Goal: Information Seeking & Learning: Learn about a topic

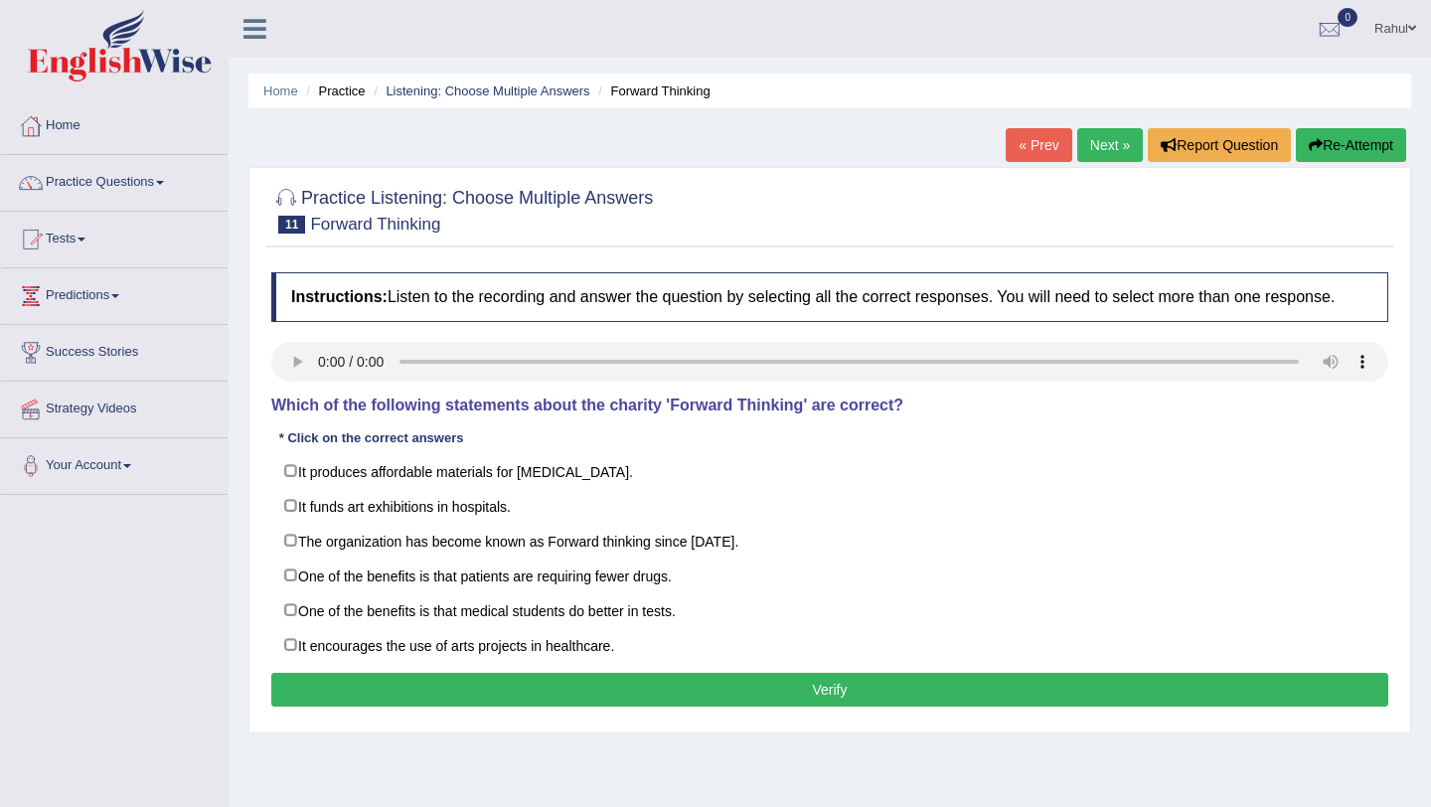
click at [1035, 144] on link "« Prev" at bounding box center [1039, 145] width 66 height 34
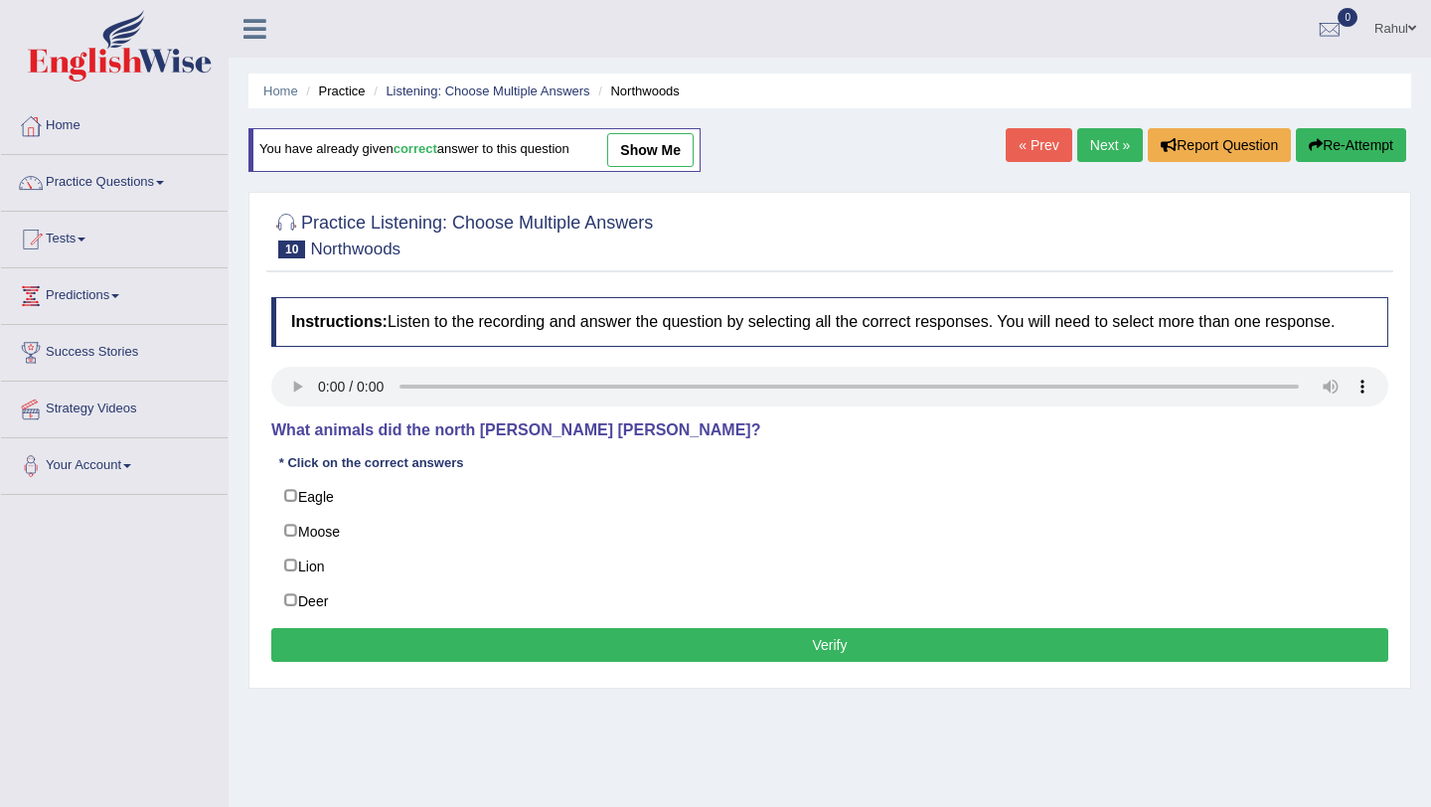
click at [1105, 148] on link "Next »" at bounding box center [1110, 145] width 66 height 34
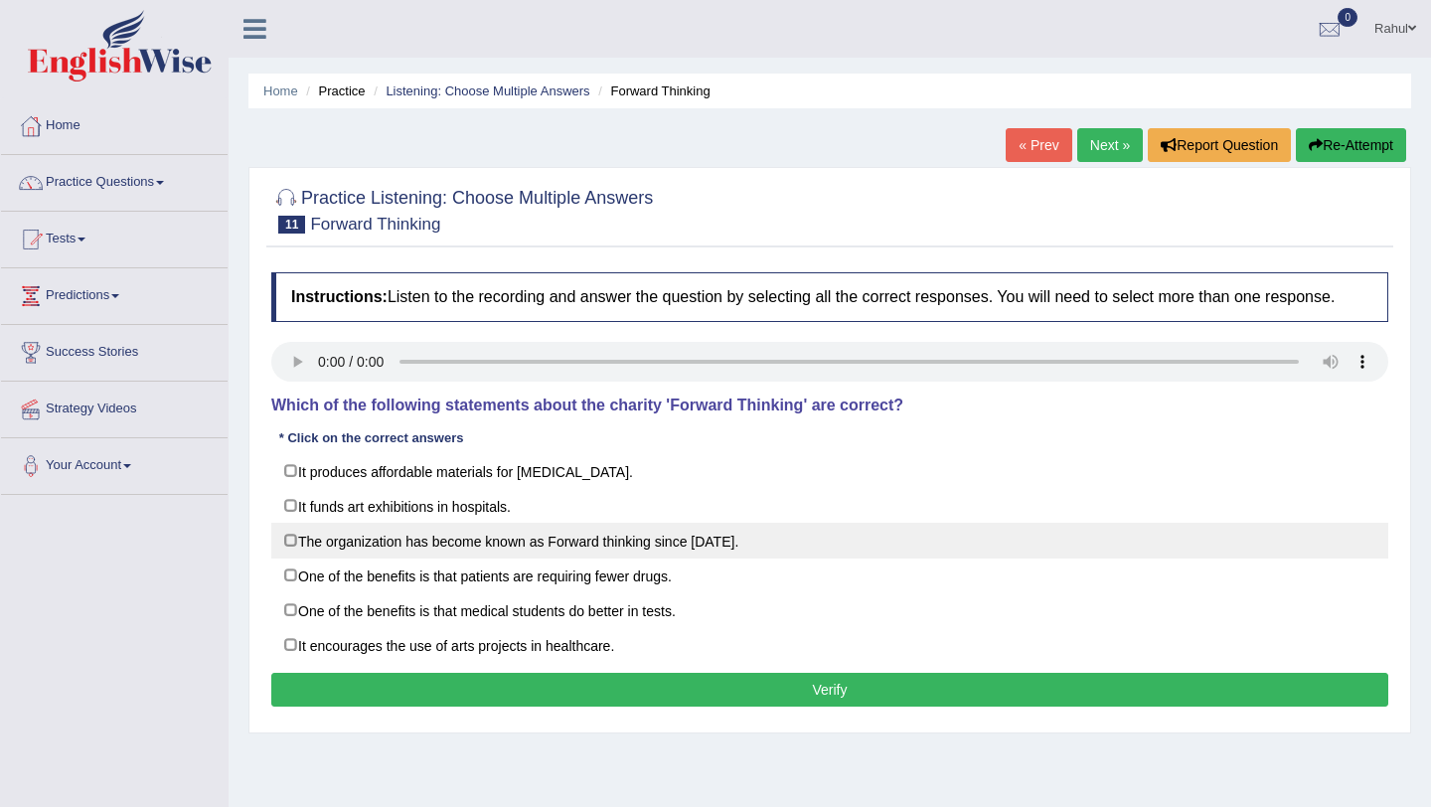
click at [295, 559] on label "The organization has become known as Forward thinking since [DATE]." at bounding box center [829, 541] width 1117 height 36
checkbox input "true"
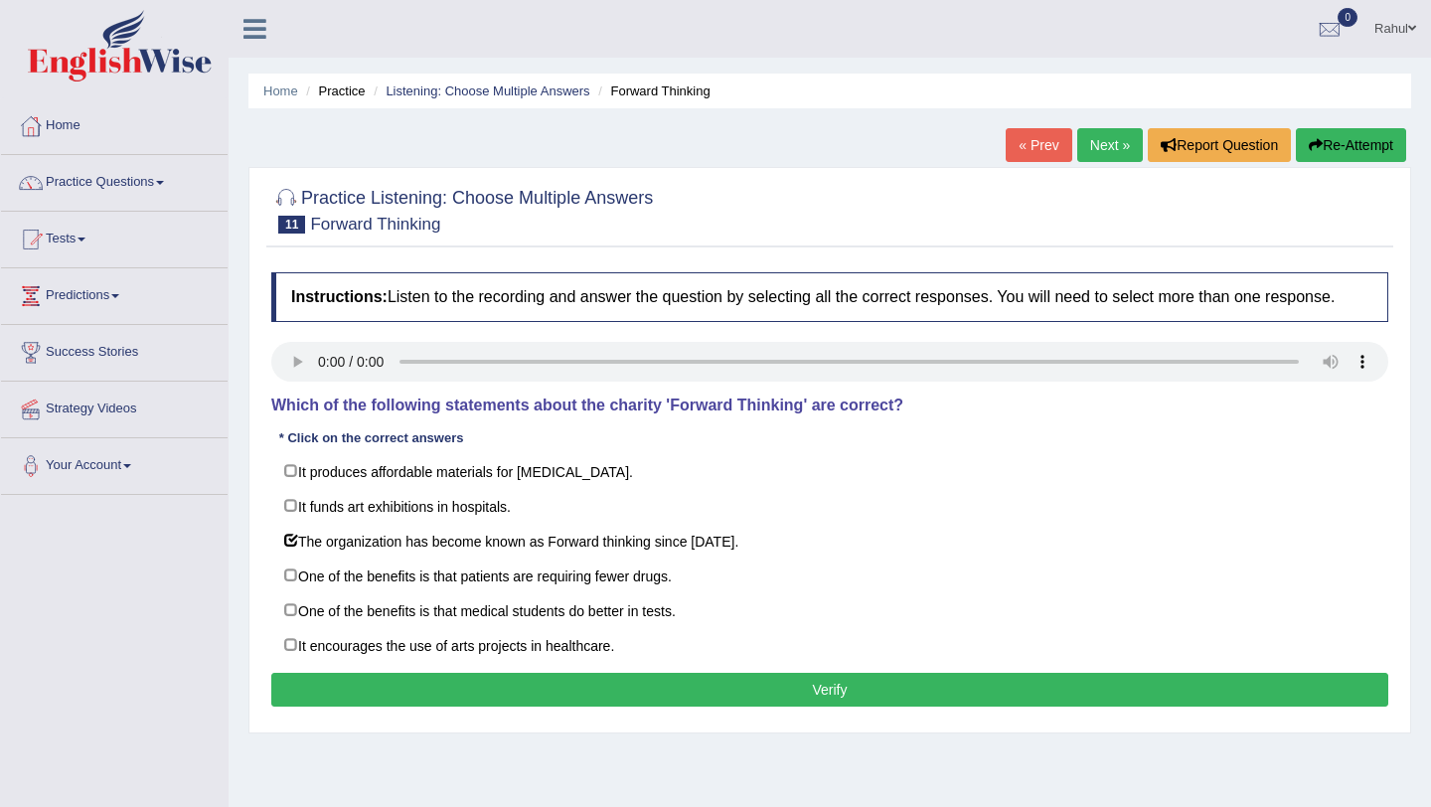
click at [821, 707] on button "Verify" at bounding box center [829, 690] width 1117 height 34
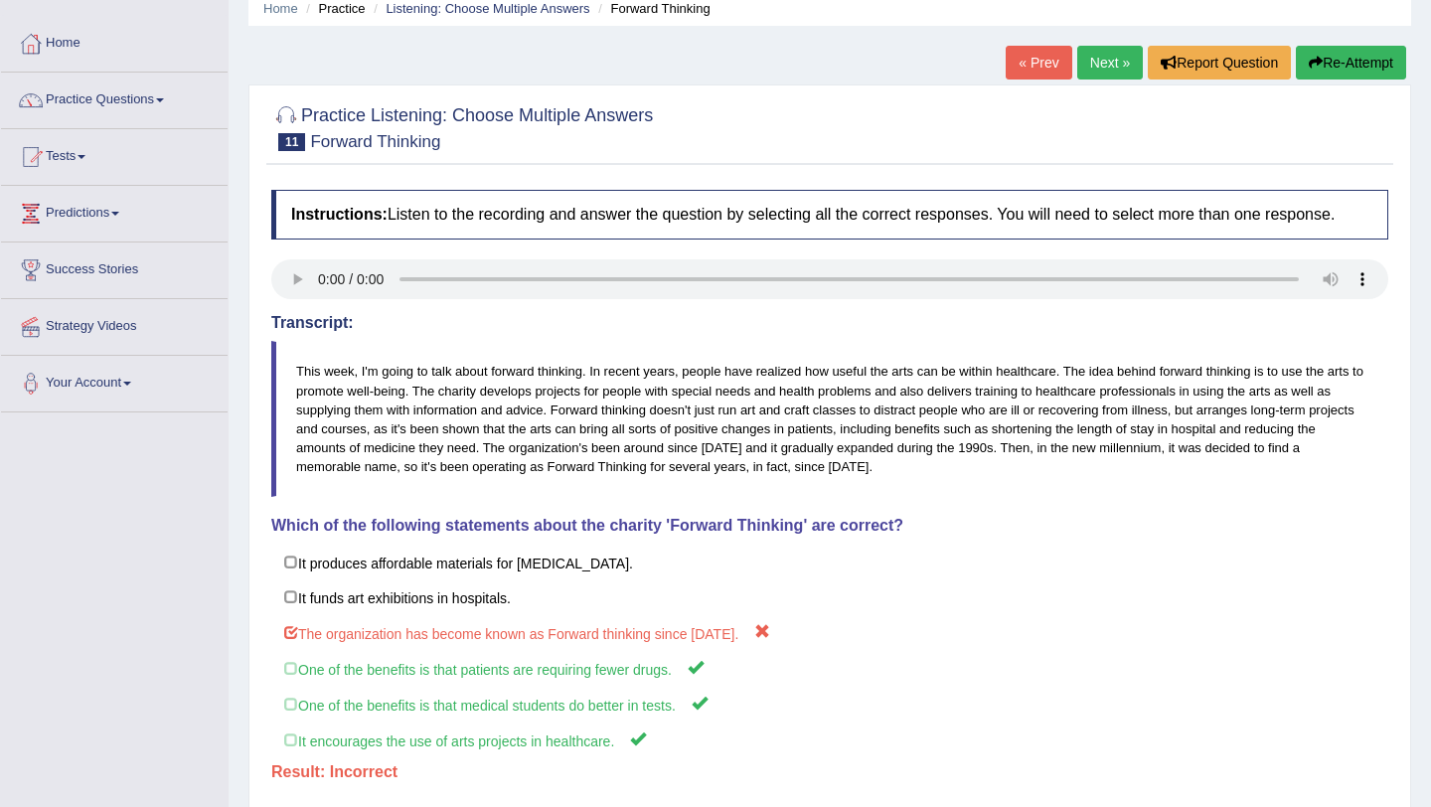
scroll to position [80, 0]
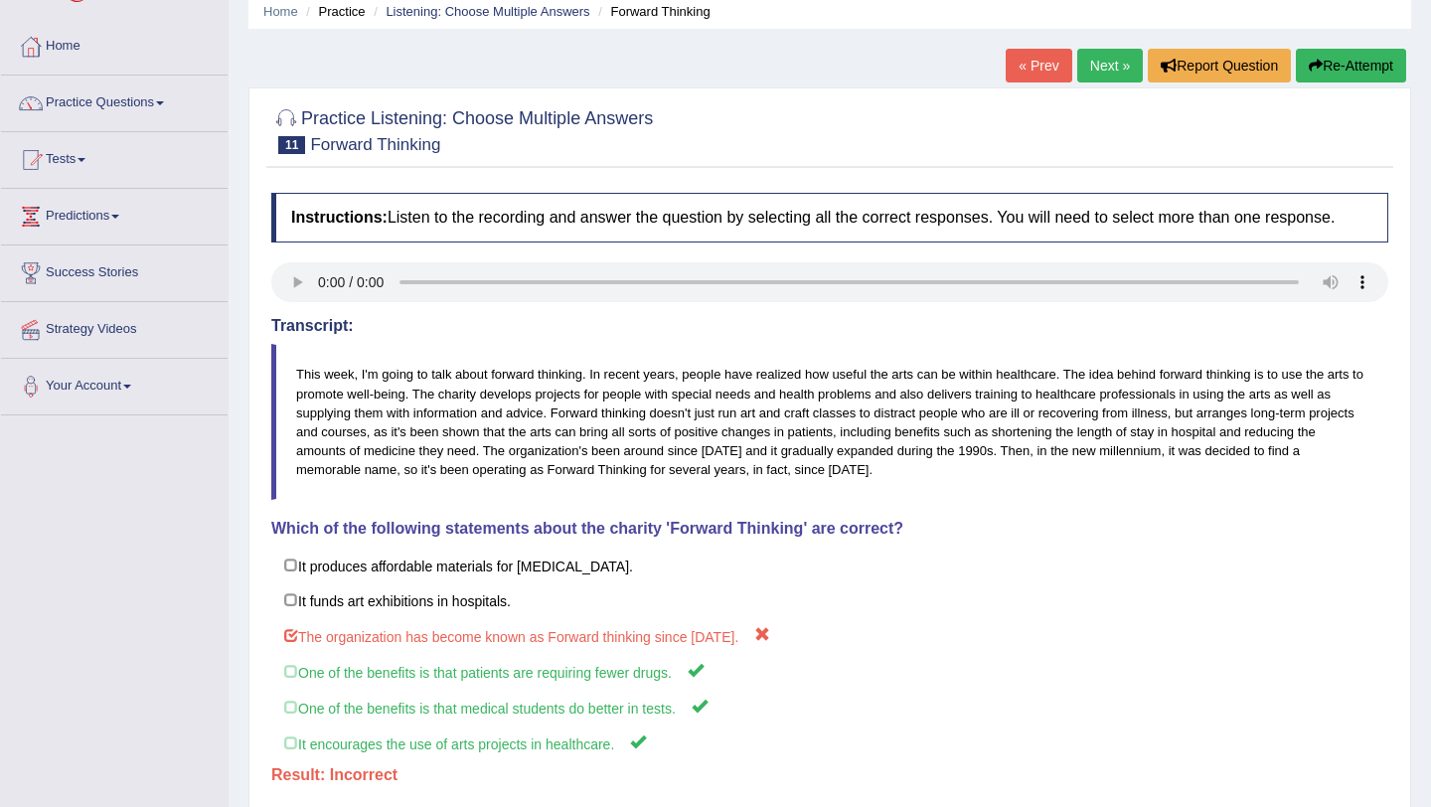
click at [1333, 66] on button "Re-Attempt" at bounding box center [1351, 66] width 110 height 34
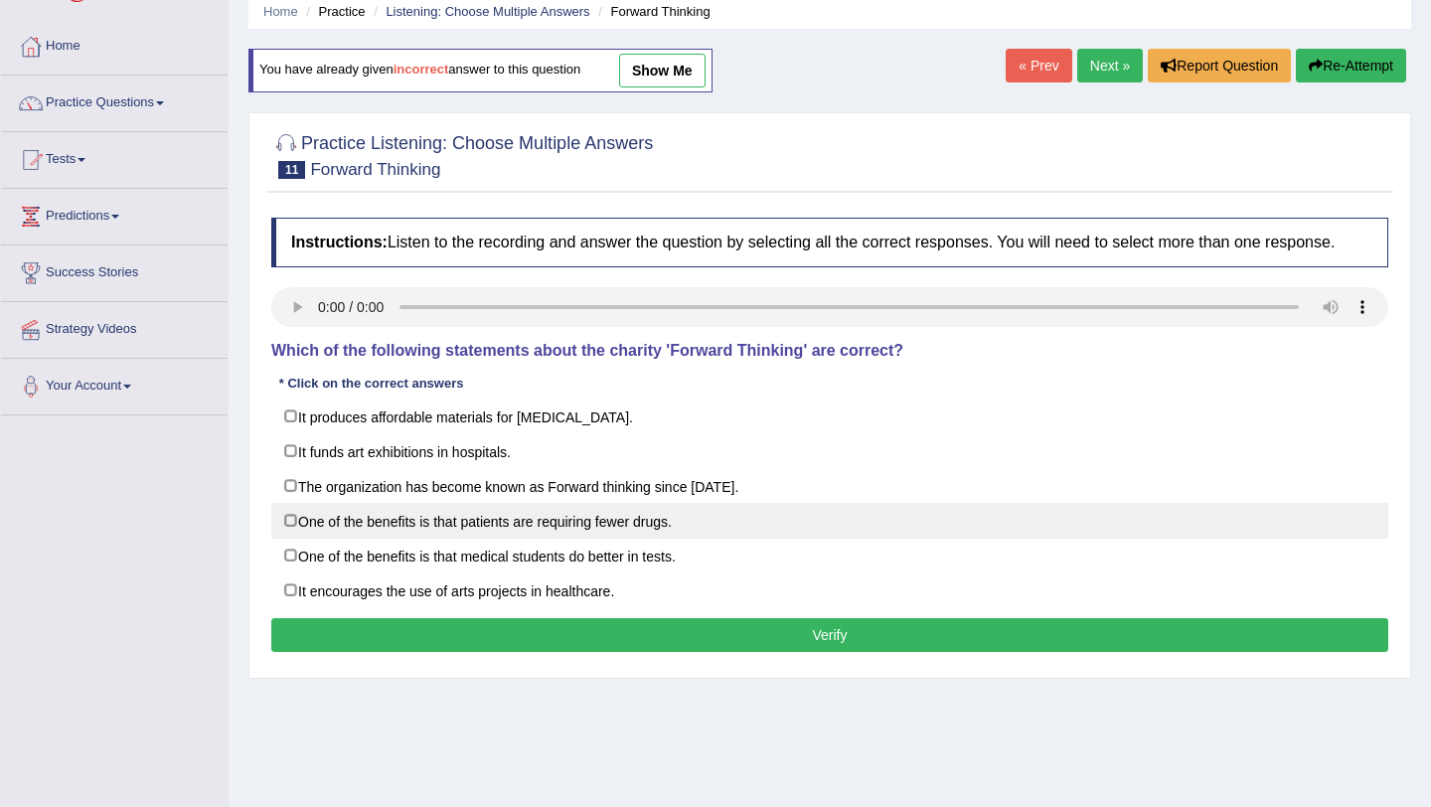
click at [288, 538] on label "One of the benefits is that patients are requiring fewer drugs." at bounding box center [829, 521] width 1117 height 36
checkbox input "true"
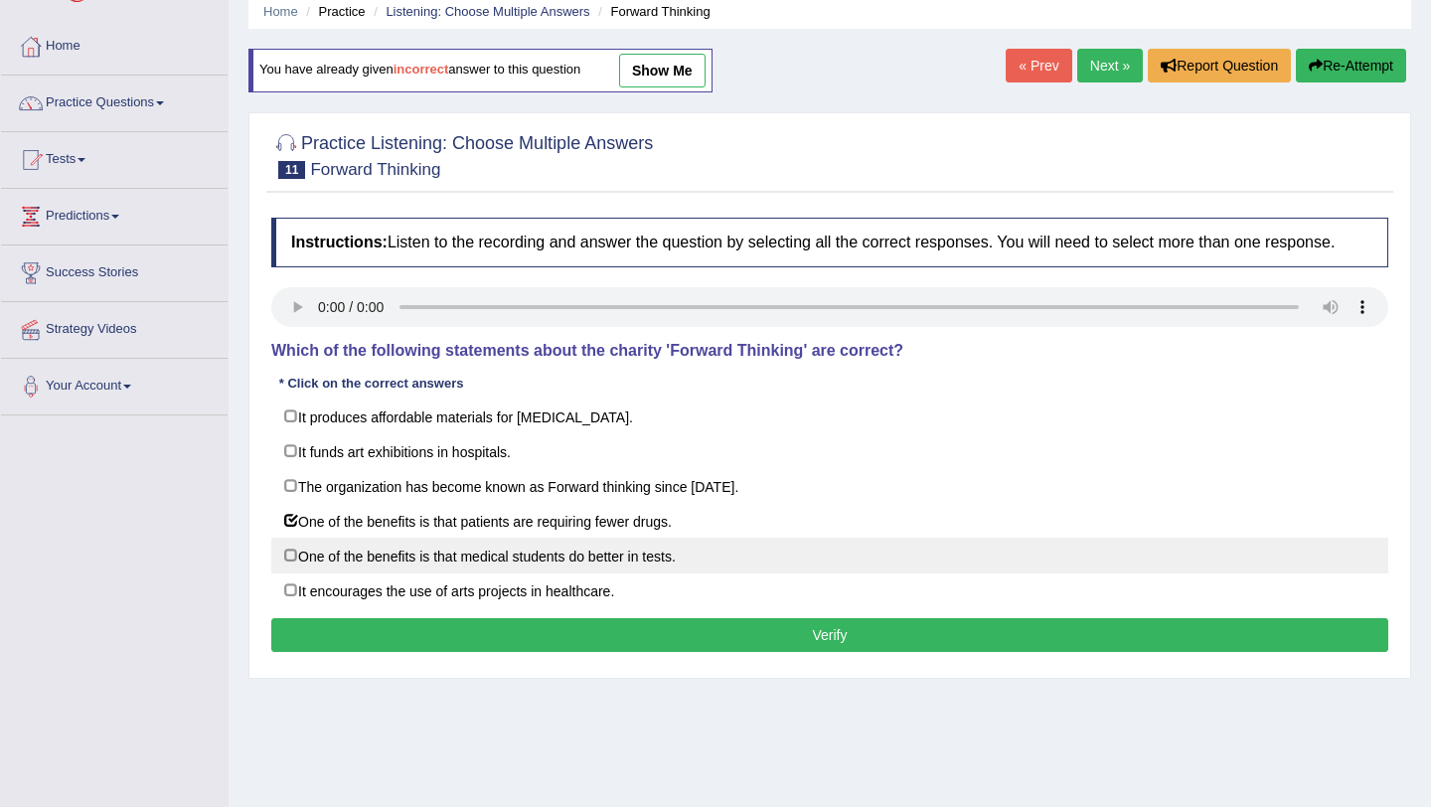
click at [290, 573] on label "One of the benefits is that medical students do better in tests." at bounding box center [829, 556] width 1117 height 36
checkbox input "true"
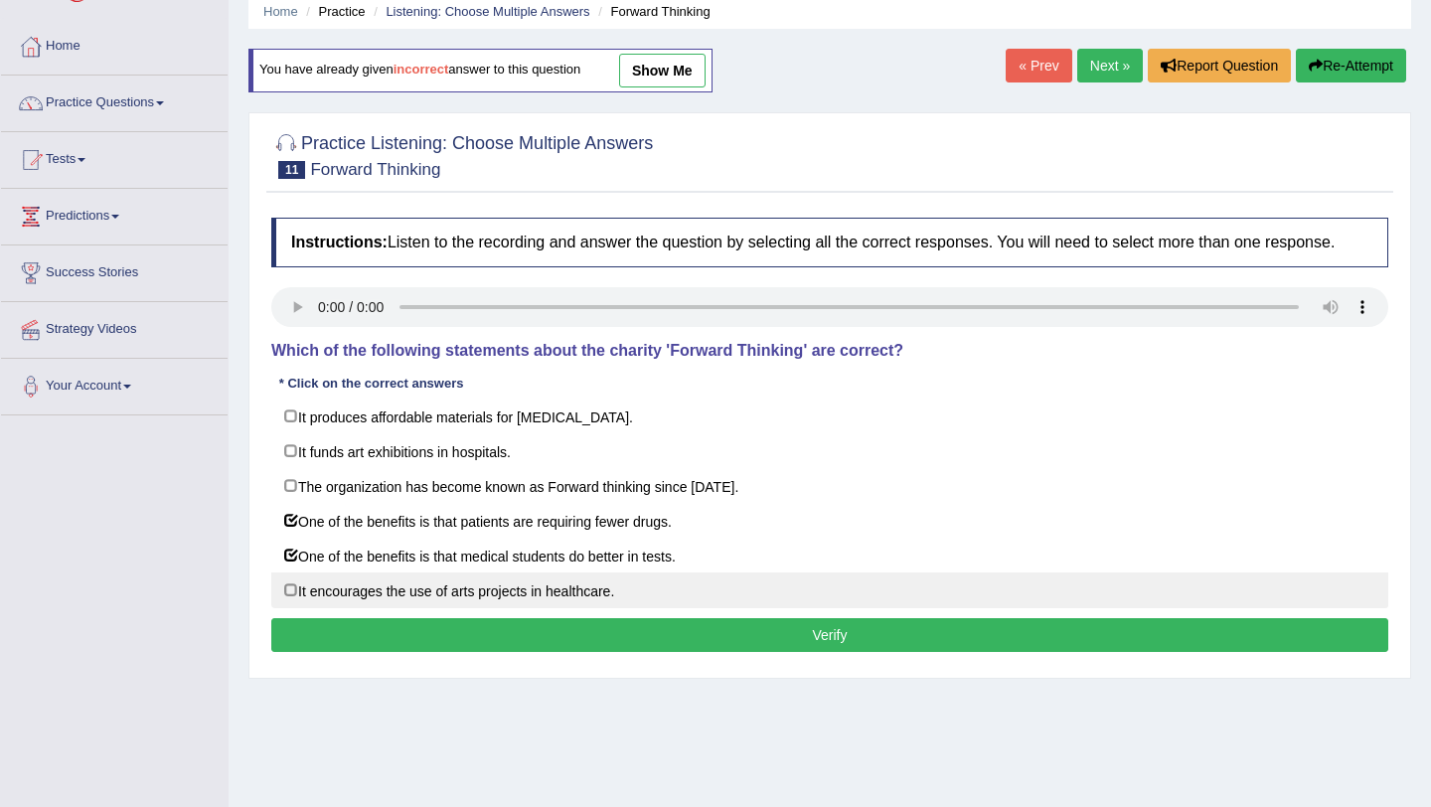
click at [293, 607] on label "It encourages the use of arts projects in healthcare." at bounding box center [829, 590] width 1117 height 36
checkbox input "true"
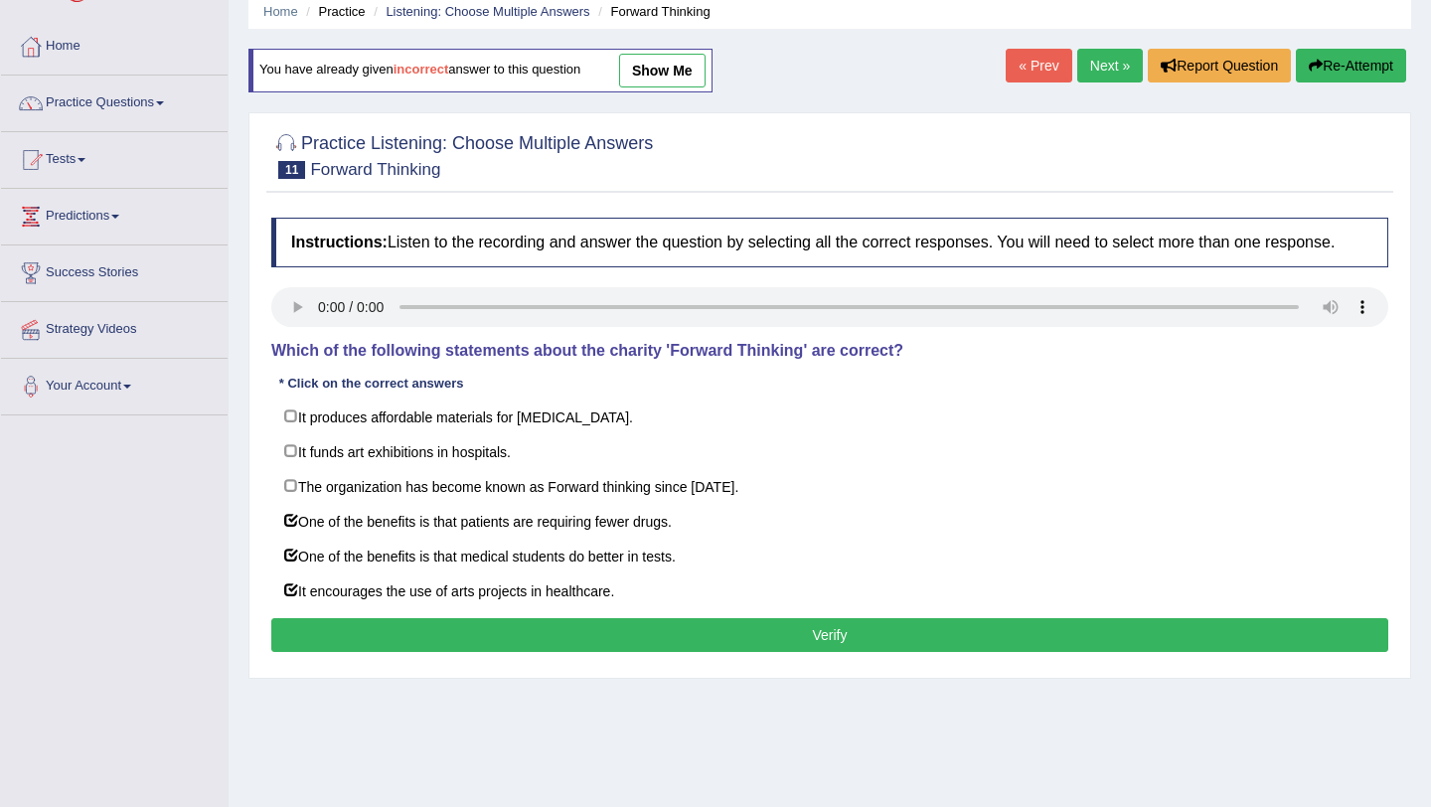
click at [838, 652] on button "Verify" at bounding box center [829, 635] width 1117 height 34
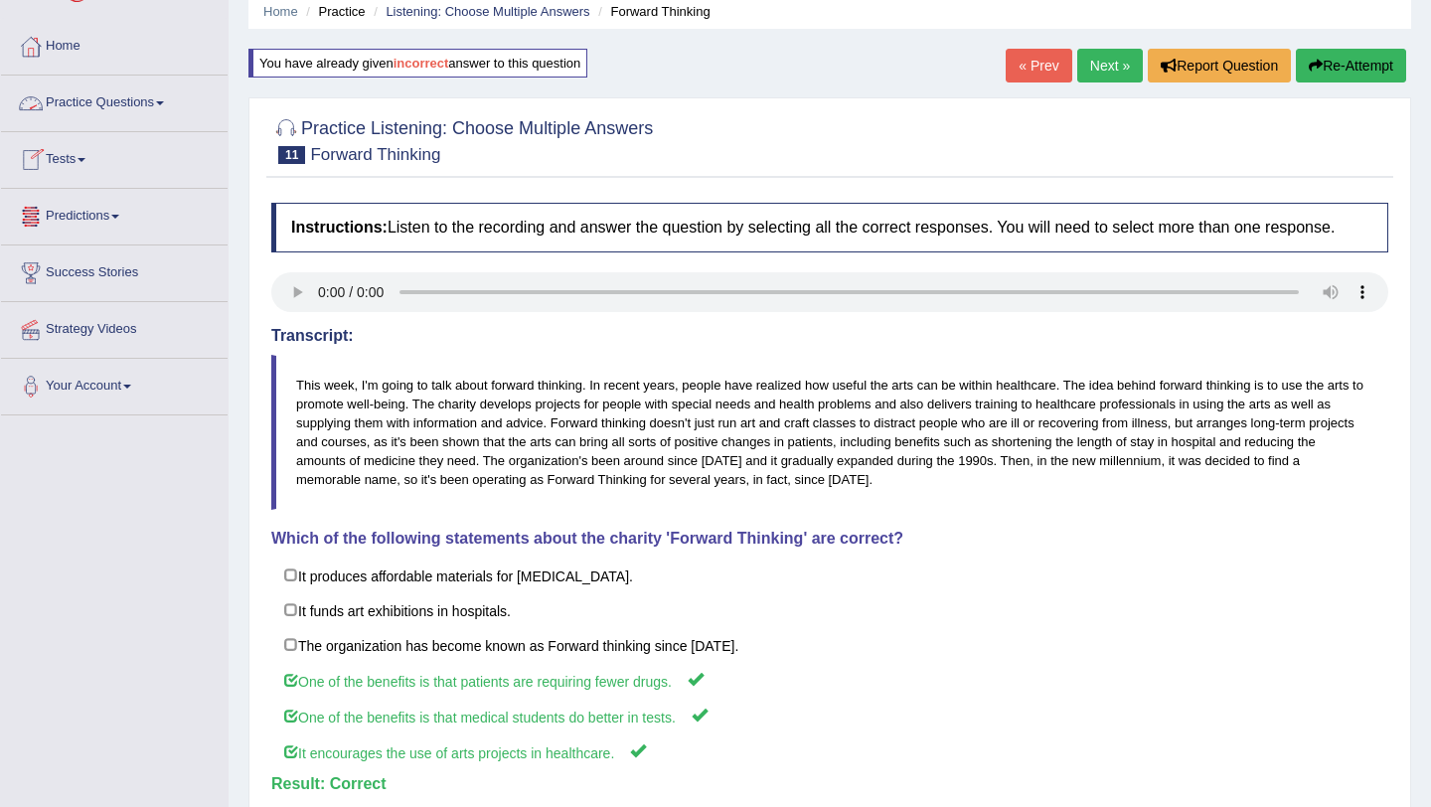
click at [171, 99] on link "Practice Questions" at bounding box center [114, 101] width 227 height 50
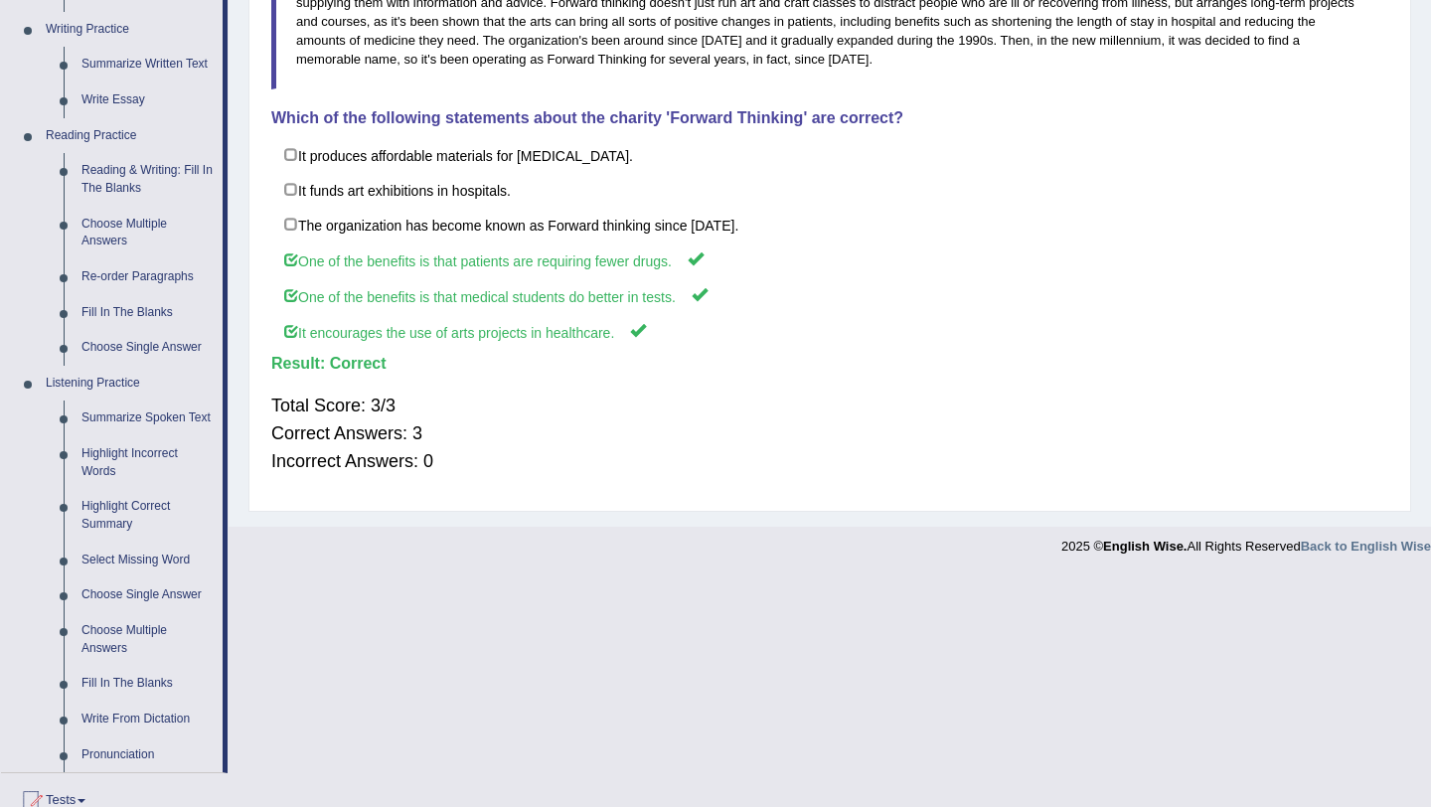
scroll to position [517, 0]
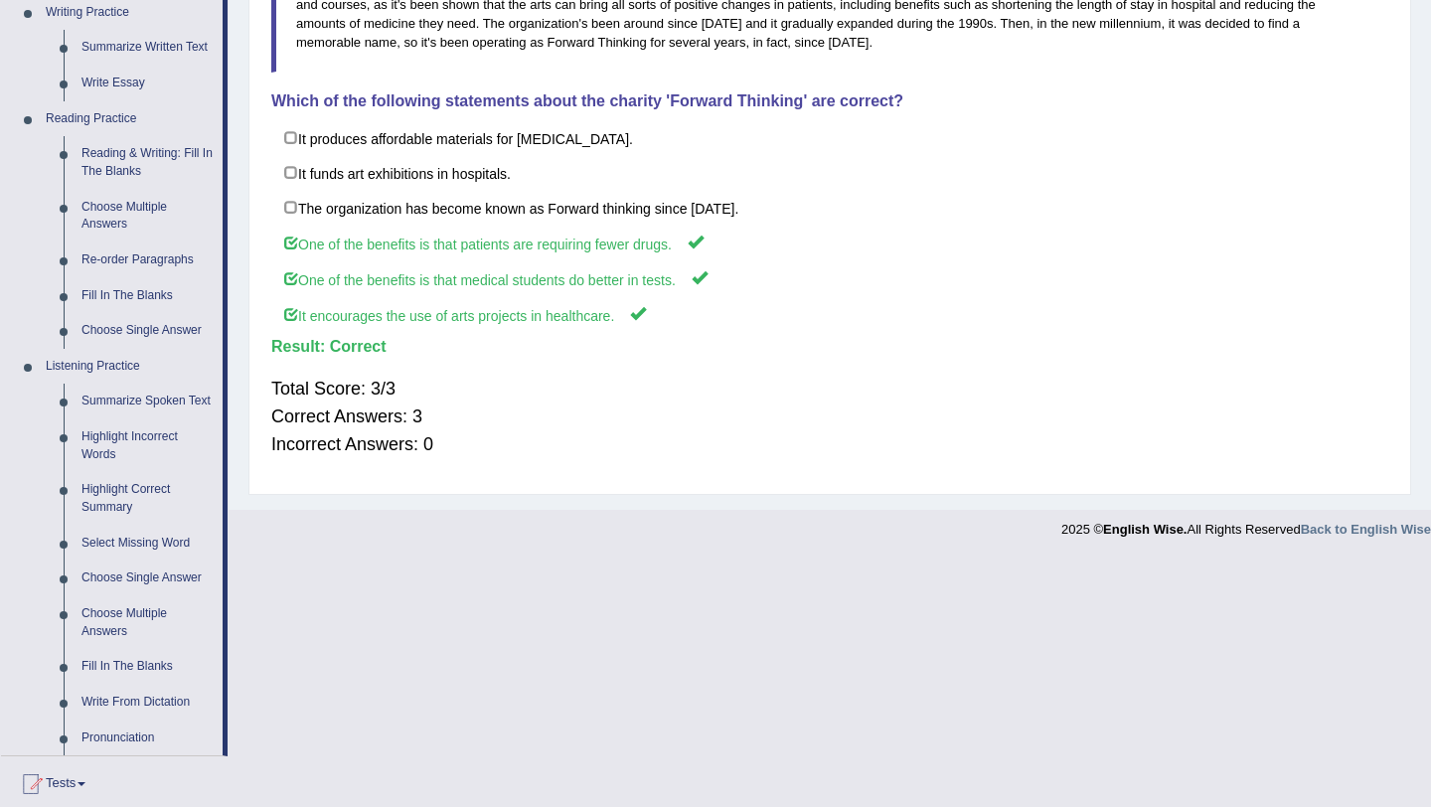
drag, startPoint x: 226, startPoint y: 475, endPoint x: 275, endPoint y: 535, distance: 77.6
click at [138, 405] on link "Summarize Spoken Text" at bounding box center [148, 402] width 150 height 36
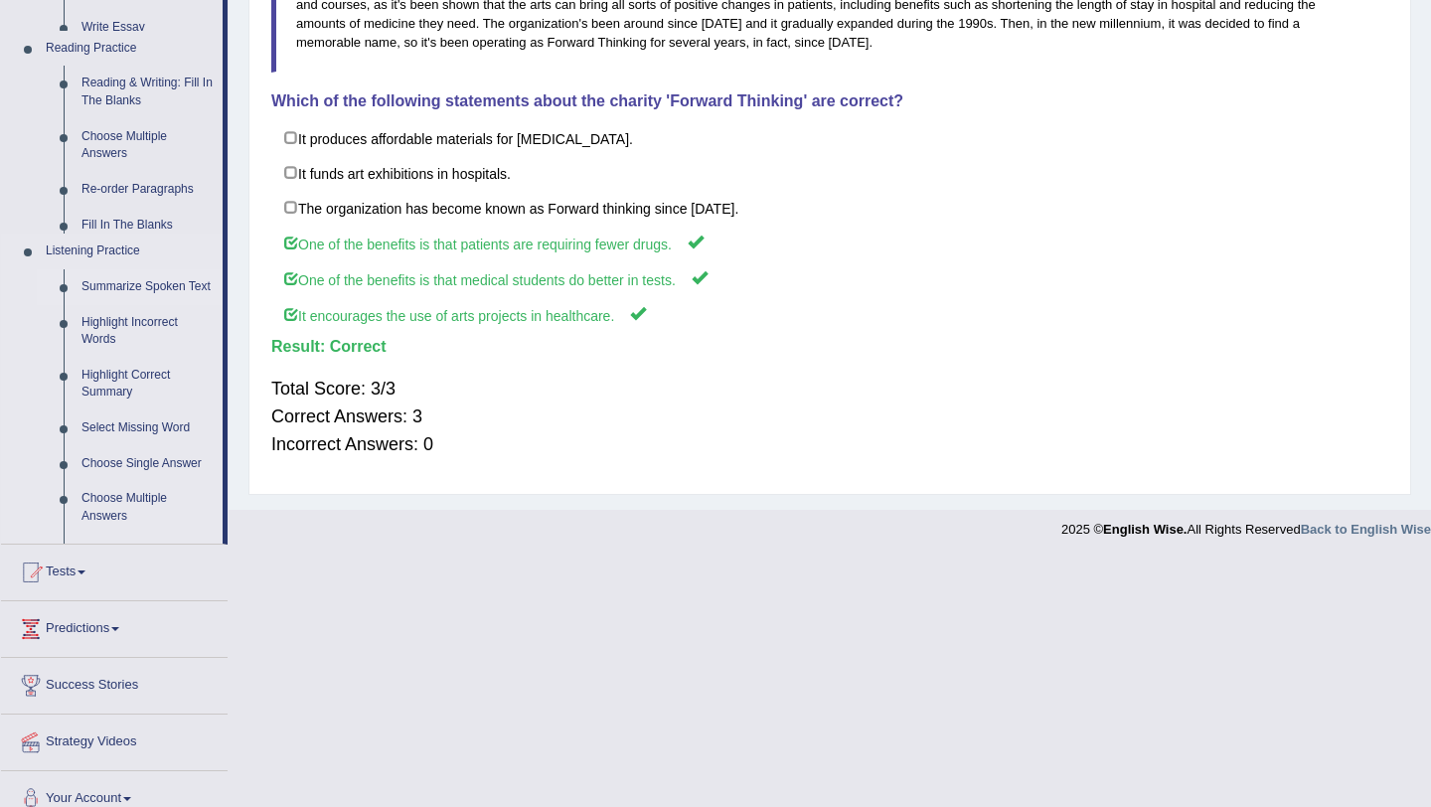
scroll to position [288, 0]
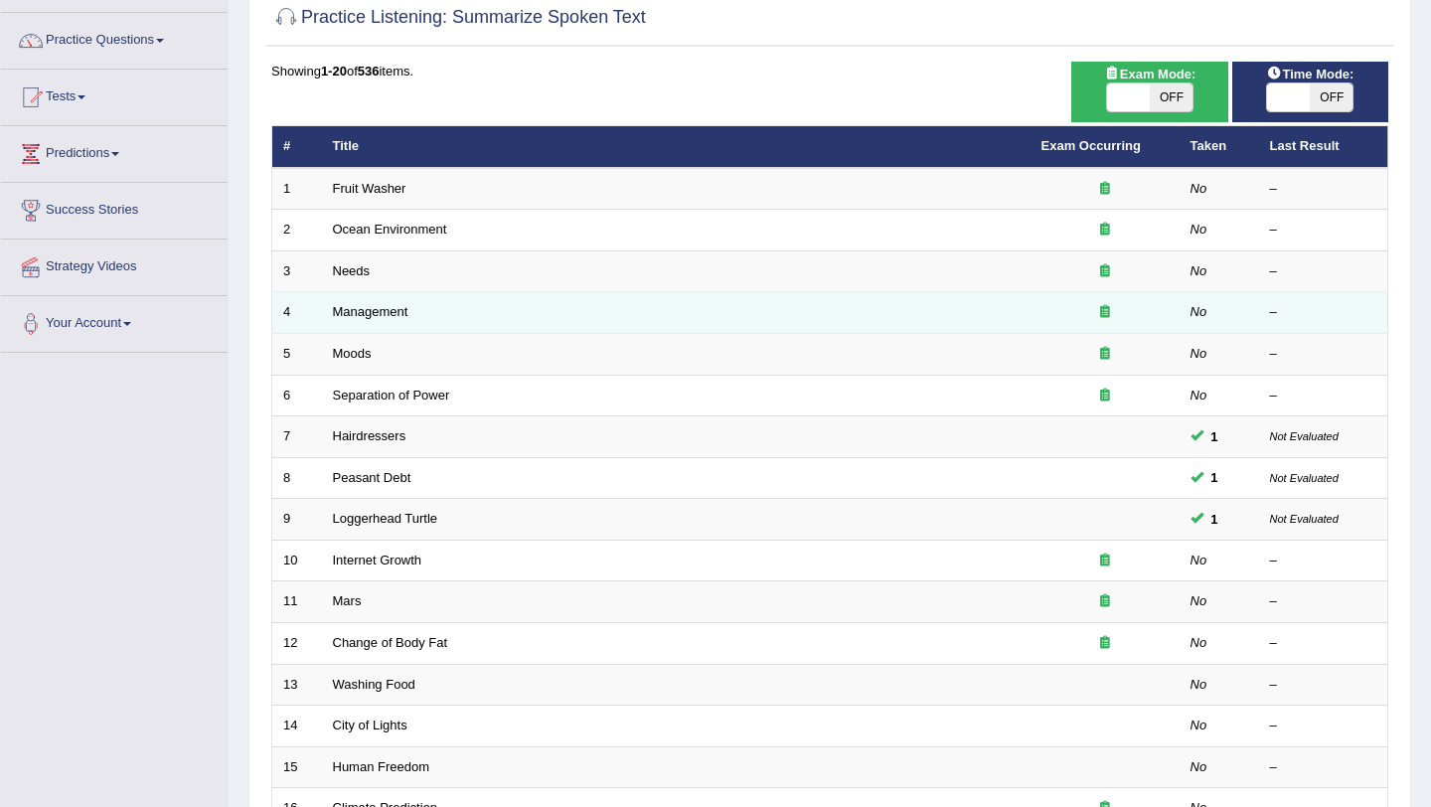
scroll to position [159, 0]
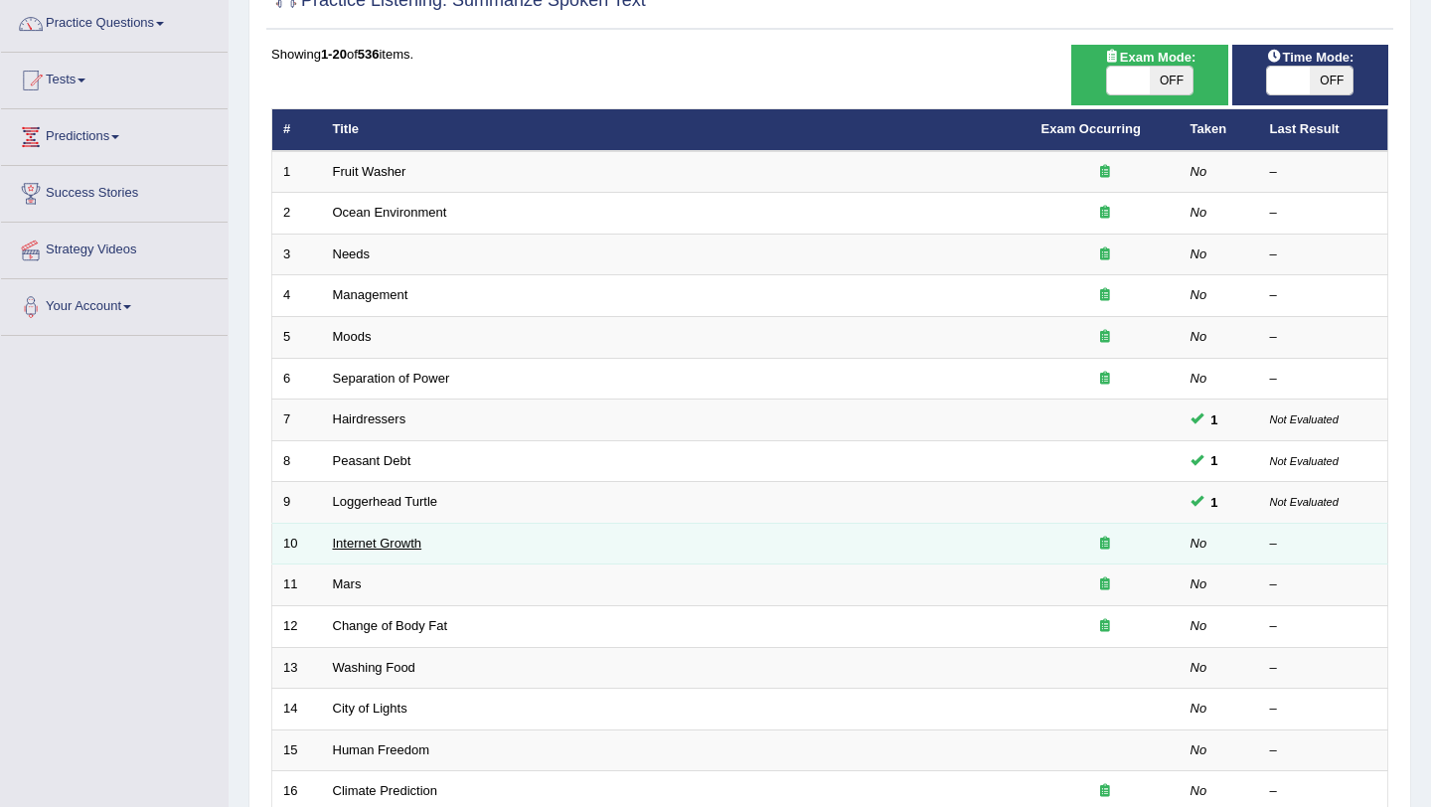
click at [396, 541] on link "Internet Growth" at bounding box center [377, 543] width 89 height 15
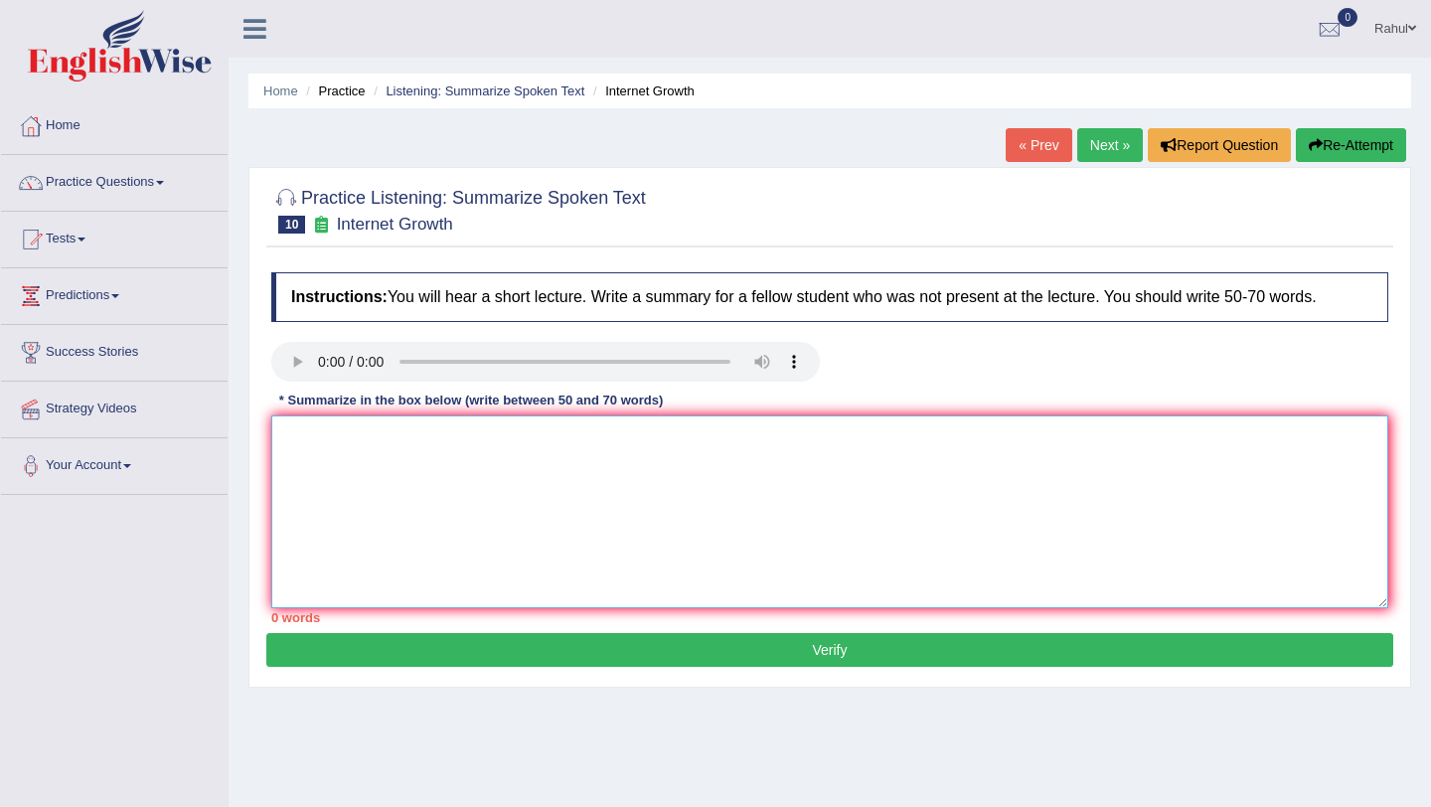
click at [292, 428] on textarea at bounding box center [829, 511] width 1117 height 193
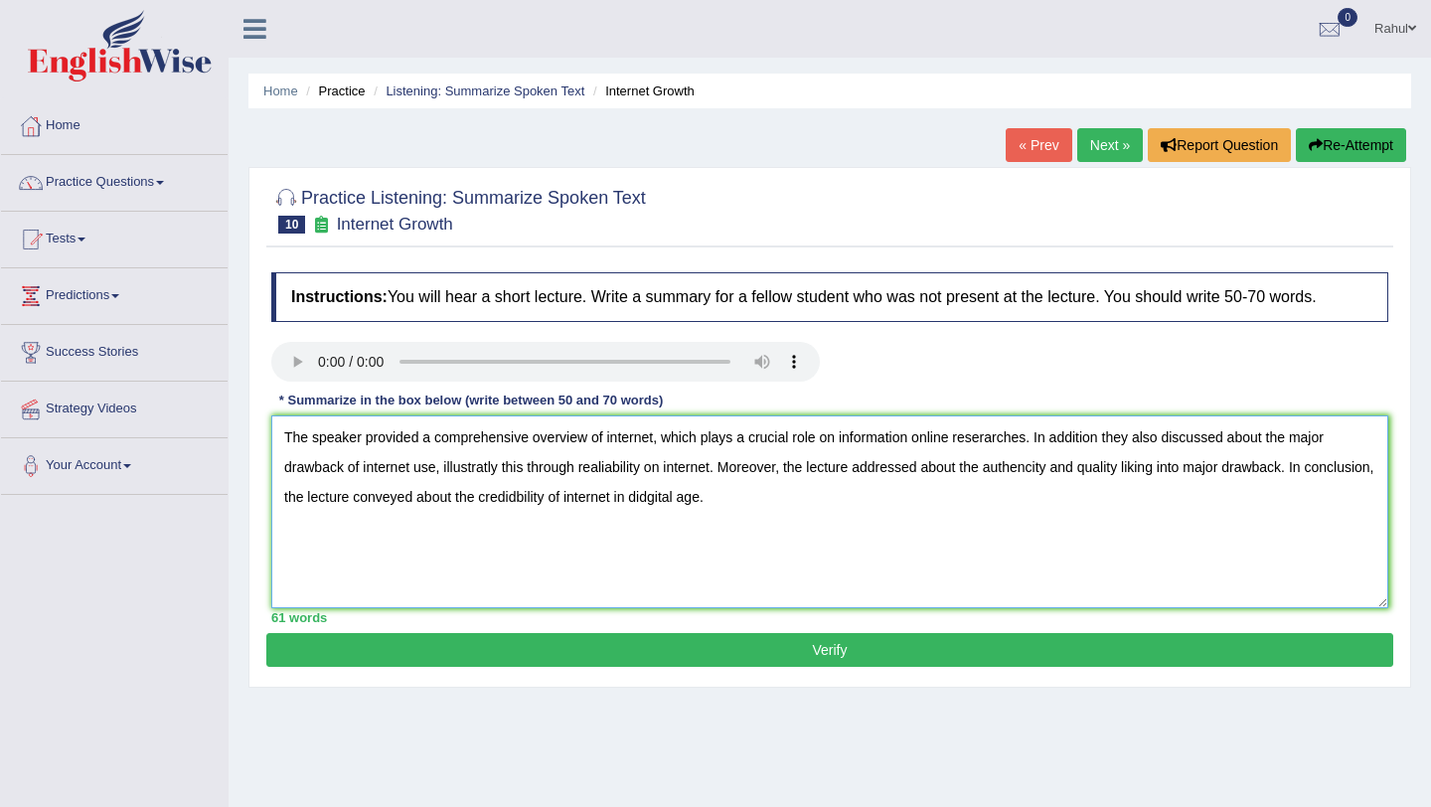
click at [984, 440] on textarea "The speaker provided a comprehensive overview of internet, which plays a crucia…" at bounding box center [829, 511] width 1117 height 193
click at [489, 465] on textarea "The speaker provided a comprehensive overview of internet, which plays a crucia…" at bounding box center [829, 511] width 1117 height 193
click at [539, 469] on textarea "The speaker provided a comprehensive overview of internet, which plays a crucia…" at bounding box center [829, 511] width 1117 height 193
click at [562, 469] on textarea "The speaker provided a comprehensive overview of internet, which plays a crucia…" at bounding box center [829, 511] width 1117 height 193
click at [1146, 467] on textarea "The speaker provided a comprehensive overview of internet, which plays a crucia…" at bounding box center [829, 511] width 1117 height 193
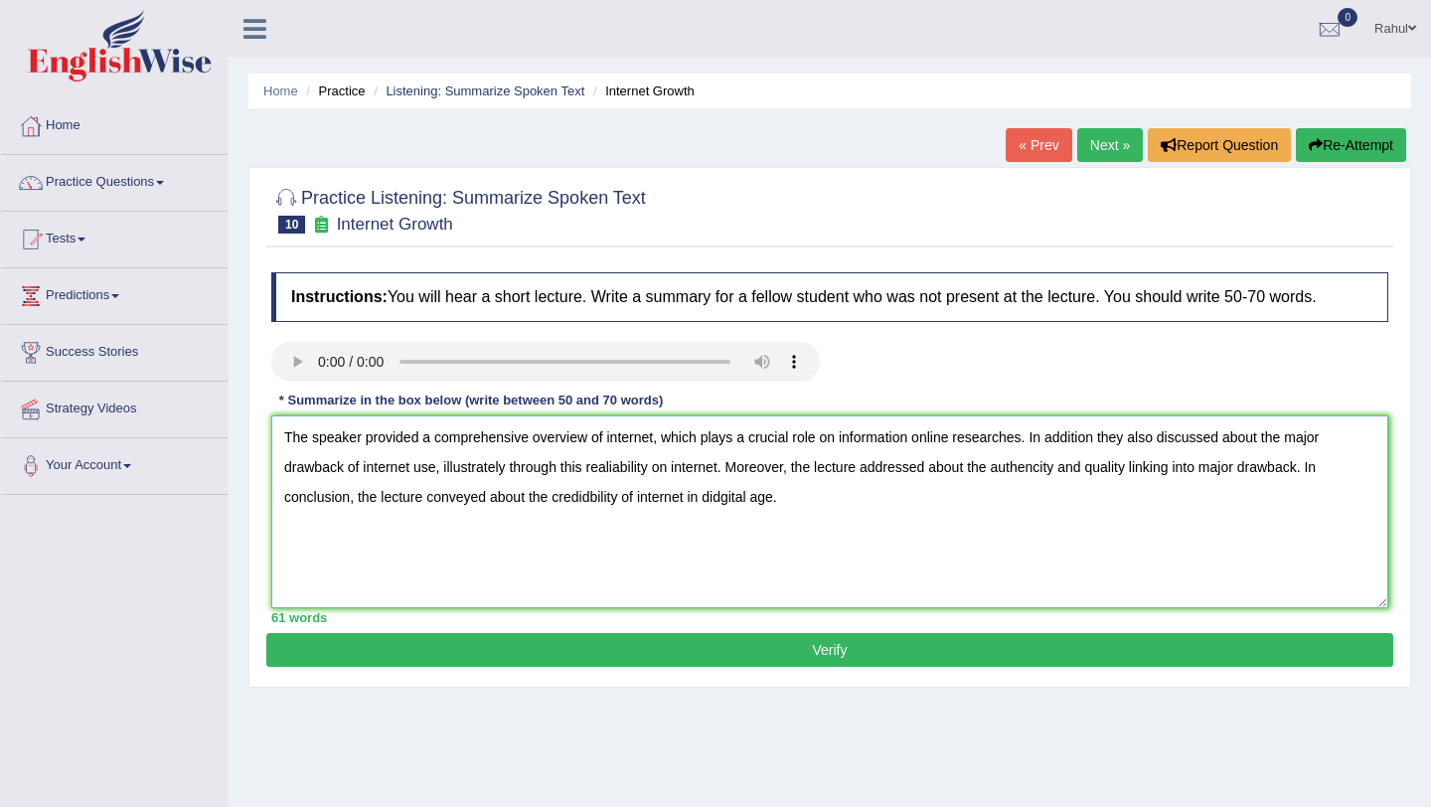
click at [594, 501] on textarea "The speaker provided a comprehensive overview of internet, which plays a crucia…" at bounding box center [829, 511] width 1117 height 193
click at [702, 499] on textarea "The speaker provided a comprehensive overview of internet, which plays a crucia…" at bounding box center [829, 511] width 1117 height 193
click at [748, 499] on textarea "The speaker provided a comprehensive overview of internet, which plays a crucia…" at bounding box center [829, 511] width 1117 height 193
type textarea "The speaker provided a comprehensive overview of internet, which plays a crucia…"
click at [829, 651] on button "Verify" at bounding box center [829, 650] width 1127 height 34
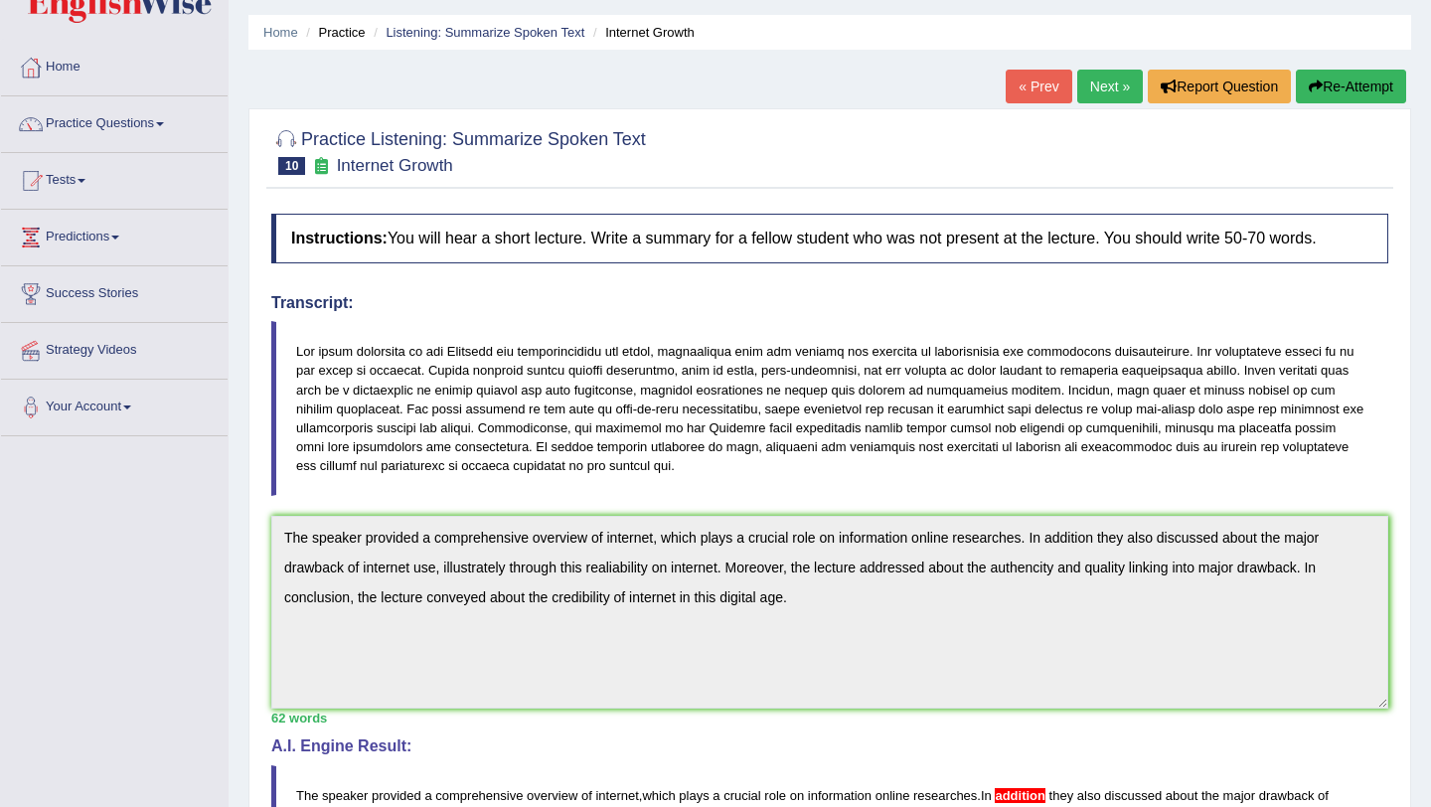
scroll to position [56, 0]
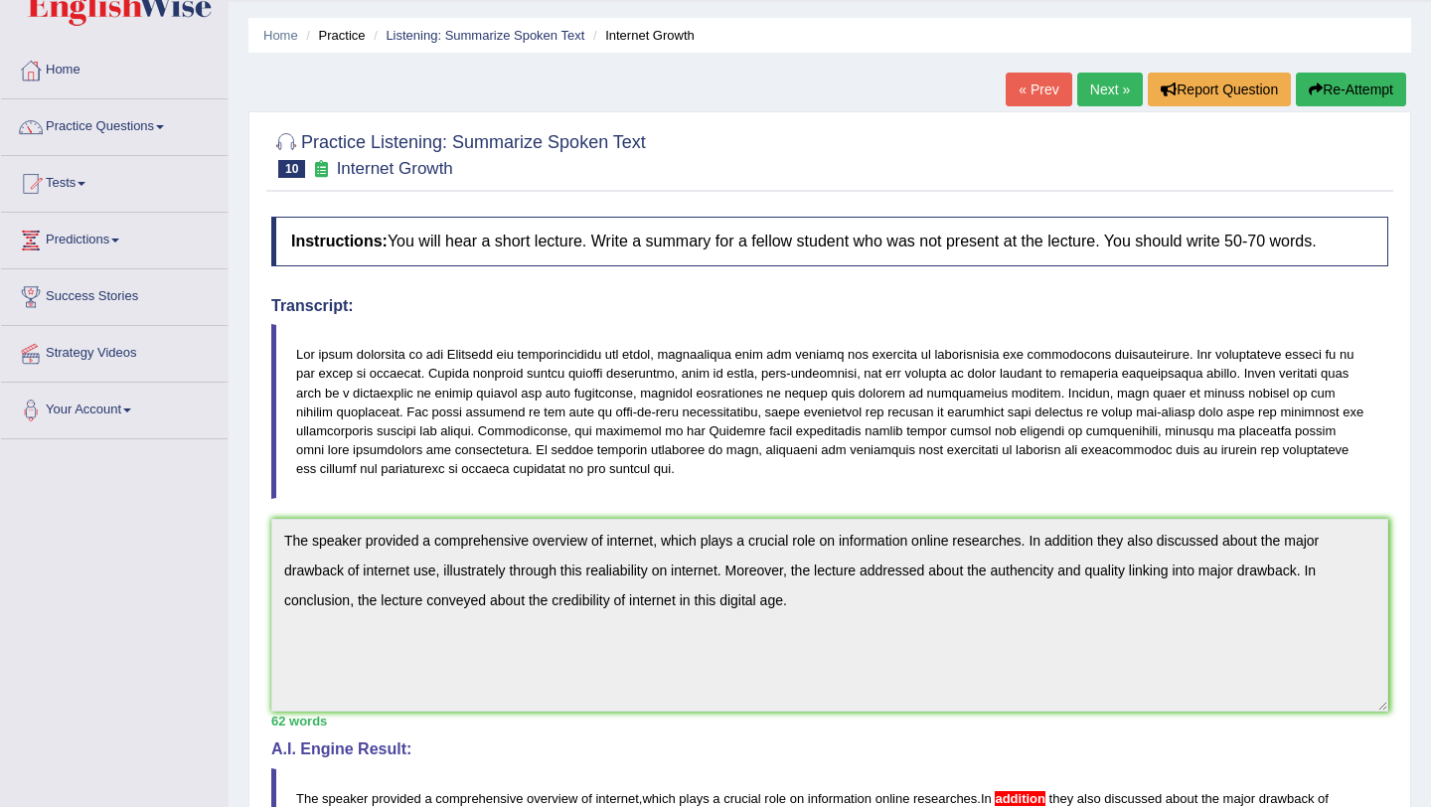
click at [1106, 94] on link "Next »" at bounding box center [1110, 90] width 66 height 34
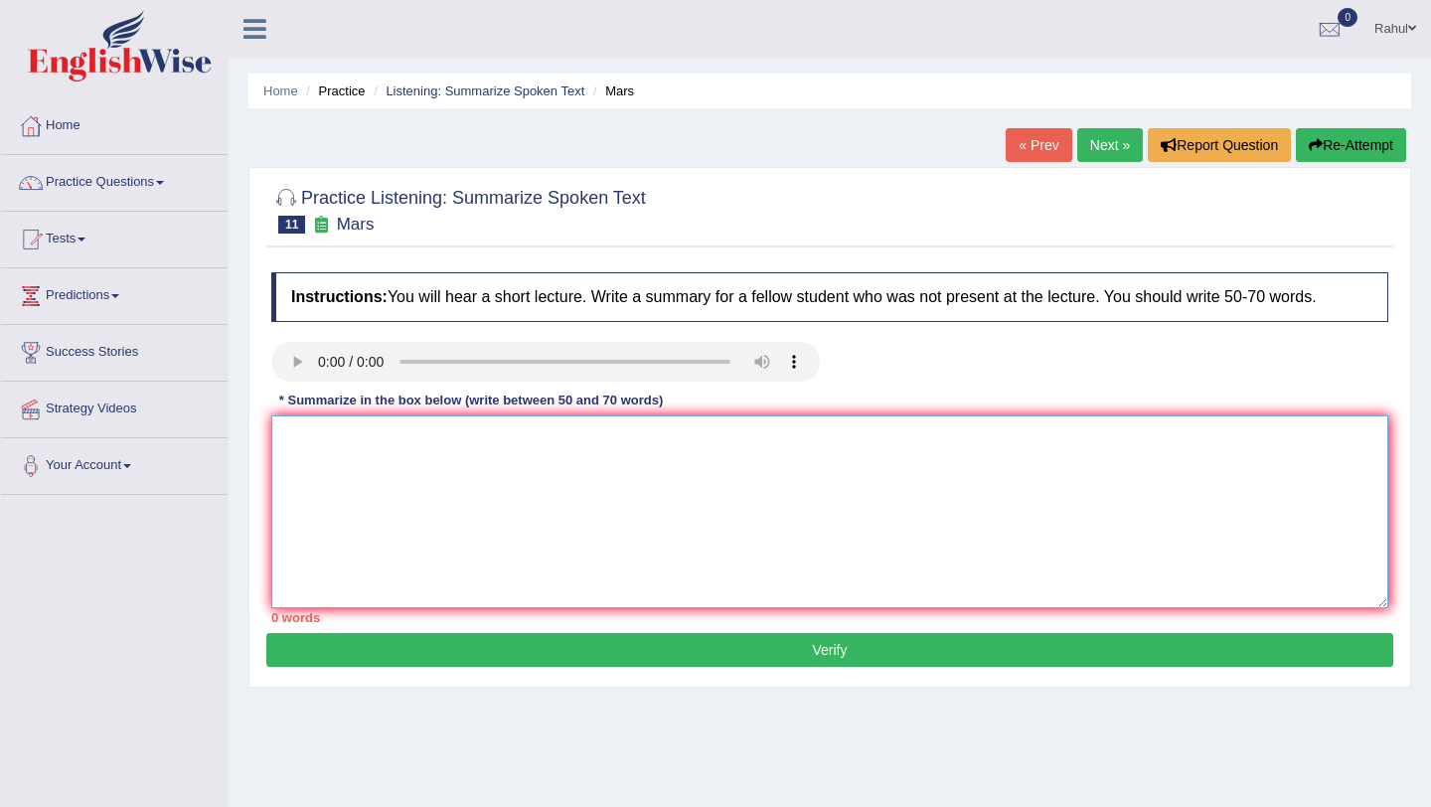
click at [312, 446] on textarea at bounding box center [829, 511] width 1117 height 193
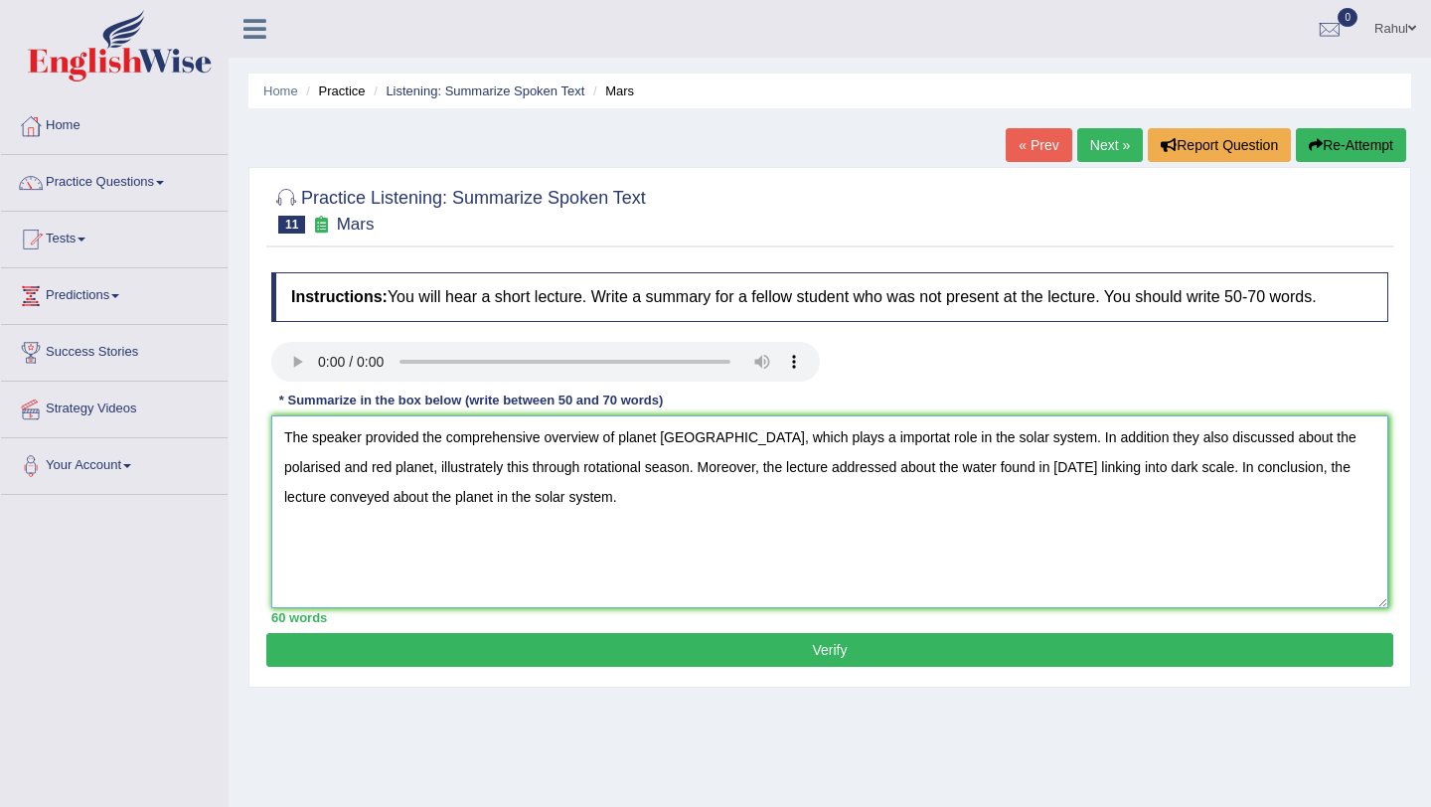
click at [841, 438] on textarea "The speaker provided the comprehensive overview of planet Mars, which plays a i…" at bounding box center [829, 511] width 1117 height 193
type textarea "The speaker provided the comprehensive overview of planet Mars, which plays a i…"
click at [785, 651] on button "Verify" at bounding box center [829, 650] width 1127 height 34
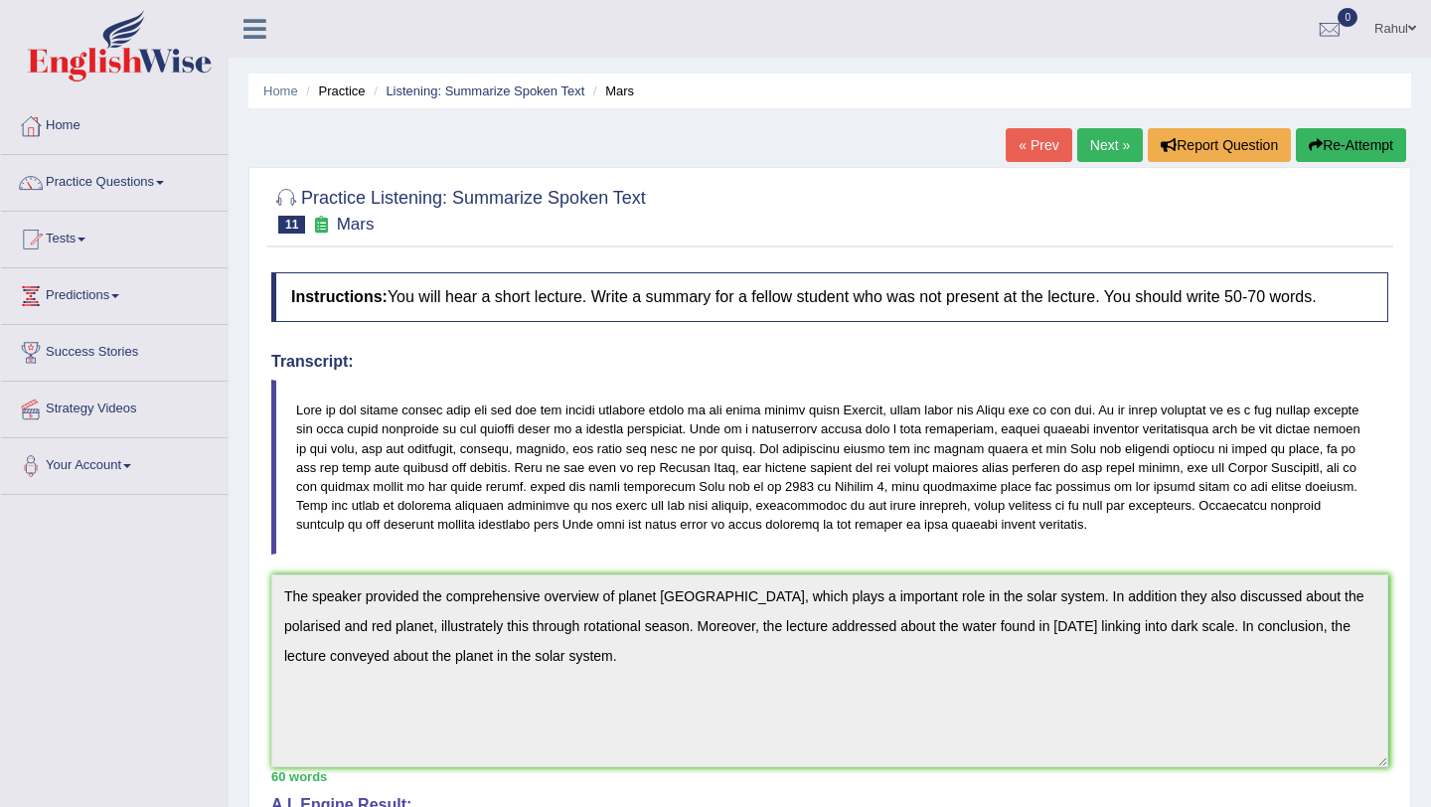
click at [1100, 151] on link "Next »" at bounding box center [1110, 145] width 66 height 34
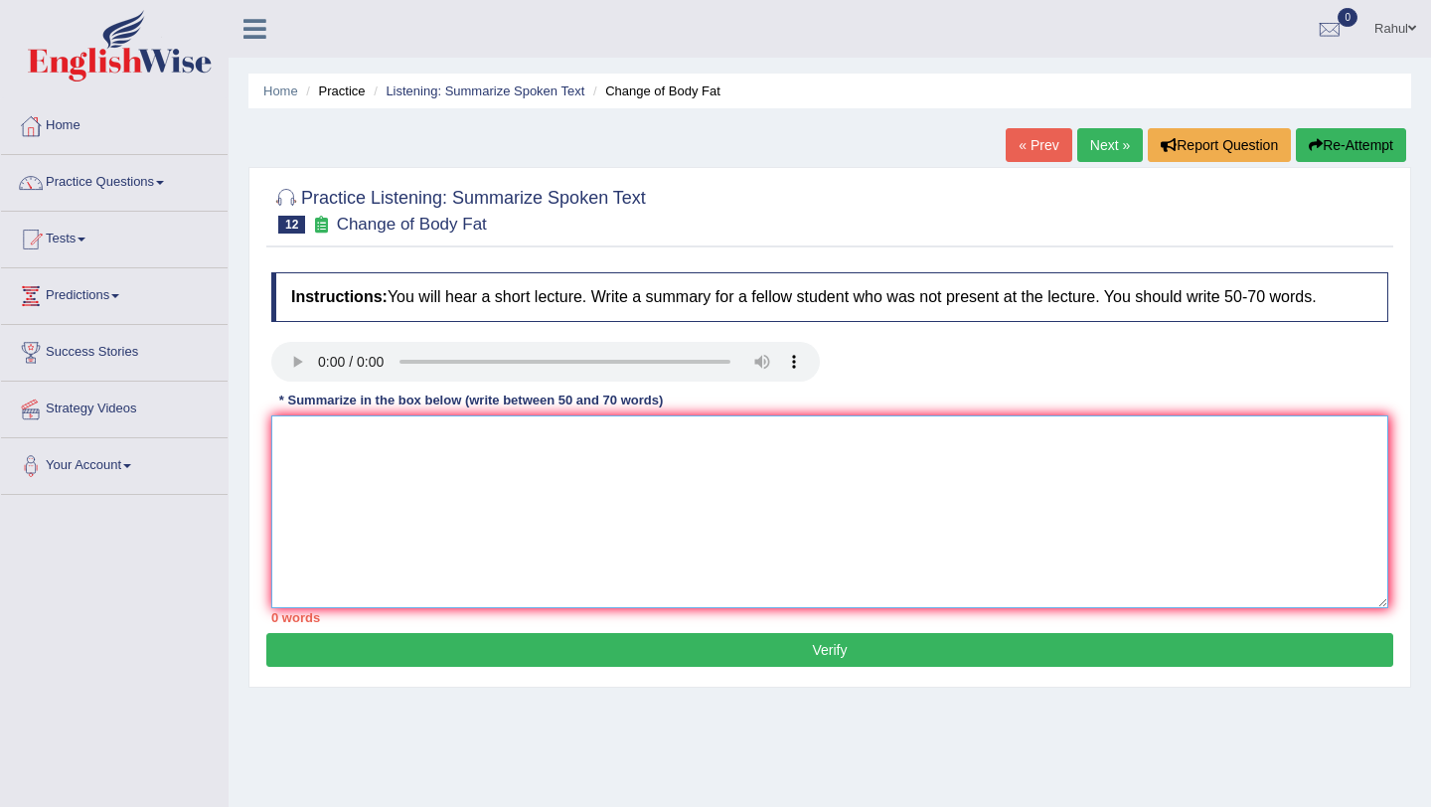
click at [300, 449] on textarea at bounding box center [829, 511] width 1117 height 193
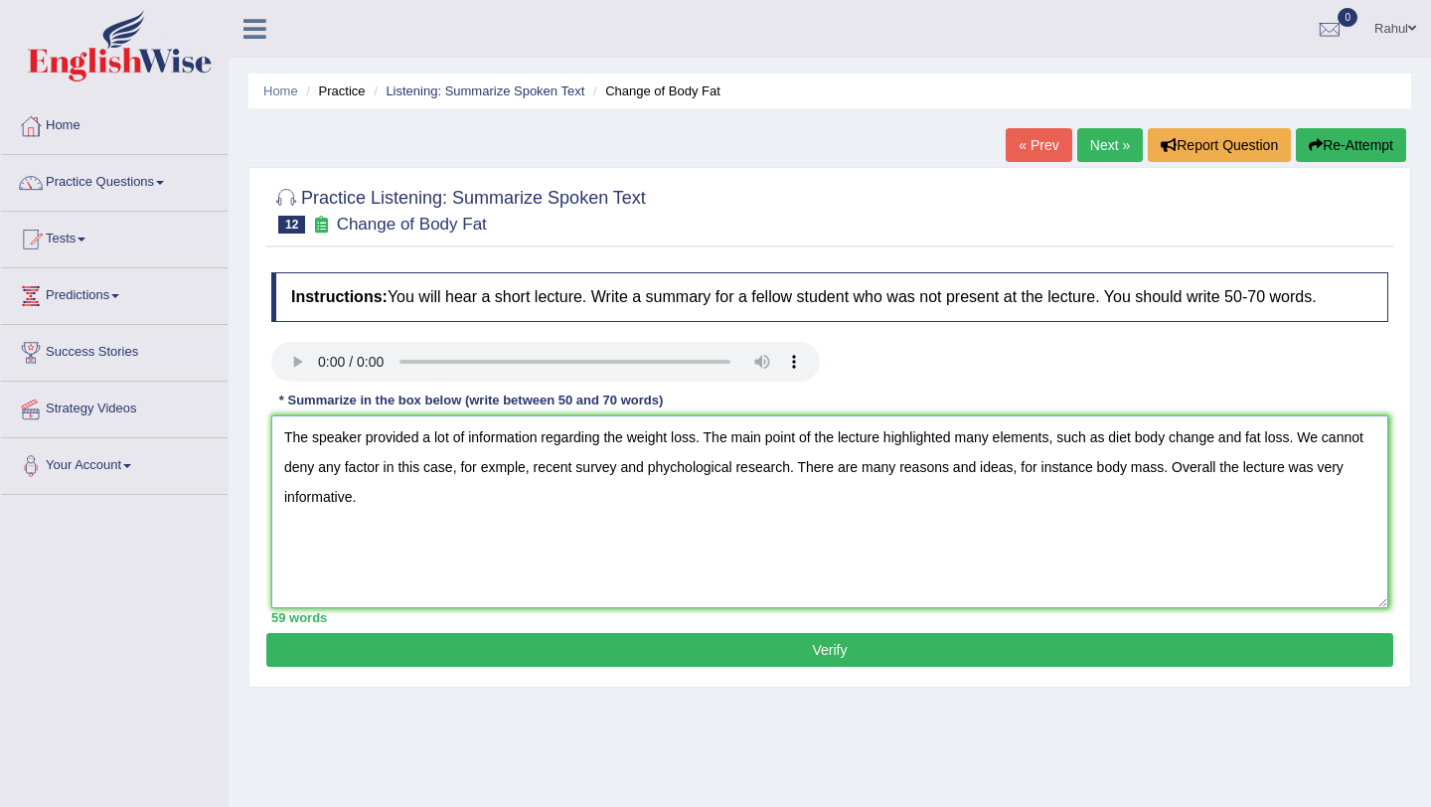
click at [1215, 466] on textarea "The speaker provided a lot of information regarding the weight loss. The main p…" at bounding box center [829, 511] width 1117 height 193
click at [1140, 448] on textarea "The speaker provided a lot of information regarding the weight loss. The main p…" at bounding box center [829, 511] width 1117 height 193
click at [1279, 441] on textarea "The speaker provided a lot of information regarding the weight loss. The main p…" at bounding box center [829, 511] width 1117 height 193
click at [1171, 439] on textarea "The speaker provided a lot of information regarding the weight loss. The main p…" at bounding box center [829, 511] width 1117 height 193
click at [1117, 467] on textarea "The speaker provided a lot of information regarding the weight loss. The main p…" at bounding box center [829, 511] width 1117 height 193
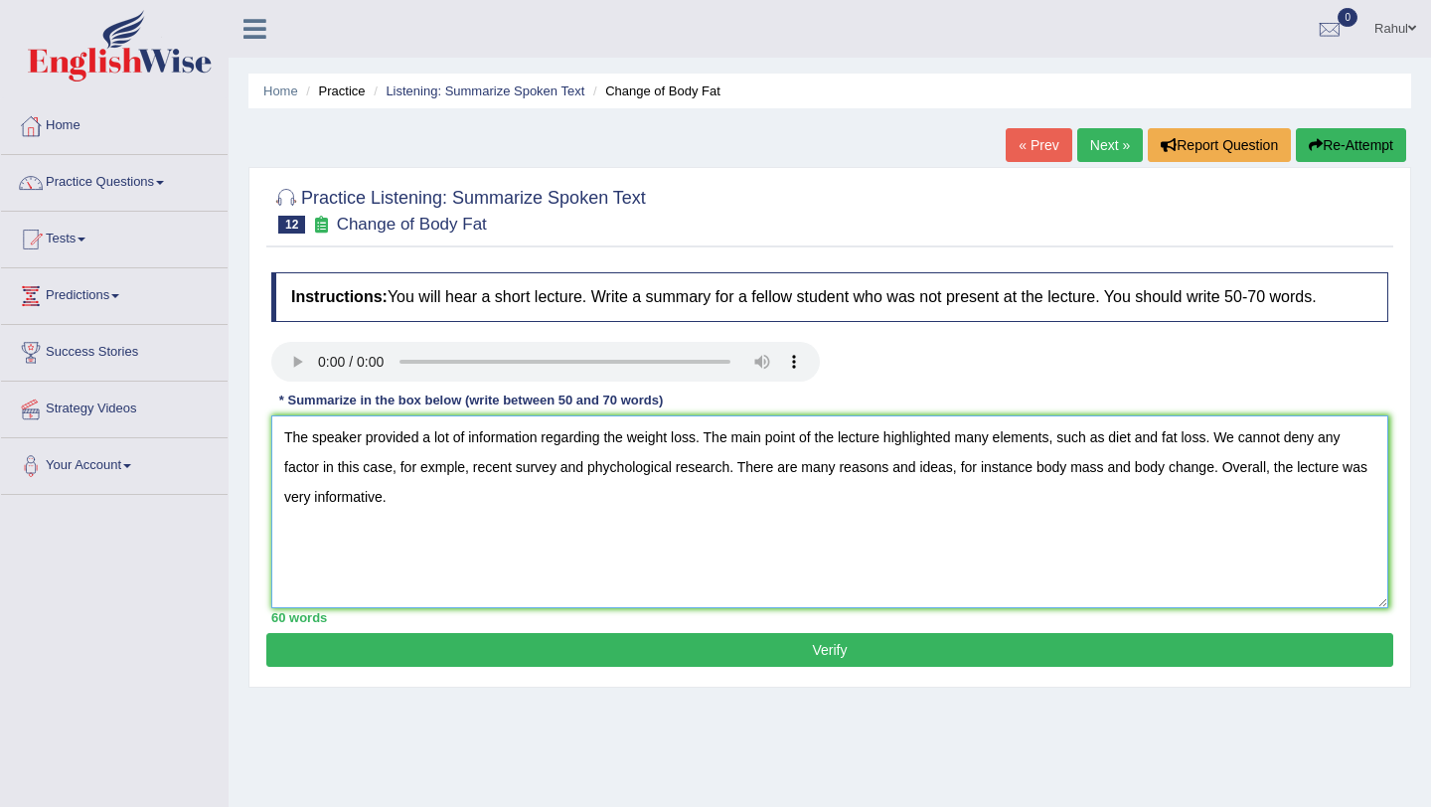
type textarea "The speaker provided a lot of information regarding the weight loss. The main p…"
click at [826, 658] on button "Verify" at bounding box center [829, 650] width 1127 height 34
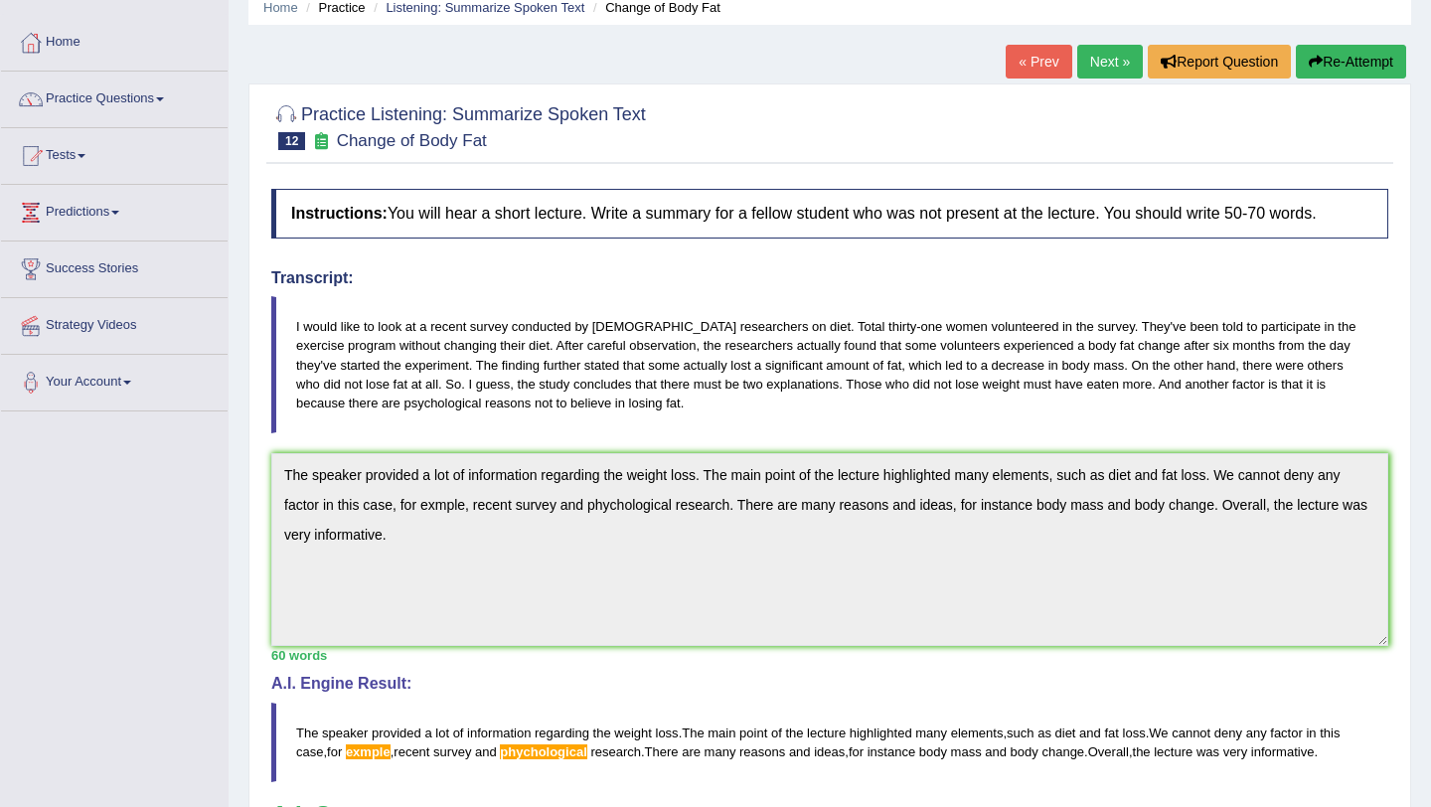
scroll to position [80, 0]
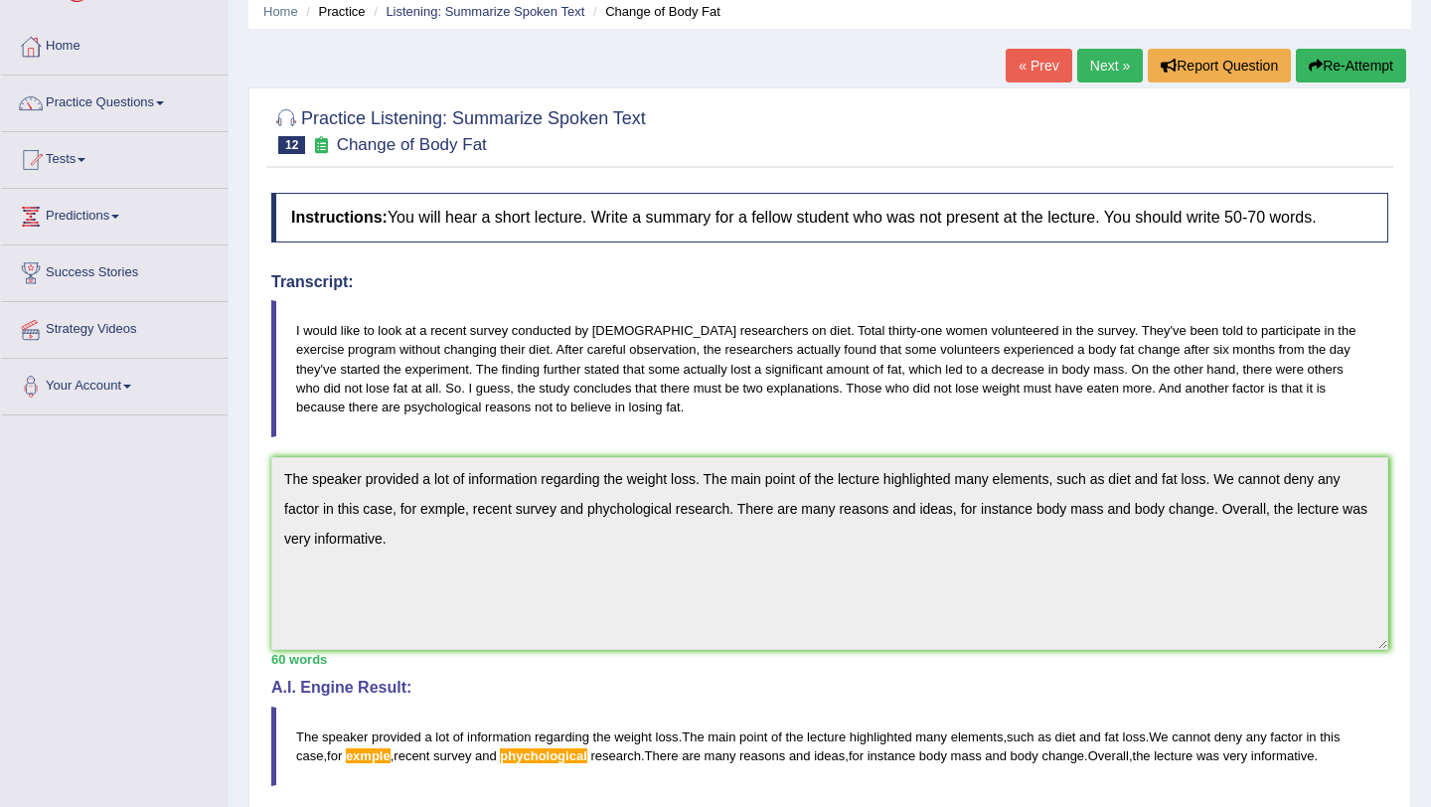
click at [1112, 75] on link "Next »" at bounding box center [1110, 66] width 66 height 34
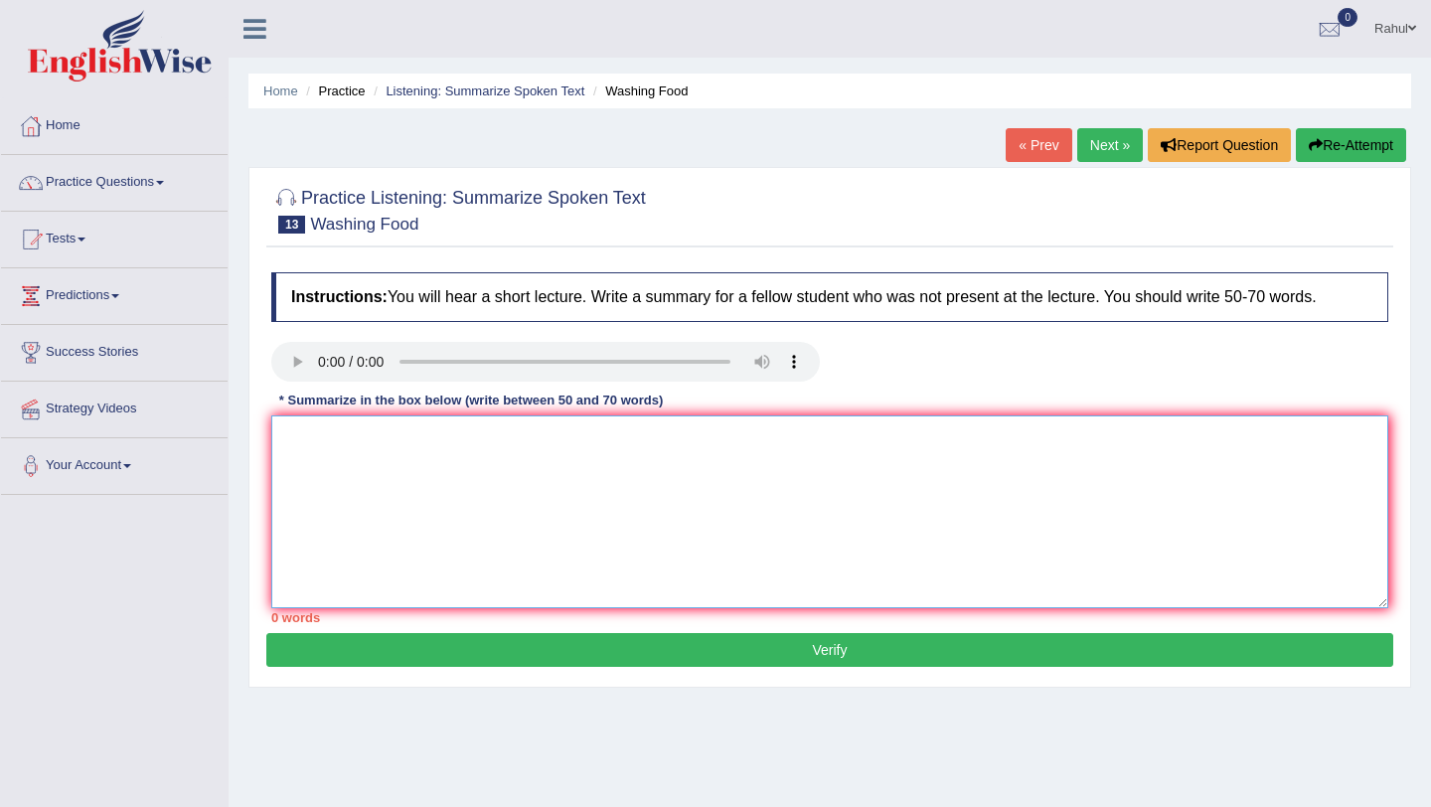
click at [420, 456] on textarea at bounding box center [829, 511] width 1117 height 193
type textarea "t"
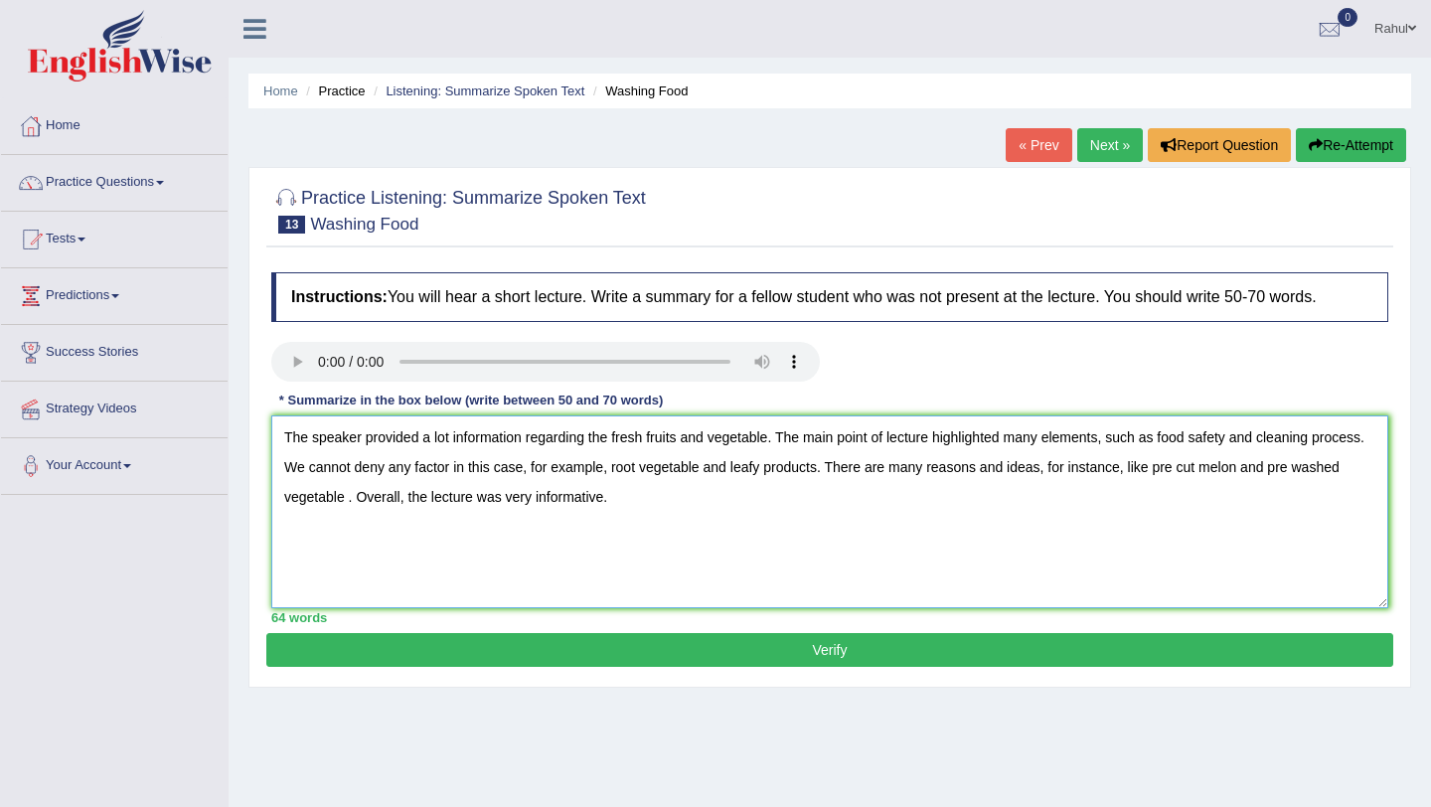
click at [769, 441] on textarea "The speaker provided a lot information regarding the fresh fruits and vegetable…" at bounding box center [829, 511] width 1117 height 193
type textarea "The speaker provided a lot information regarding the fresh fruits and vegetable…"
click at [819, 648] on button "Verify" at bounding box center [829, 650] width 1127 height 34
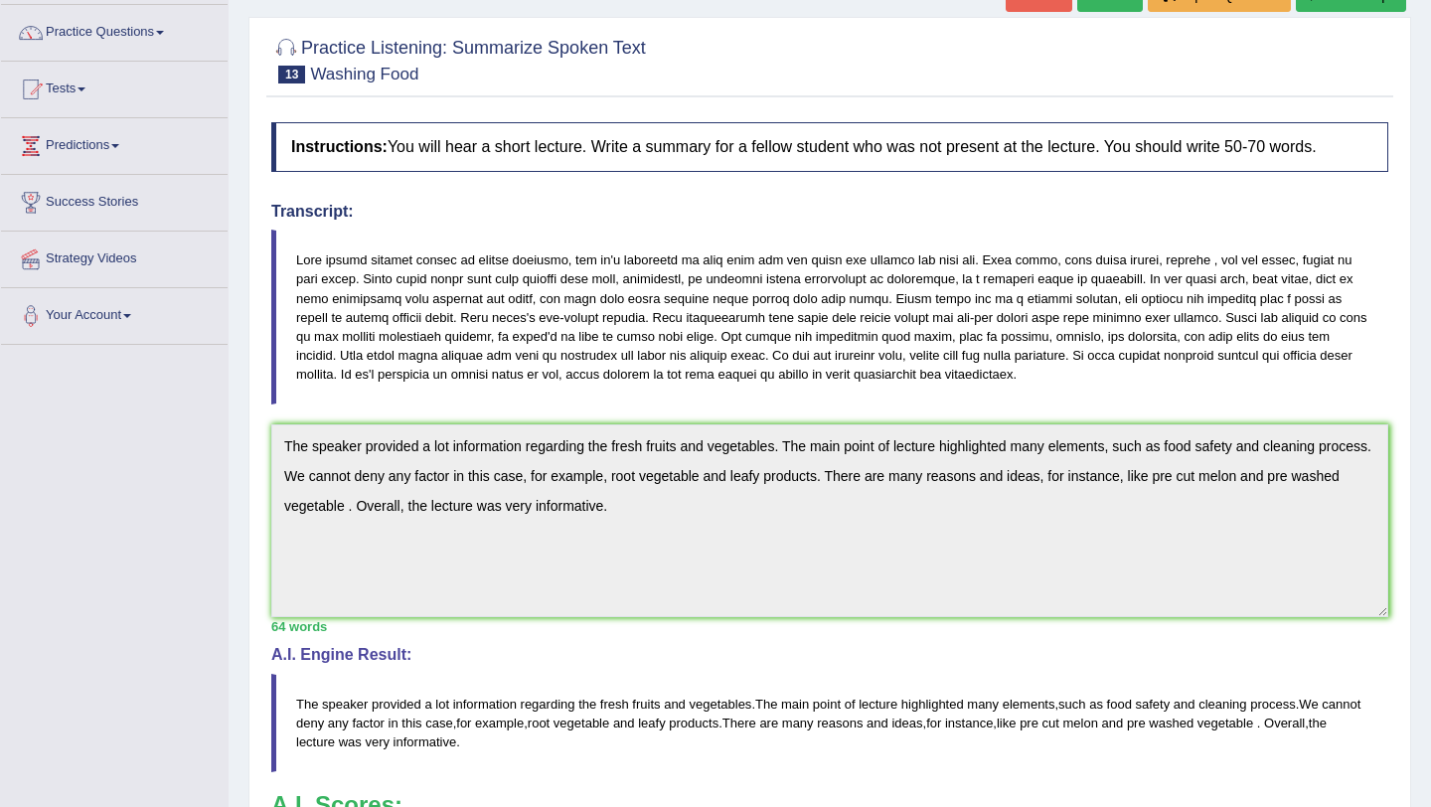
scroll to position [119, 0]
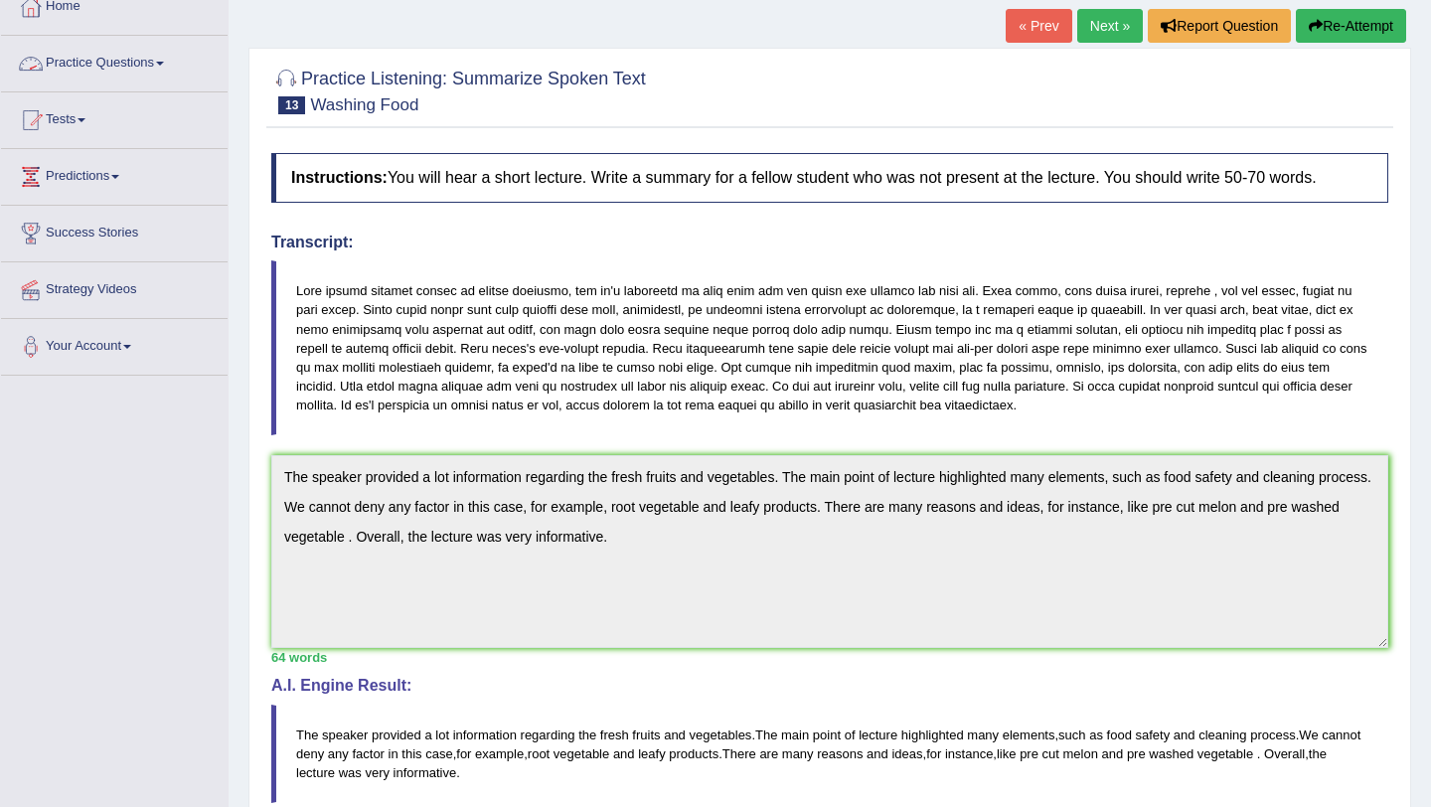
click at [135, 63] on link "Practice Questions" at bounding box center [114, 61] width 227 height 50
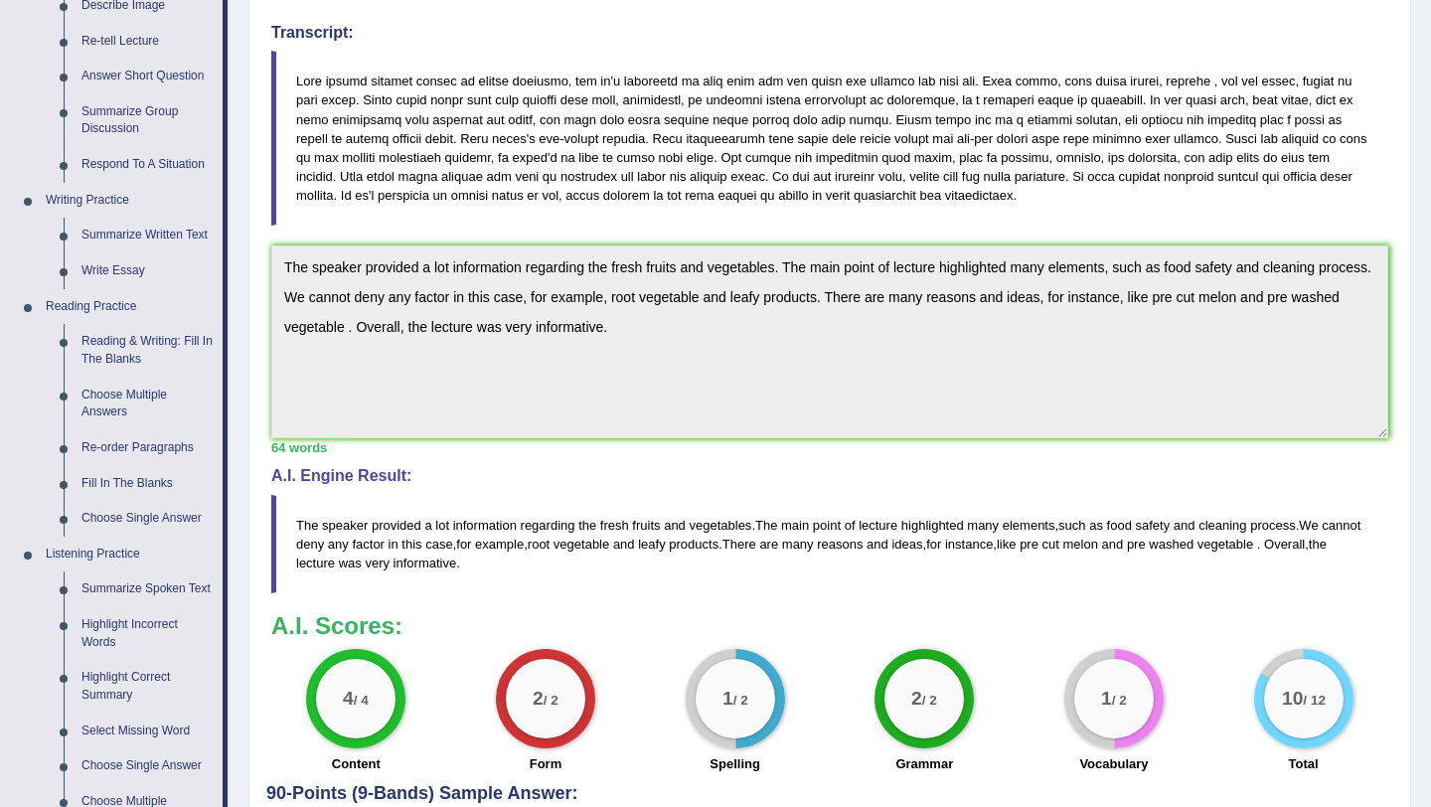
scroll to position [358, 0]
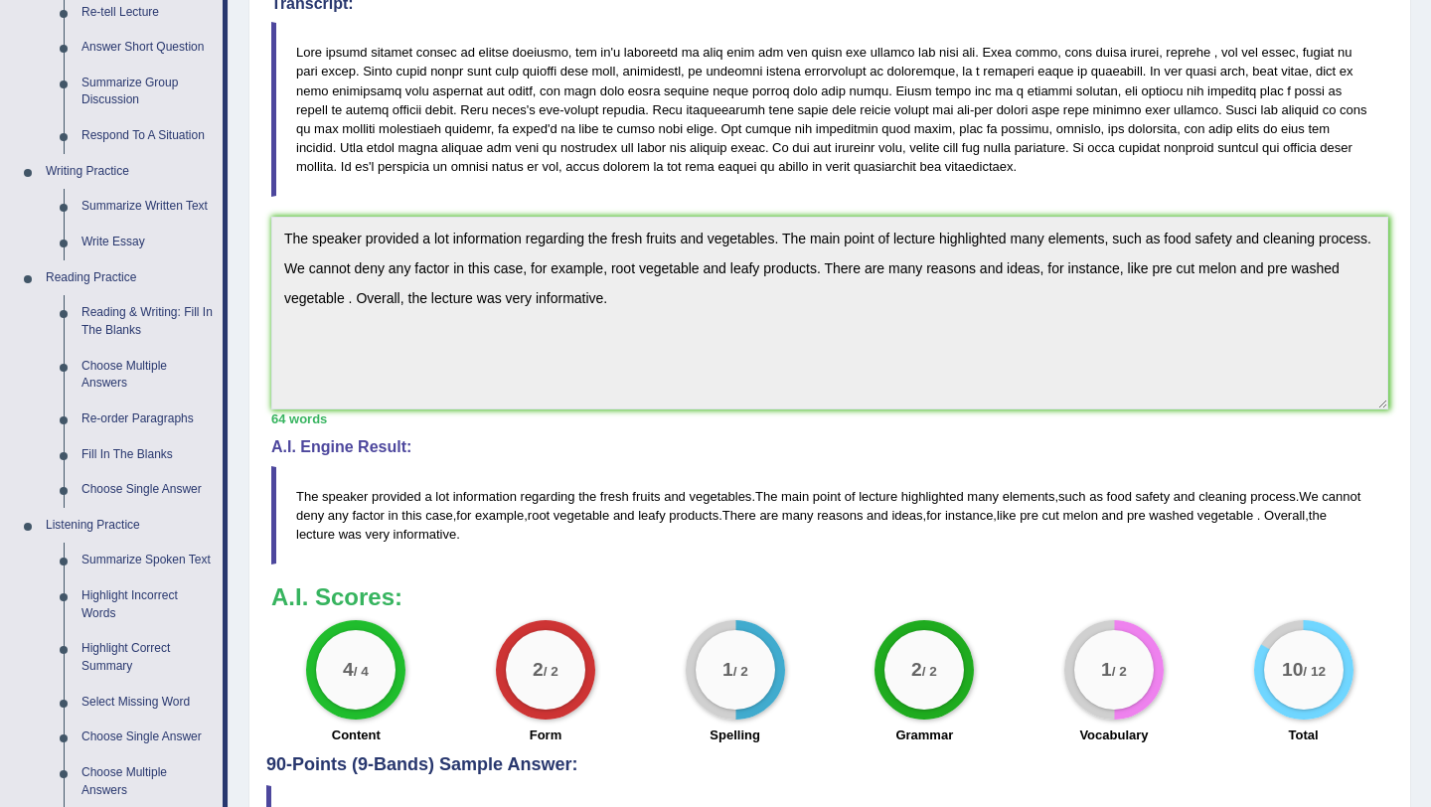
drag, startPoint x: 229, startPoint y: 698, endPoint x: 272, endPoint y: 696, distance: 43.8
click at [272, 696] on div "Home Practice Listening: Summarize Spoken Text Washing Food « Prev Next » Repor…" at bounding box center [830, 266] width 1203 height 1249
click at [147, 557] on link "Summarize Spoken Text" at bounding box center [148, 561] width 150 height 36
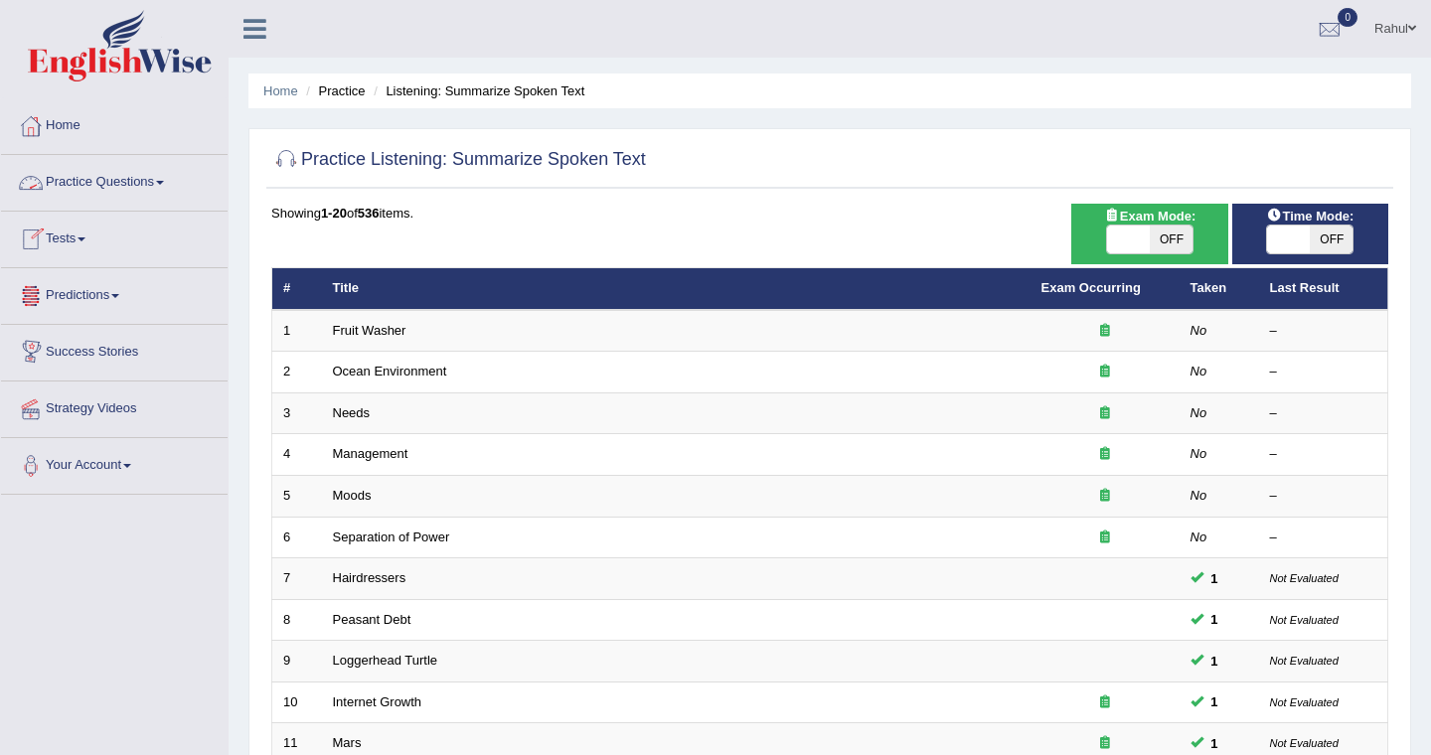
click at [170, 188] on link "Practice Questions" at bounding box center [114, 180] width 227 height 50
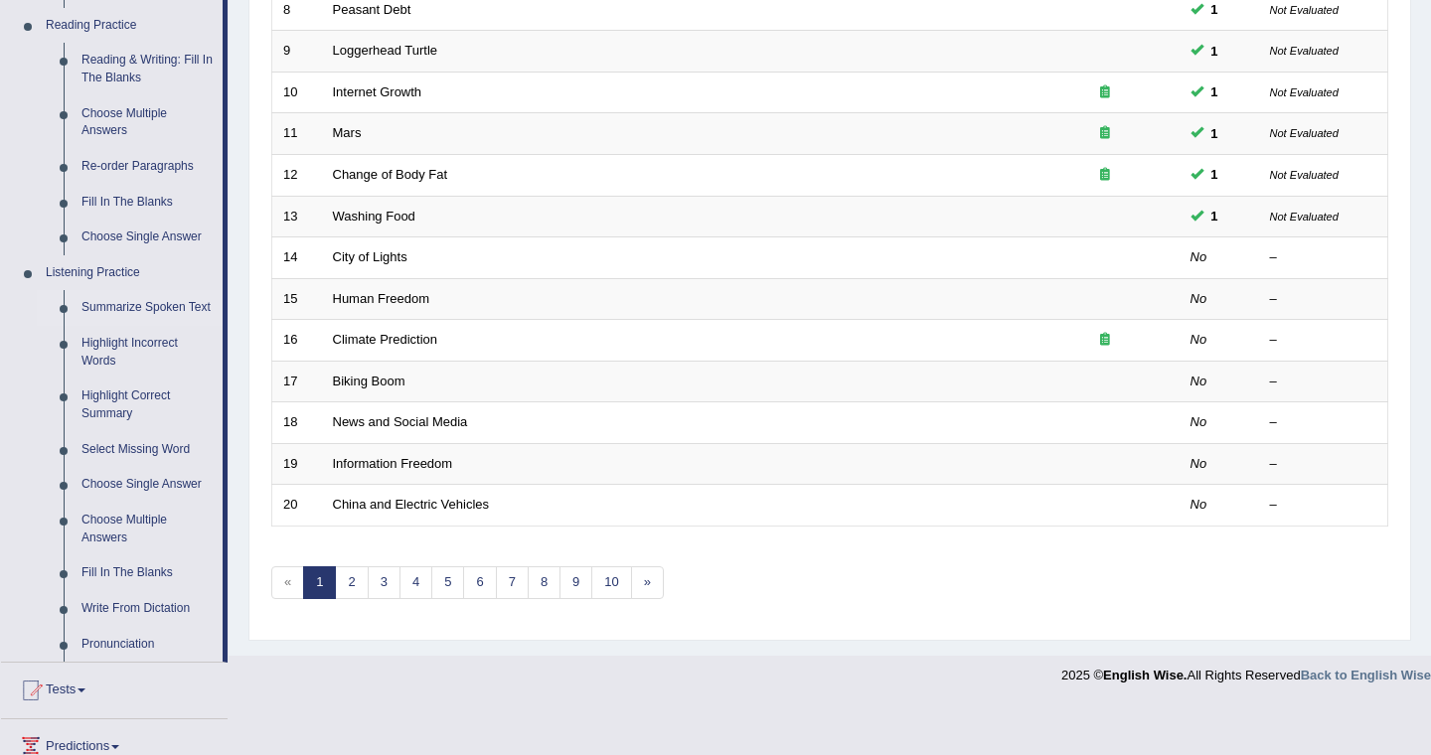
scroll to position [636, 0]
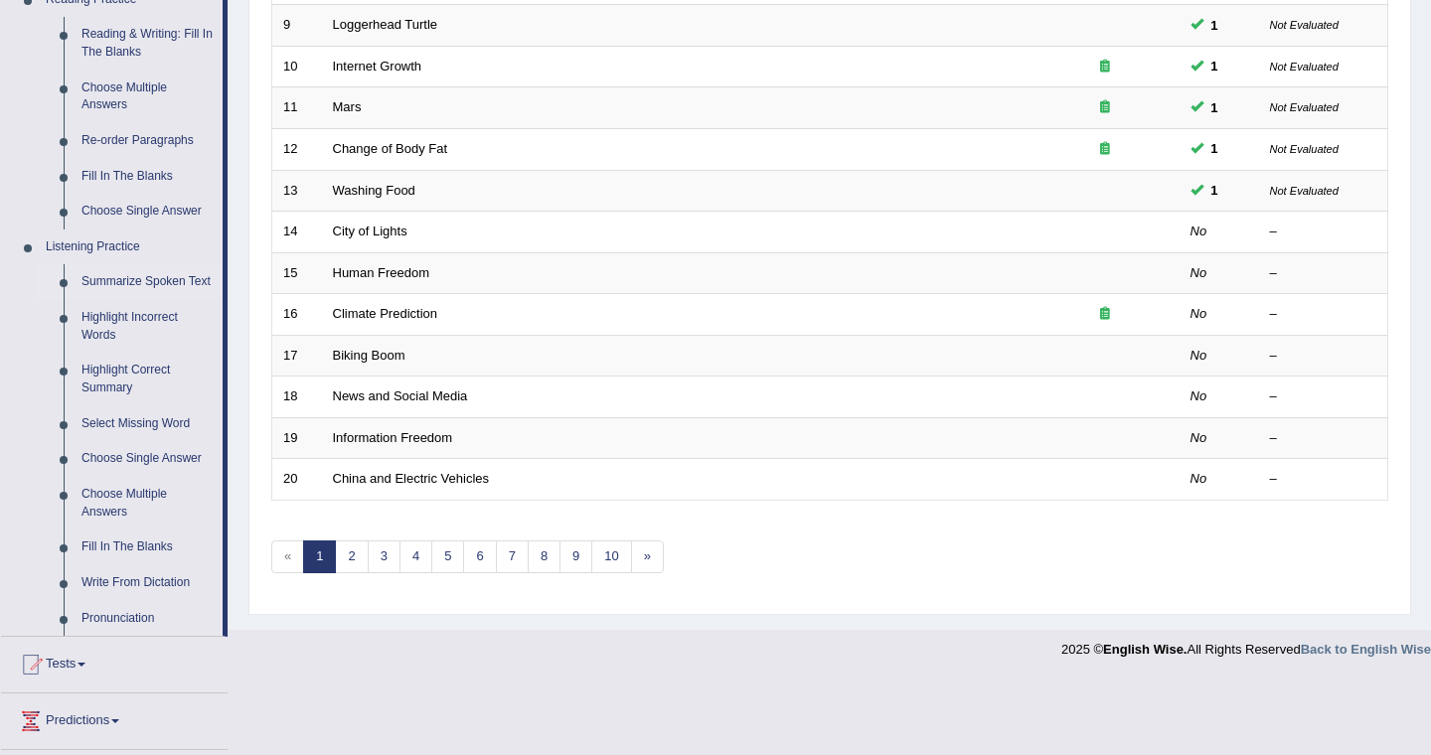
click at [131, 514] on link "Choose Multiple Answers" at bounding box center [148, 503] width 150 height 53
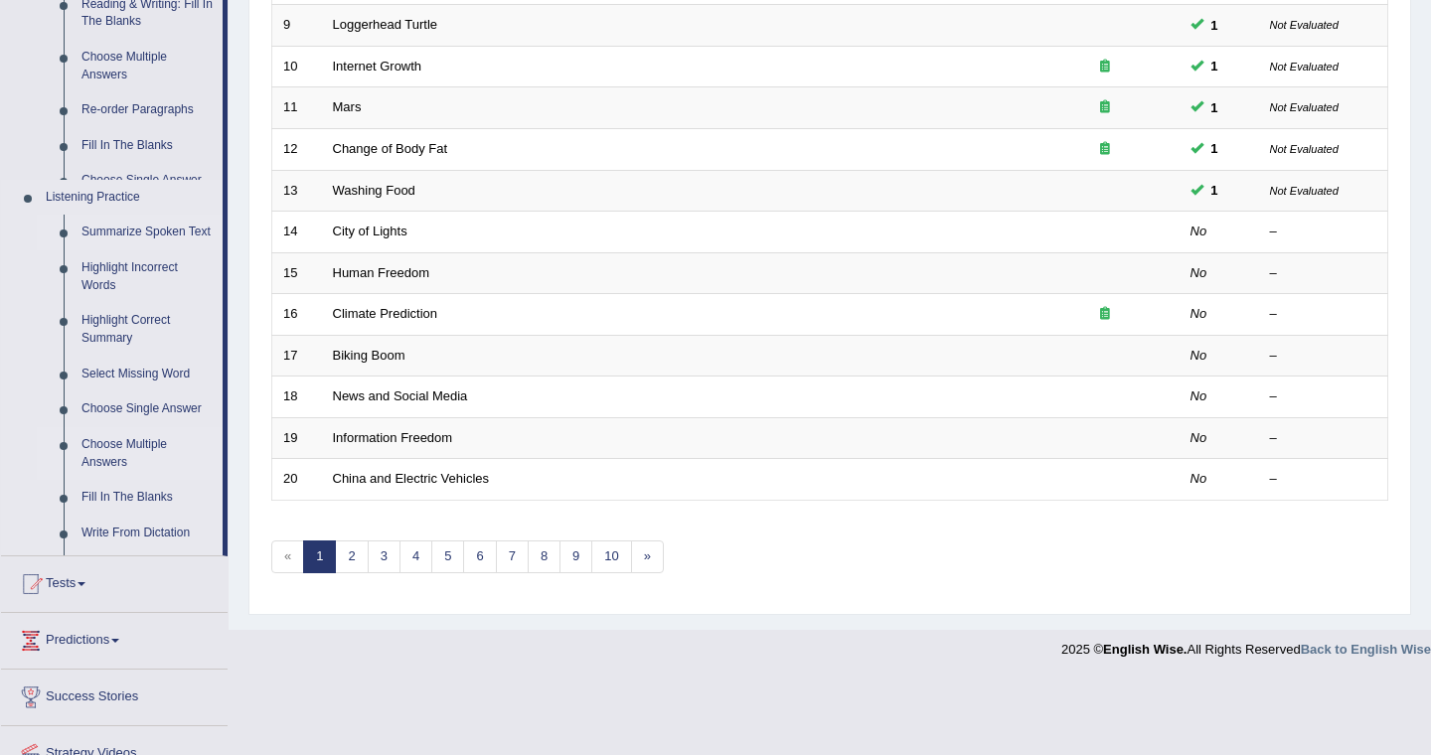
scroll to position [598, 0]
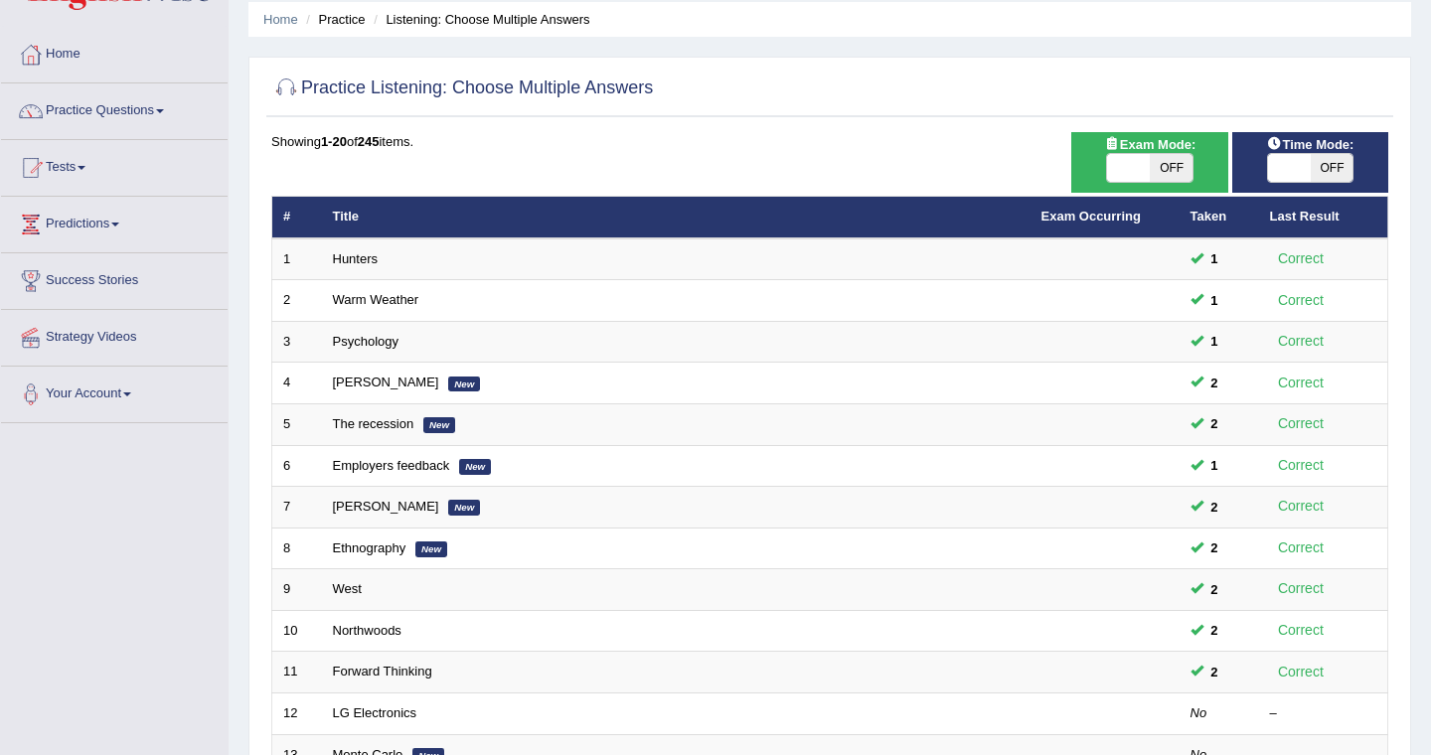
scroll to position [32, 0]
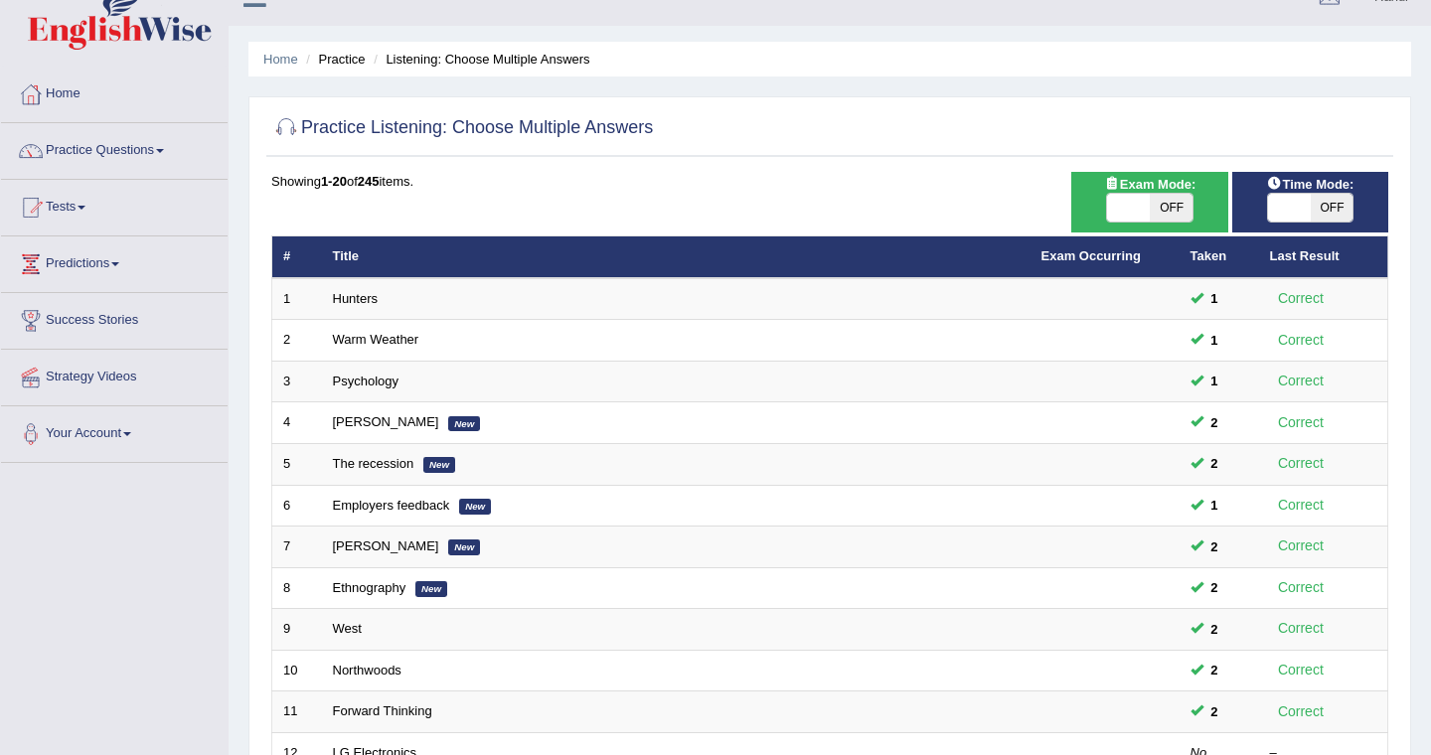
click at [165, 163] on link "Practice Questions" at bounding box center [114, 148] width 227 height 50
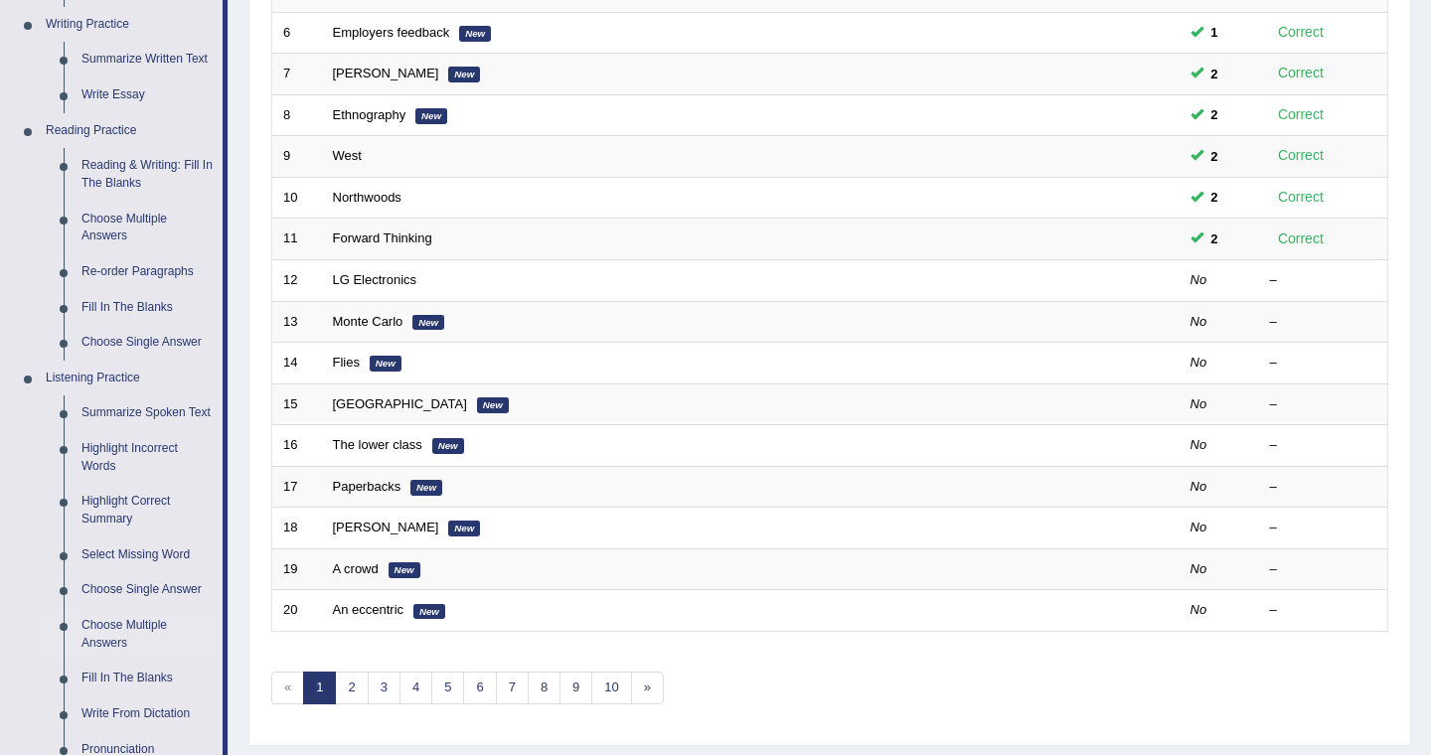
scroll to position [509, 0]
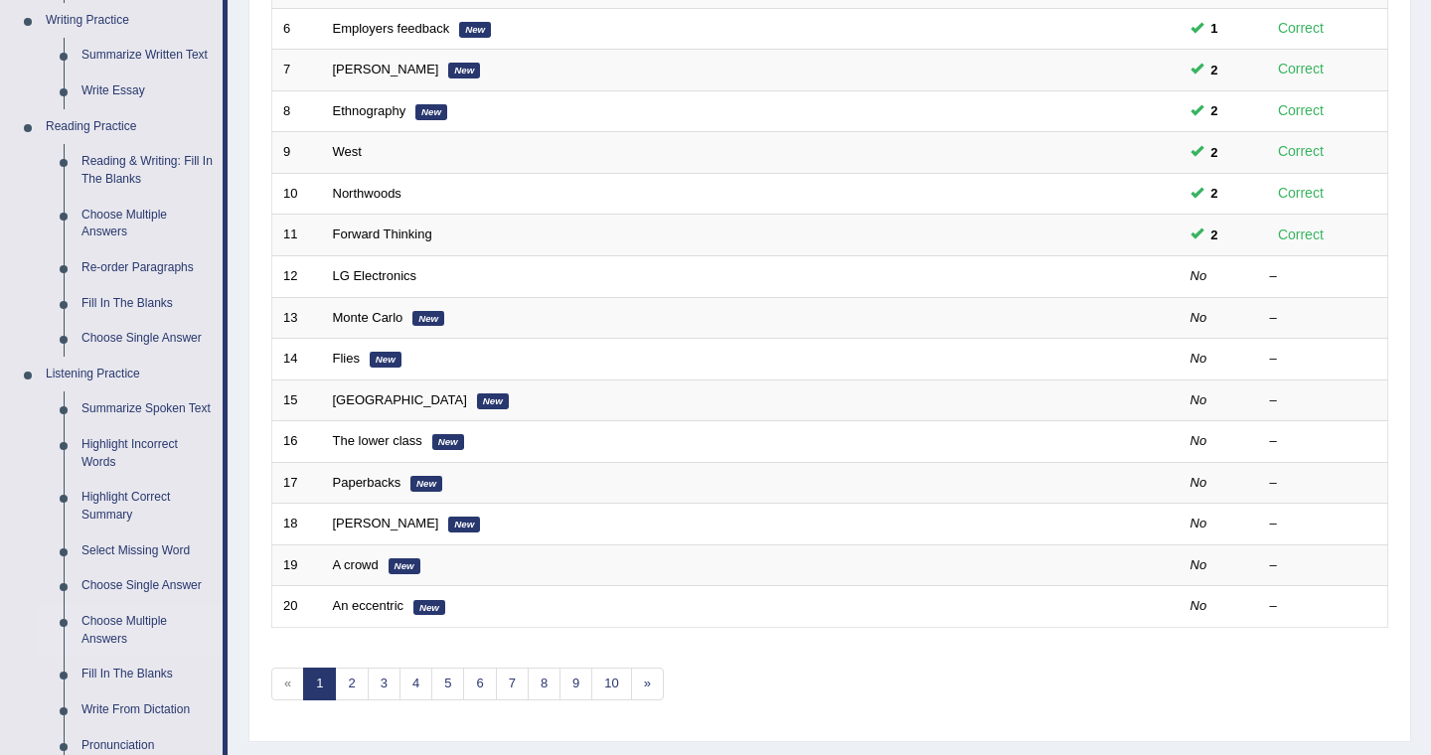
click at [228, 214] on div "Home Practice Questions Speaking Practice Read Aloud Repeat Sentence Describe I…" at bounding box center [114, 319] width 256 height 1458
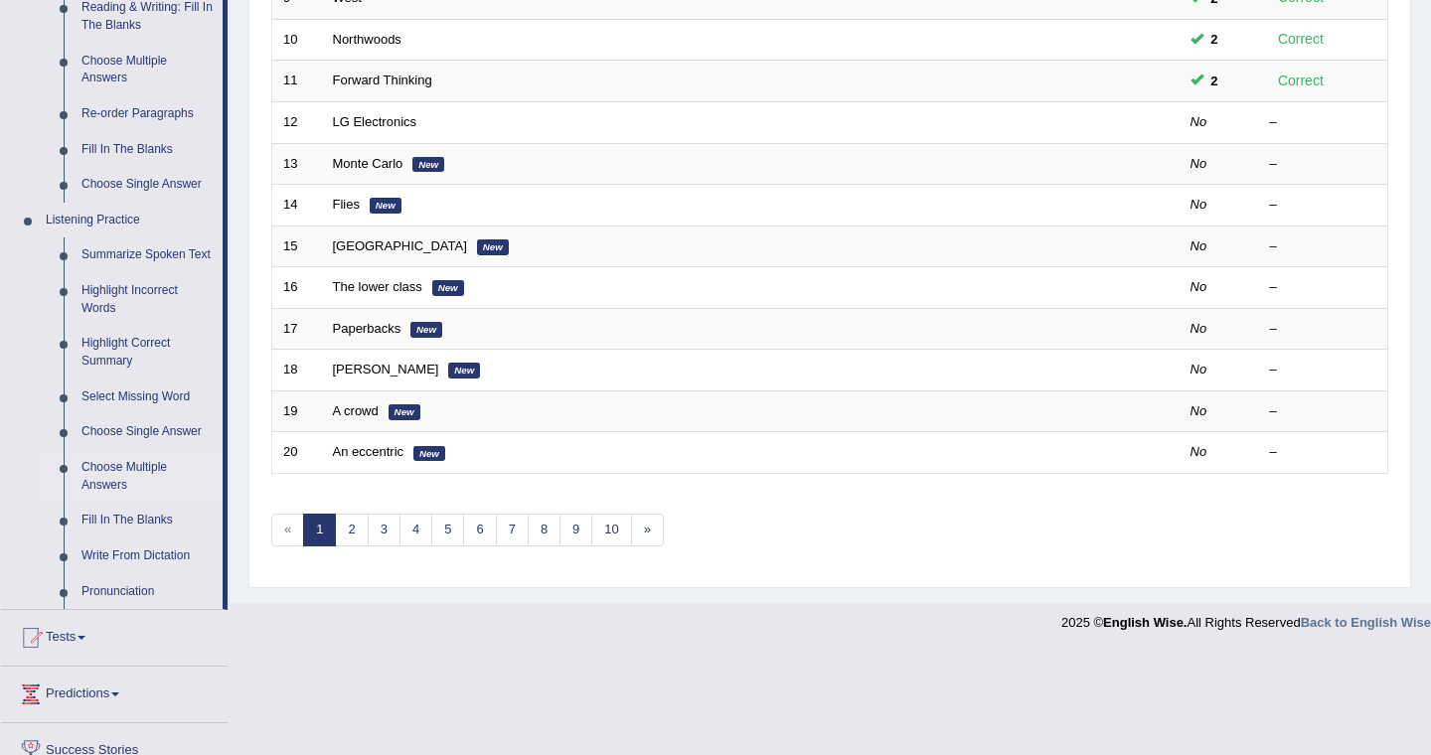
scroll to position [668, 0]
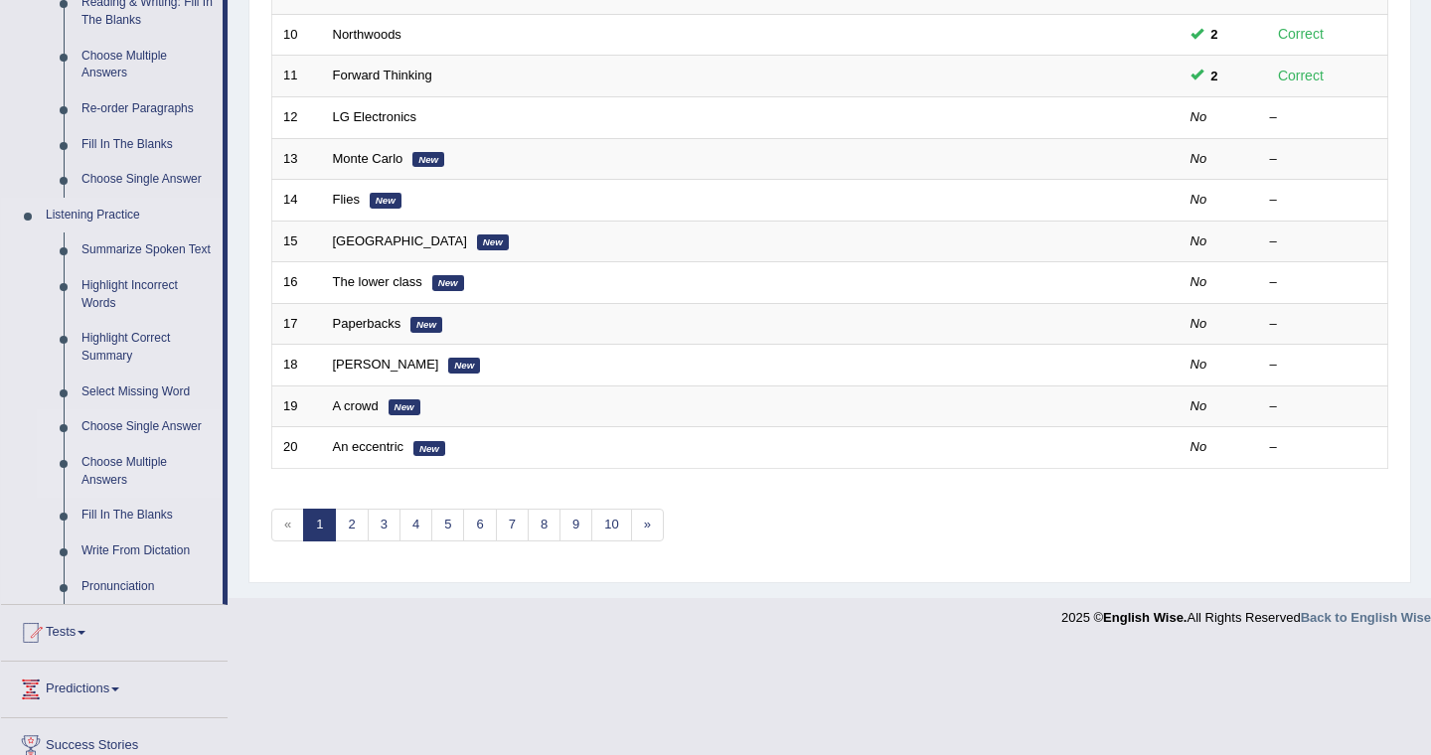
click at [131, 445] on link "Choose Single Answer" at bounding box center [148, 427] width 150 height 36
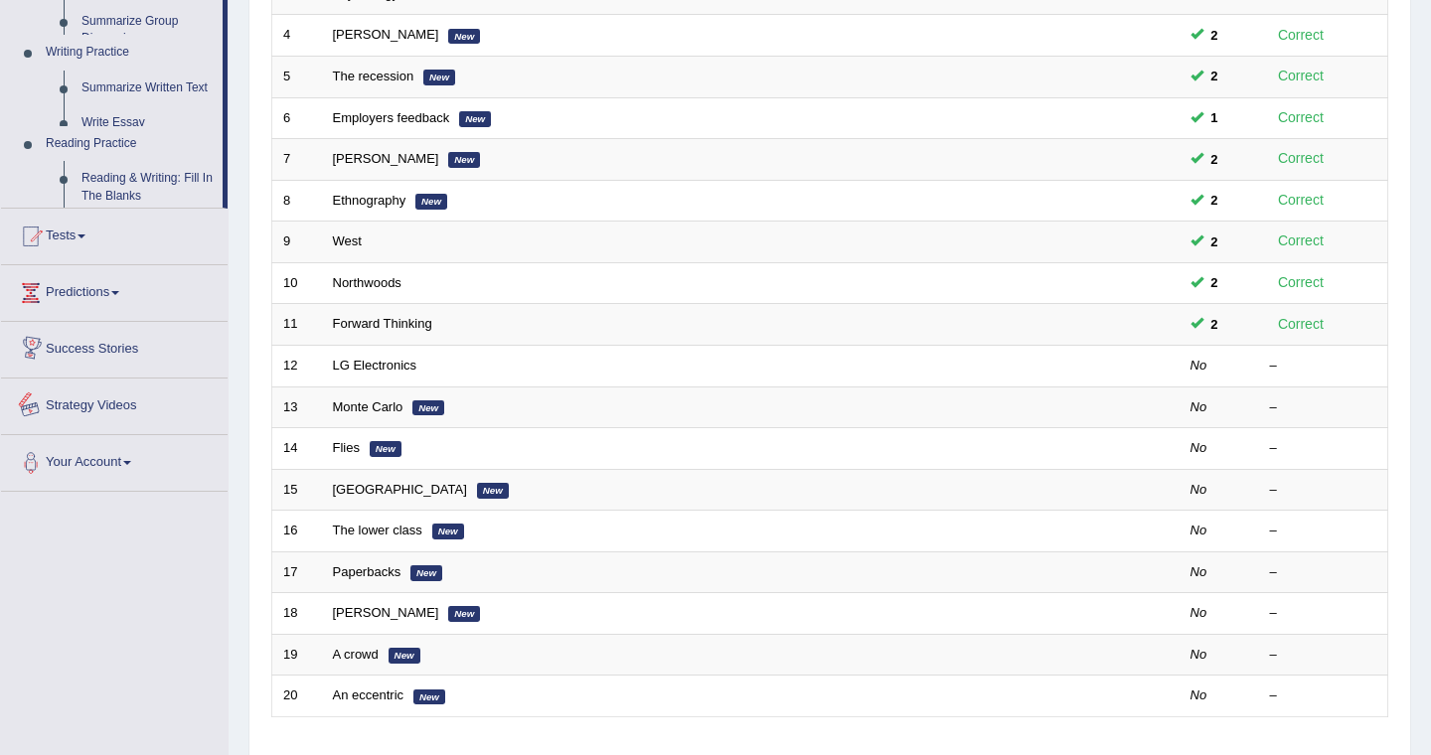
scroll to position [817, 0]
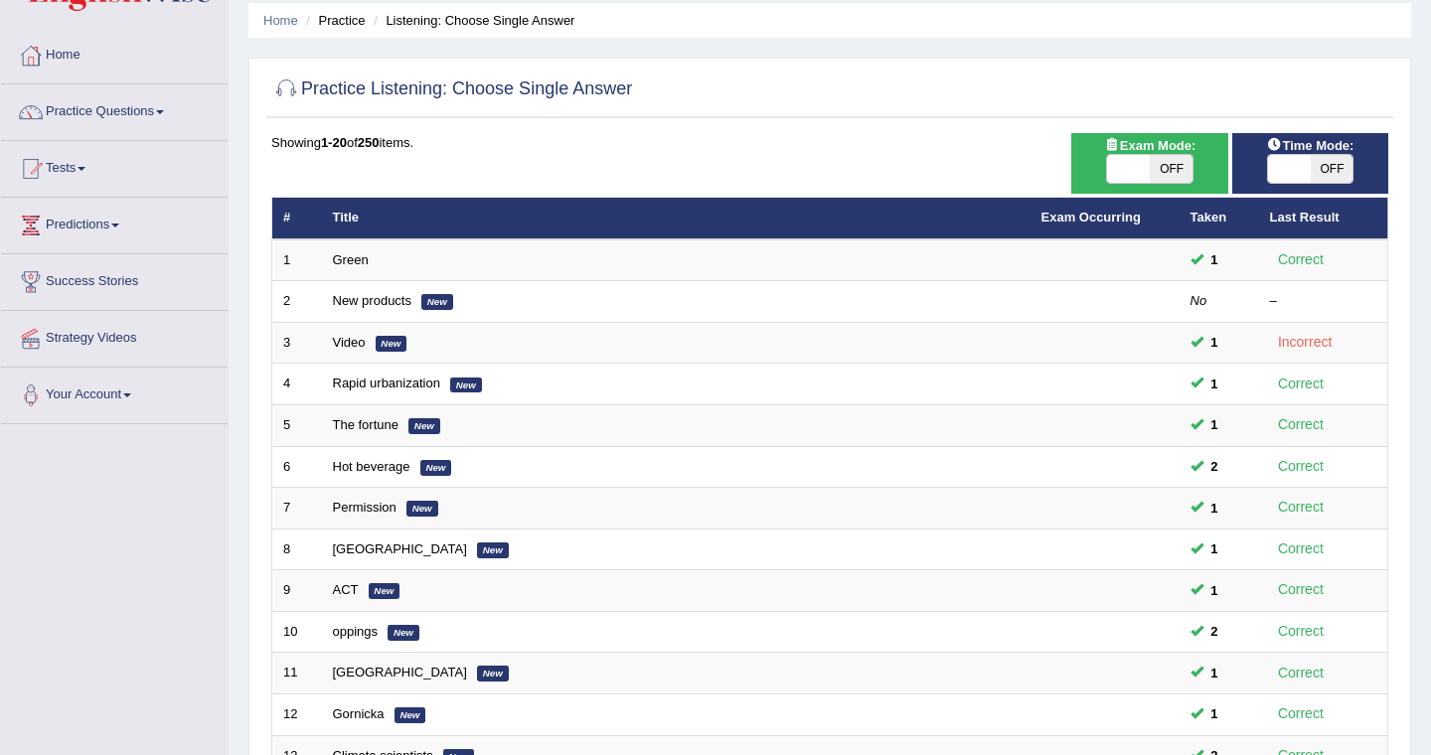
scroll to position [68, 0]
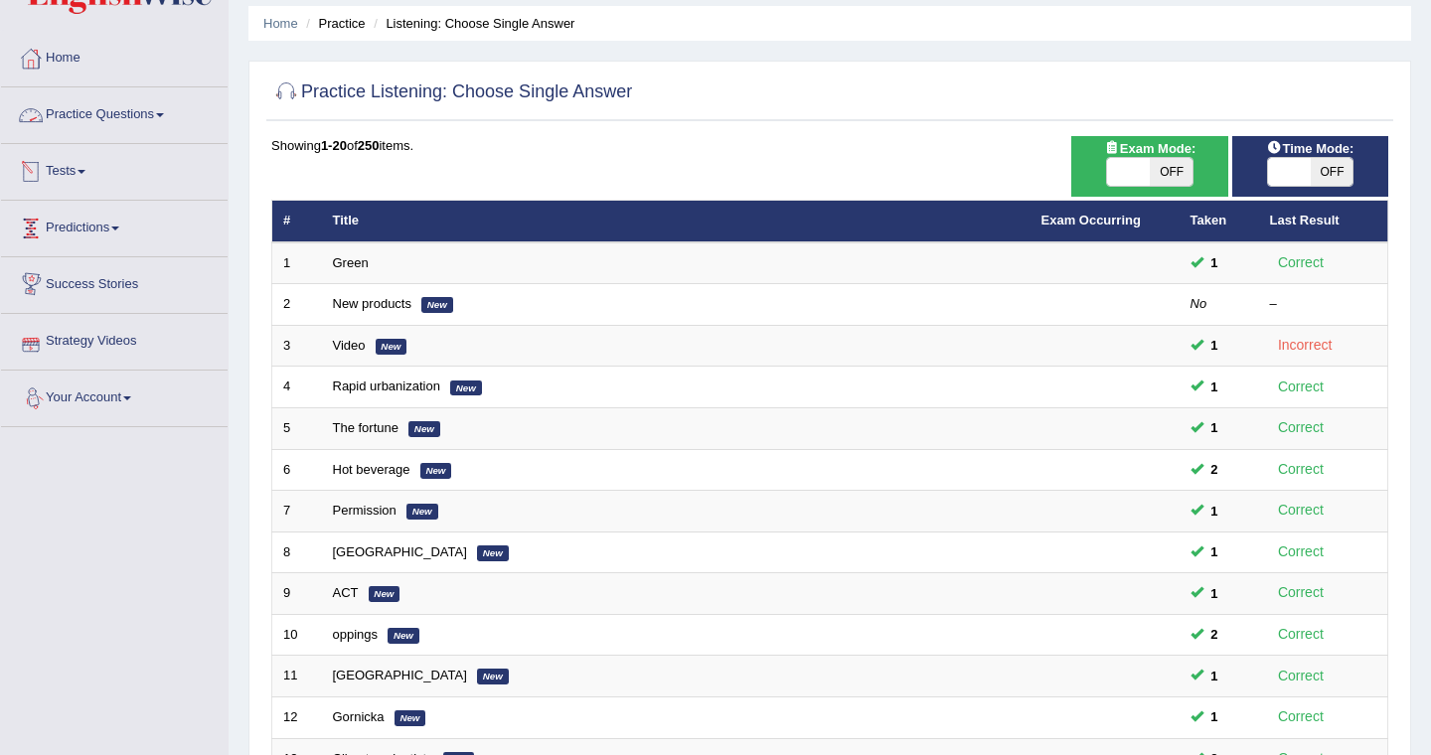
click at [164, 116] on span at bounding box center [160, 115] width 8 height 4
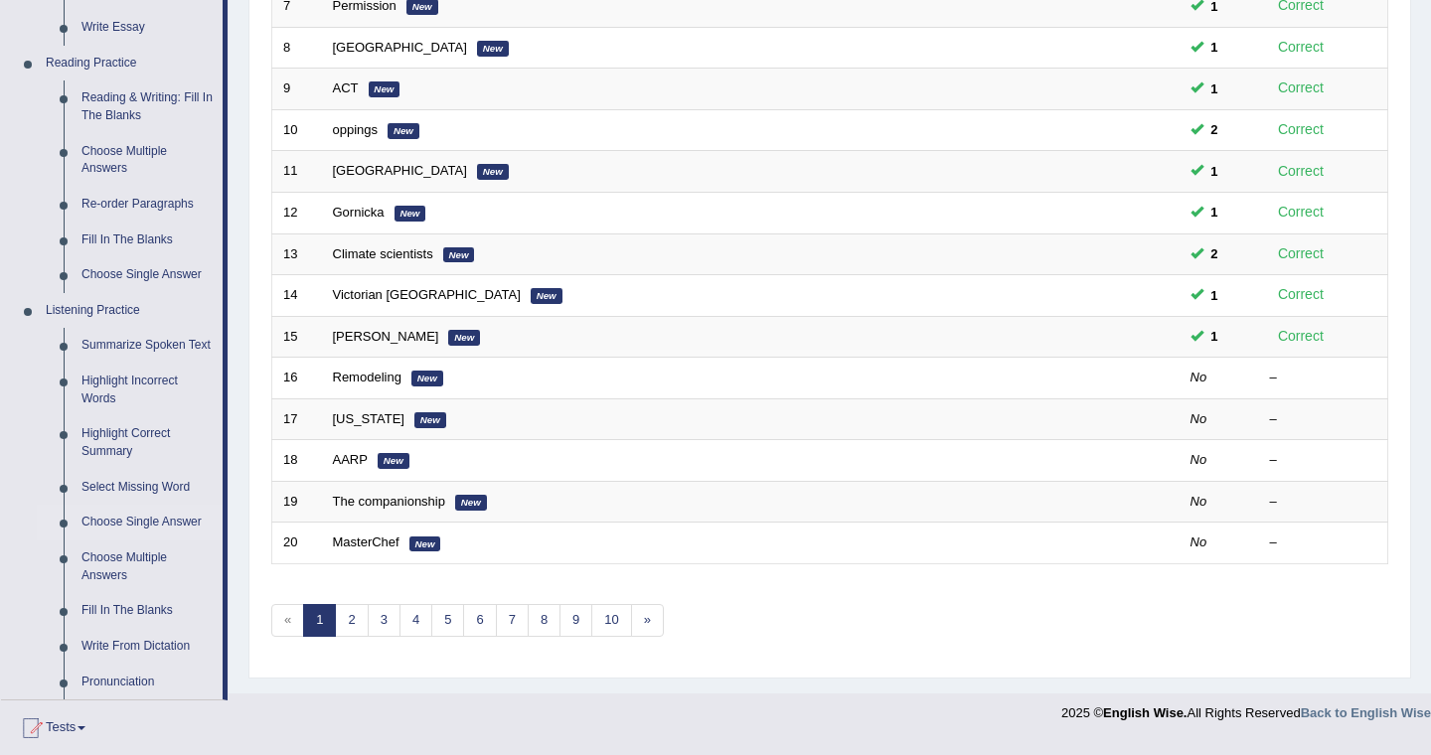
scroll to position [584, 0]
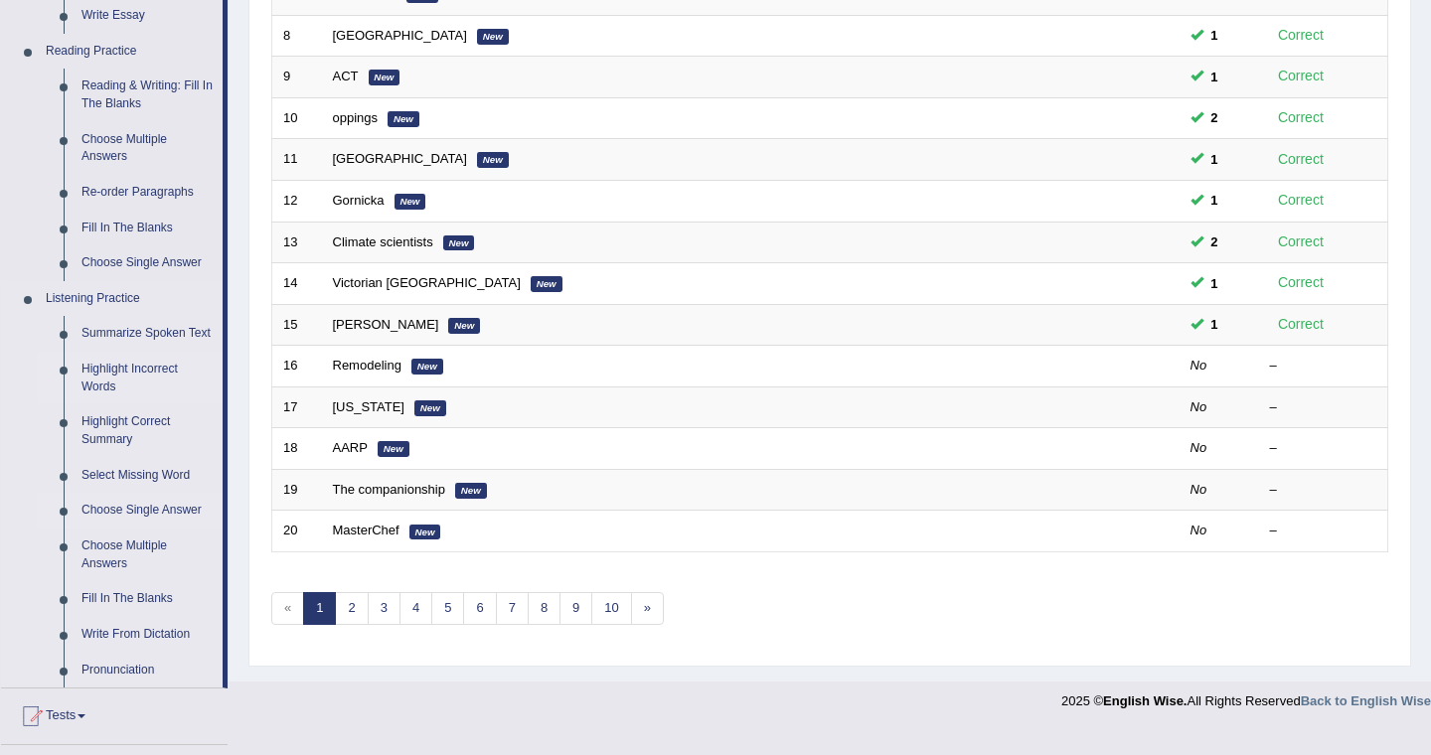
drag, startPoint x: 231, startPoint y: 331, endPoint x: 153, endPoint y: 404, distance: 106.9
click at [185, 372] on div "Toggle navigation Home Practice Questions Speaking Practice Read Aloud Repeat S…" at bounding box center [715, 69] width 1431 height 1306
drag, startPoint x: 143, startPoint y: 447, endPoint x: 132, endPoint y: 447, distance: 10.9
click at [116, 443] on link "Highlight Correct Summary" at bounding box center [148, 430] width 150 height 53
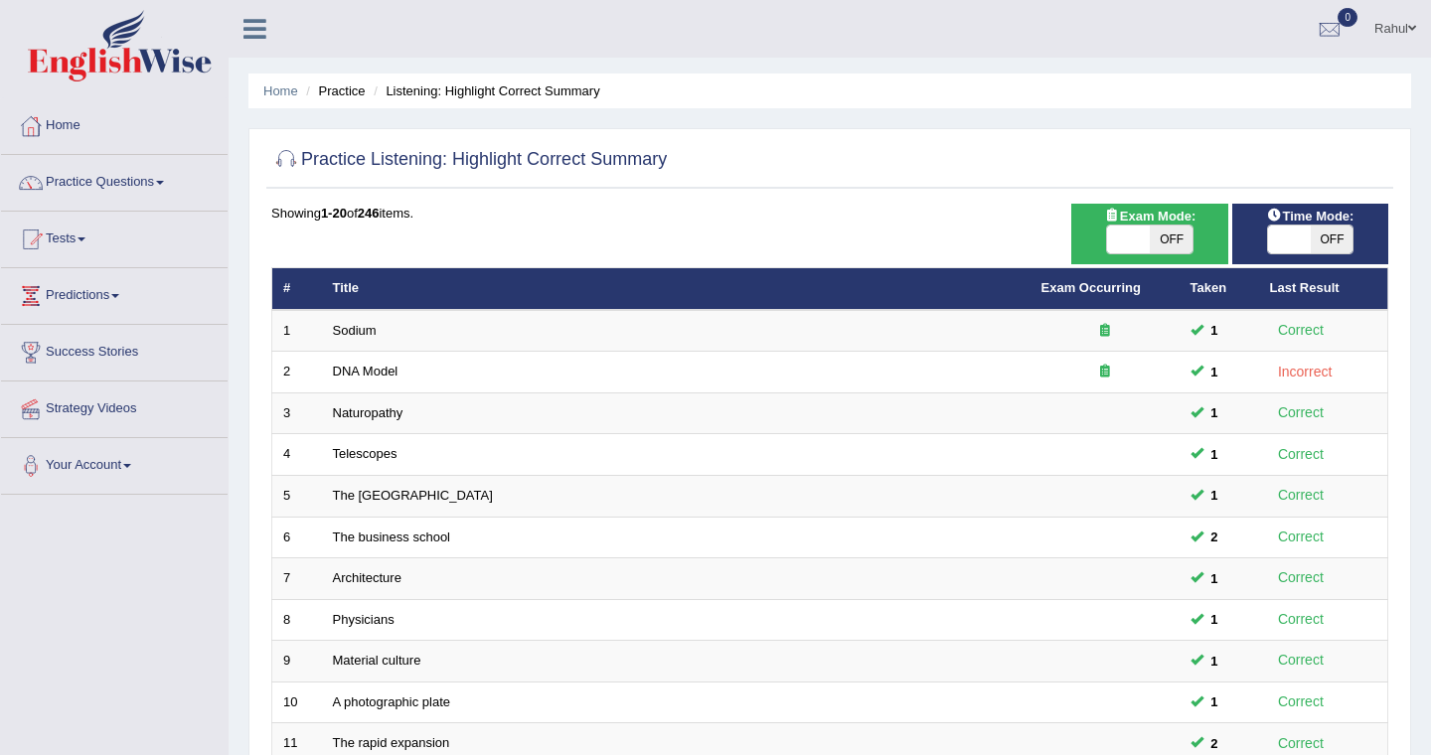
click at [174, 179] on link "Practice Questions" at bounding box center [114, 180] width 227 height 50
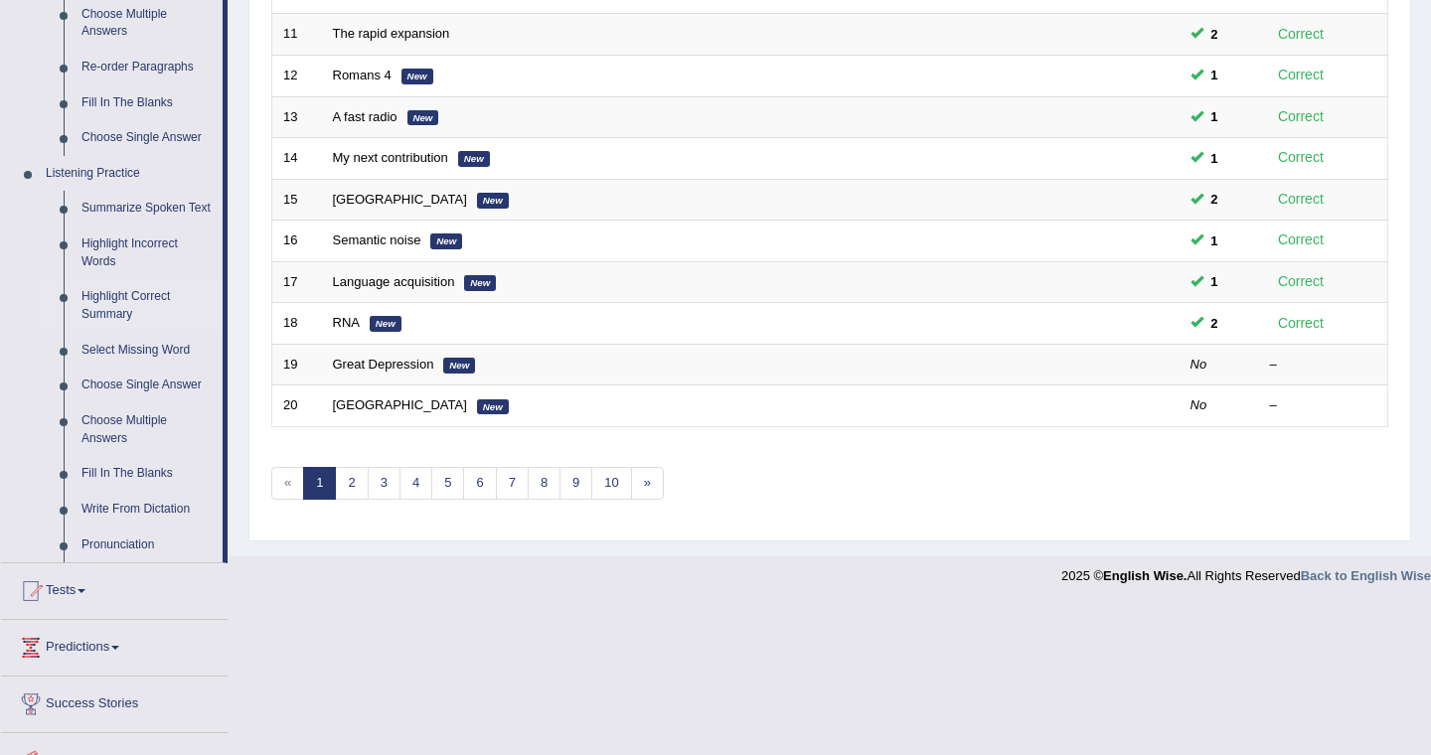
scroll to position [716, 0]
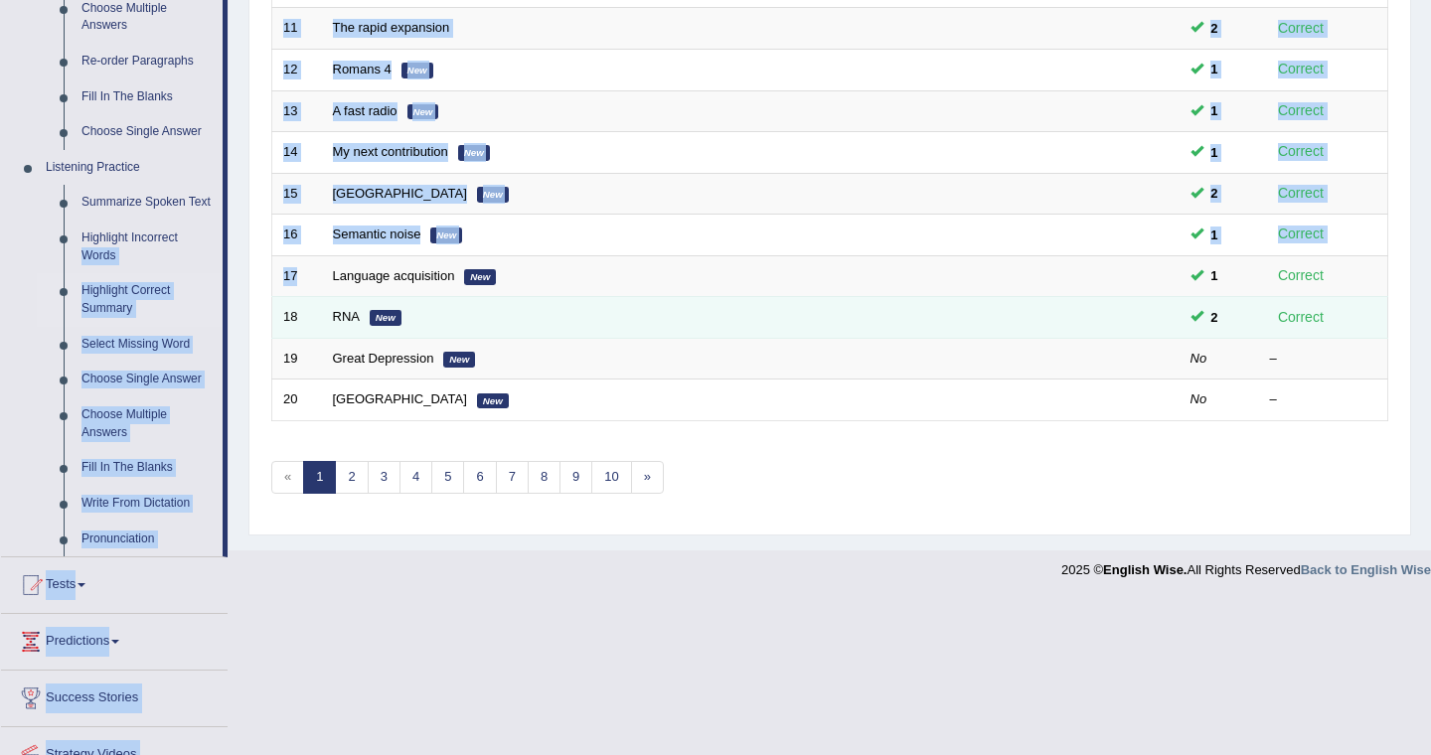
drag, startPoint x: 225, startPoint y: 248, endPoint x: 366, endPoint y: 315, distance: 156.0
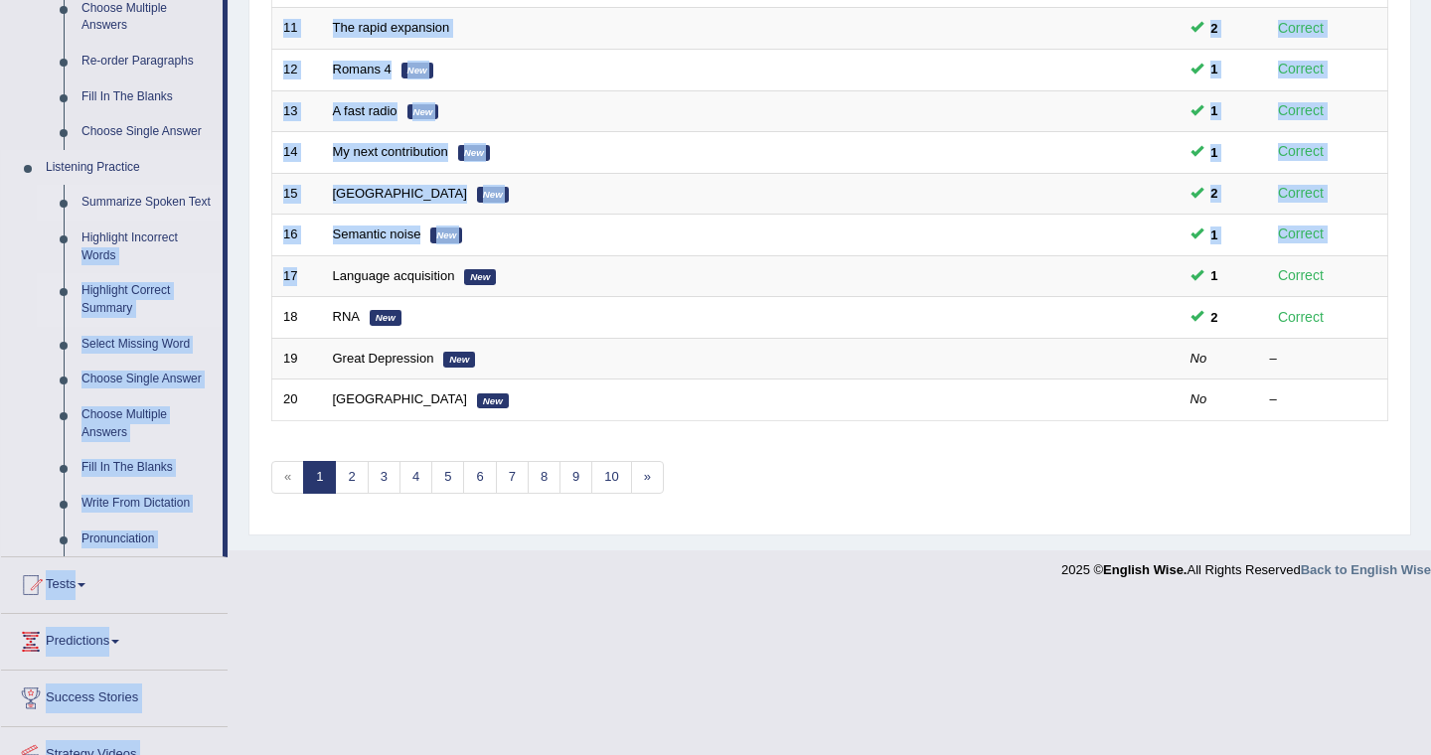
click at [160, 206] on link "Summarize Spoken Text" at bounding box center [148, 203] width 150 height 36
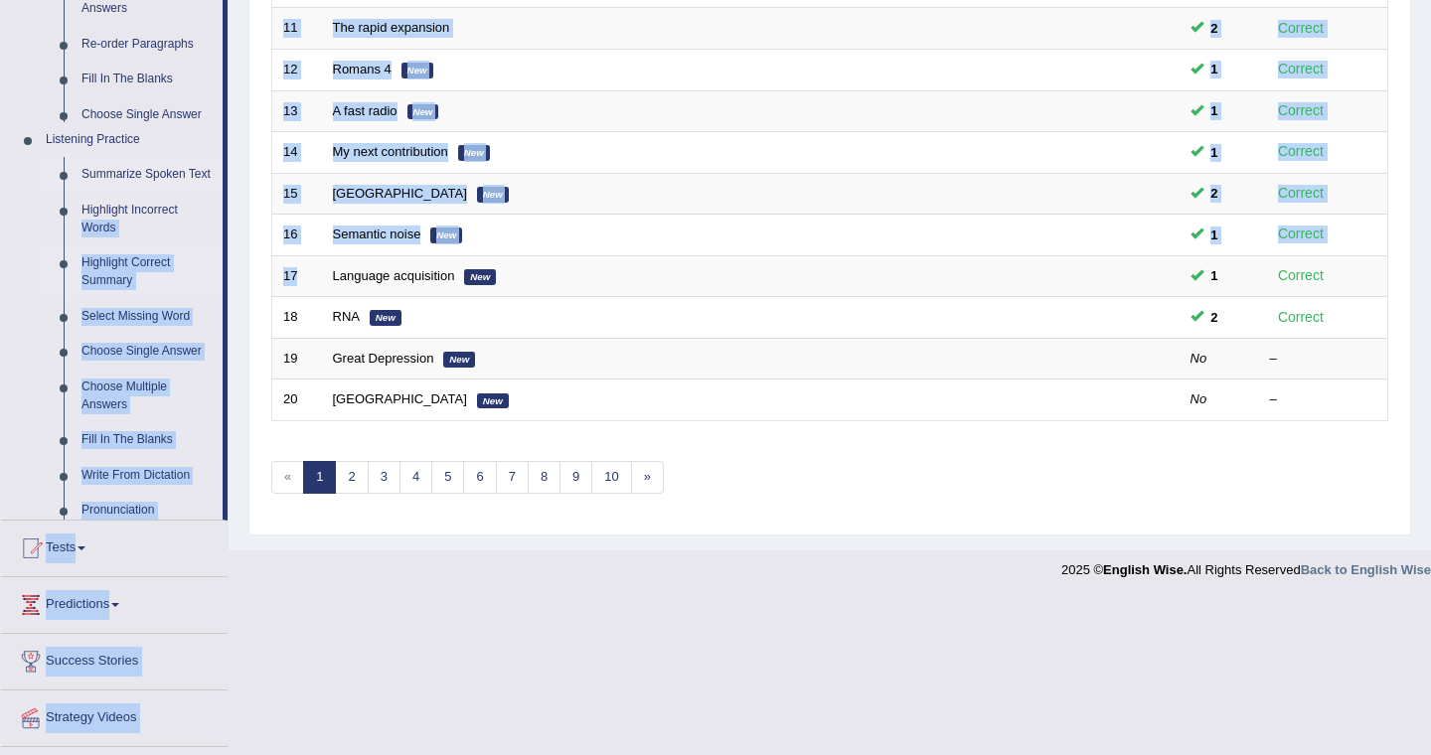
scroll to position [700, 0]
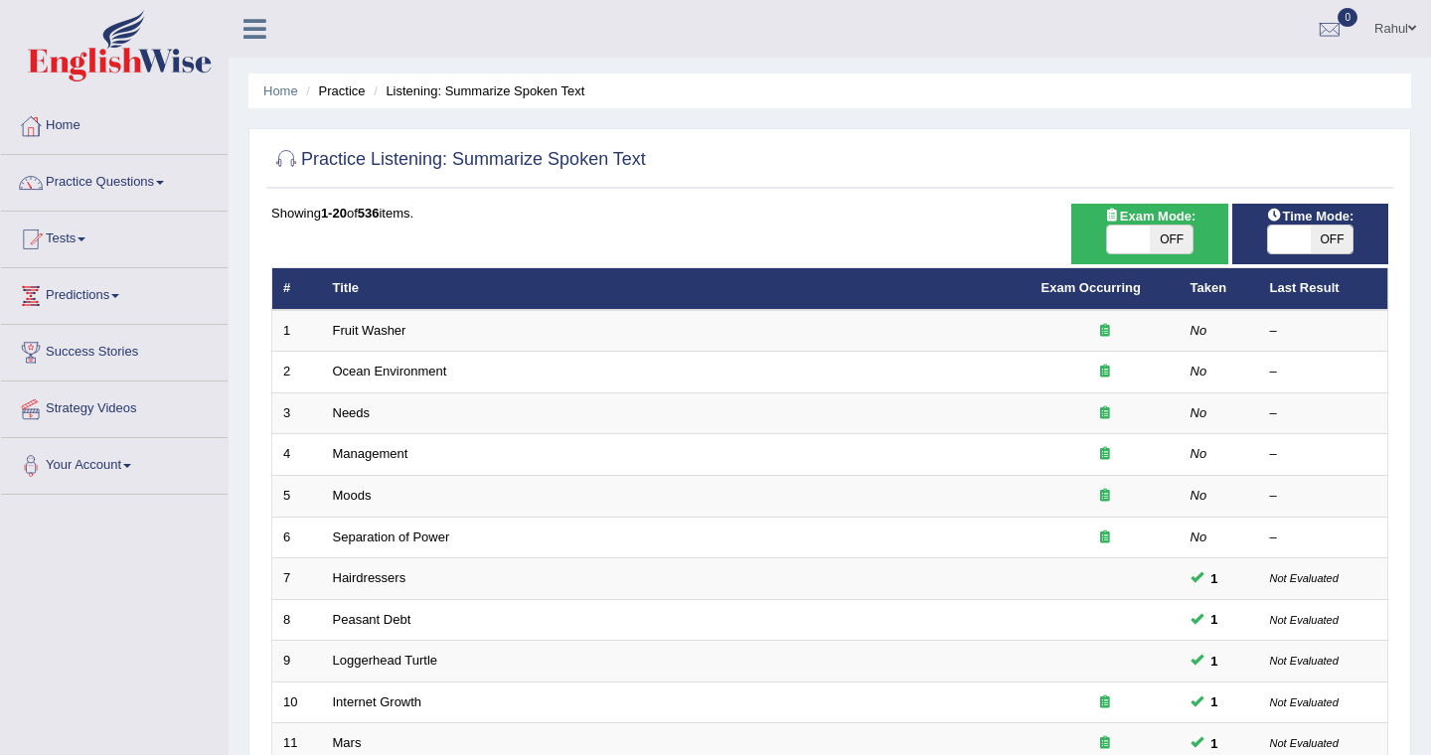
click at [1176, 227] on span "OFF" at bounding box center [1171, 240] width 43 height 28
checkbox input "true"
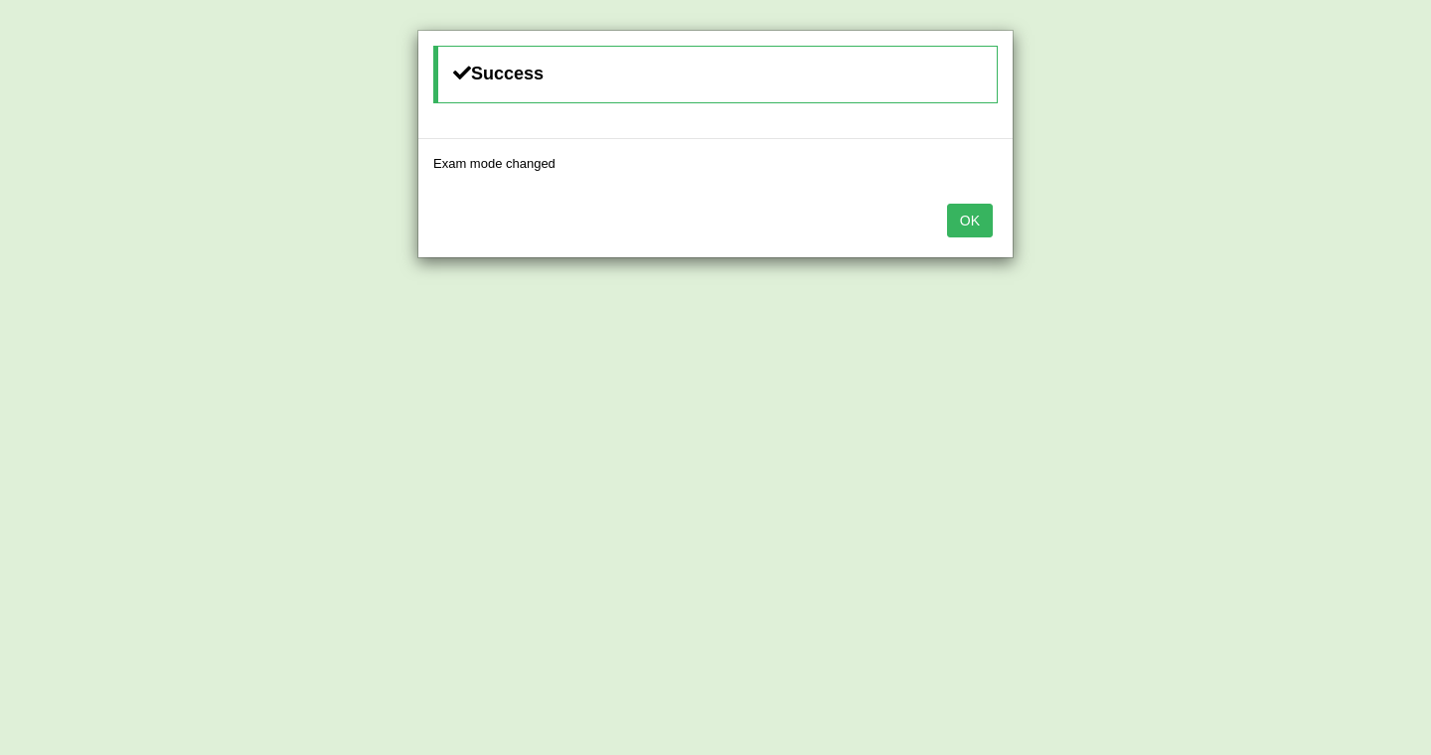
click at [958, 216] on button "OK" at bounding box center [970, 221] width 46 height 34
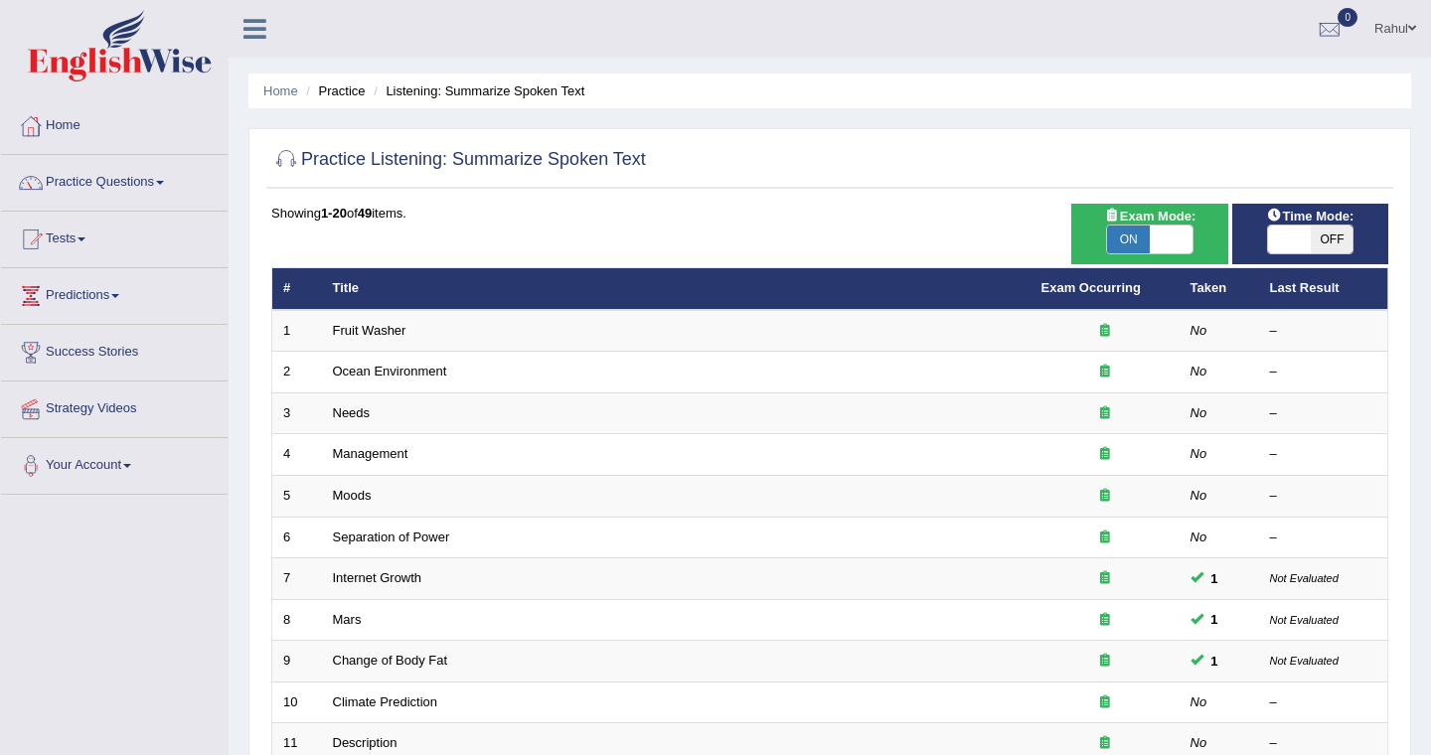
click at [1313, 235] on span "OFF" at bounding box center [1332, 240] width 43 height 28
checkbox input "true"
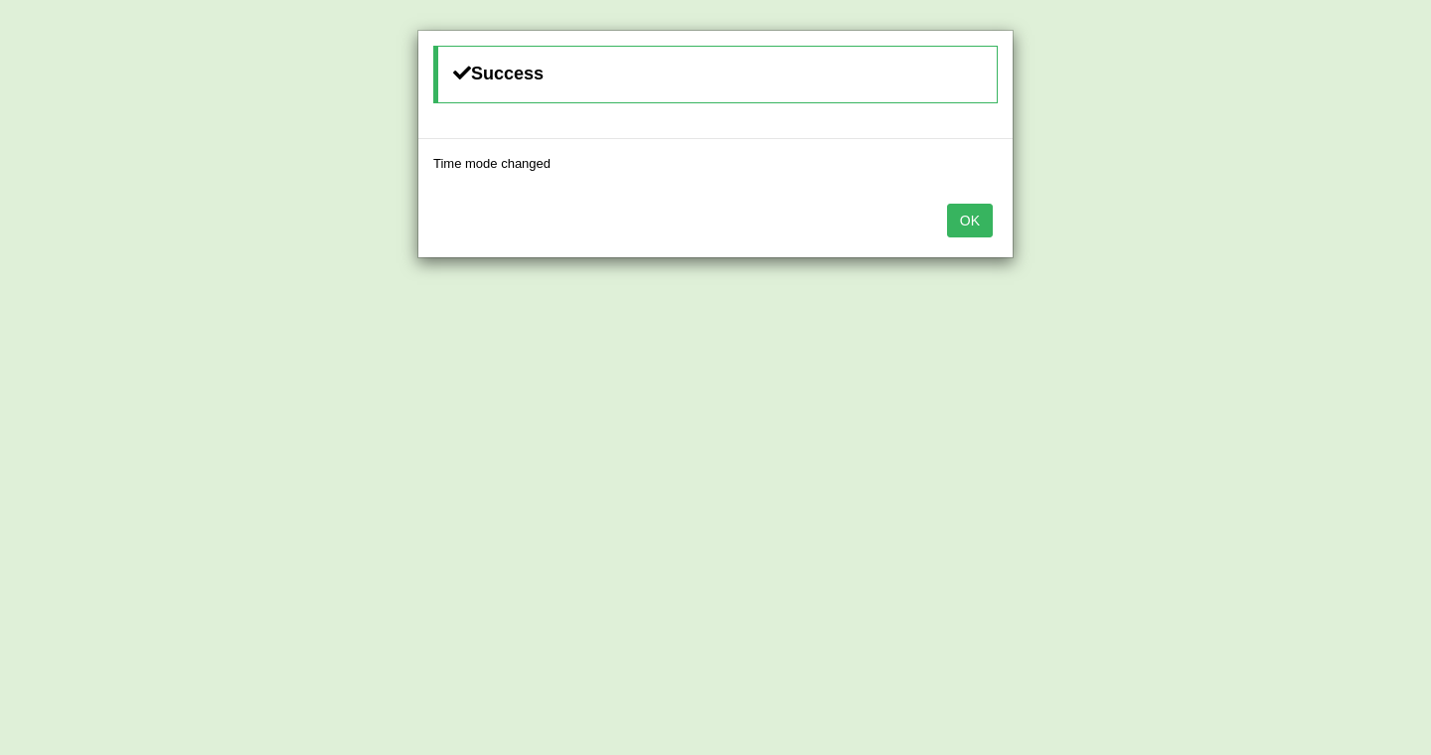
click at [958, 224] on button "OK" at bounding box center [970, 221] width 46 height 34
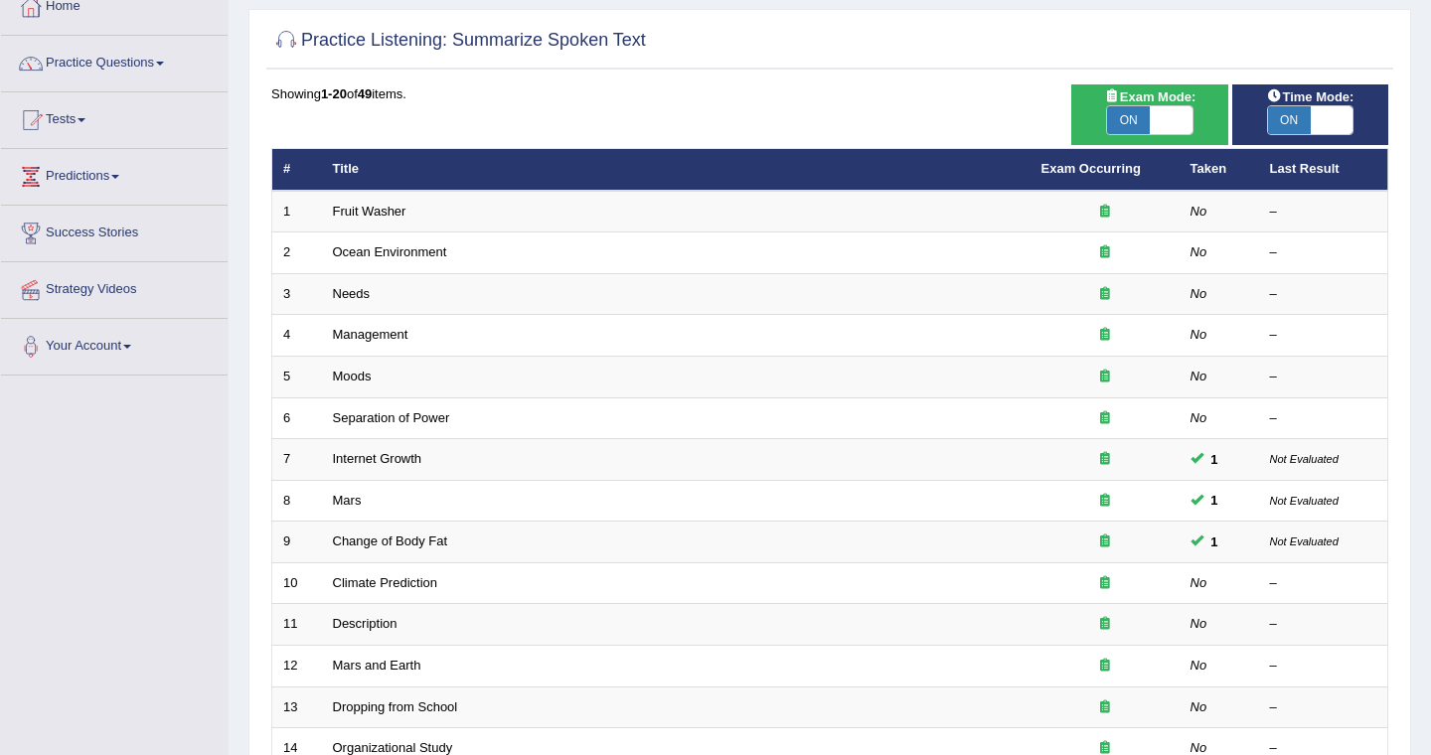
scroll to position [119, 0]
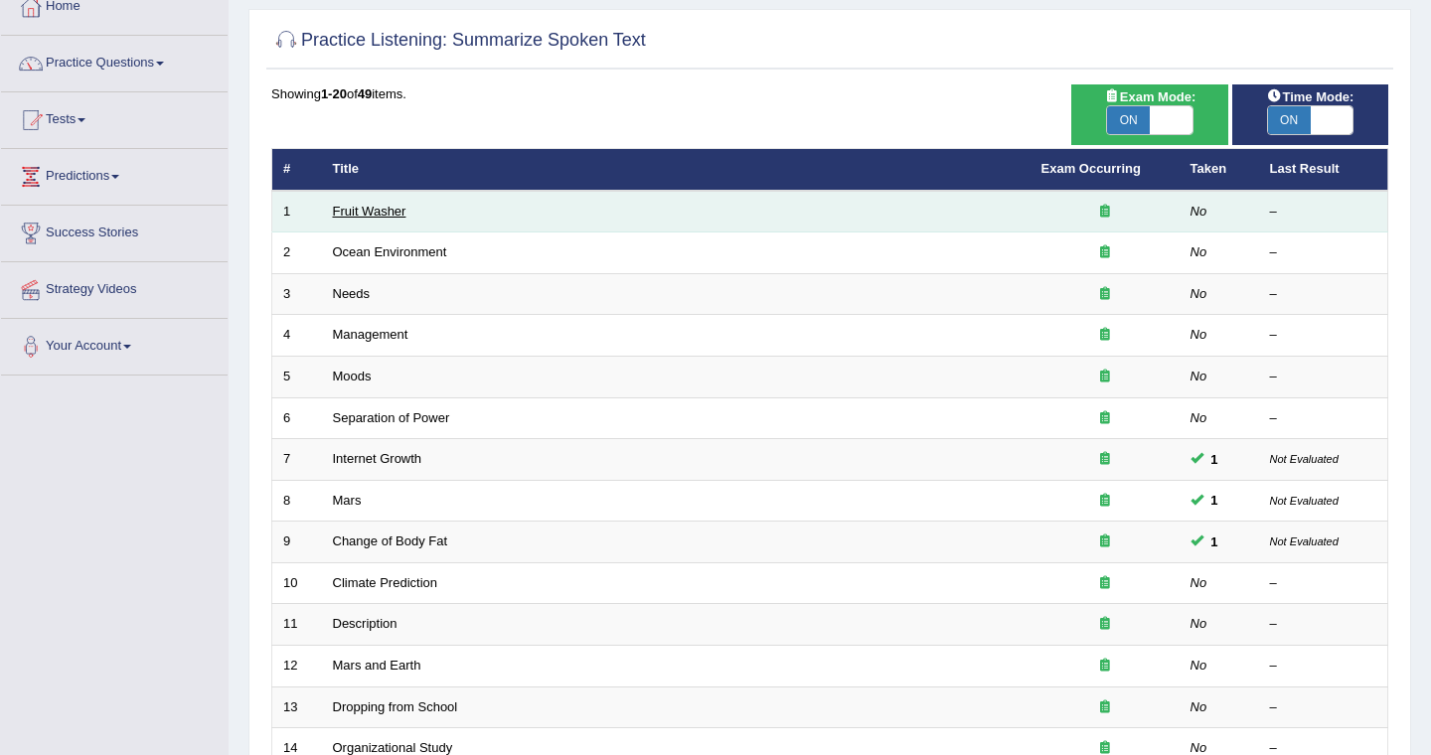
click at [368, 215] on link "Fruit Washer" at bounding box center [370, 211] width 74 height 15
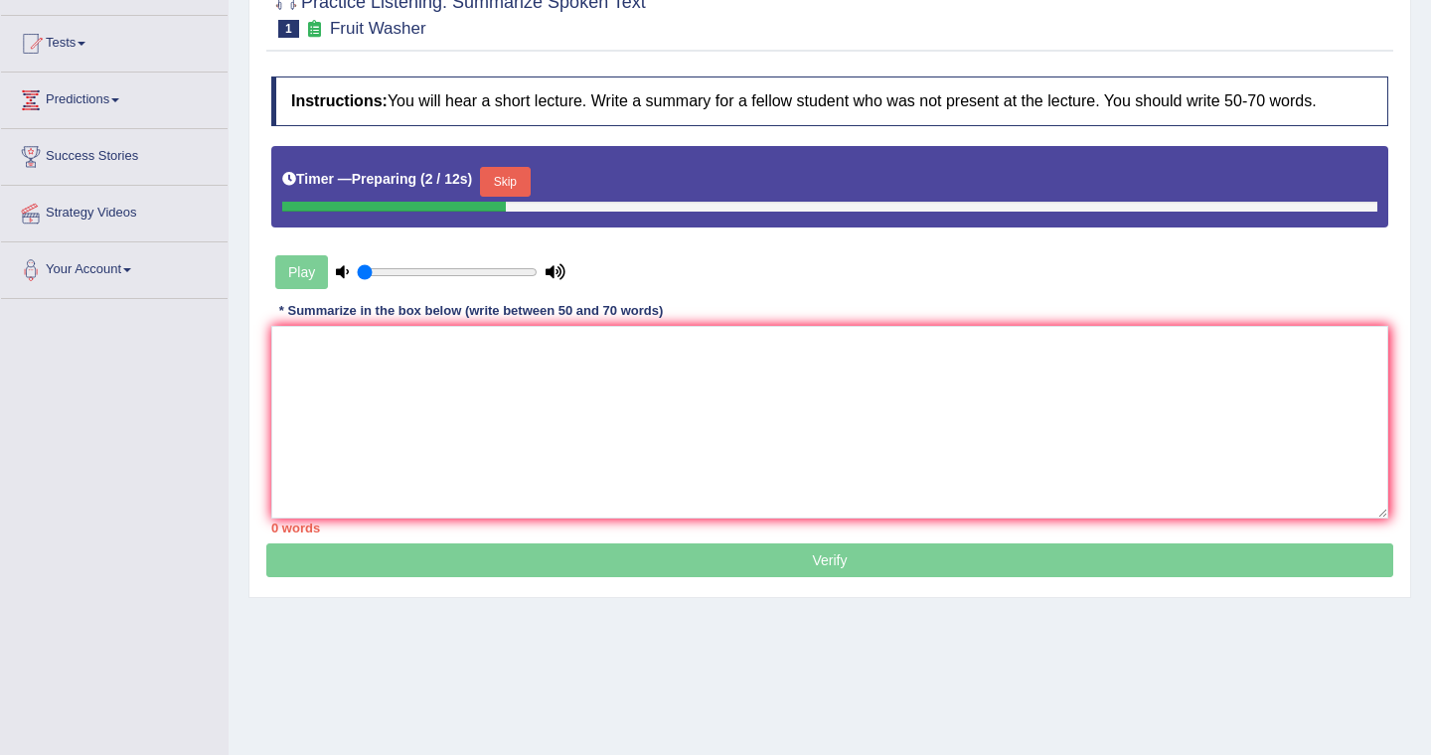
scroll to position [199, 0]
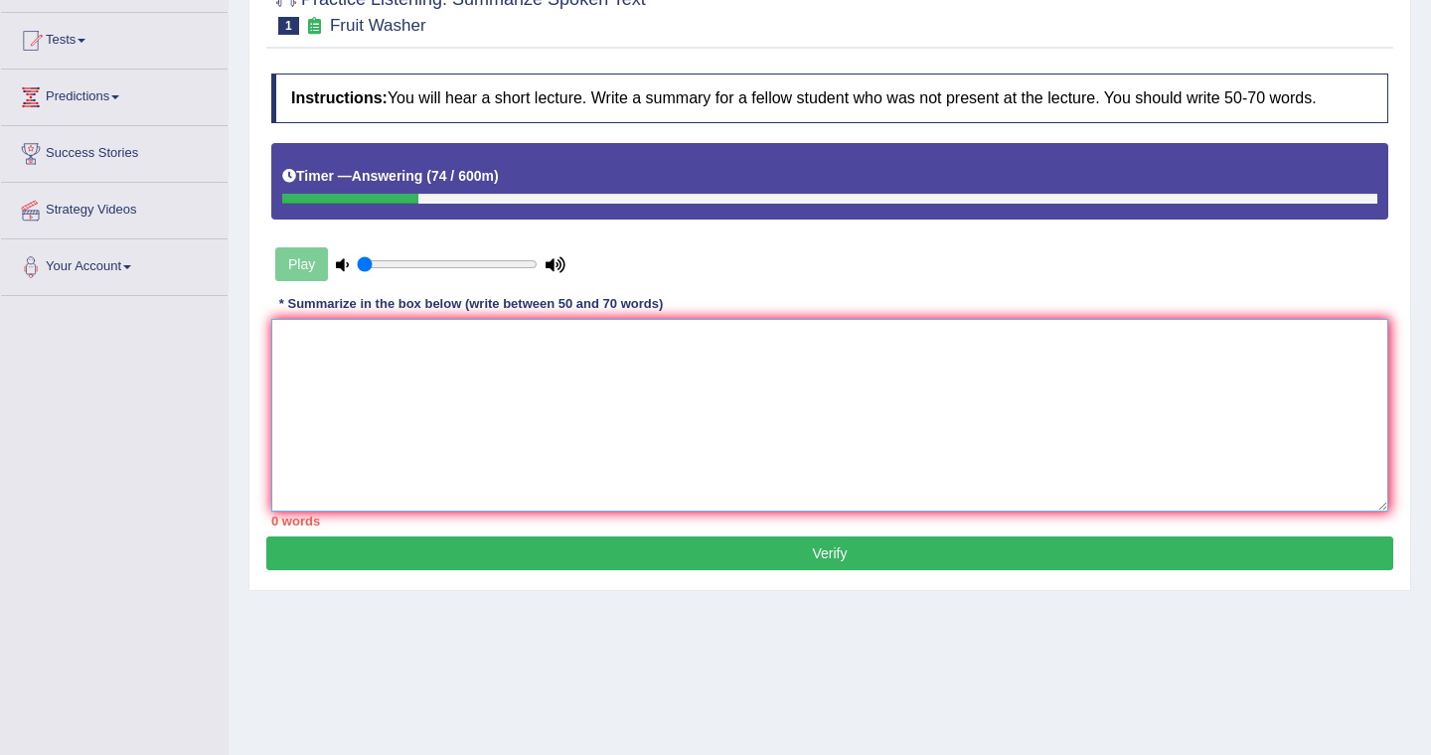
click at [300, 347] on textarea at bounding box center [829, 415] width 1117 height 193
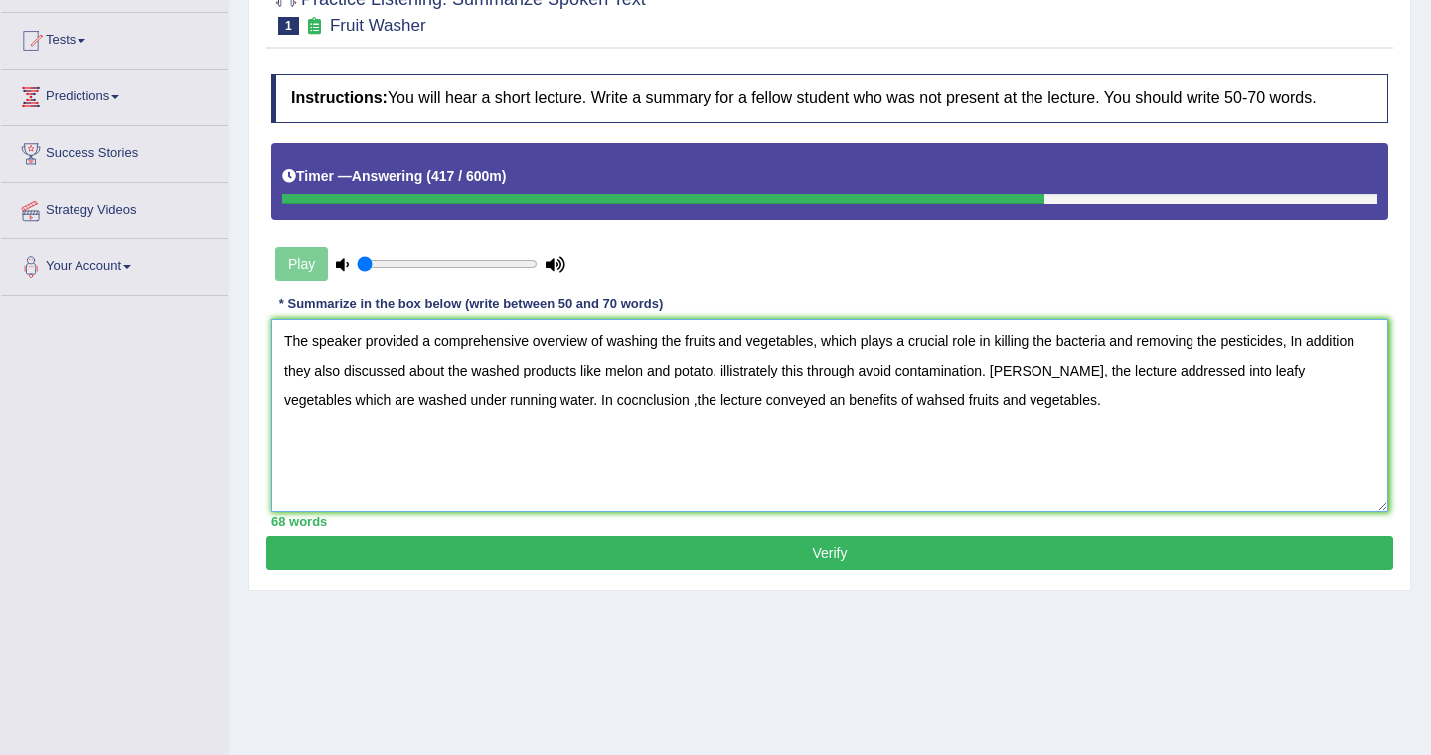
click at [741, 372] on textarea "The speaker provided a comprehensive overview of washing the fruits and vegetab…" at bounding box center [829, 415] width 1117 height 193
click at [871, 369] on textarea "The speaker provided a comprehensive overview of washing the fruits and vegetab…" at bounding box center [829, 415] width 1117 height 193
click at [1148, 372] on textarea "The speaker provided a comprehensive overview of washing the fruits and vegetab…" at bounding box center [829, 415] width 1117 height 193
click at [578, 398] on textarea "The speaker provided a comprehensive overview of washing the fruits and vegetab…" at bounding box center [829, 415] width 1117 height 193
click at [622, 399] on textarea "The speaker provided a comprehensive overview of washing the fruits and vegetab…" at bounding box center [829, 415] width 1117 height 193
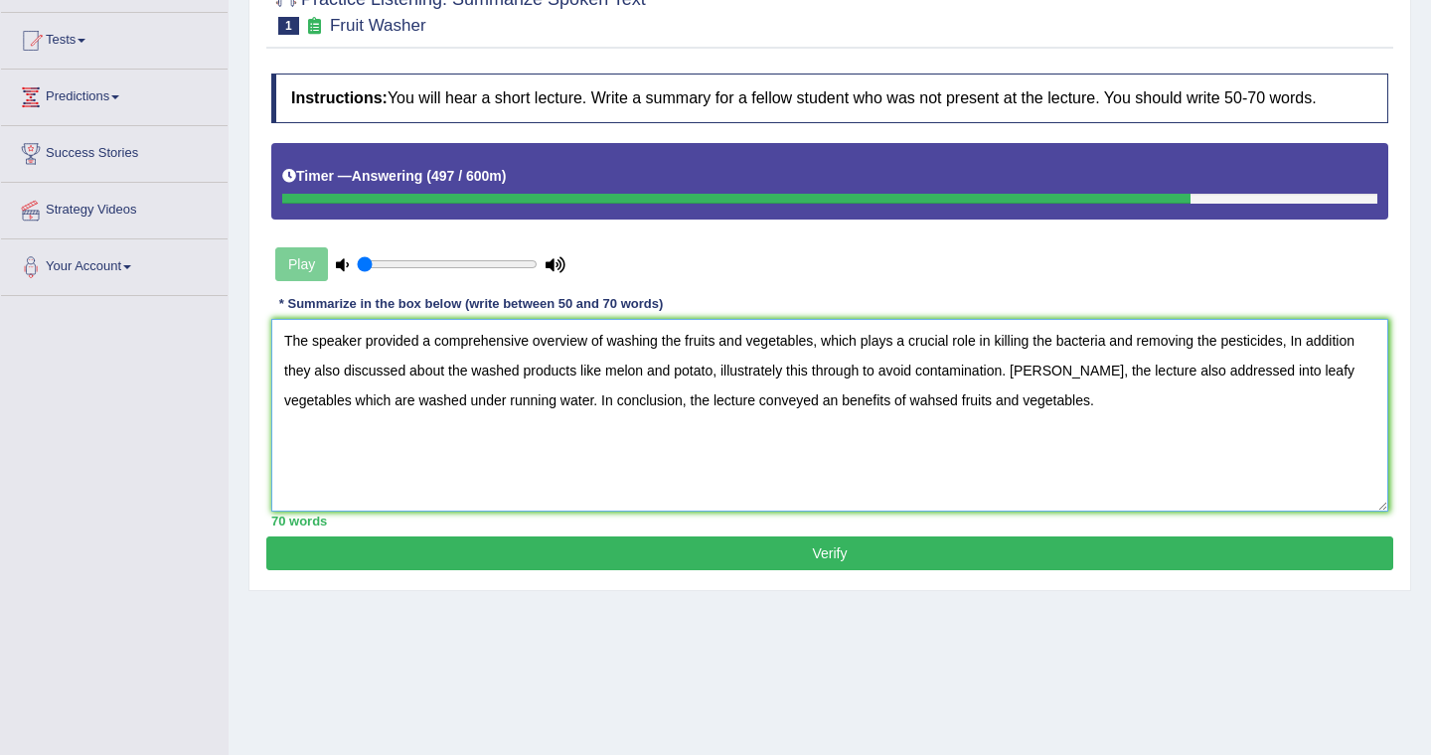
click at [862, 399] on textarea "The speaker provided a comprehensive overview of washing the fruits and vegetab…" at bounding box center [829, 415] width 1117 height 193
type textarea "The speaker provided a comprehensive overview of washing the fruits and vegetab…"
click at [842, 557] on button "Verify" at bounding box center [829, 554] width 1127 height 34
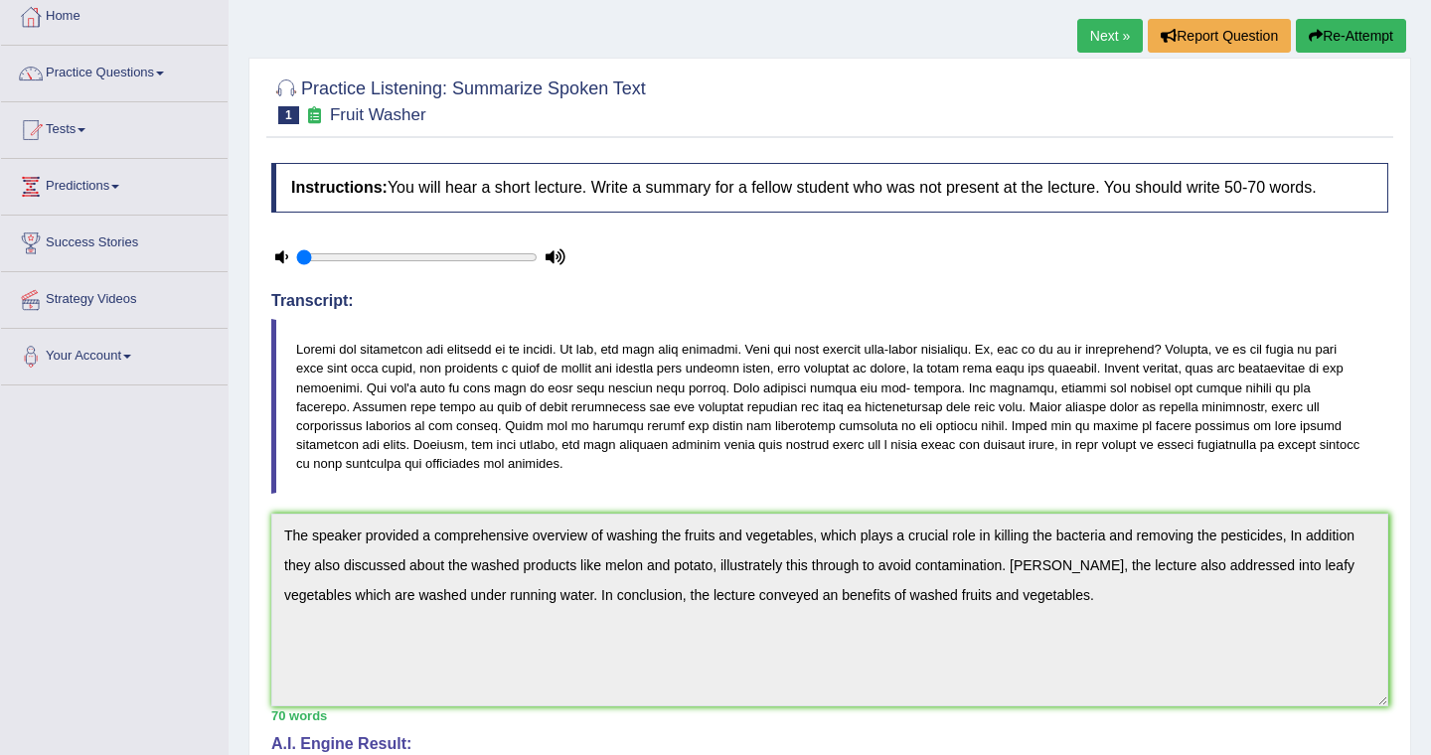
scroll to position [40, 0]
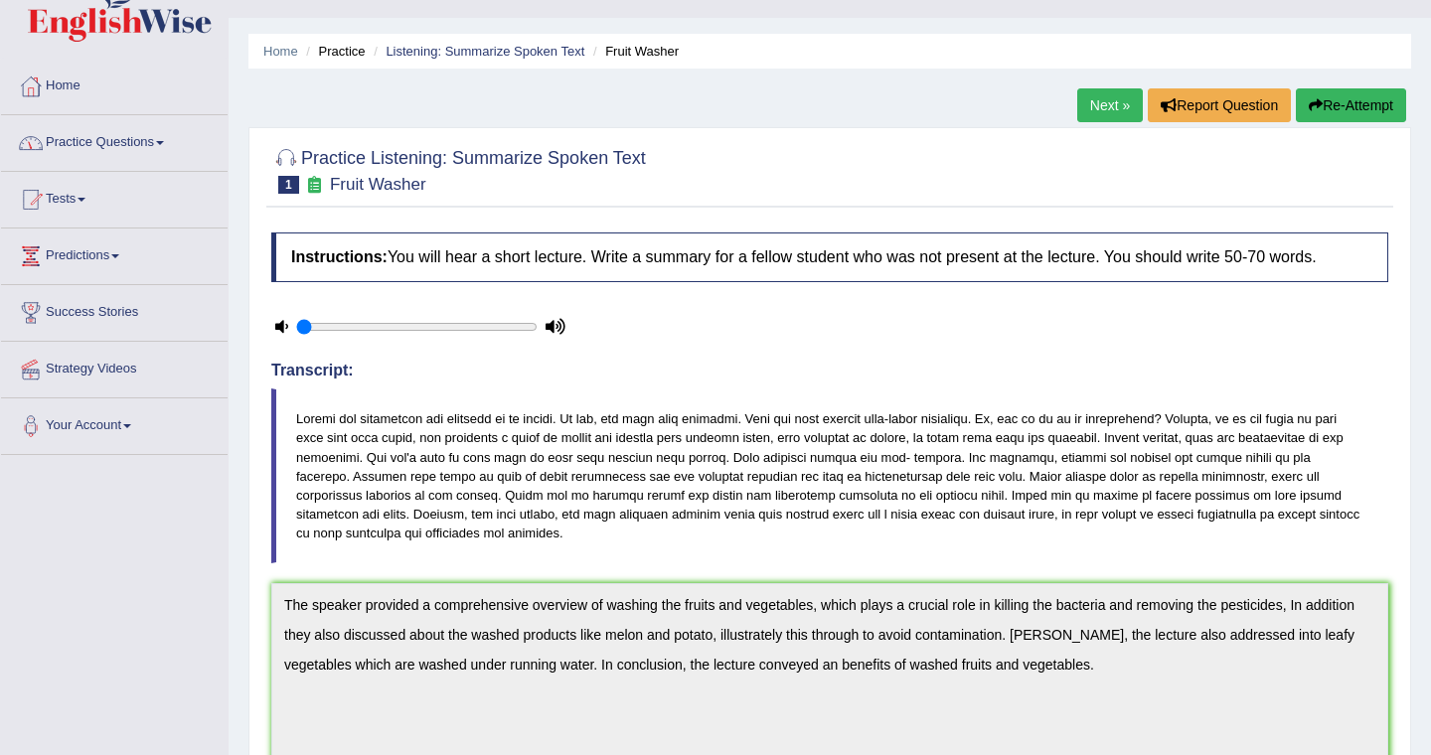
click at [161, 143] on link "Practice Questions" at bounding box center [114, 140] width 227 height 50
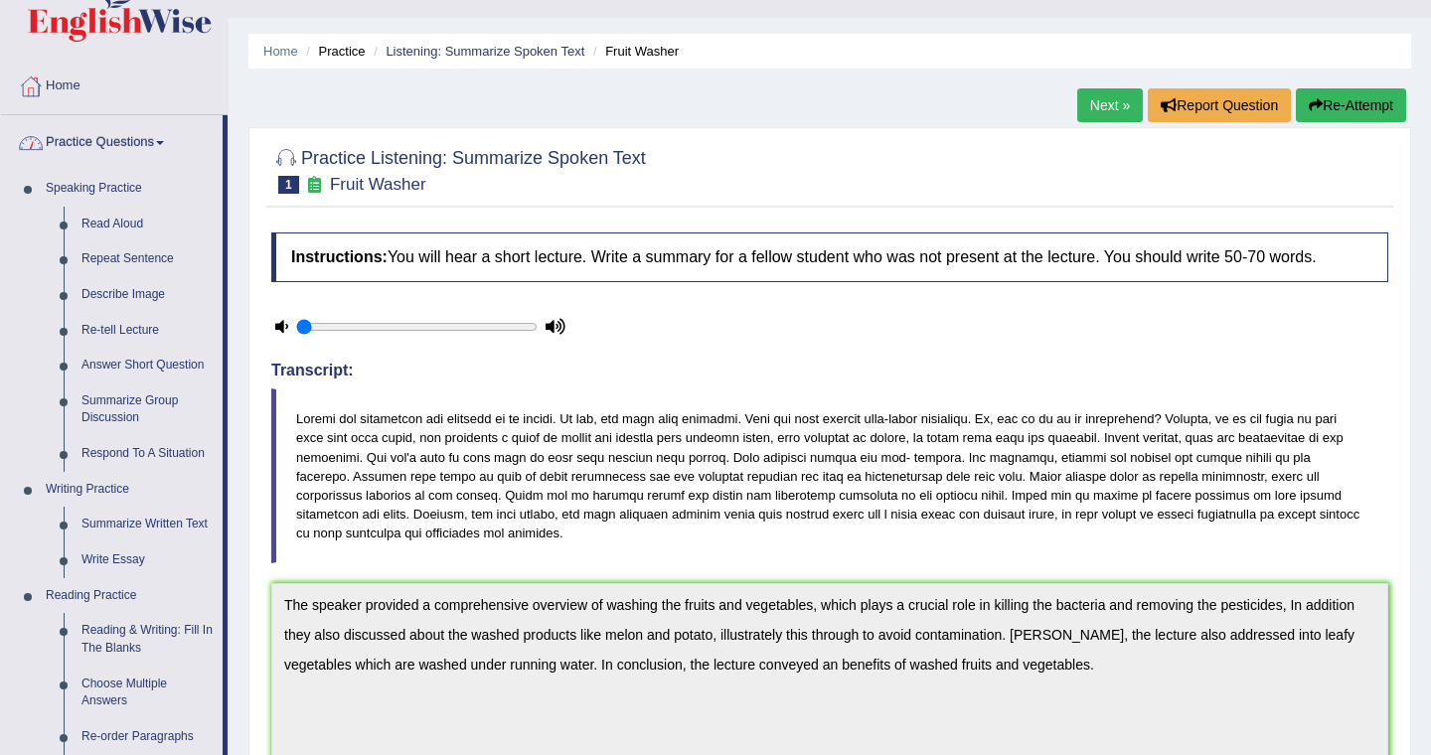
click at [177, 142] on link "Practice Questions" at bounding box center [112, 140] width 222 height 50
click at [166, 140] on link "Practice Questions" at bounding box center [112, 140] width 222 height 50
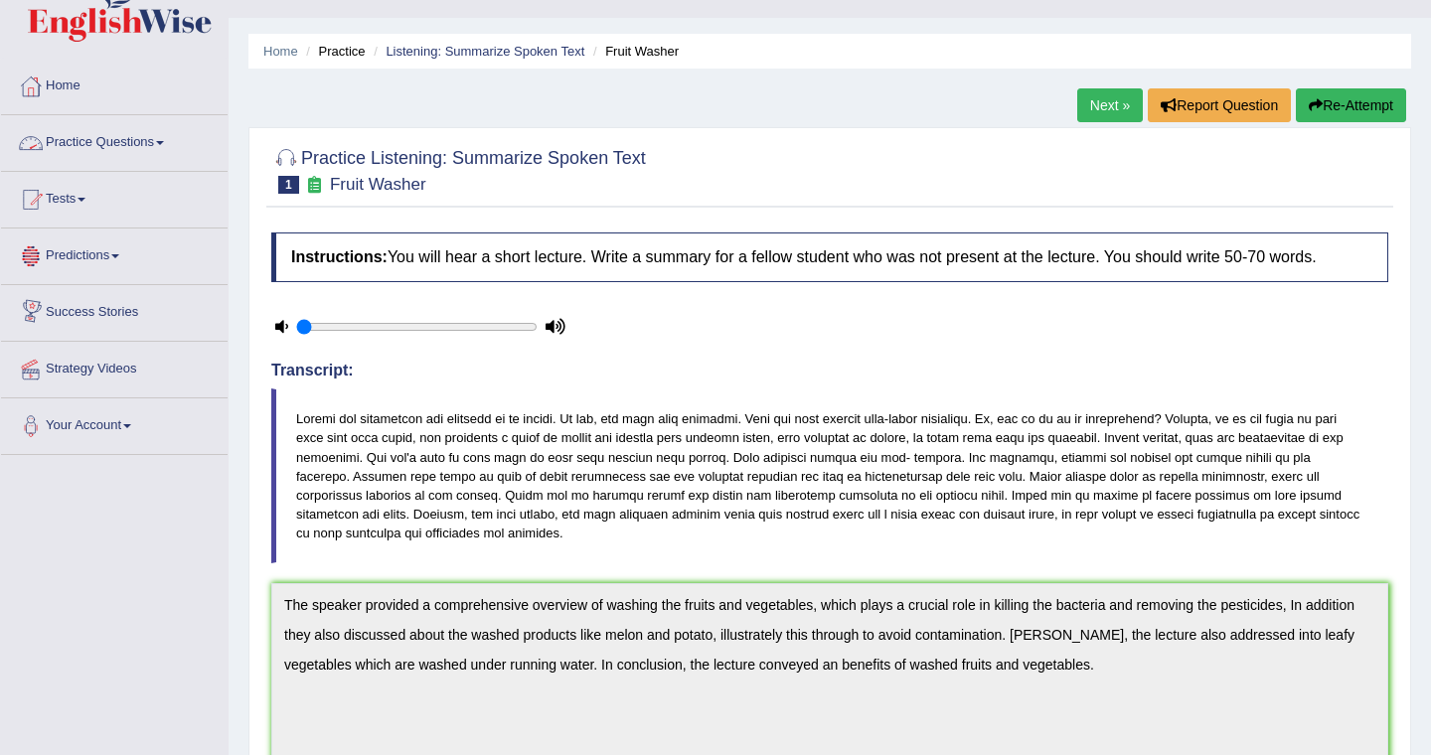
click at [170, 146] on link "Practice Questions" at bounding box center [114, 140] width 227 height 50
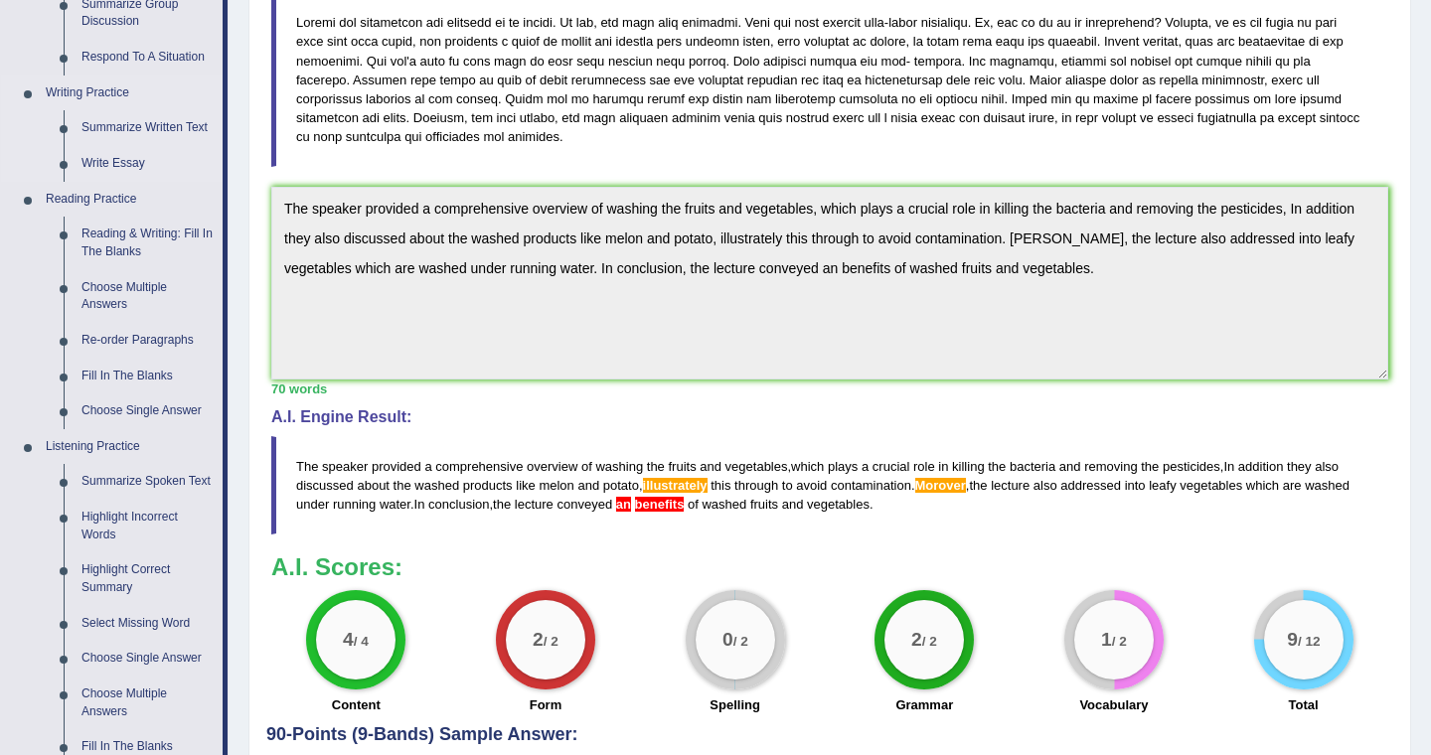
scroll to position [477, 0]
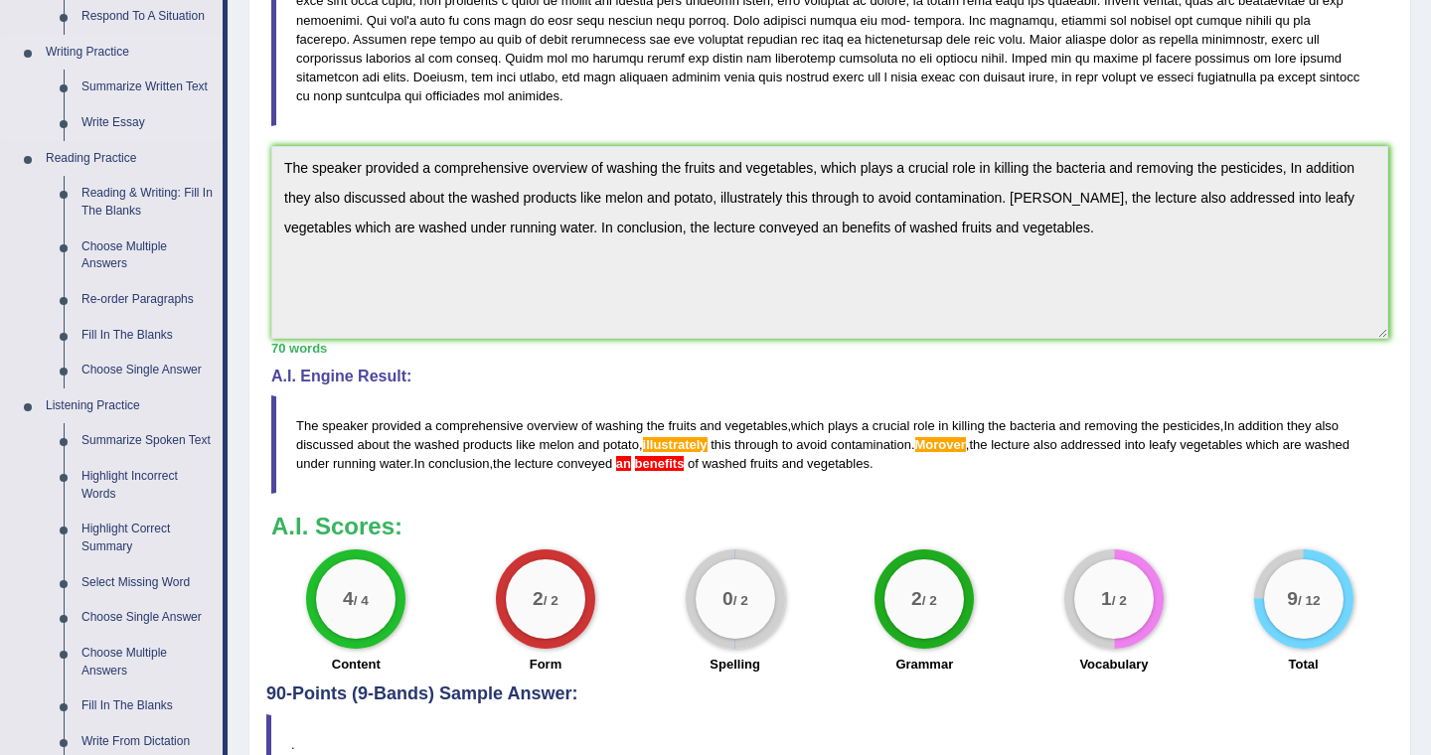
click at [221, 479] on ul "Speaking Practice Read Aloud Repeat Sentence Describe Image Re-tell Lecture Ans…" at bounding box center [112, 264] width 222 height 1061
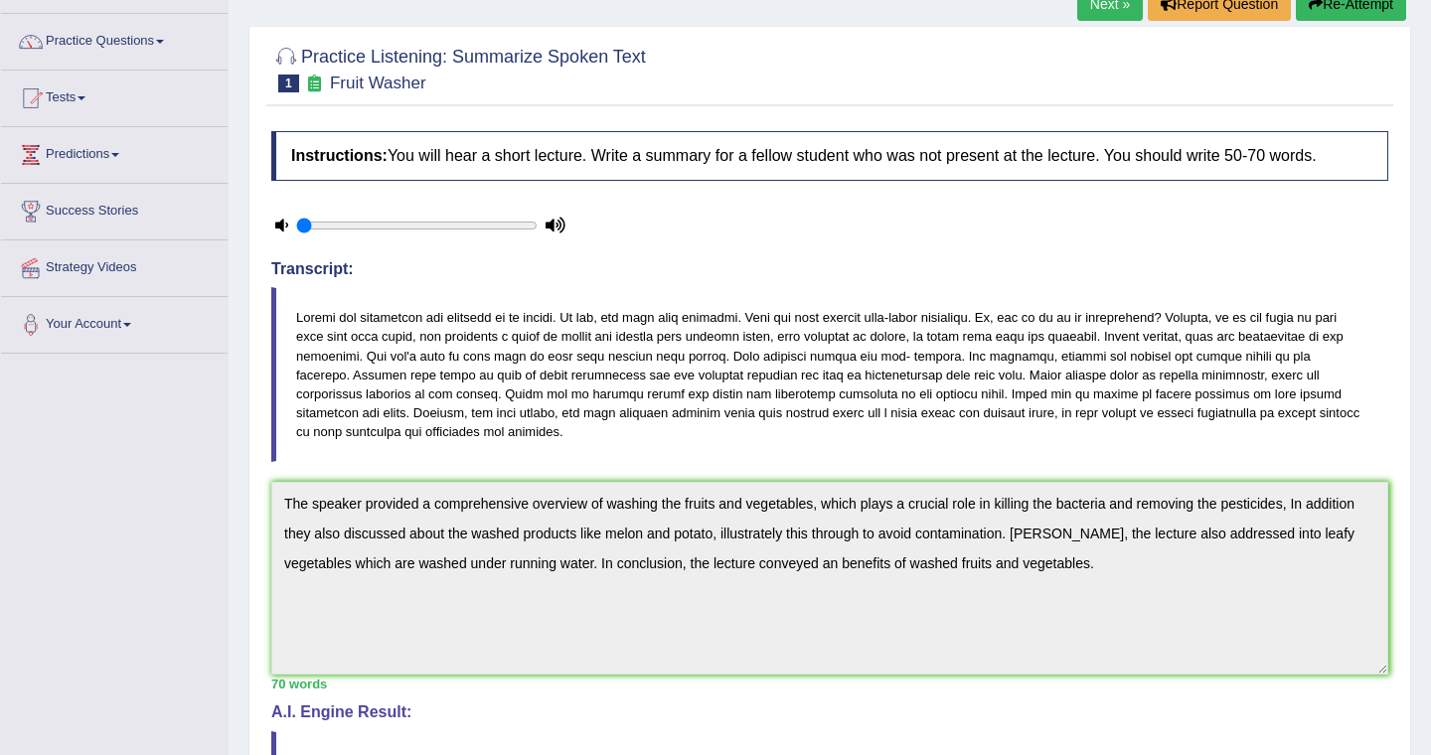
scroll to position [119, 0]
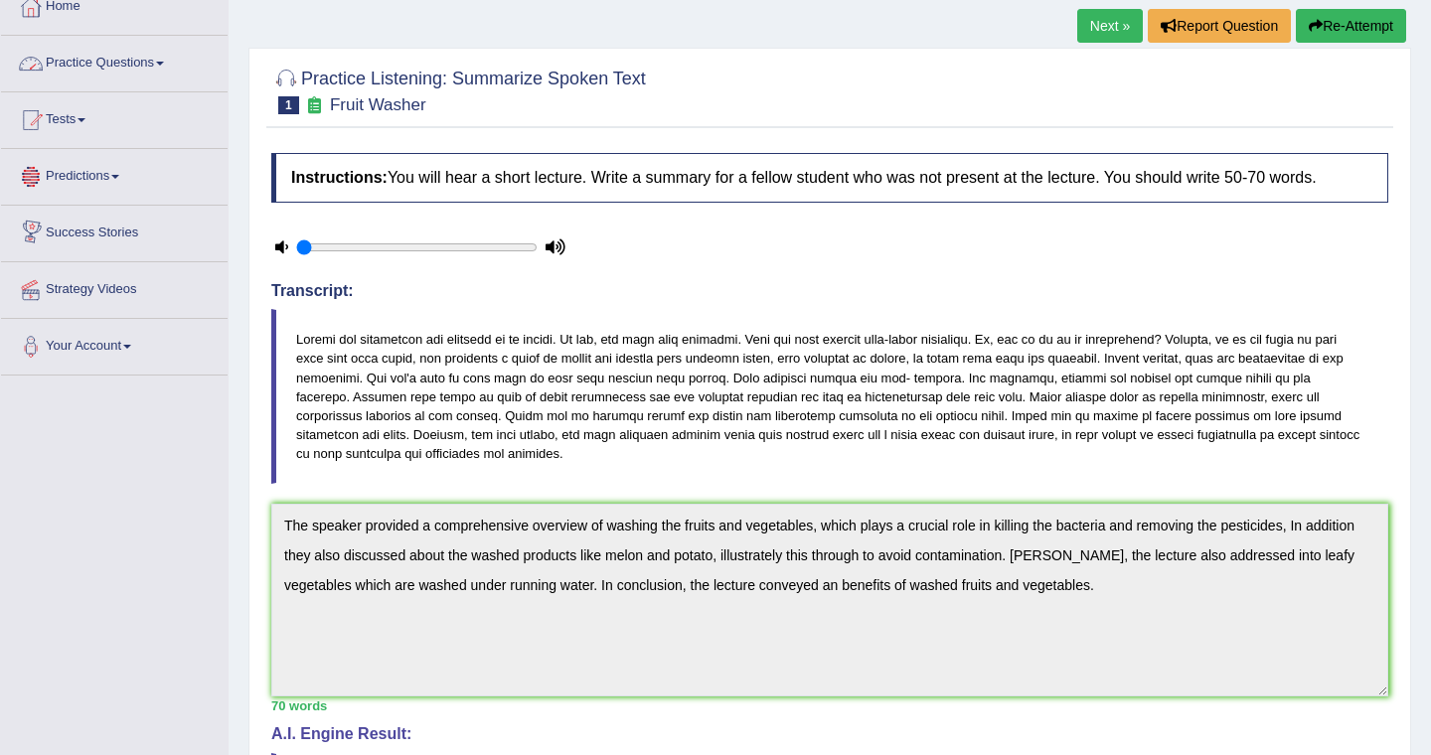
click at [164, 63] on span at bounding box center [160, 64] width 8 height 4
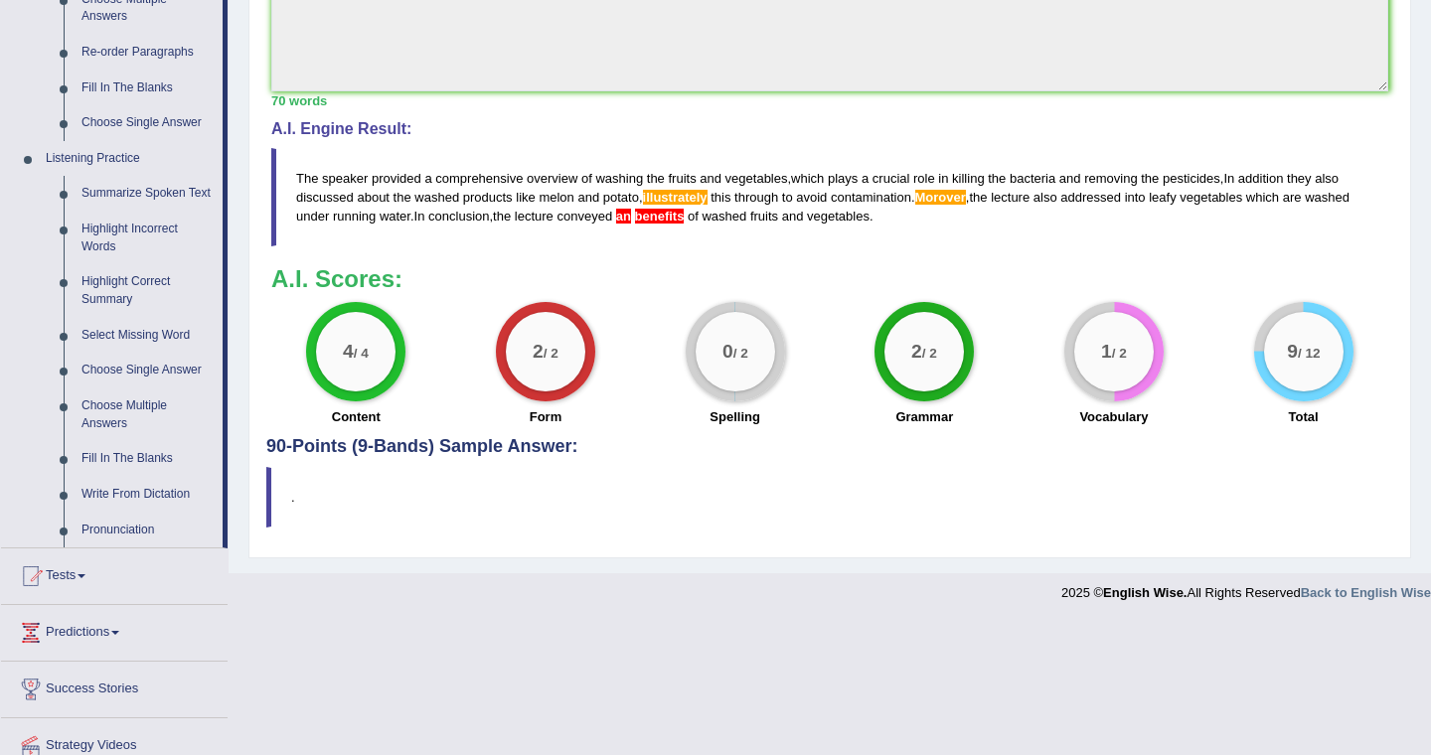
scroll to position [755, 0]
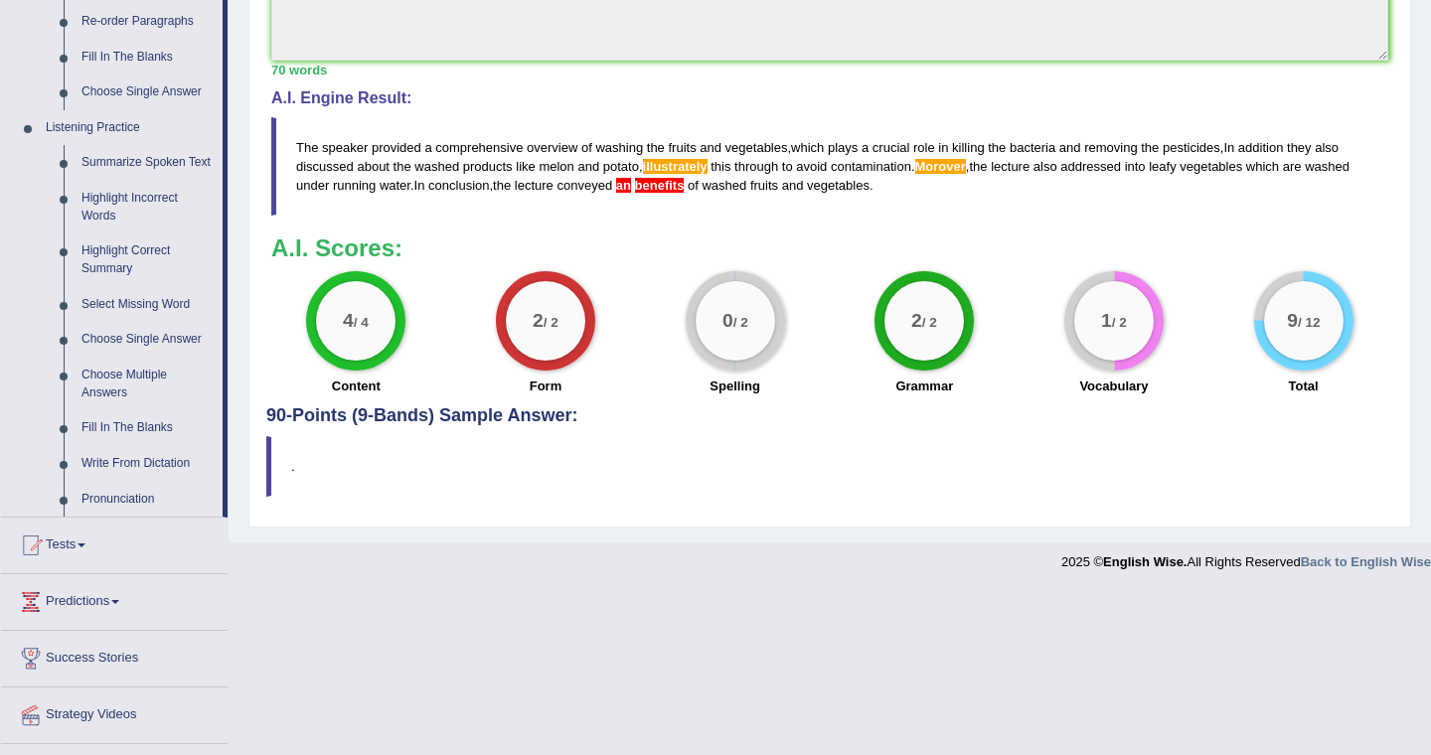
drag, startPoint x: 232, startPoint y: 432, endPoint x: 270, endPoint y: 443, distance: 40.3
click at [122, 482] on link "Write From Dictation" at bounding box center [148, 464] width 150 height 36
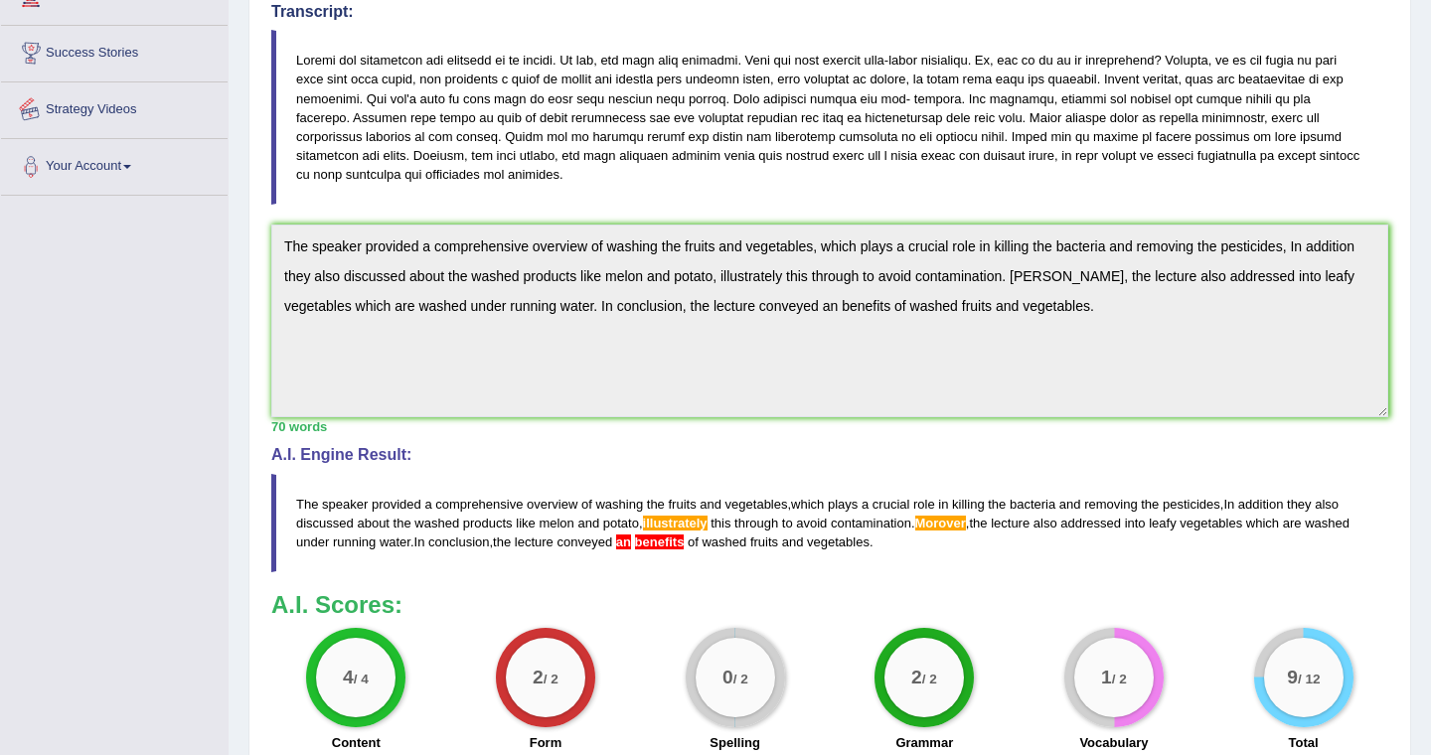
scroll to position [471, 0]
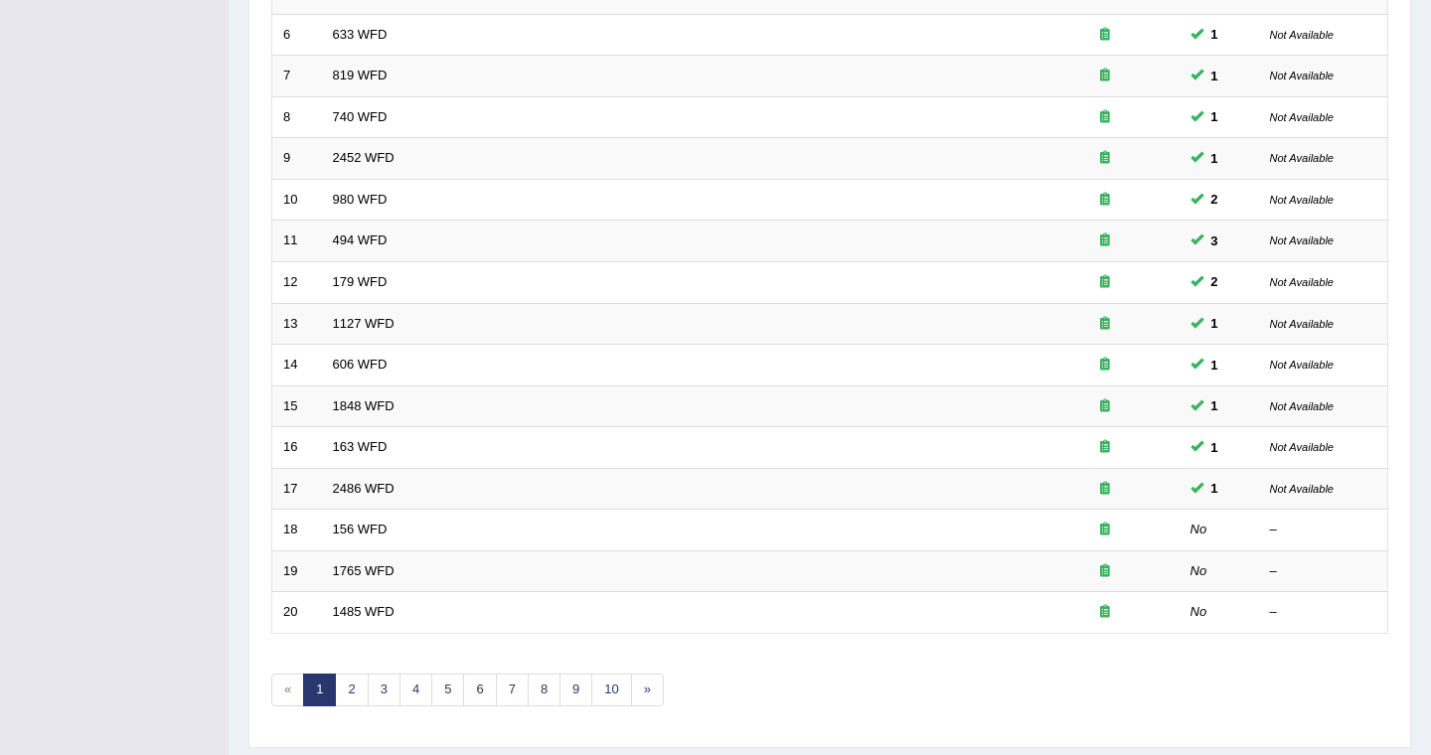
scroll to position [517, 0]
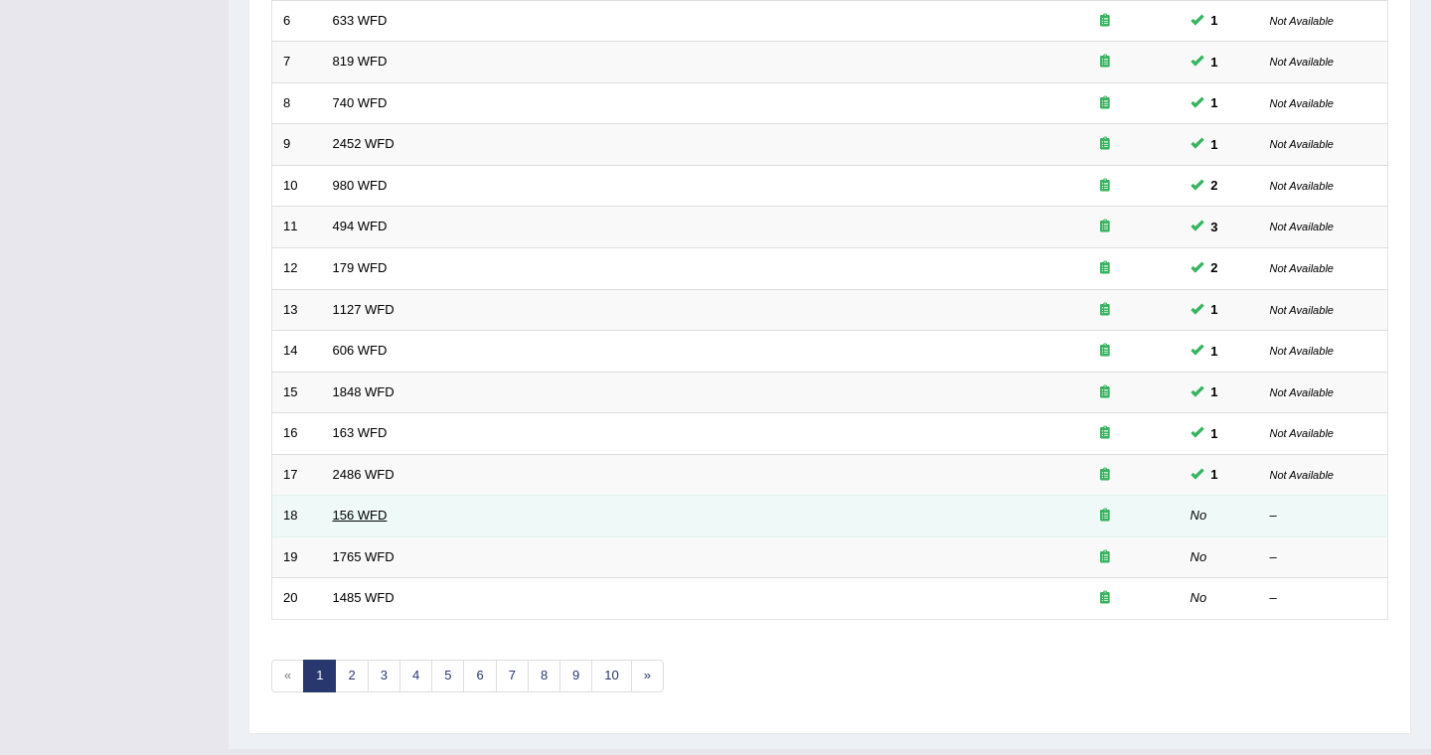
click at [353, 520] on link "156 WFD" at bounding box center [360, 515] width 55 height 15
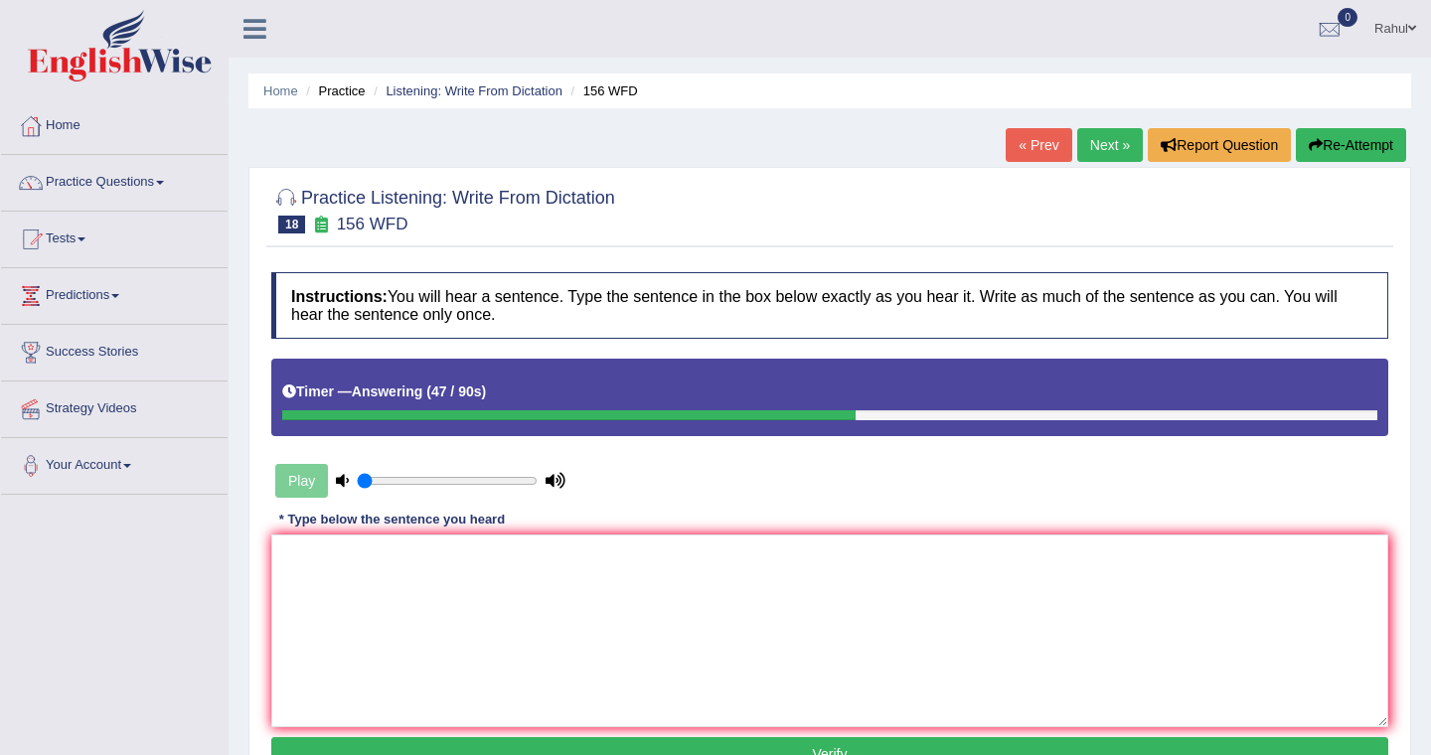
click at [1357, 148] on button "Re-Attempt" at bounding box center [1351, 145] width 110 height 34
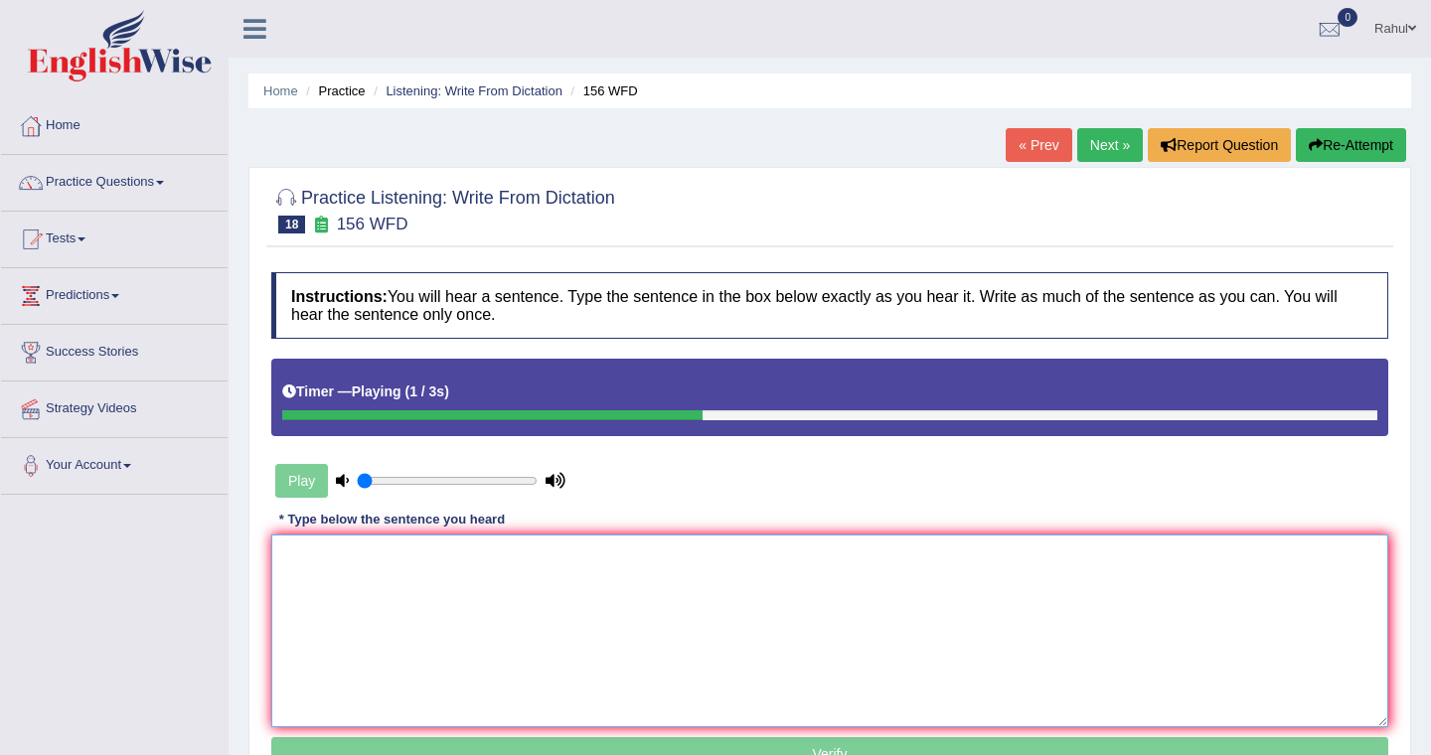
click at [356, 569] on textarea at bounding box center [829, 631] width 1117 height 193
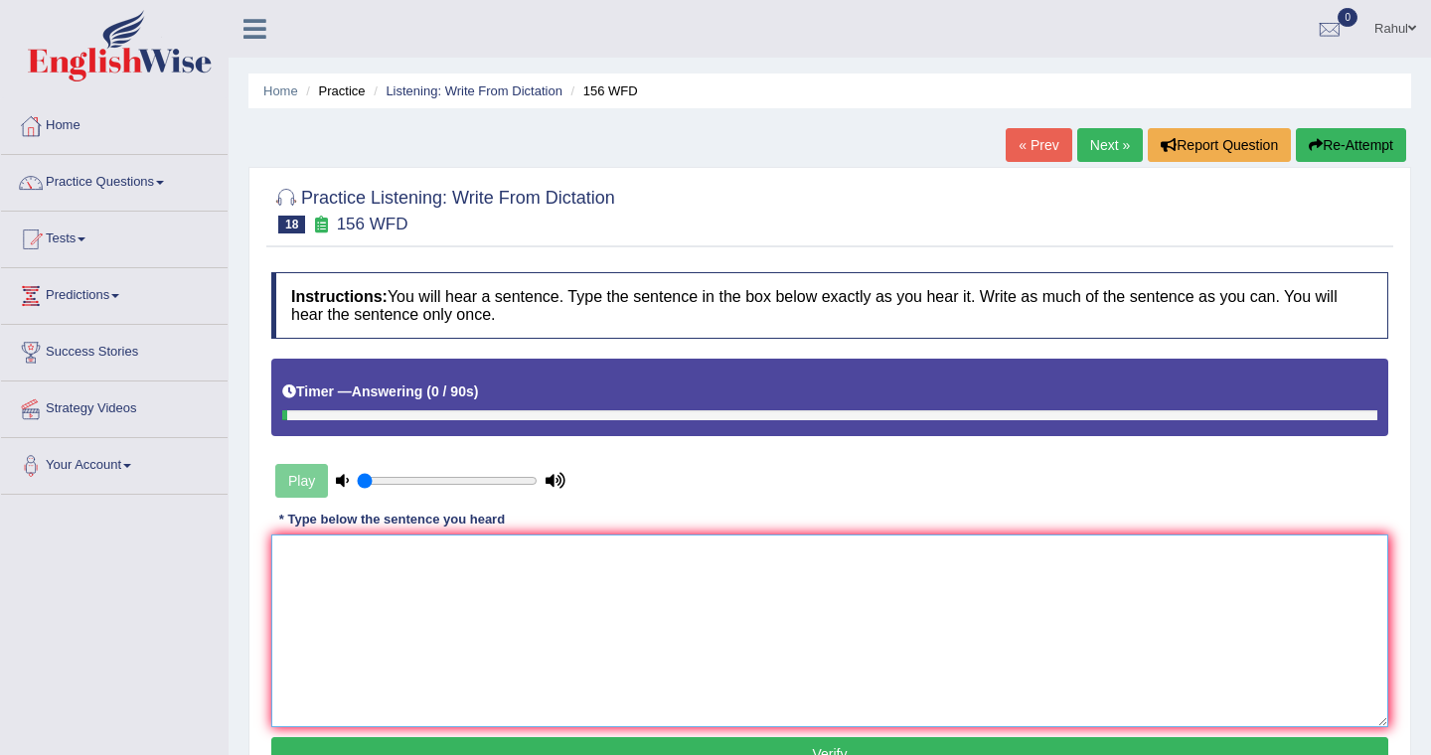
type textarea "a"
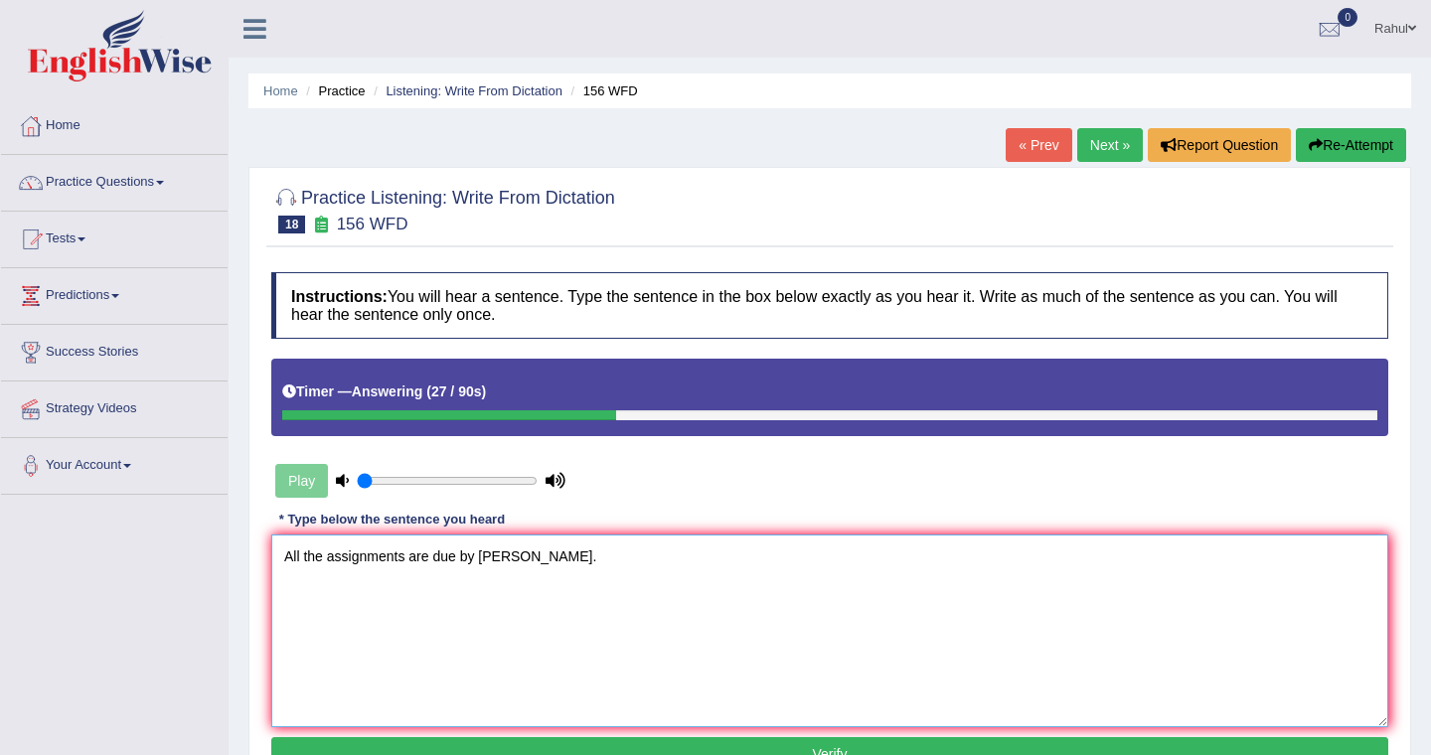
type textarea "All the assignments are due by tommorow."
click at [818, 743] on button "Verify" at bounding box center [829, 754] width 1117 height 34
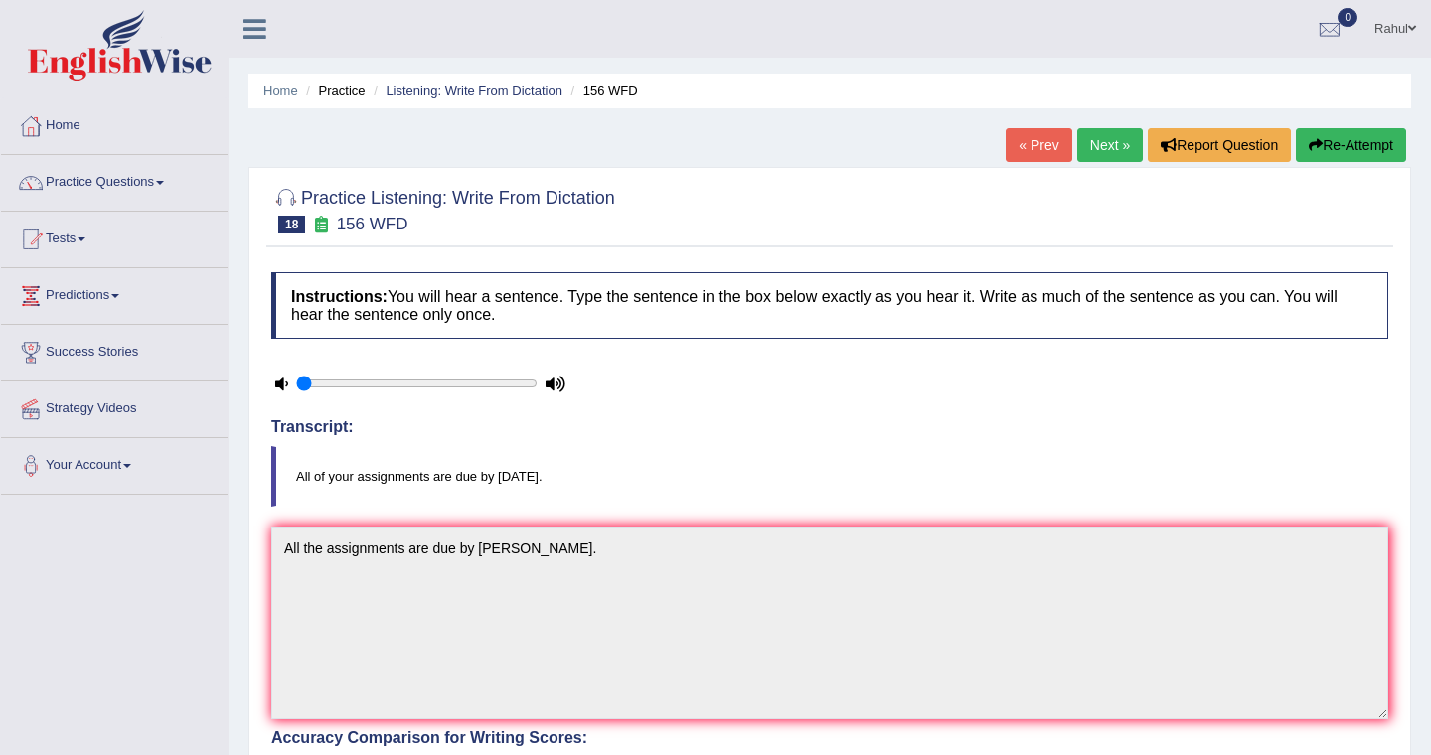
click at [1104, 154] on link "Next »" at bounding box center [1110, 145] width 66 height 34
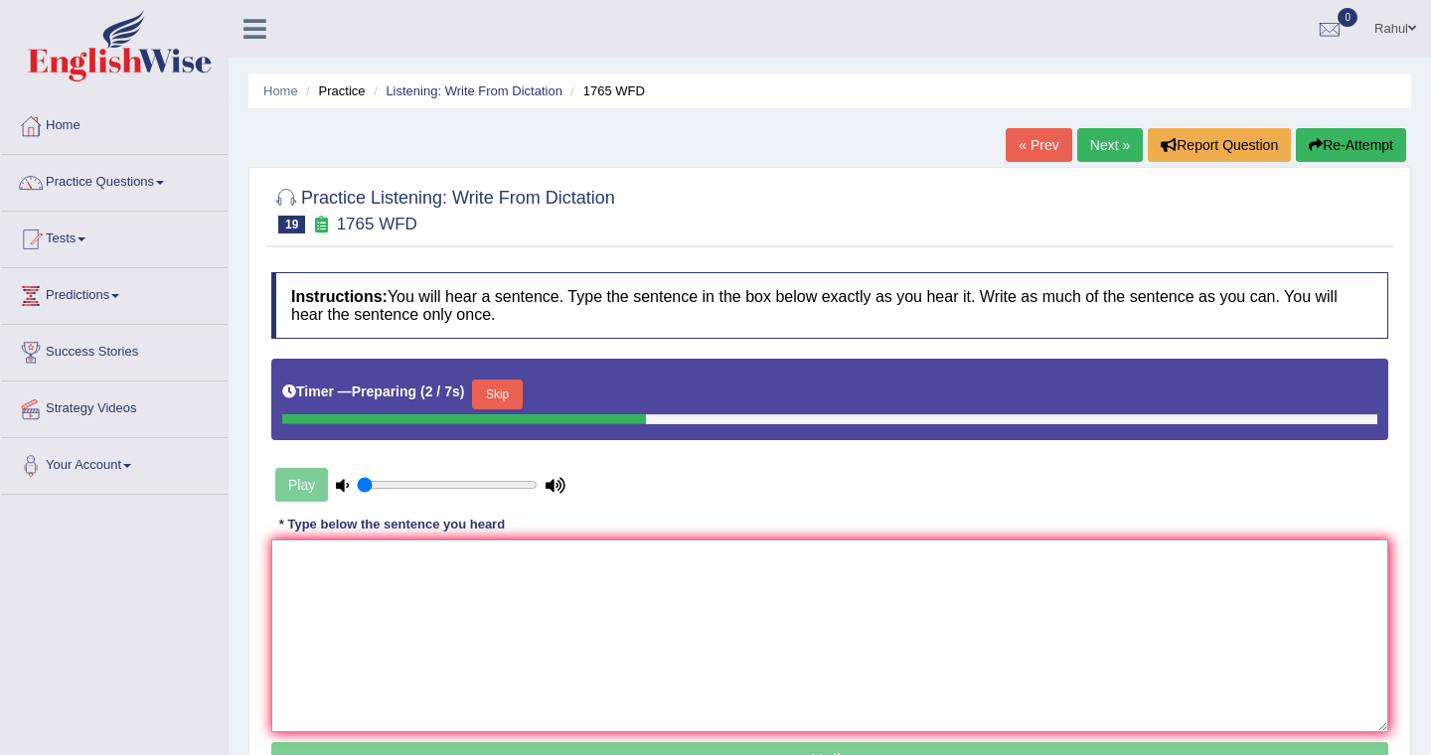
click at [326, 556] on textarea at bounding box center [829, 636] width 1117 height 193
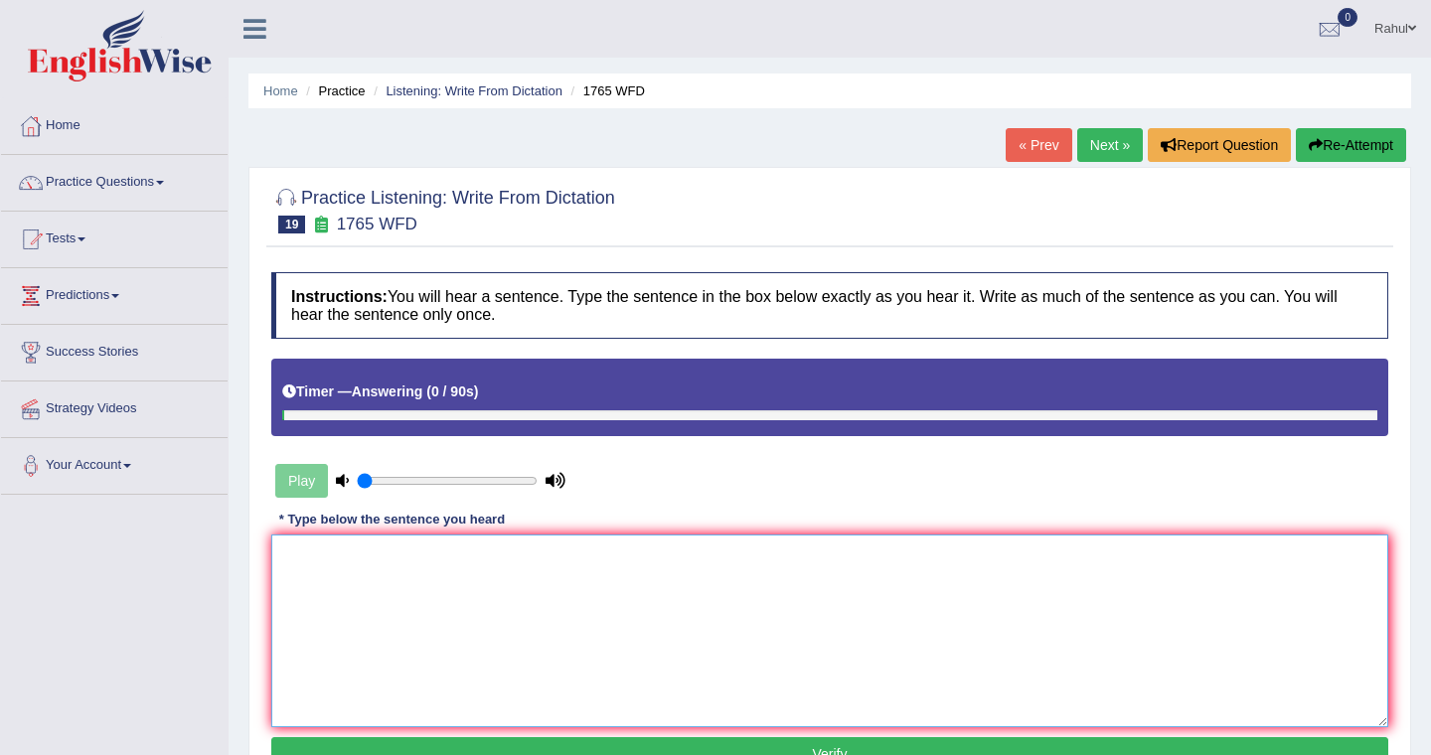
type textarea "a"
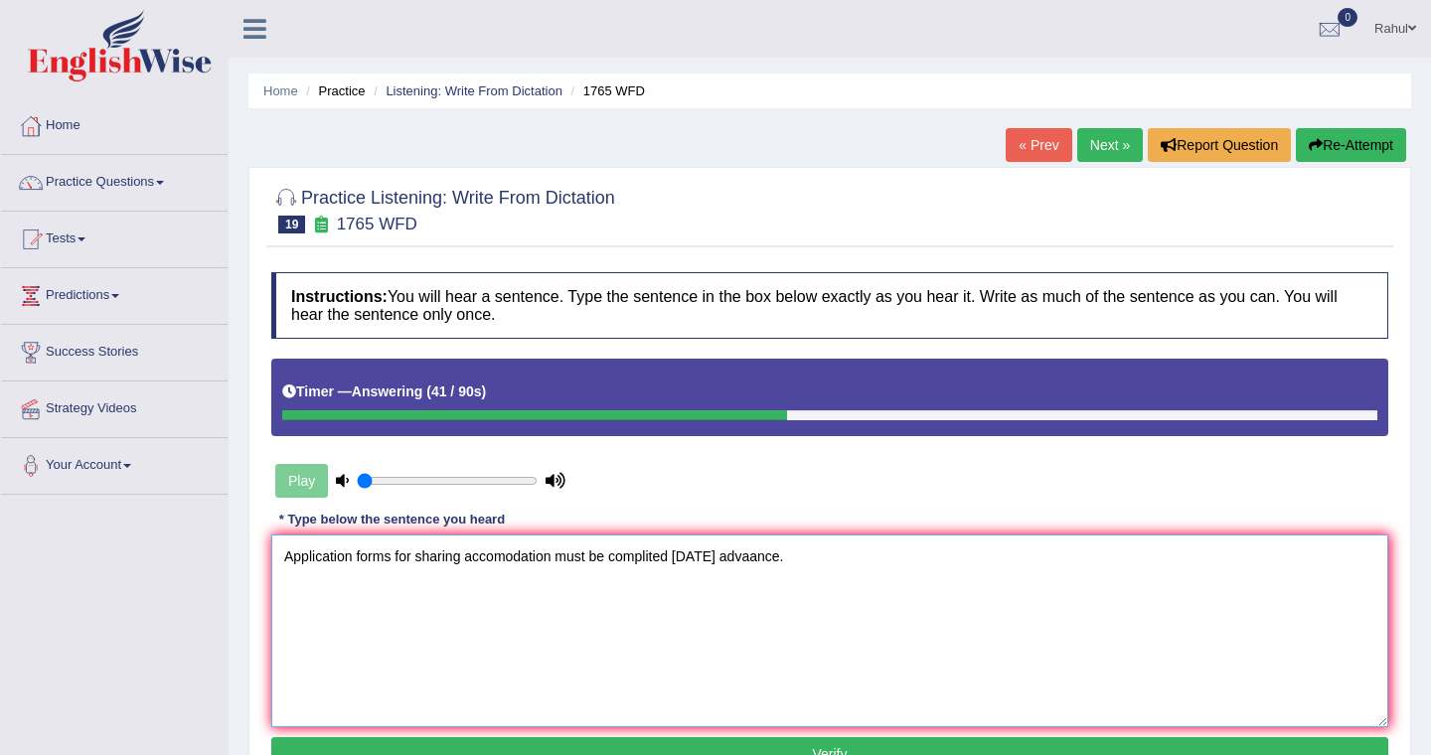
click at [659, 562] on textarea "Application forms for sharing accomodation must be complited in two months adva…" at bounding box center [829, 631] width 1117 height 193
click at [812, 559] on textarea "Application forms for sharing accomodation must be completed in two months adva…" at bounding box center [829, 631] width 1117 height 193
type textarea "Application forms for sharing accomodation must be completed in two months adva…"
click at [858, 745] on button "Verify" at bounding box center [829, 754] width 1117 height 34
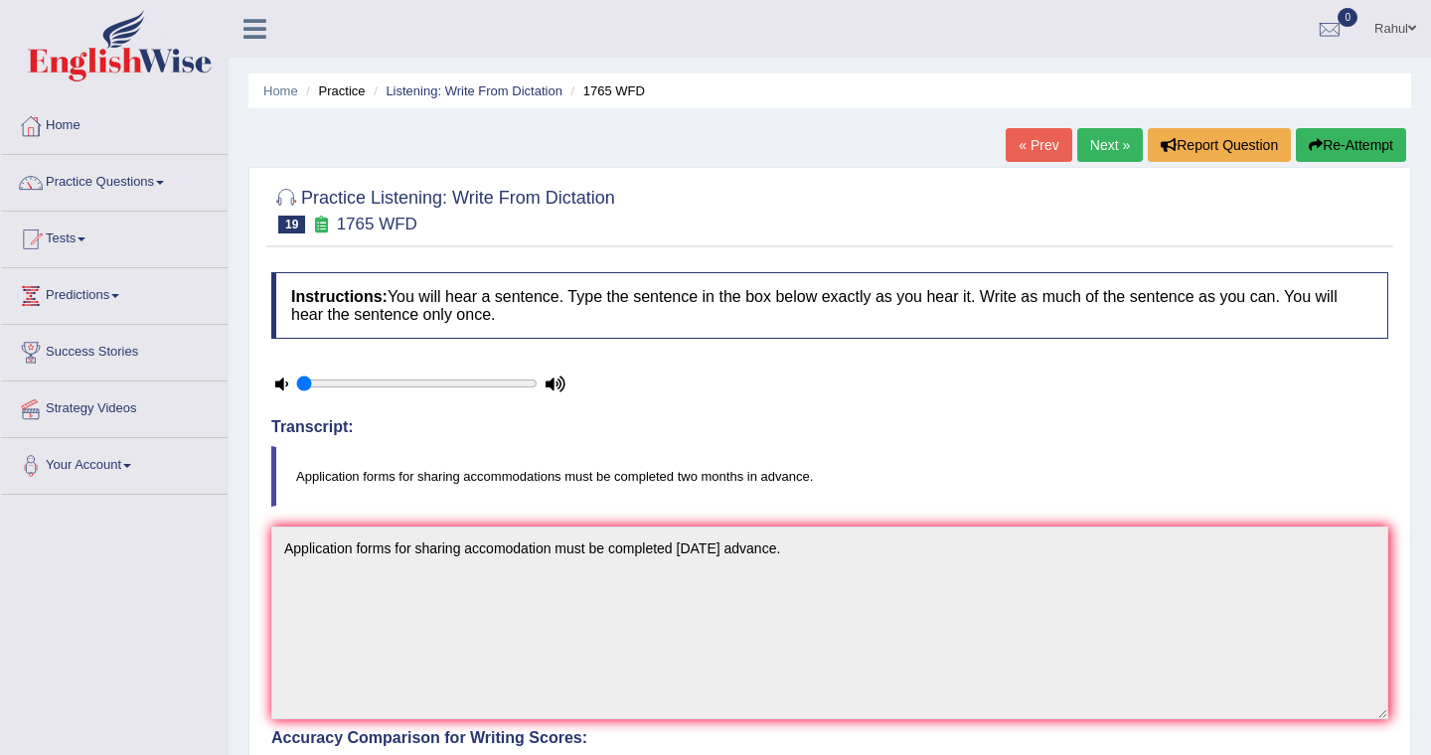
click at [1090, 155] on link "Next »" at bounding box center [1110, 145] width 66 height 34
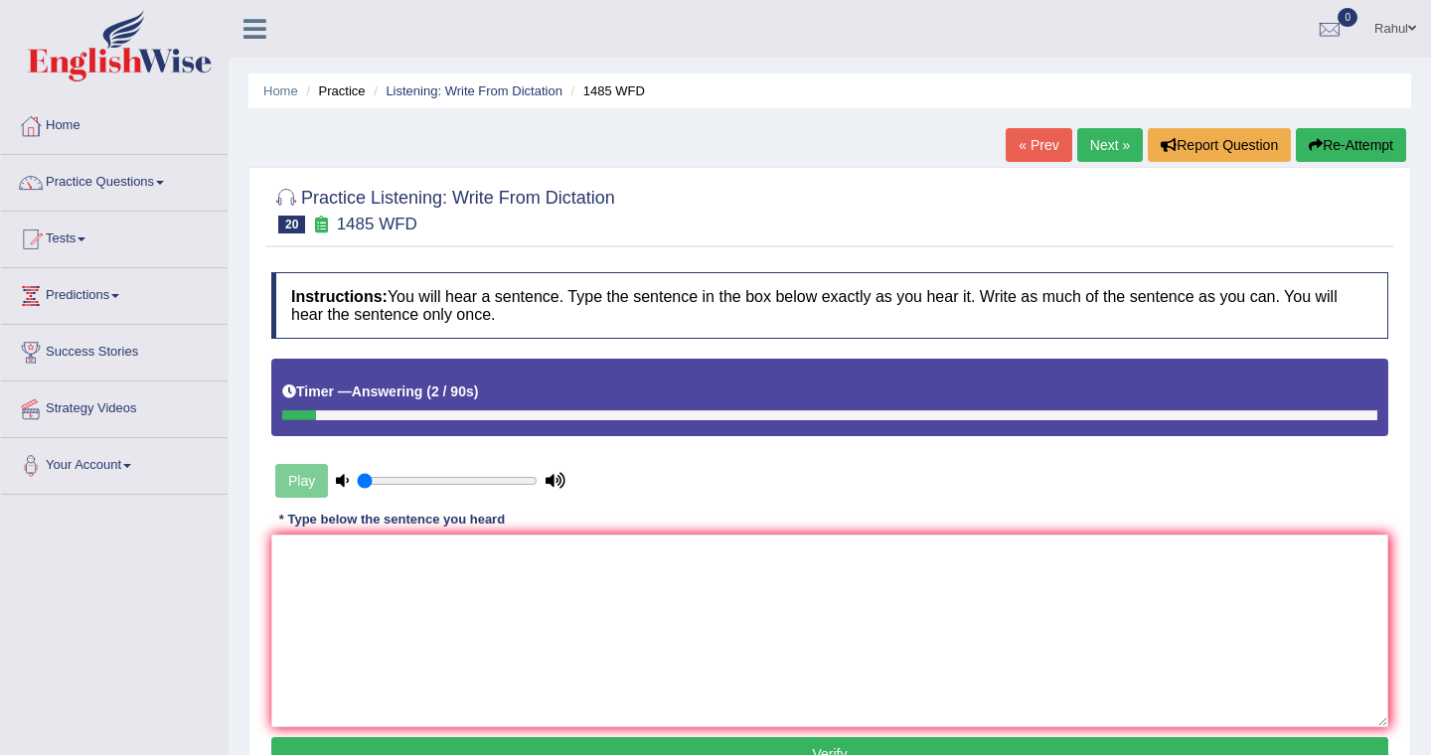
type textarea "O"
type textarea "p"
type textarea "P"
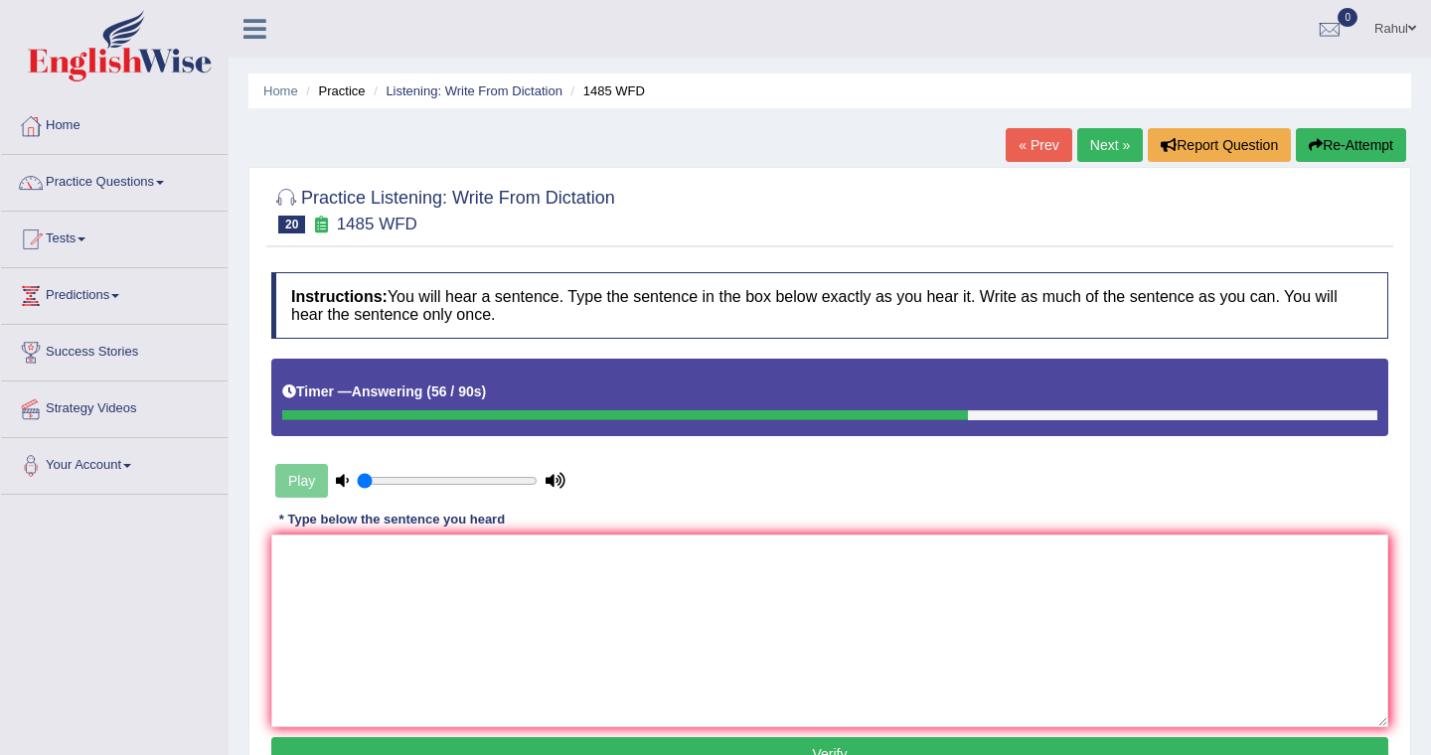
click at [1321, 139] on button "Re-Attempt" at bounding box center [1351, 145] width 110 height 34
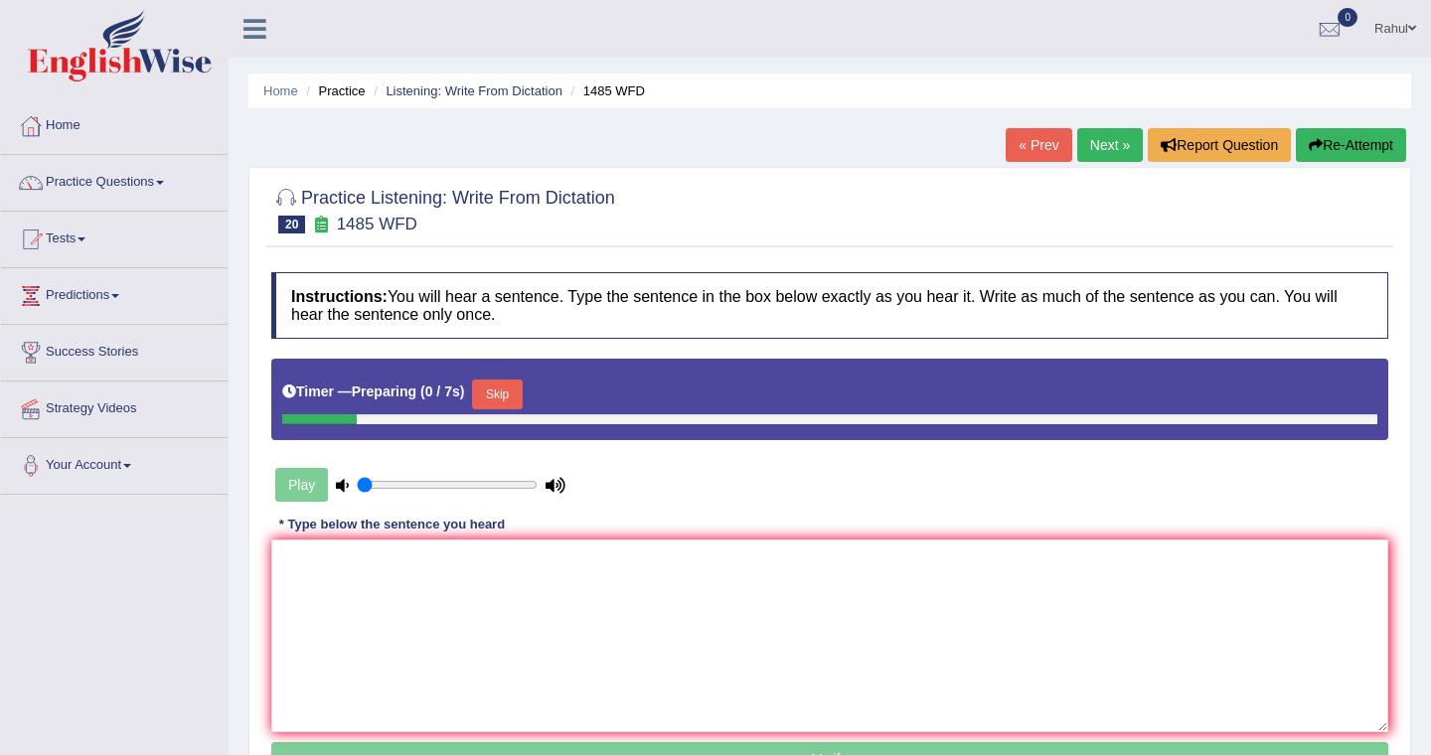
click at [317, 570] on textarea at bounding box center [829, 636] width 1117 height 193
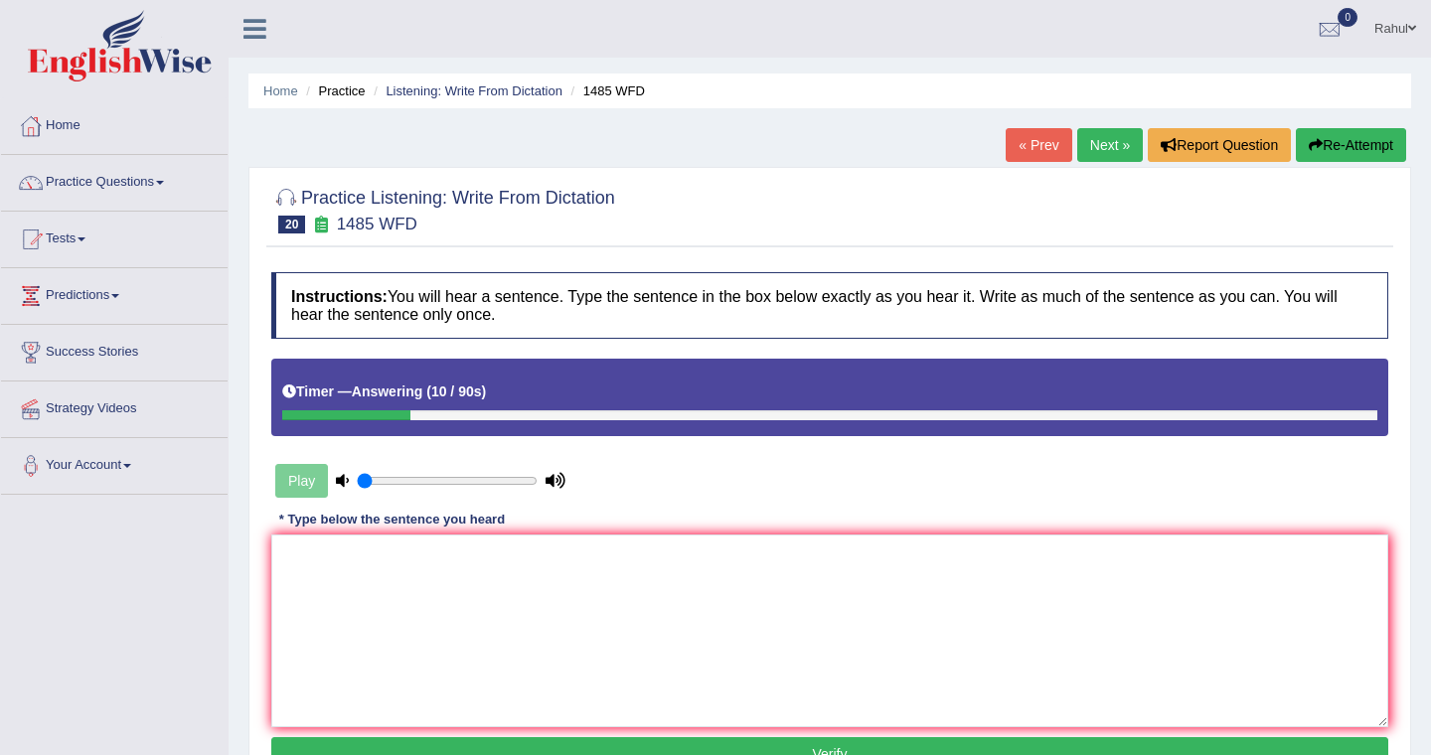
type textarea "c"
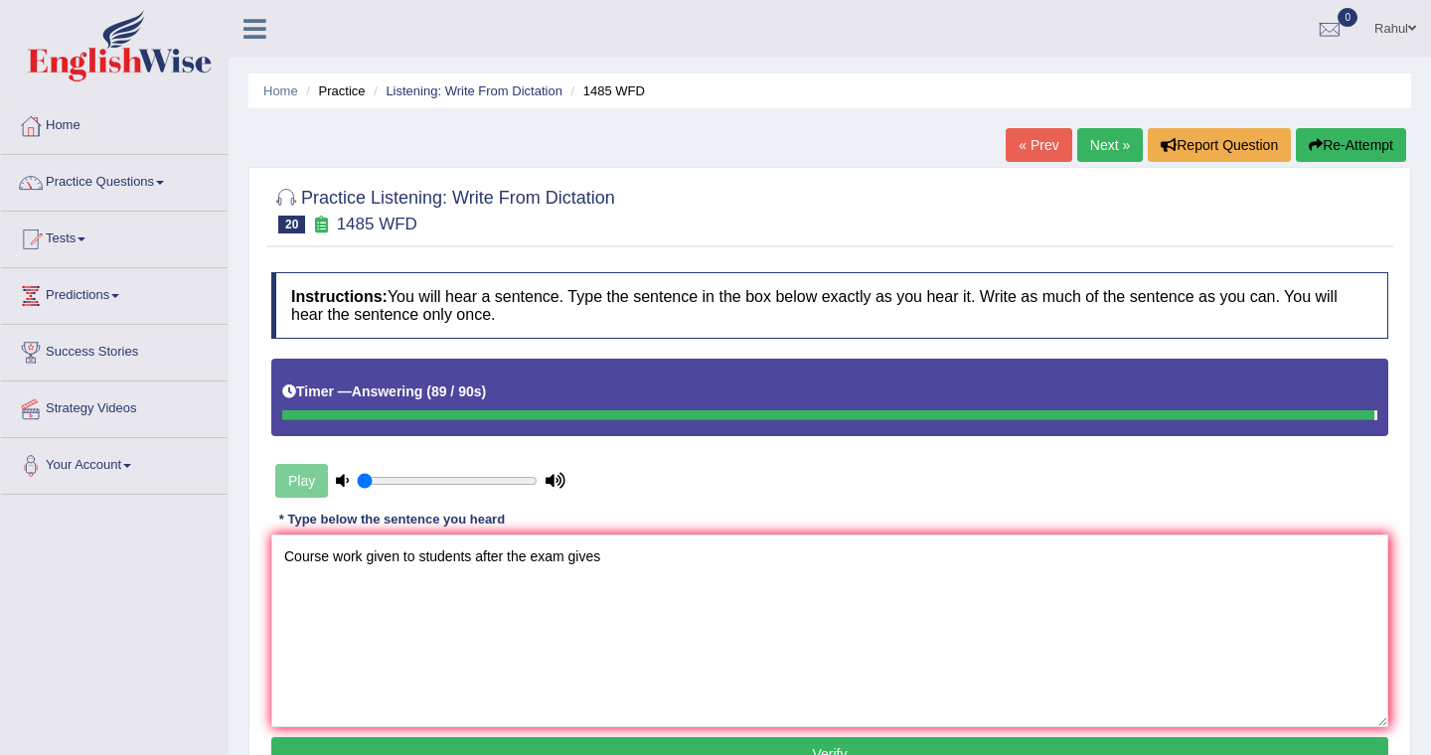
type textarea "Course work given to students after the exam gives"
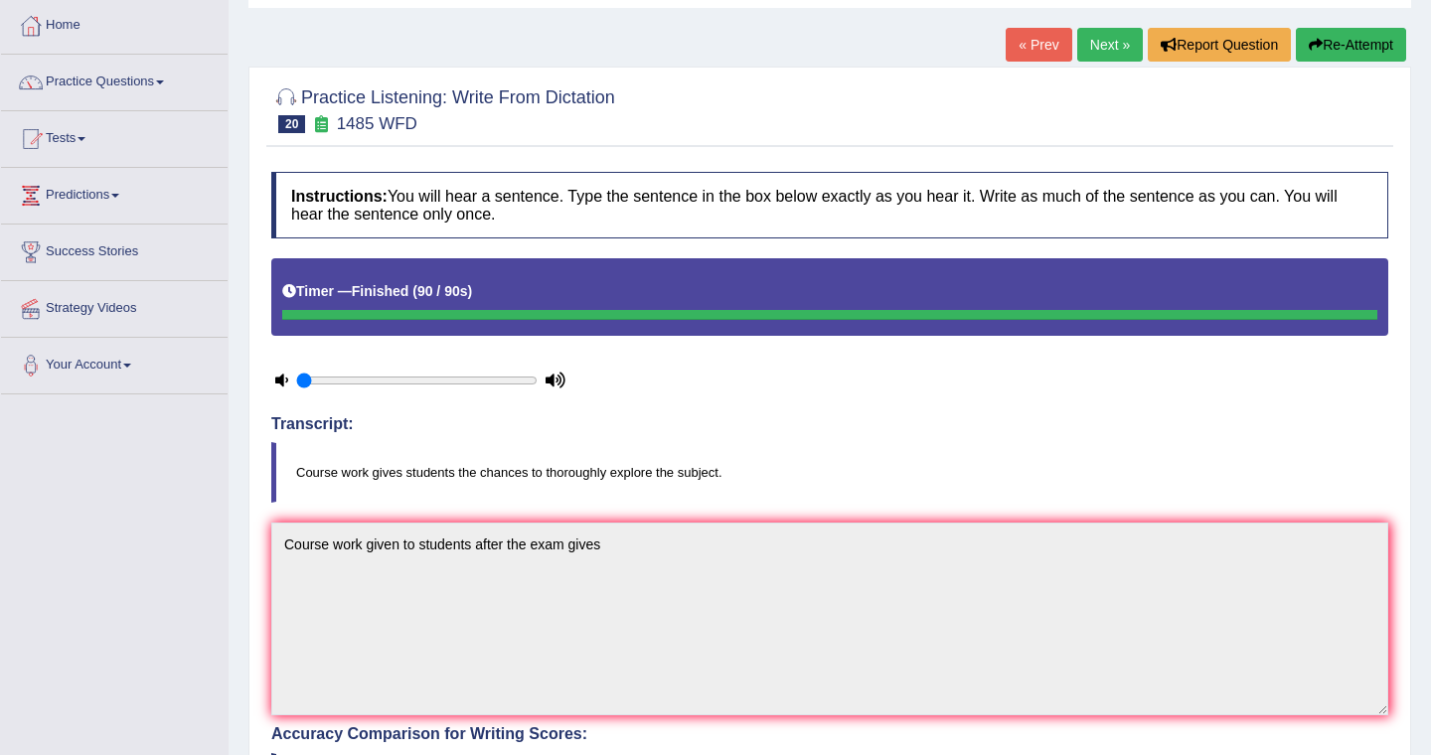
scroll to position [80, 0]
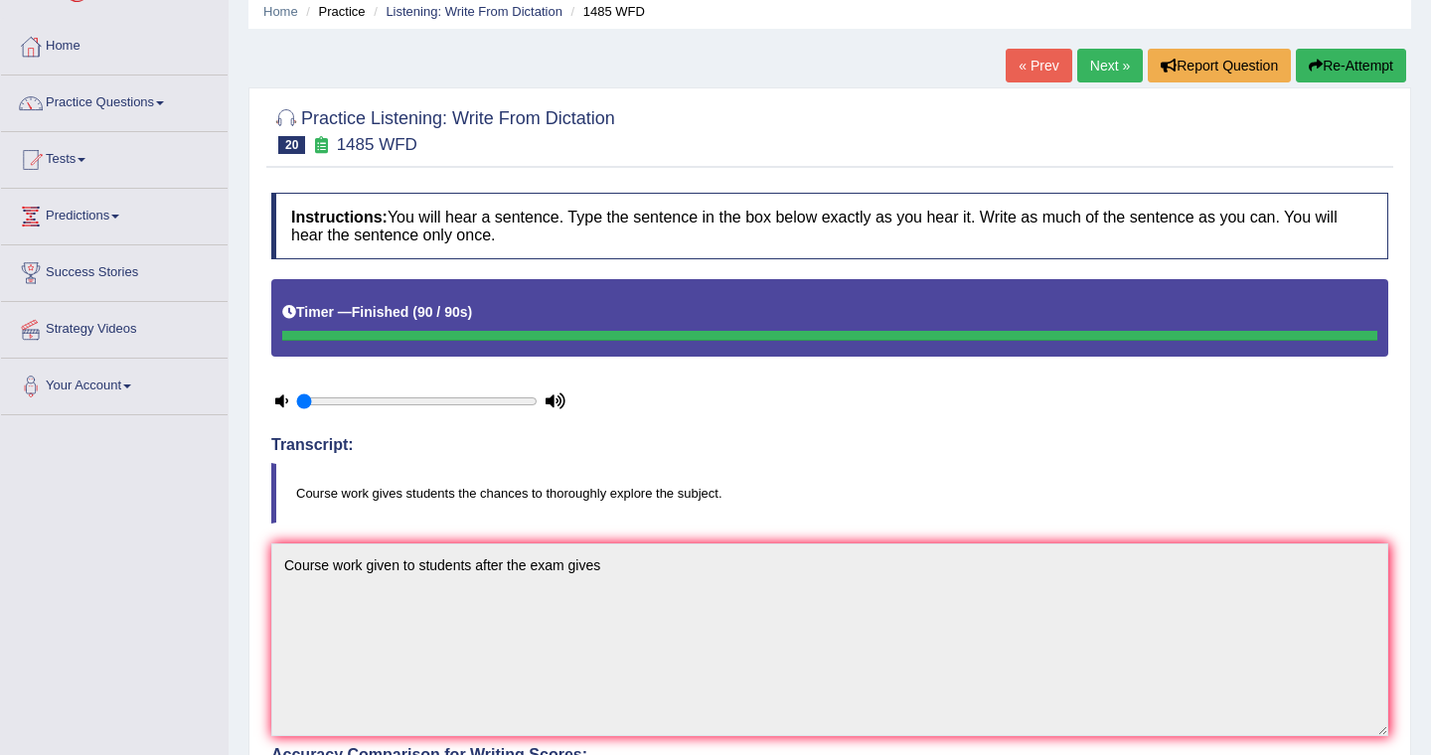
click at [1093, 64] on link "Next »" at bounding box center [1110, 66] width 66 height 34
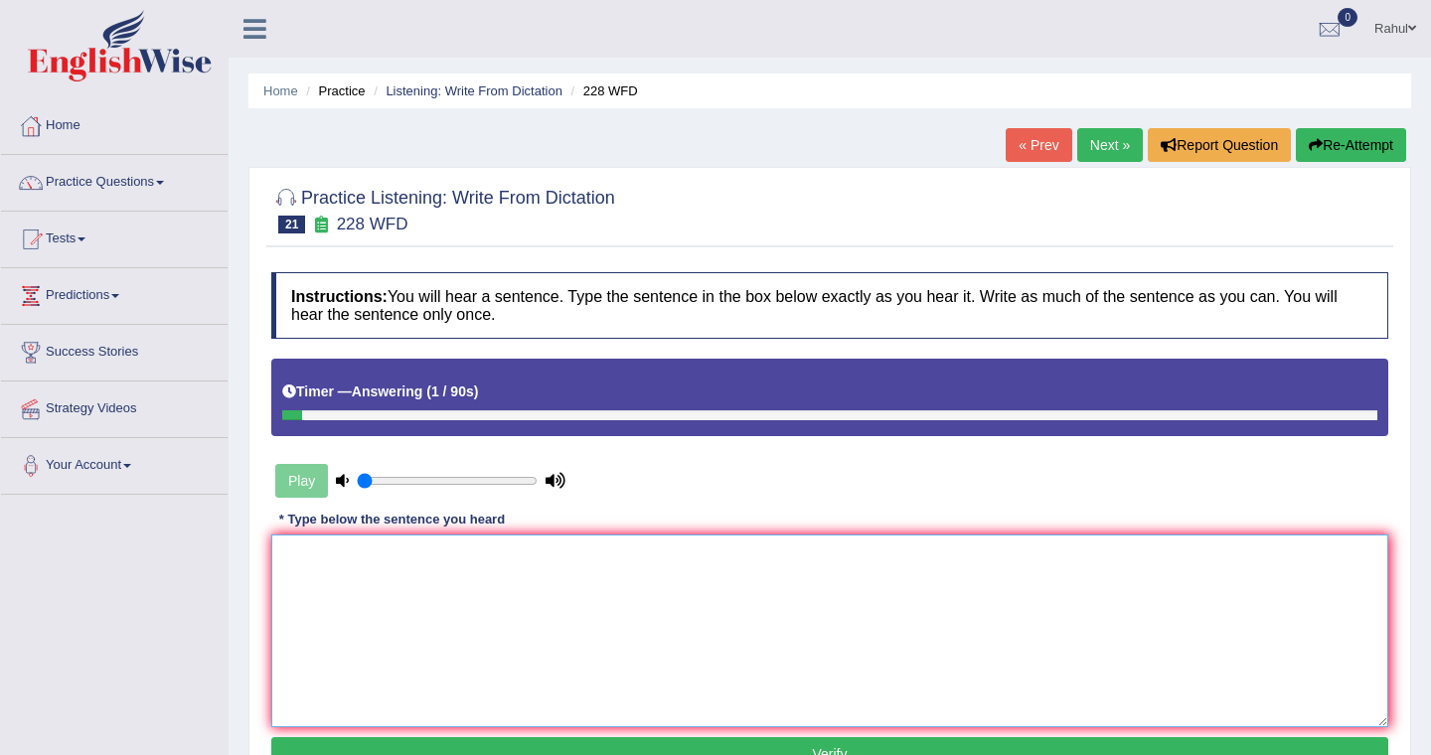
click at [377, 556] on textarea at bounding box center [829, 631] width 1117 height 193
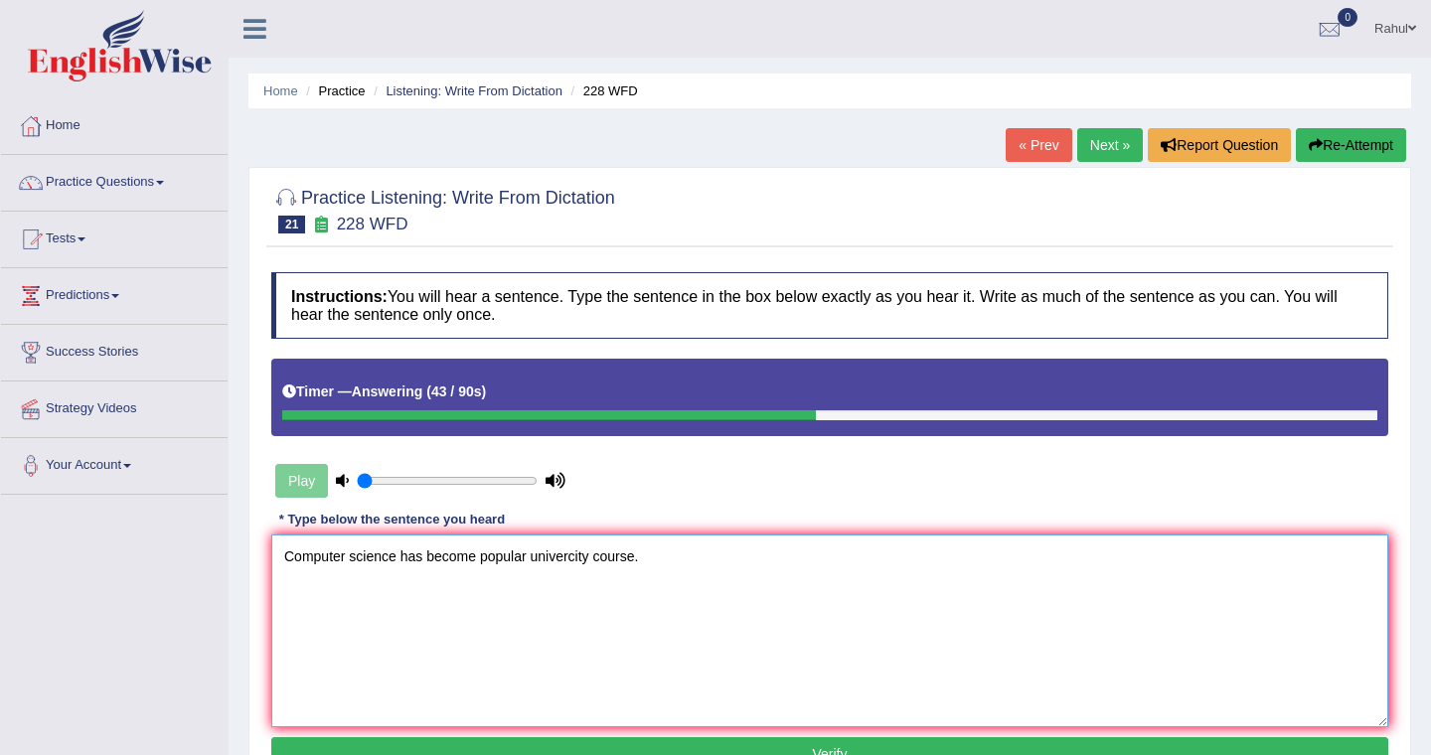
click at [578, 556] on textarea "Computer science has become popular univercity course." at bounding box center [829, 631] width 1117 height 193
type textarea "Computer science has become popular university course."
click at [681, 746] on button "Verify" at bounding box center [829, 754] width 1117 height 34
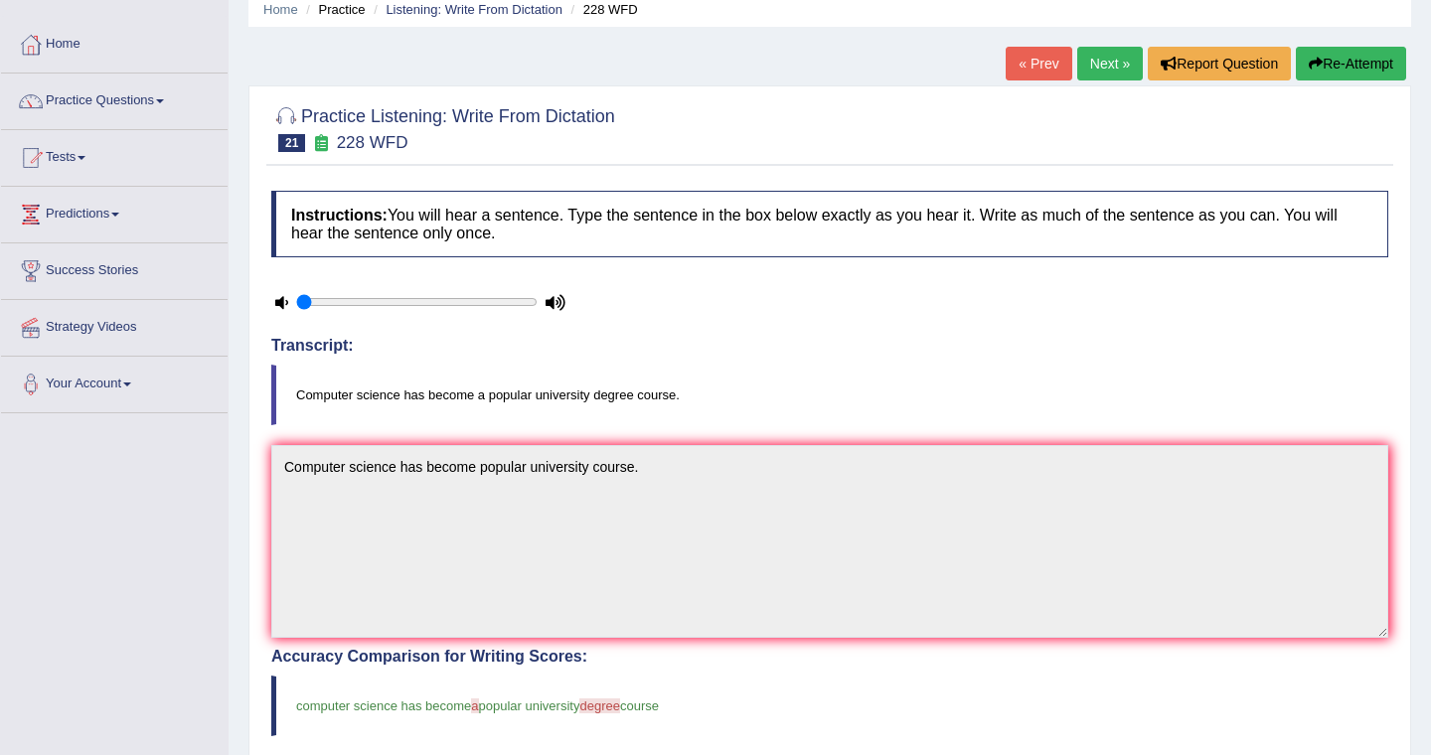
scroll to position [80, 0]
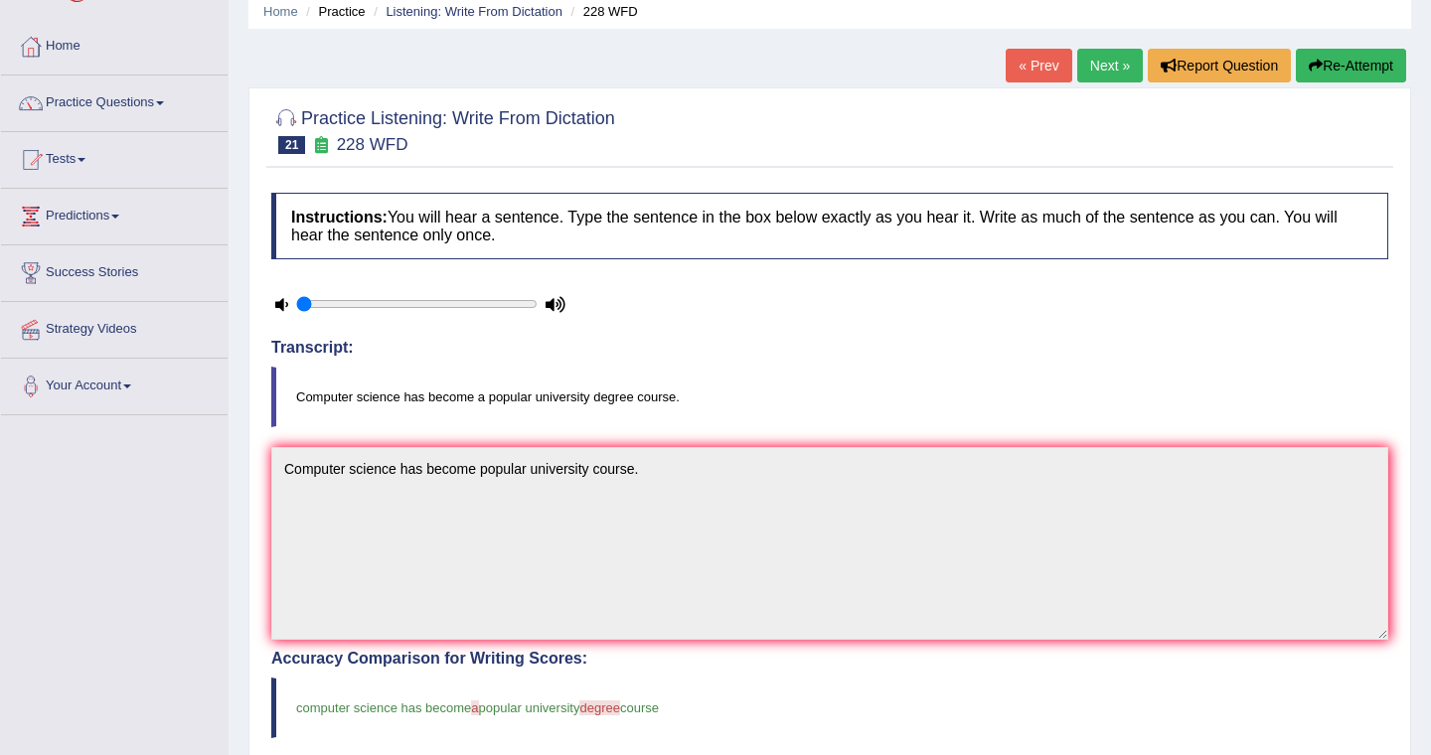
click at [1099, 70] on link "Next »" at bounding box center [1110, 66] width 66 height 34
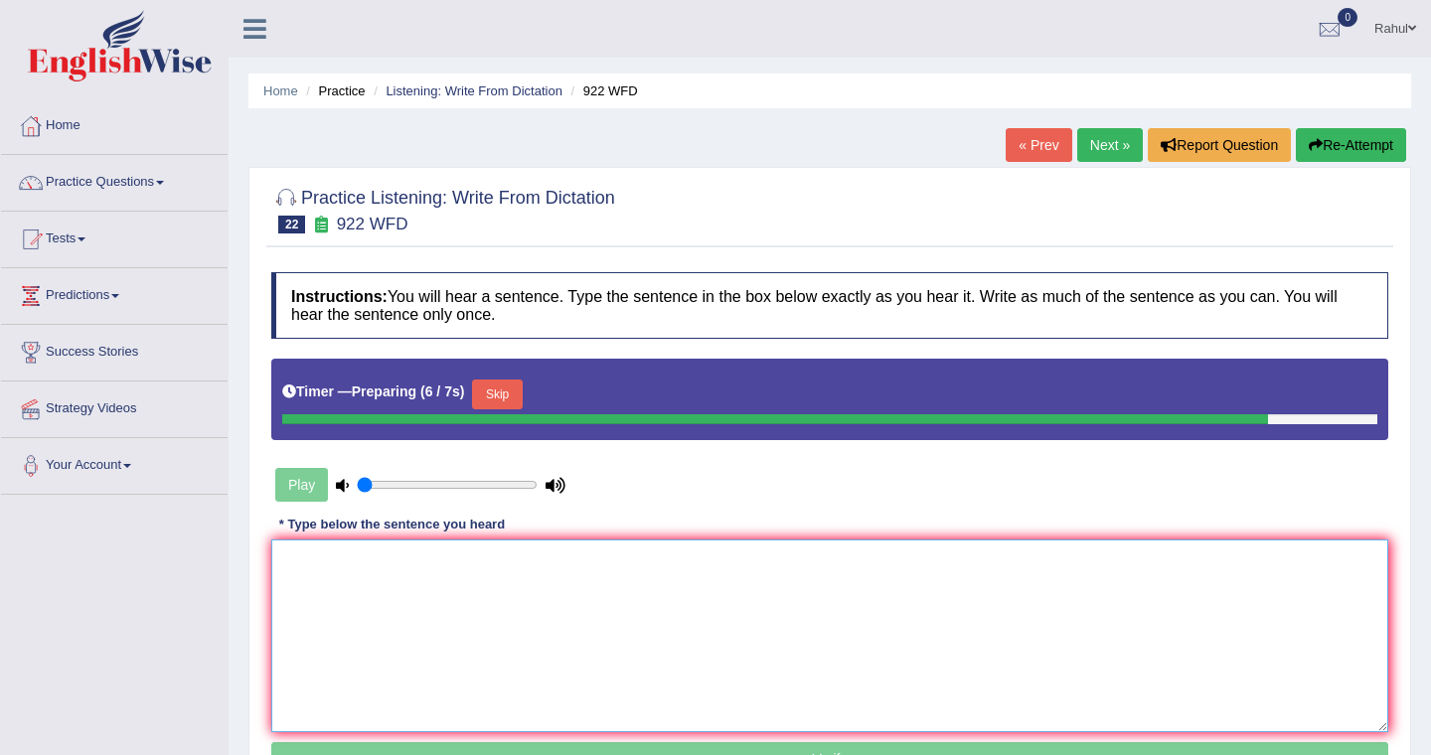
click at [325, 570] on textarea at bounding box center [829, 636] width 1117 height 193
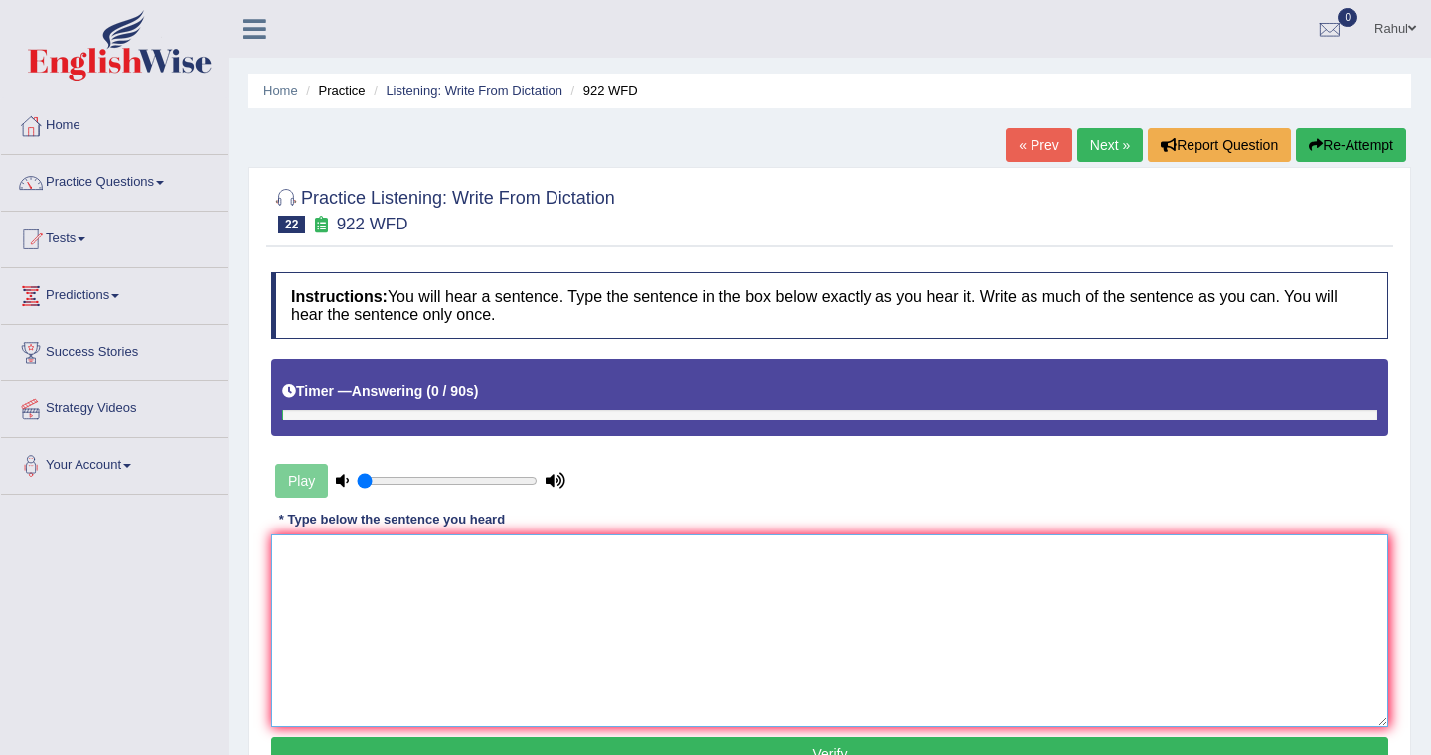
type textarea "a"
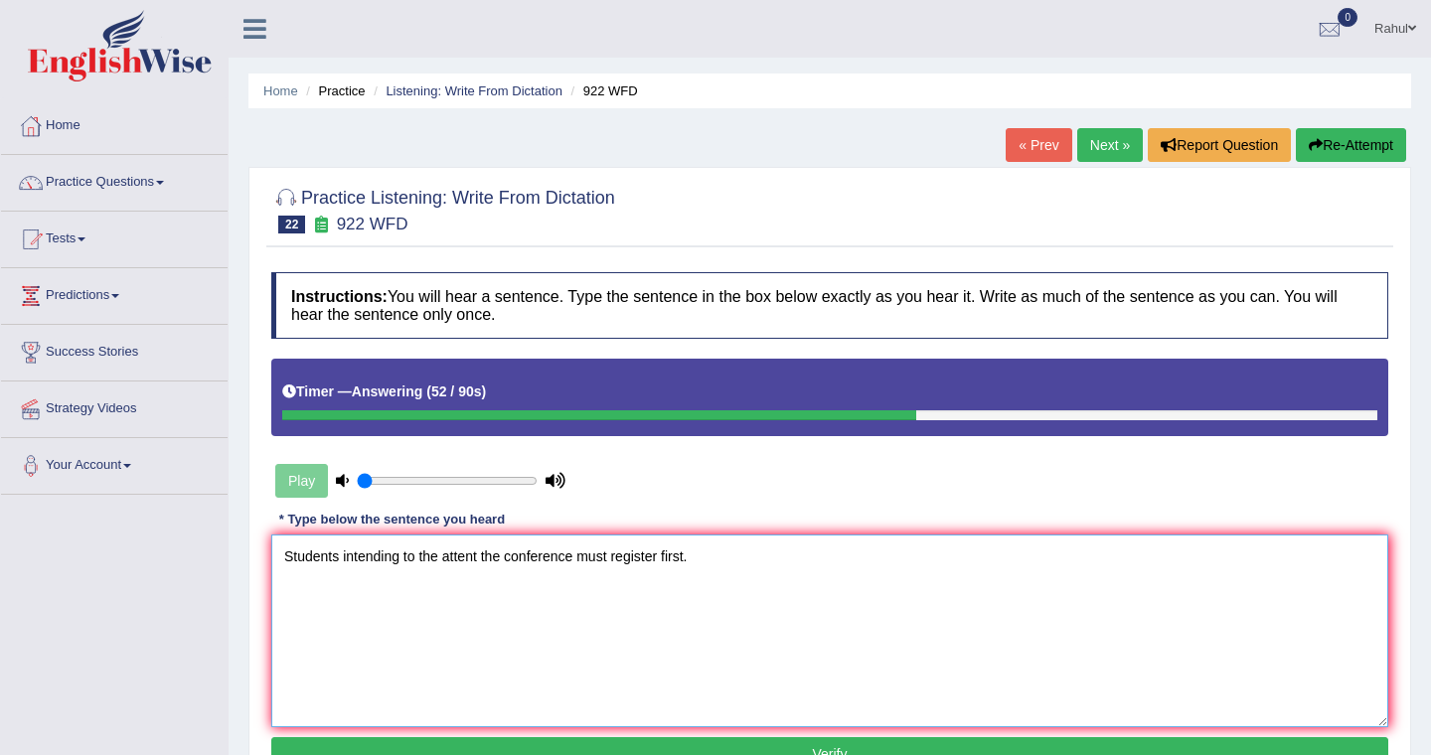
click at [443, 558] on textarea "Students intending to the attent the conference must register first." at bounding box center [829, 631] width 1117 height 193
click at [458, 559] on textarea "Students intending to attent the conference must register first." at bounding box center [829, 631] width 1117 height 193
click at [457, 551] on textarea "Students intending to attent the conference must register first." at bounding box center [829, 631] width 1117 height 193
click at [467, 555] on textarea "Students intending to attent the conference must register first." at bounding box center [829, 631] width 1117 height 193
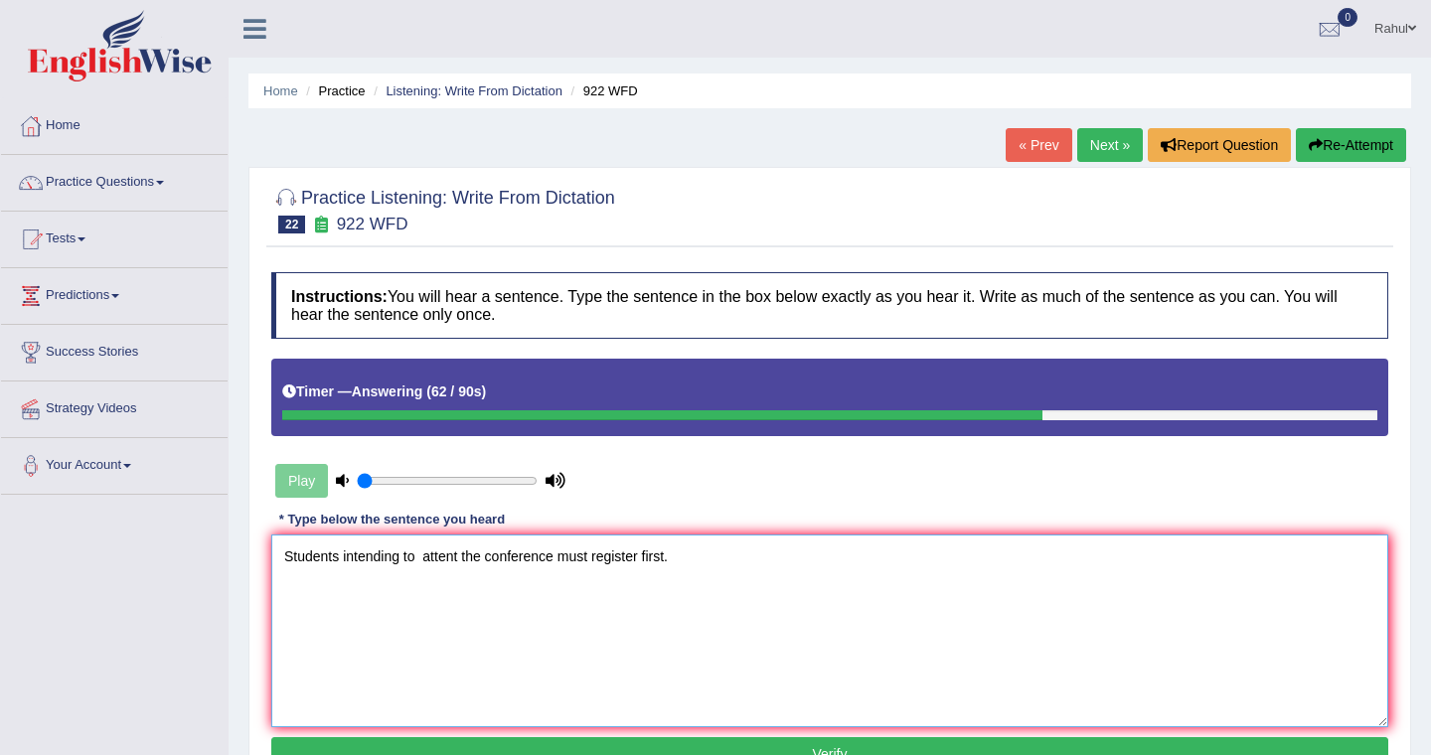
click at [460, 559] on textarea "Students intending to attent the conference must register first." at bounding box center [829, 631] width 1117 height 193
type textarea "Students intending to attend the conference must register first."
click at [836, 743] on button "Verify" at bounding box center [829, 754] width 1117 height 34
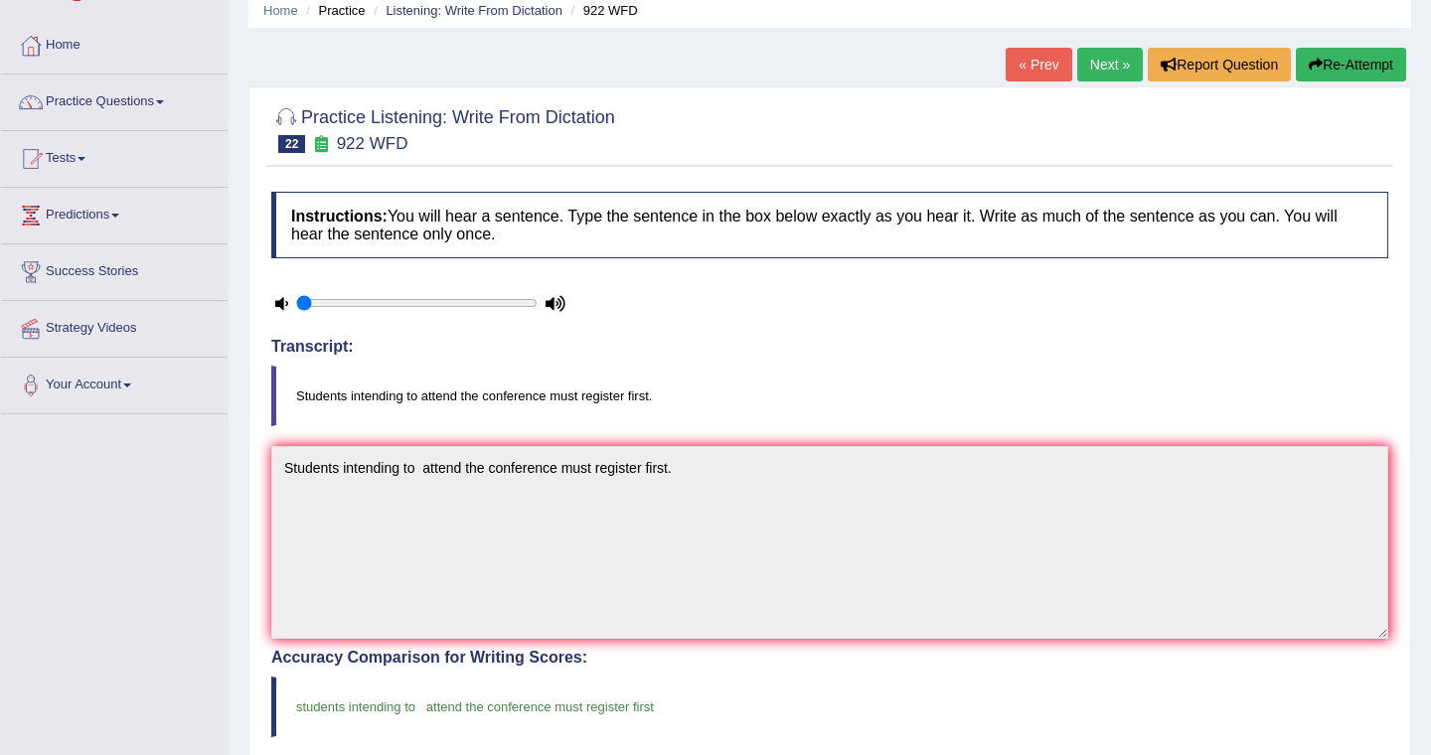
scroll to position [80, 0]
click at [164, 102] on span at bounding box center [160, 103] width 8 height 4
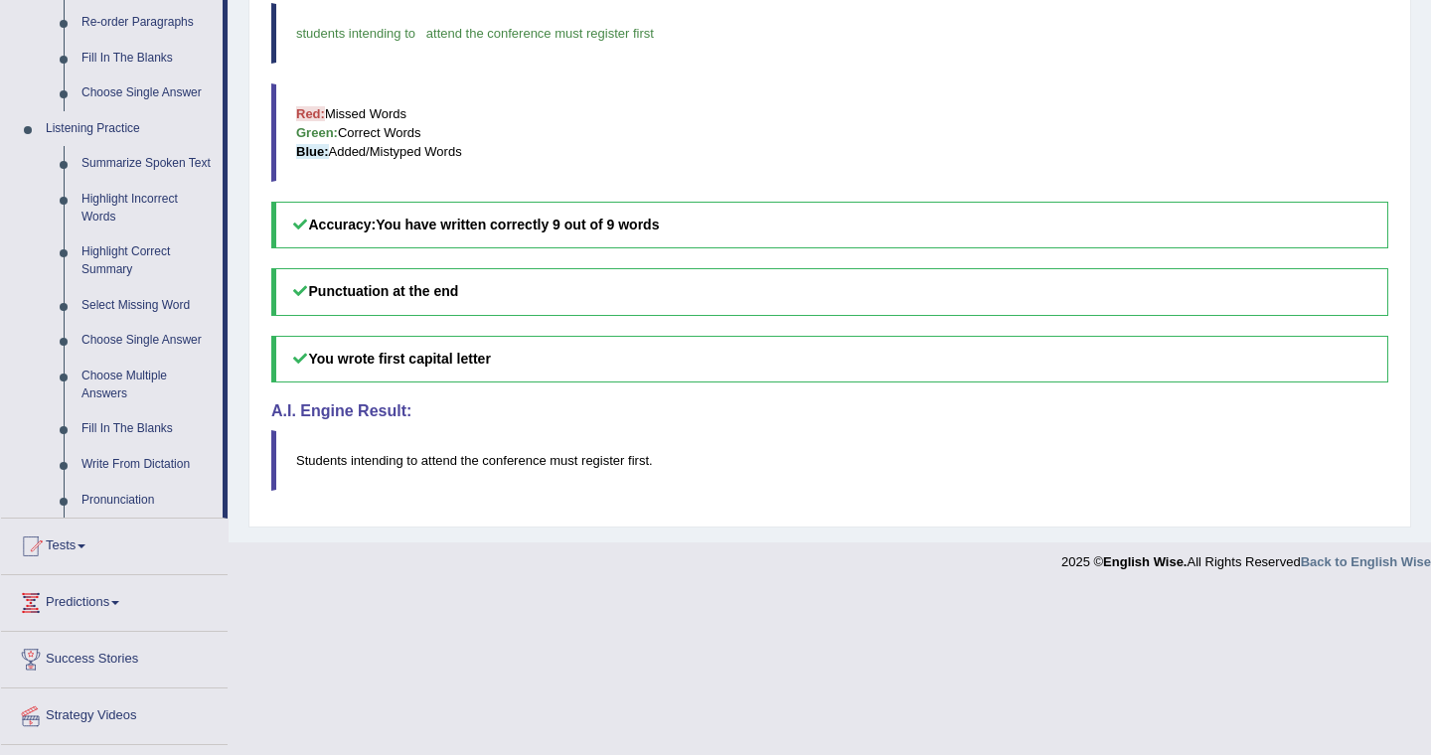
scroll to position [755, 0]
click at [131, 446] on link "Fill In The Blanks" at bounding box center [148, 428] width 150 height 36
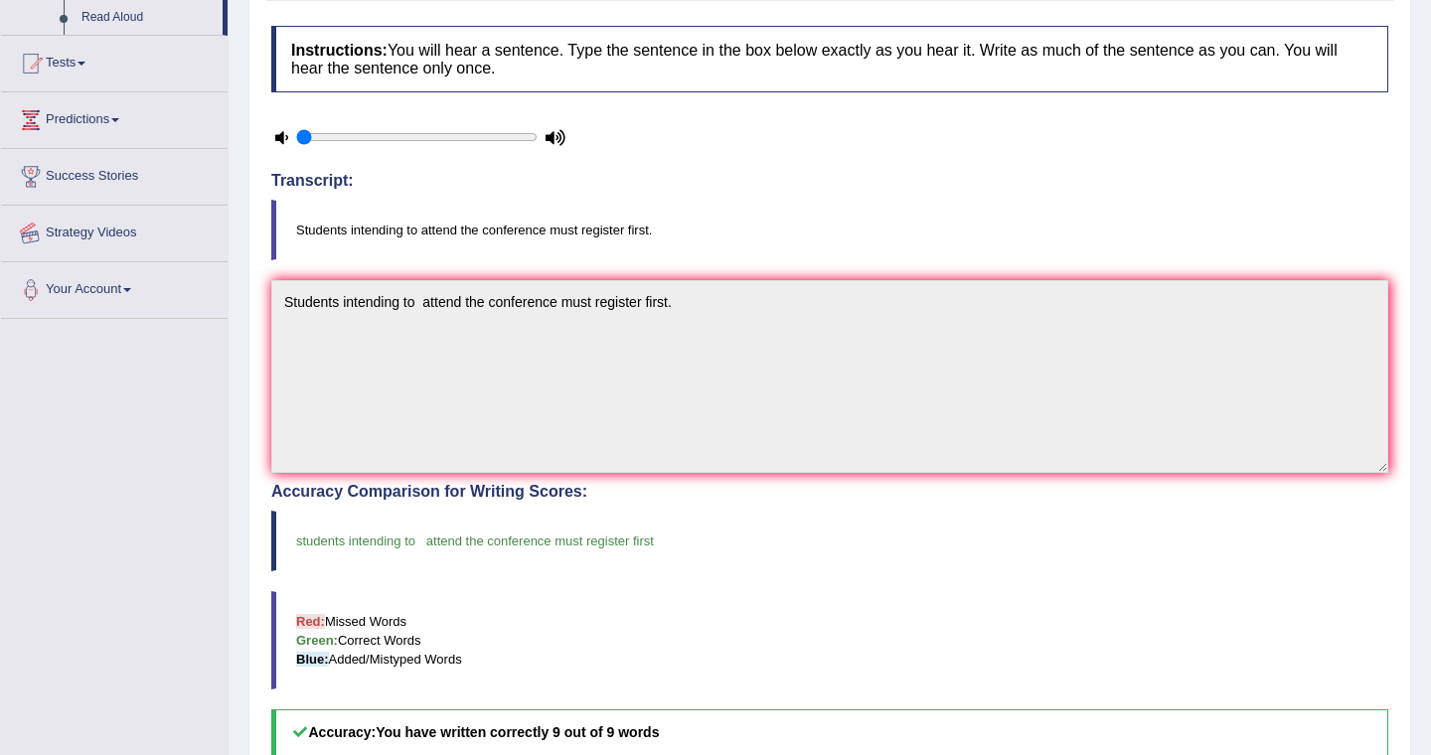
scroll to position [433, 0]
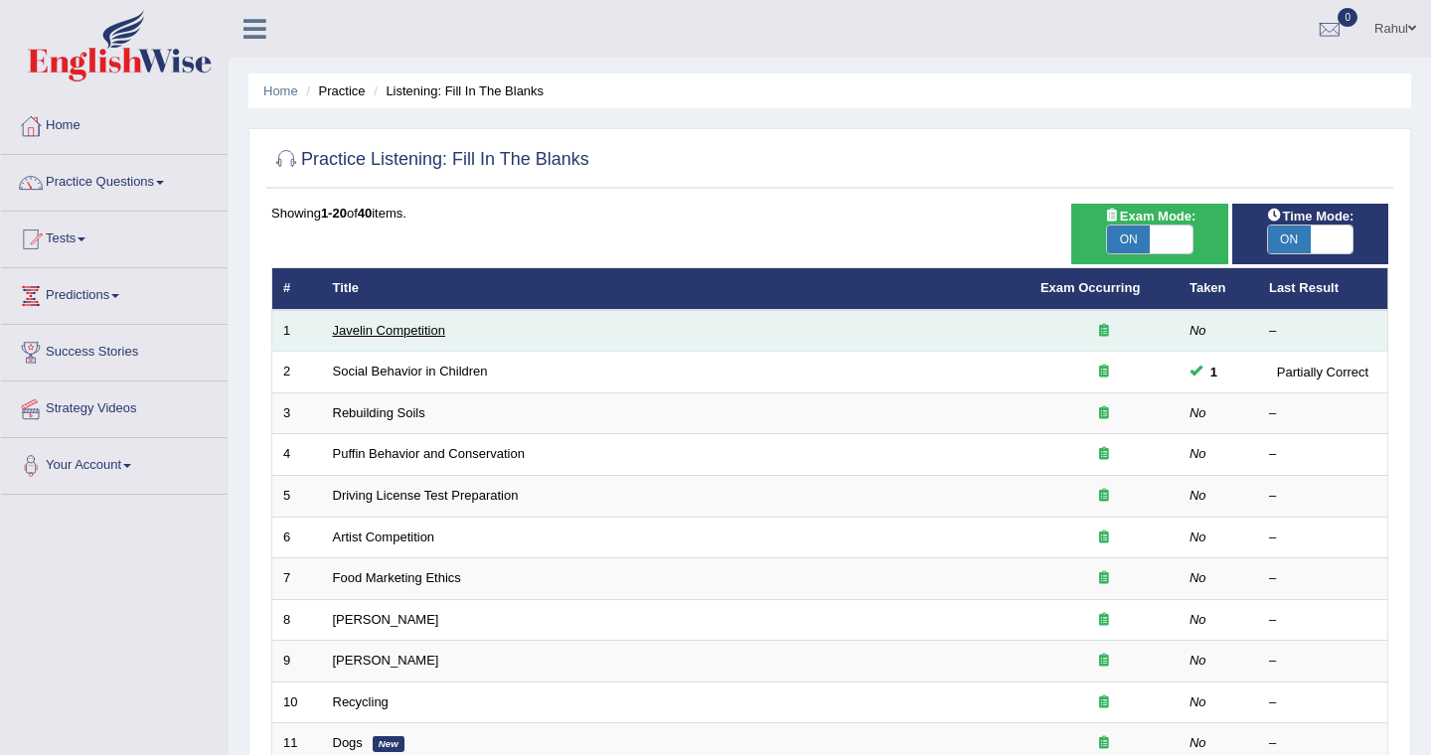
click at [397, 329] on link "Javelin Competition" at bounding box center [389, 330] width 112 height 15
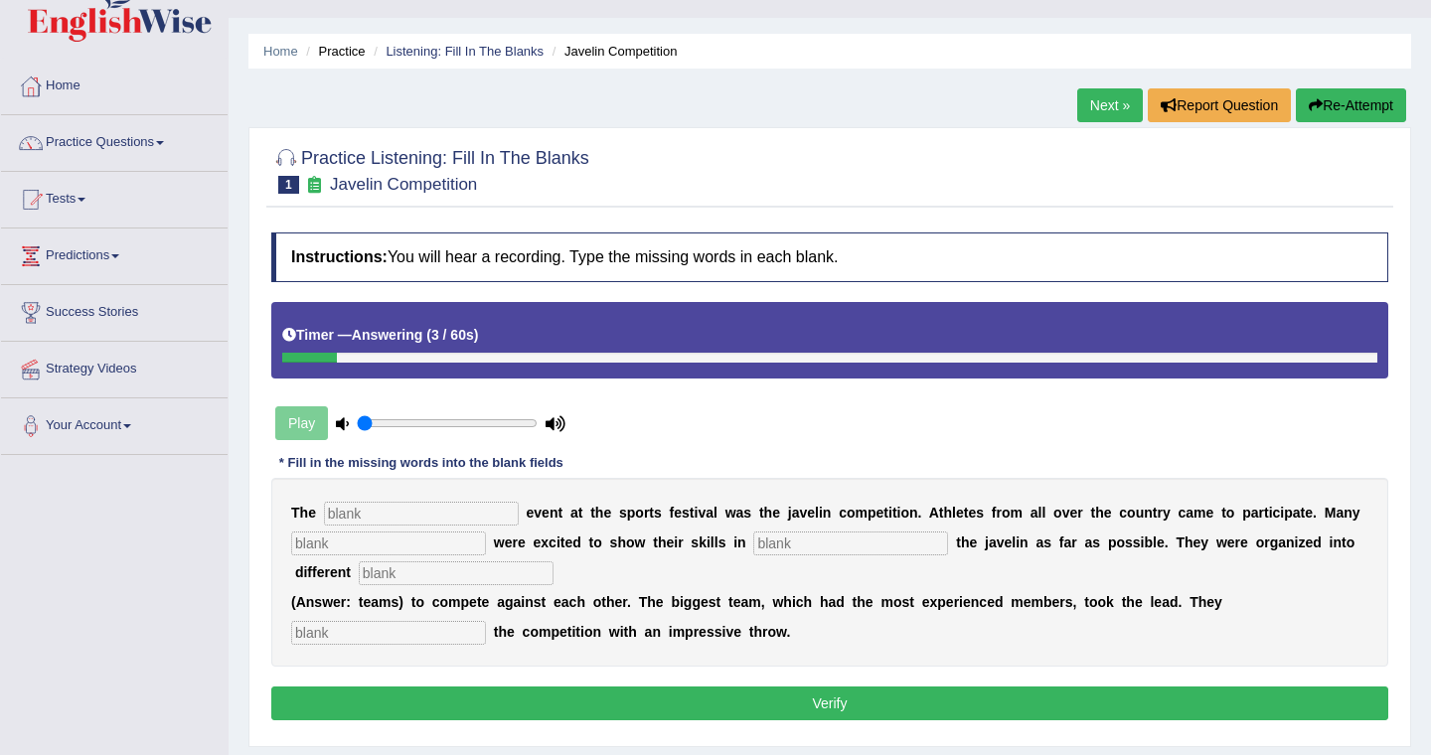
click at [366, 513] on input "text" at bounding box center [421, 514] width 195 height 24
type input "biggest"
click at [383, 551] on input "text" at bounding box center [388, 544] width 195 height 24
type input "people"
click at [762, 548] on input "text" at bounding box center [850, 544] width 195 height 24
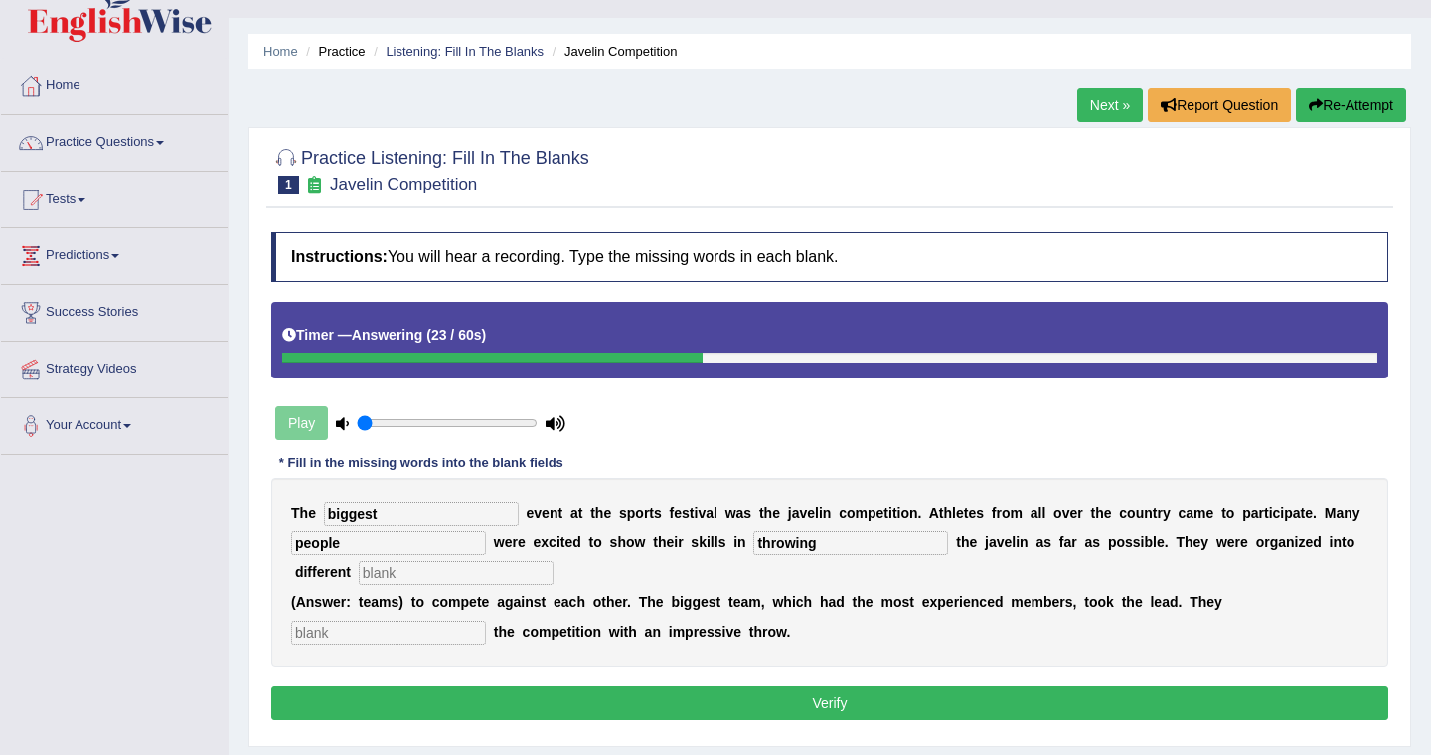
type input "throwing"
click at [430, 578] on input "text" at bounding box center [456, 573] width 195 height 24
type input "teams"
click at [406, 633] on input "text" at bounding box center [388, 633] width 195 height 24
type input "started"
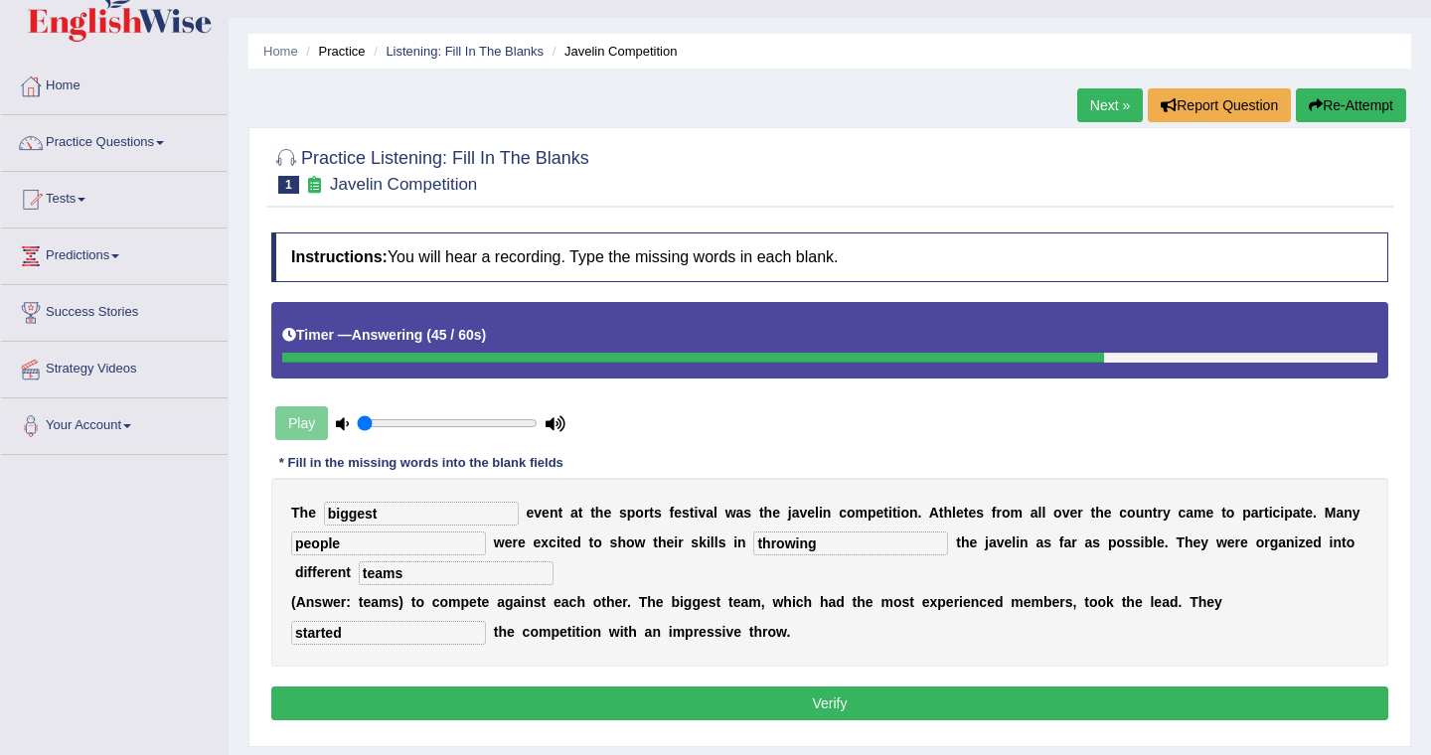
click at [825, 700] on button "Verify" at bounding box center [829, 704] width 1117 height 34
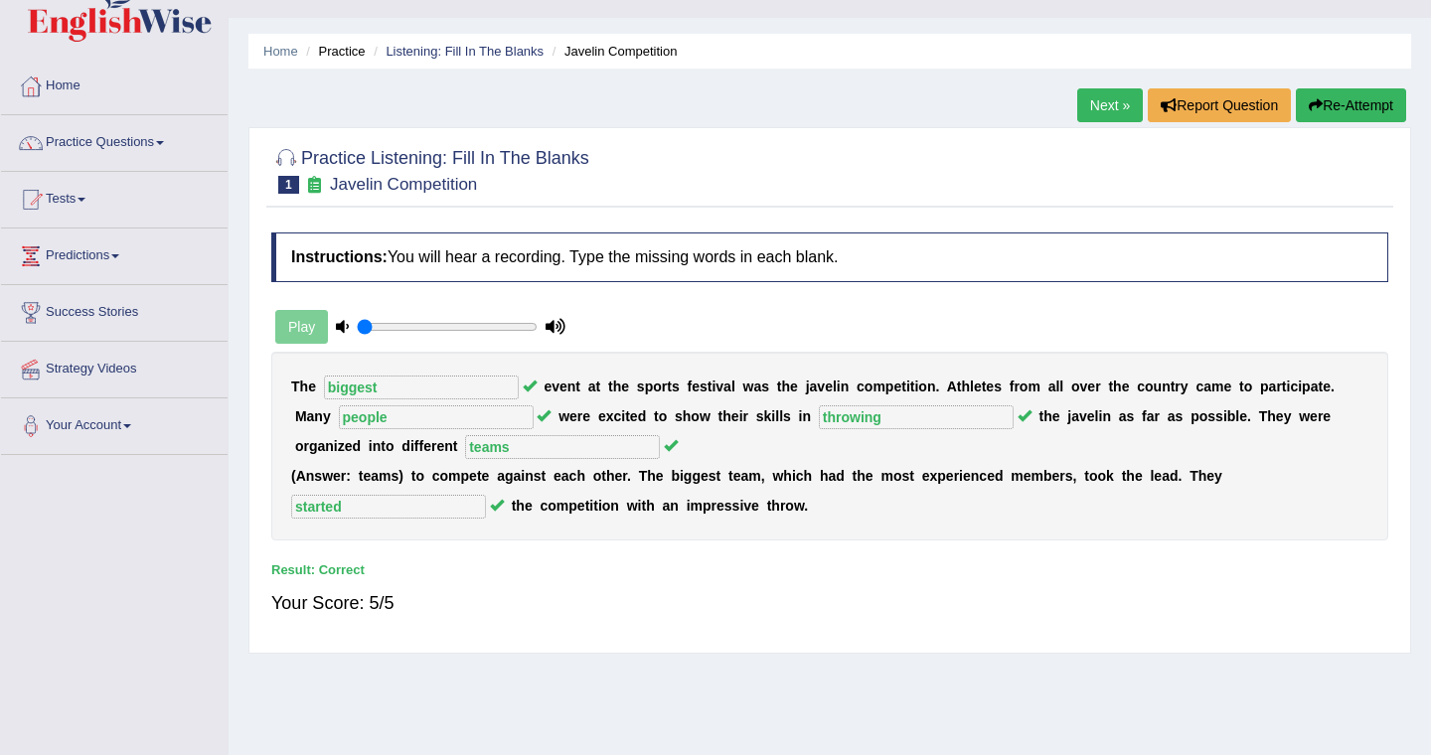
click at [1101, 112] on link "Next »" at bounding box center [1110, 105] width 66 height 34
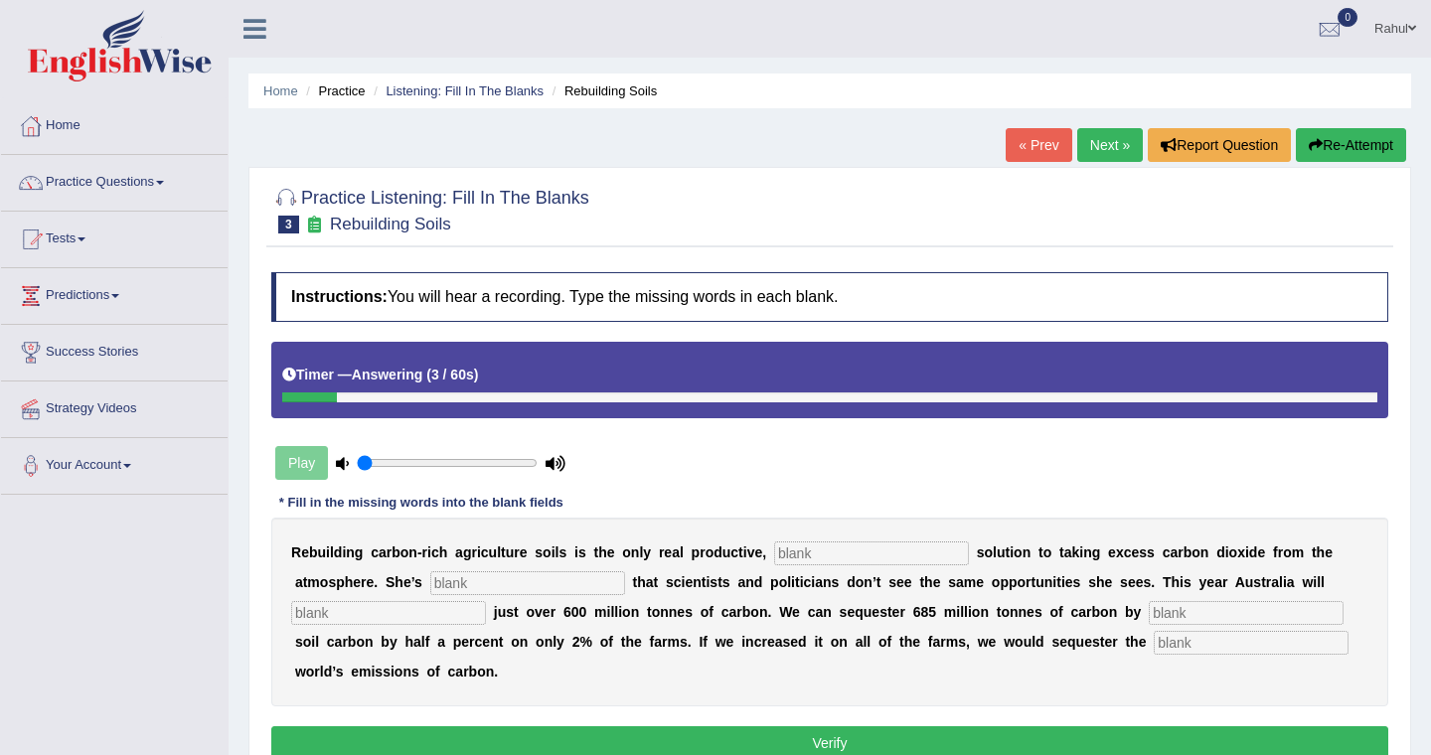
click at [801, 552] on input "text" at bounding box center [871, 554] width 195 height 24
type input "permanent"
click at [543, 589] on input "text" at bounding box center [527, 583] width 195 height 24
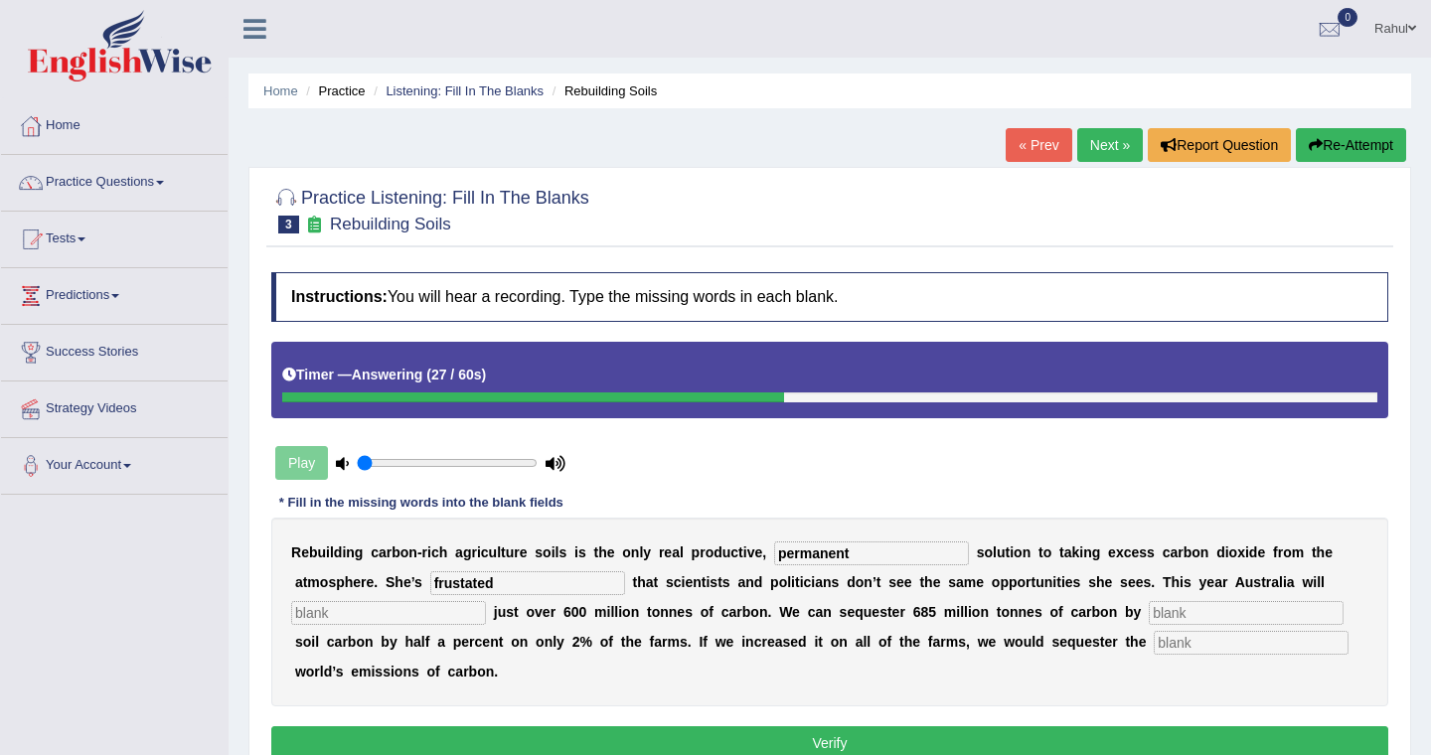
type input "frustated"
click at [335, 617] on input "text" at bounding box center [388, 613] width 195 height 24
type input "admit"
click at [1149, 612] on input "text" at bounding box center [1246, 613] width 195 height 24
type input "increasing"
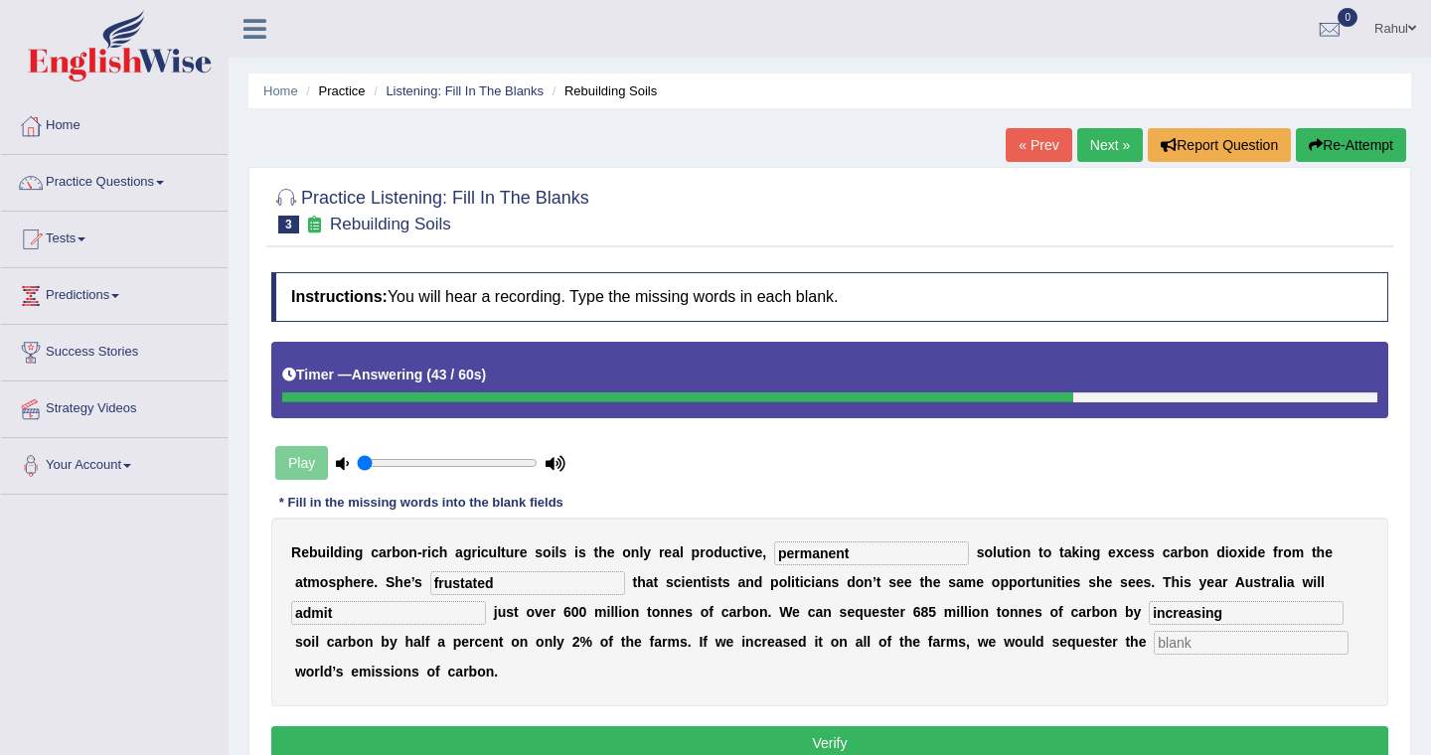
click at [1154, 635] on input "text" at bounding box center [1251, 643] width 195 height 24
type input "whole"
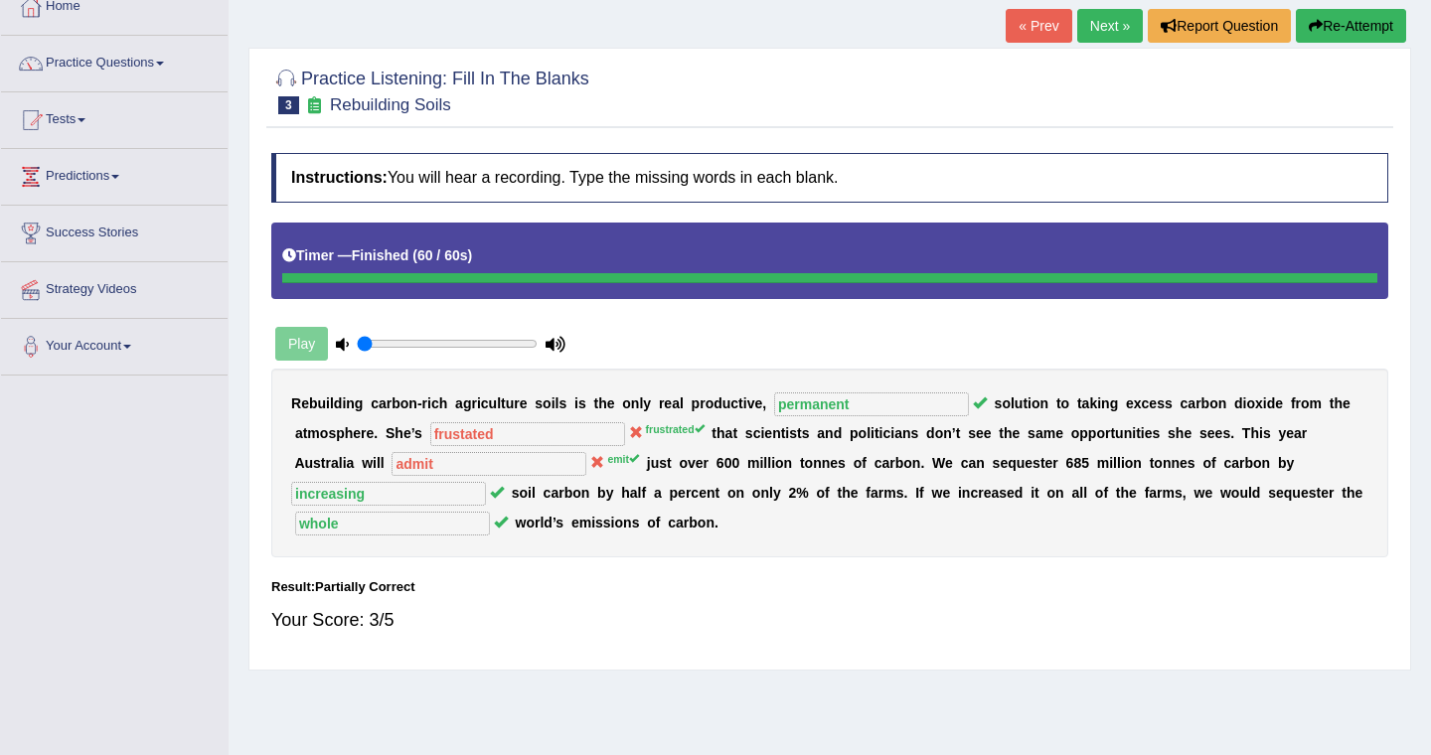
scroll to position [80, 0]
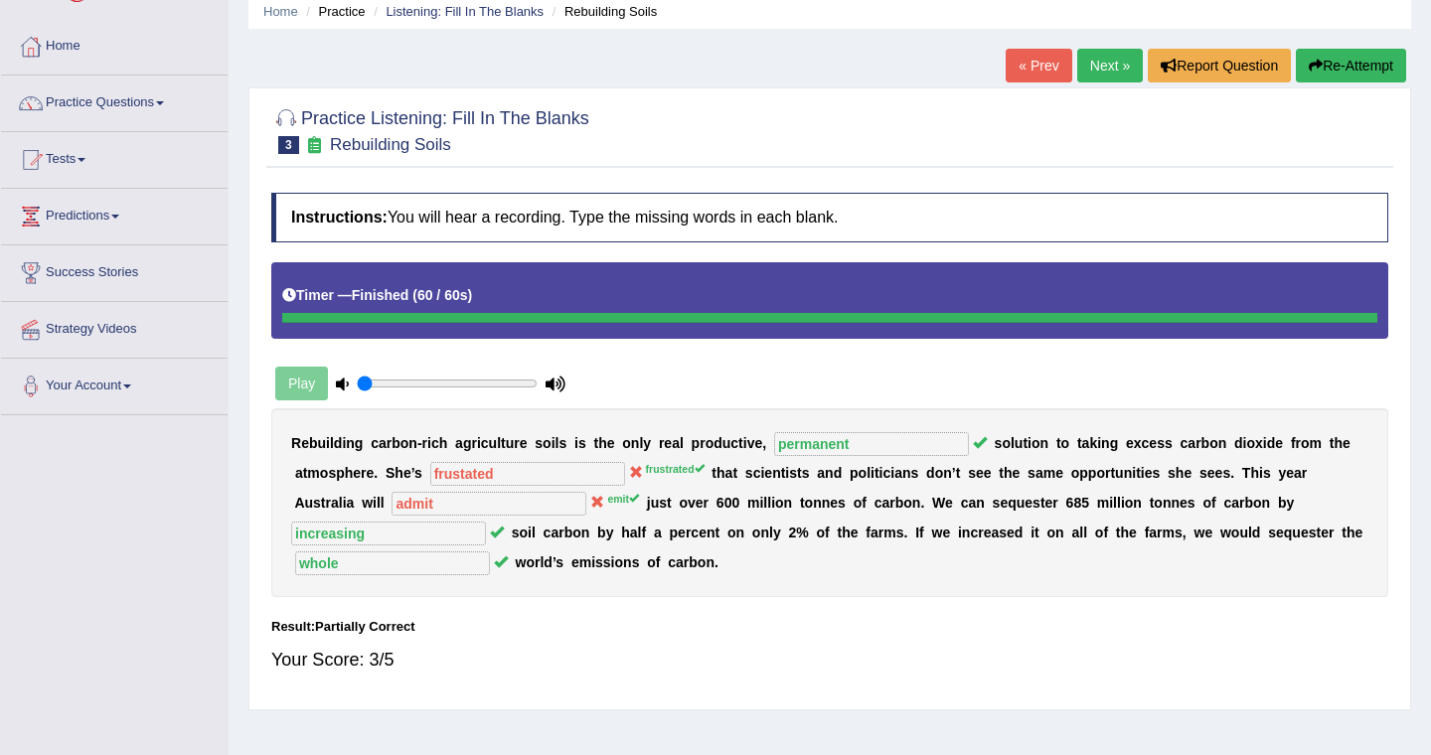
click at [1086, 77] on link "Next »" at bounding box center [1110, 66] width 66 height 34
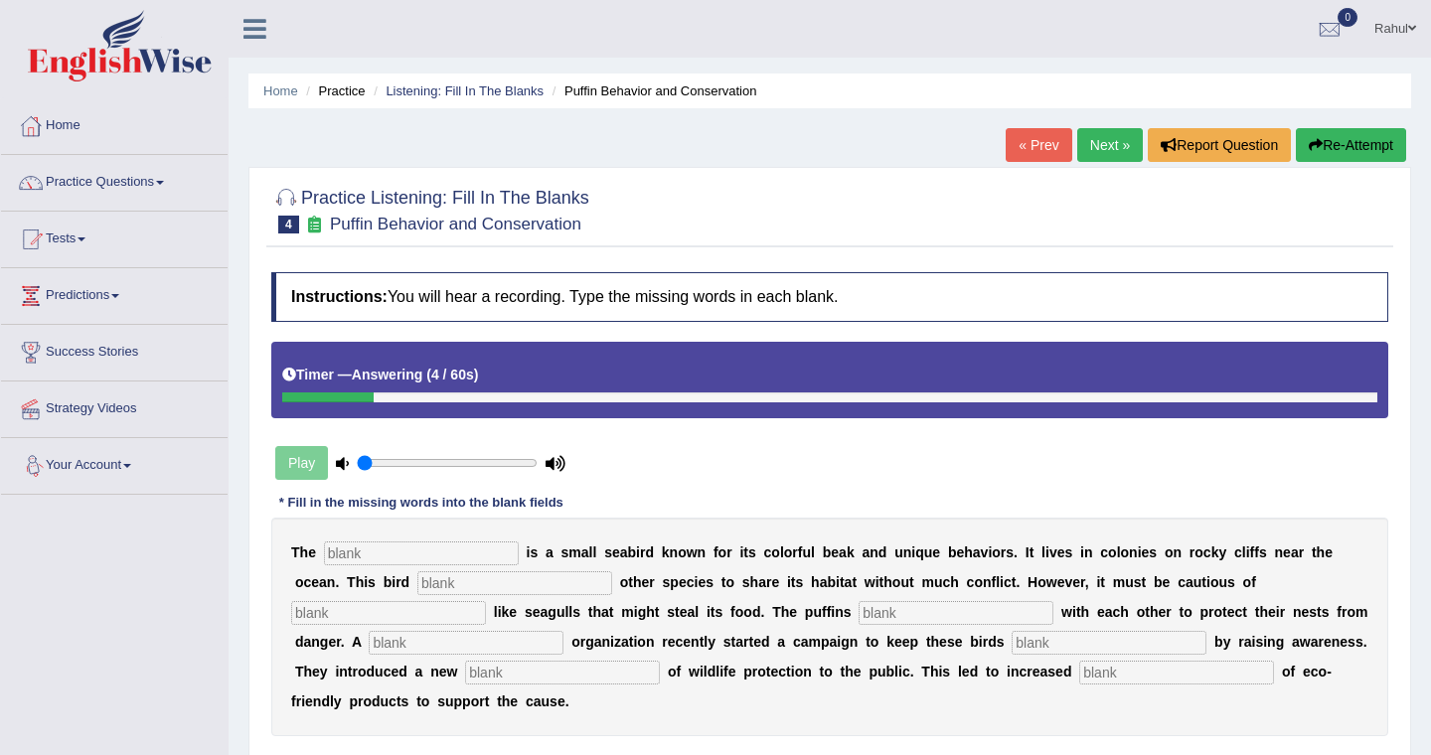
click at [363, 553] on input "text" at bounding box center [421, 554] width 195 height 24
type input "puffins"
click at [417, 584] on input "text" at bounding box center [514, 583] width 195 height 24
type input "allows"
click at [486, 601] on input "text" at bounding box center [388, 613] width 195 height 24
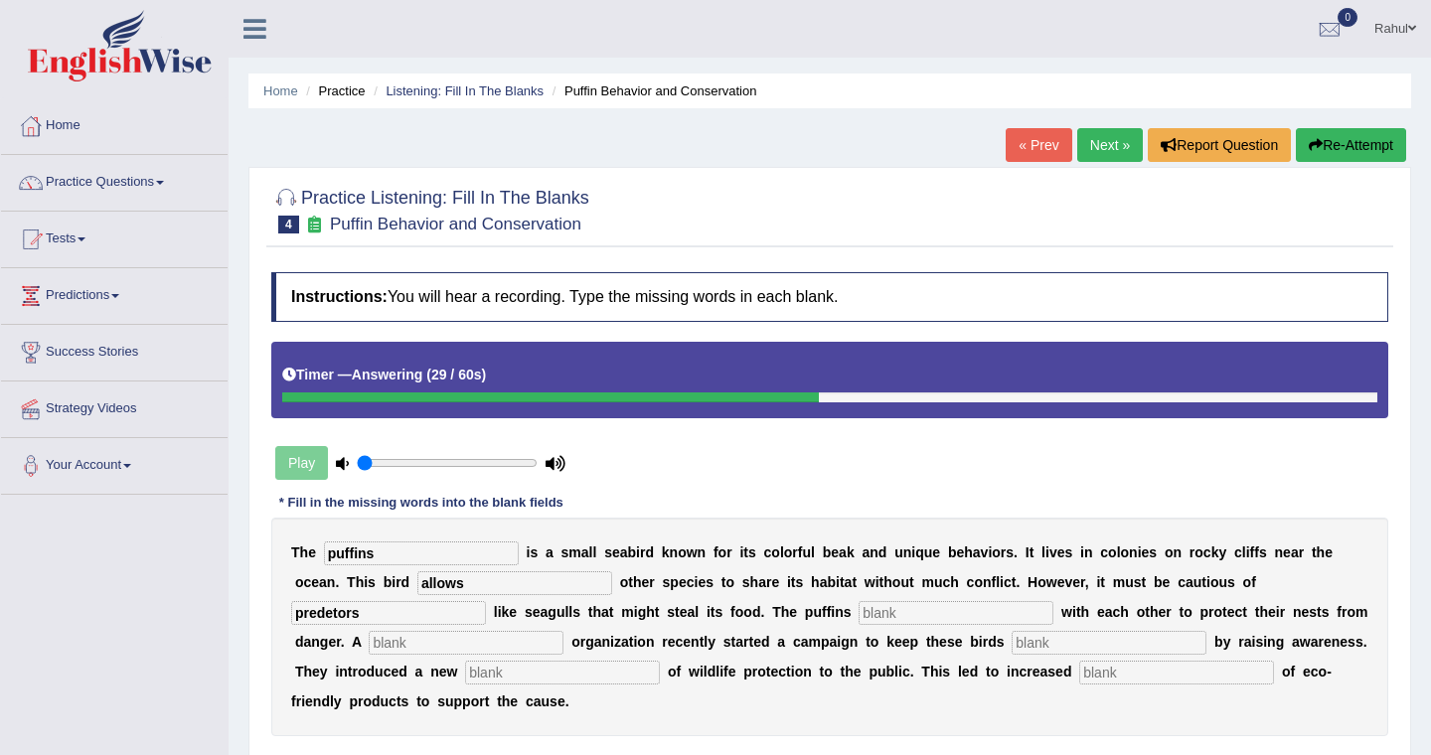
type input "predetors"
click at [859, 613] on input "text" at bounding box center [956, 613] width 195 height 24
type input "collaborated"
click at [369, 644] on input "text" at bounding box center [466, 643] width 195 height 24
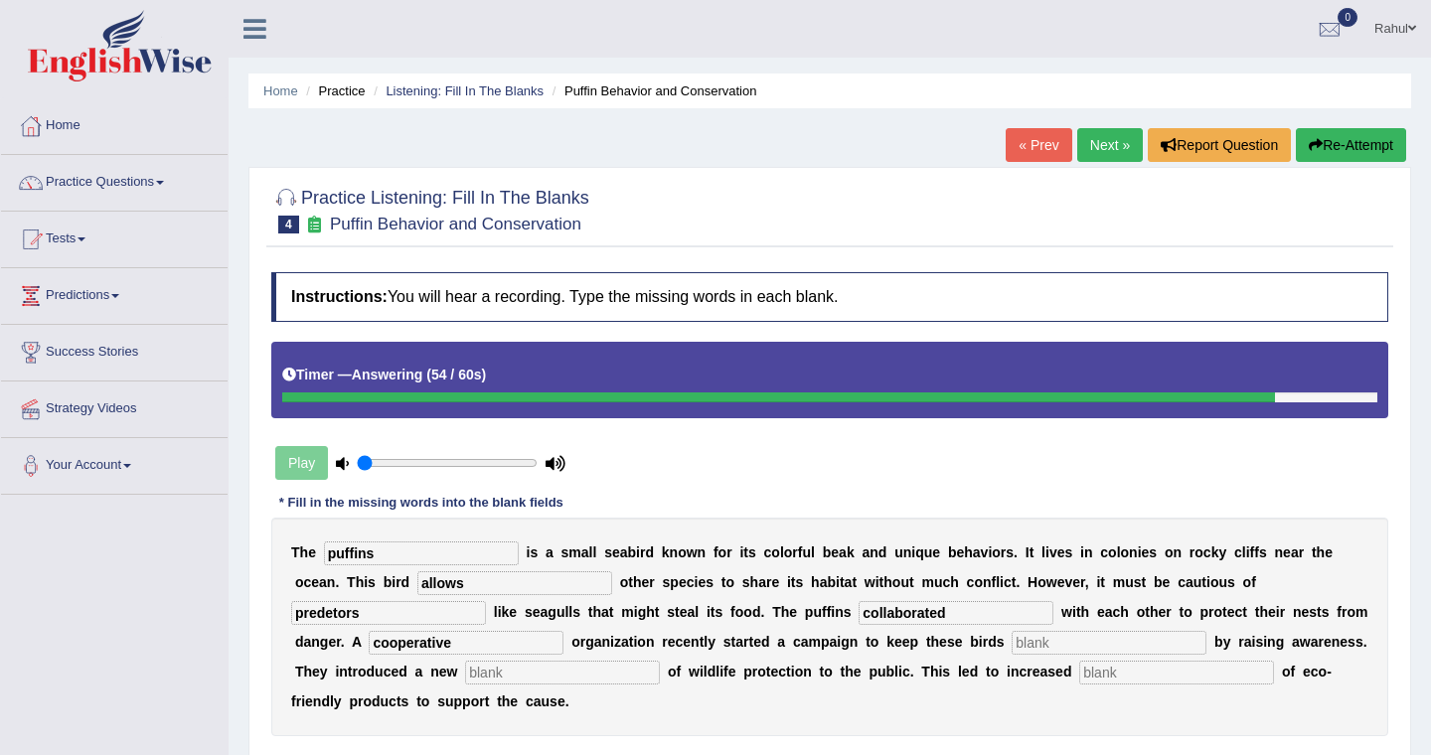
type input "cooperative"
click at [1012, 647] on input "text" at bounding box center [1109, 643] width 195 height 24
type input "safe"
click at [465, 675] on input "text" at bounding box center [562, 673] width 195 height 24
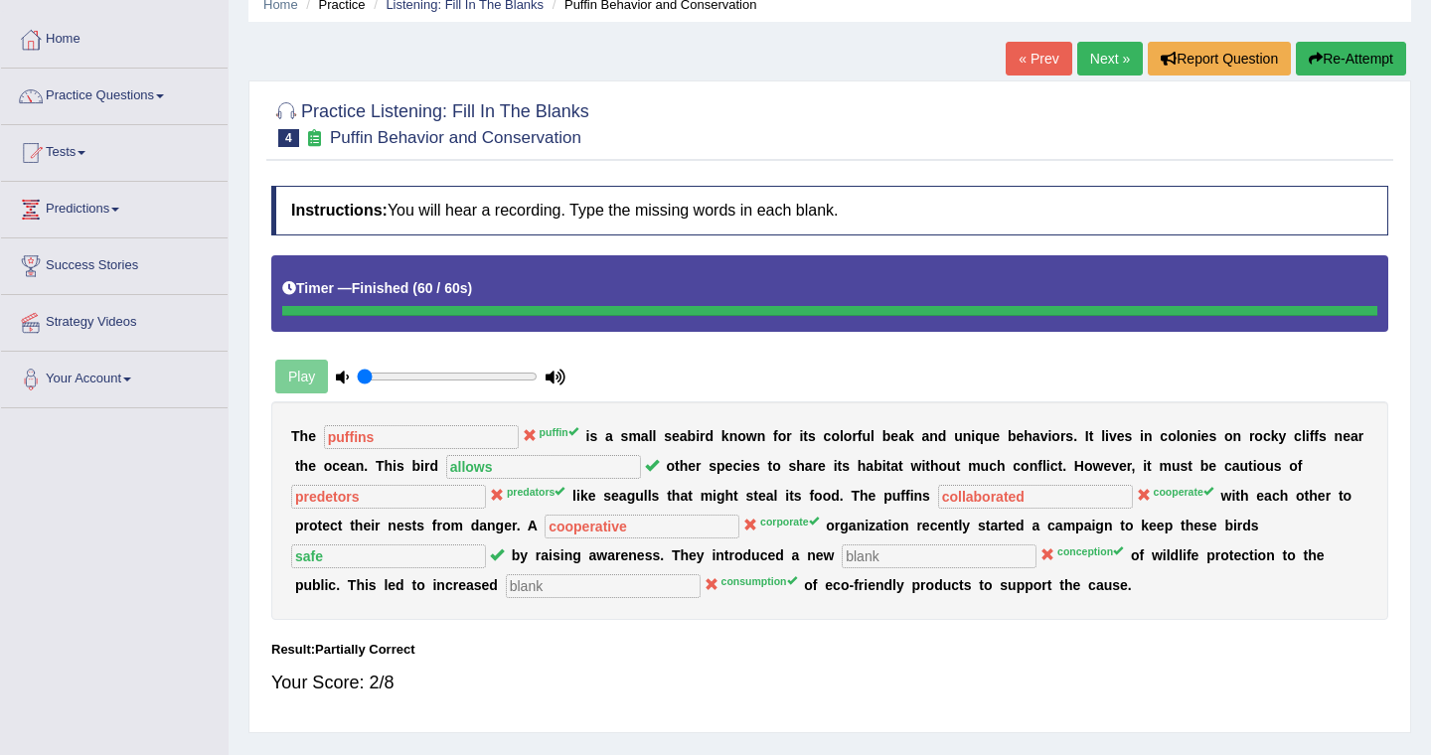
scroll to position [119, 0]
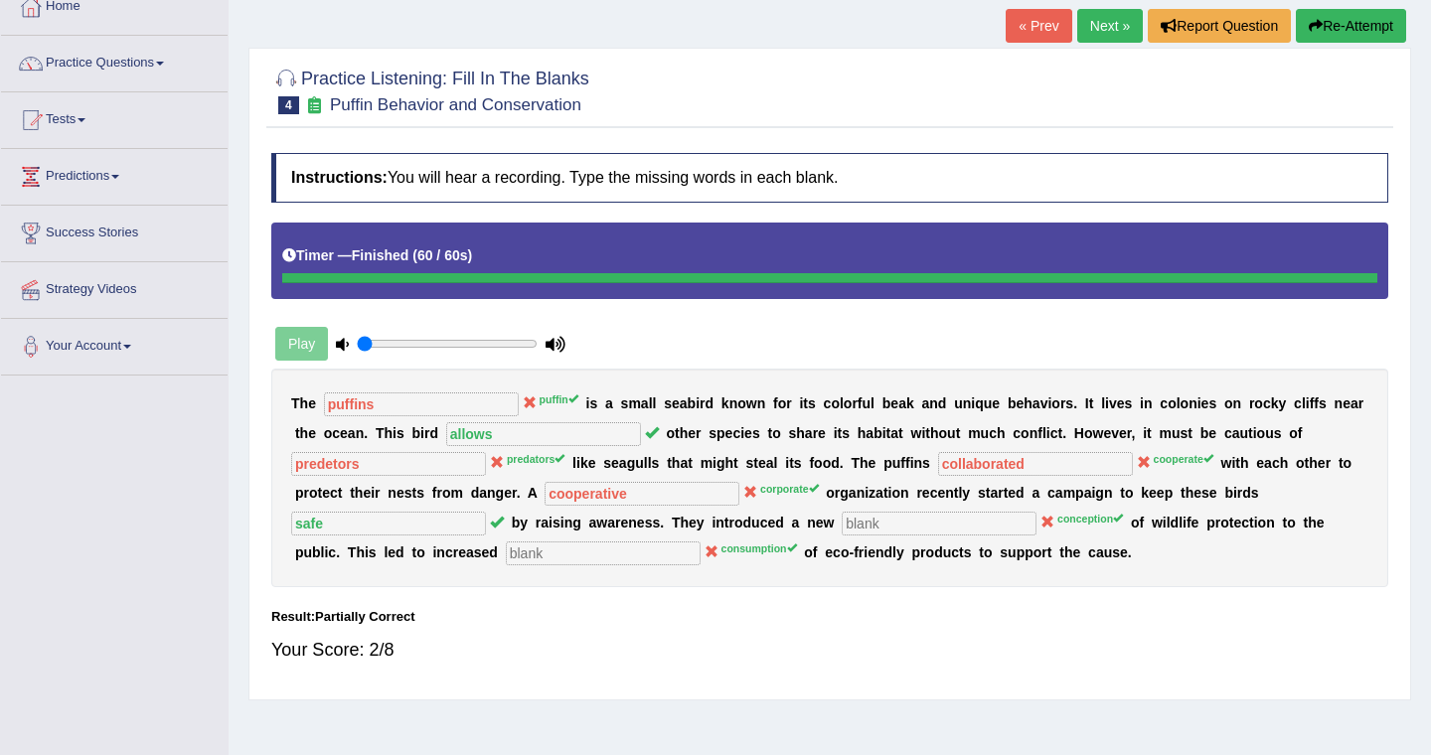
click at [1093, 24] on link "Next »" at bounding box center [1110, 26] width 66 height 34
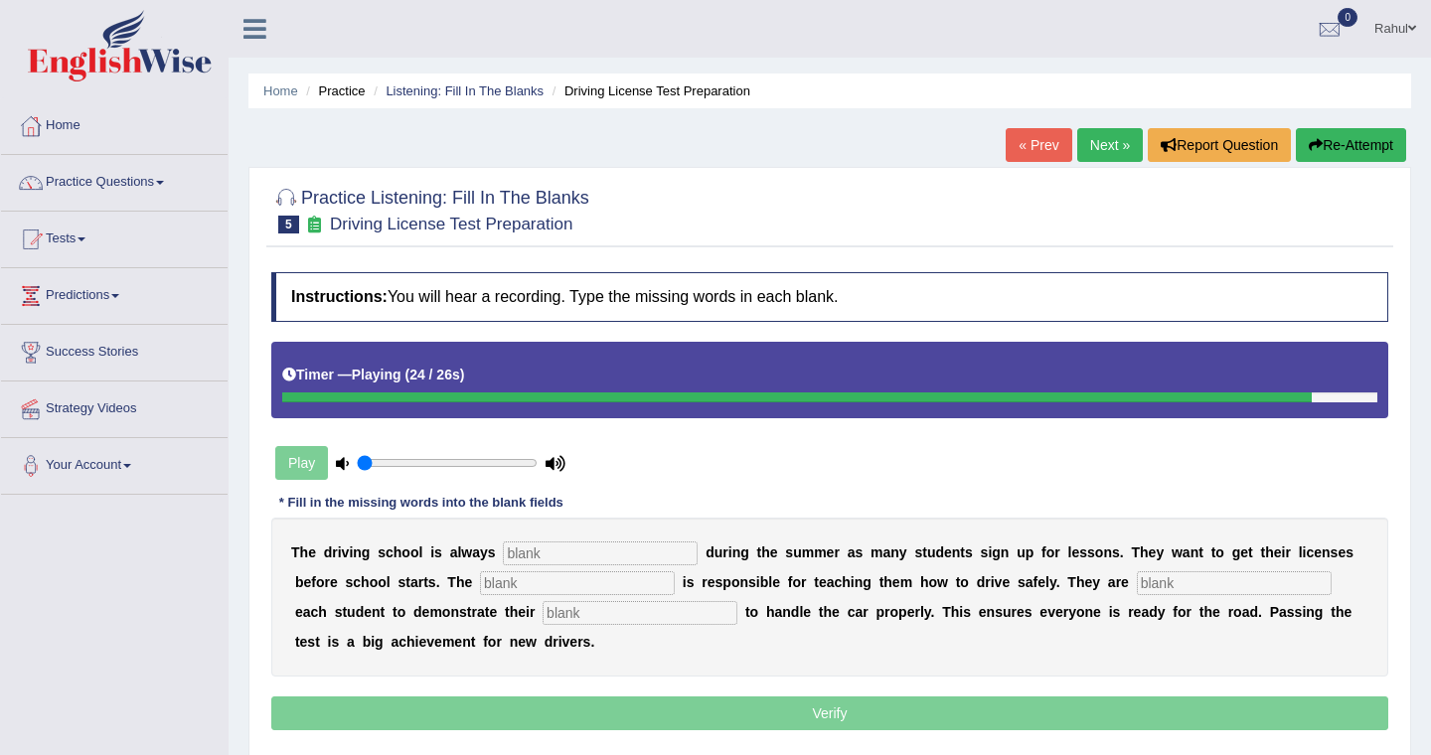
click at [524, 555] on input "text" at bounding box center [600, 554] width 195 height 24
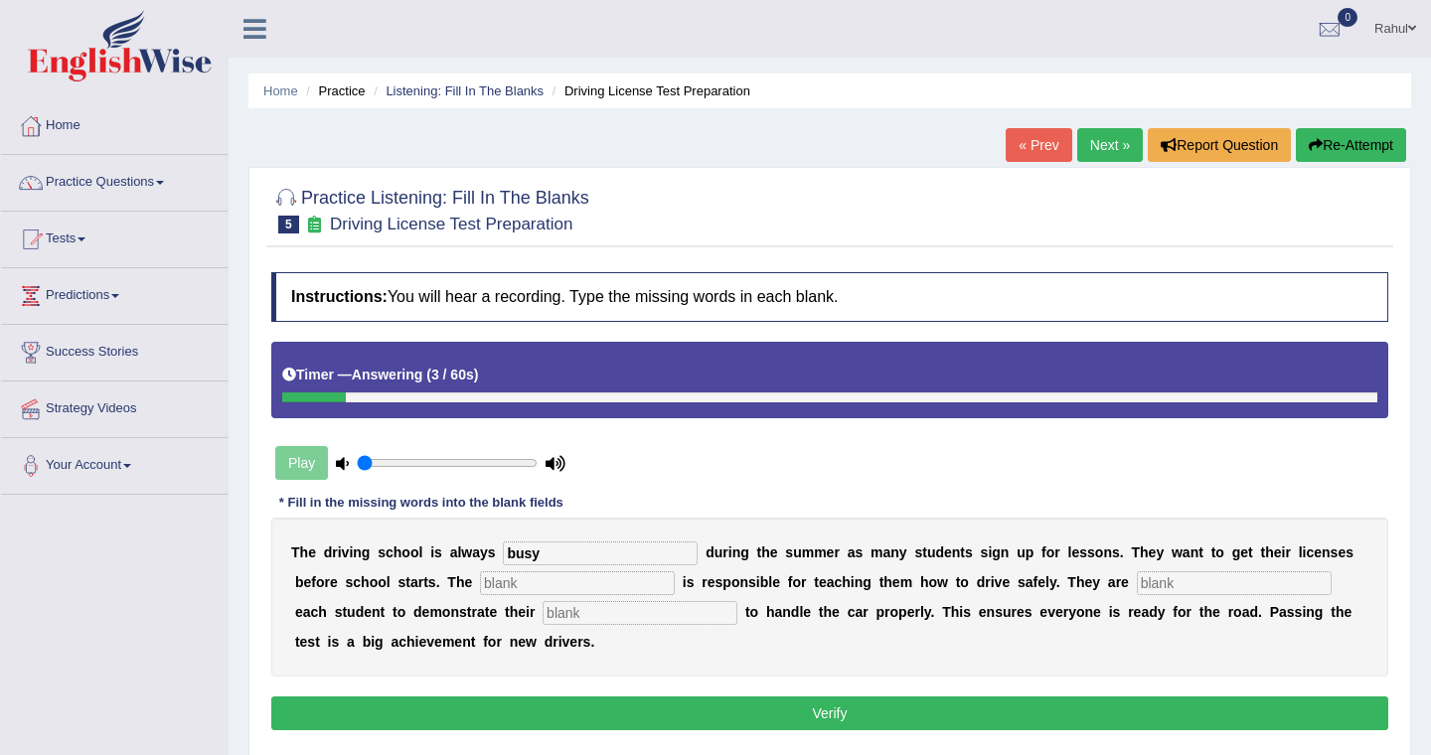
type input "busy"
click at [480, 584] on input "text" at bounding box center [577, 583] width 195 height 24
type input "instructor"
click at [1137, 578] on input "text" at bounding box center [1234, 583] width 195 height 24
type input "requiring"
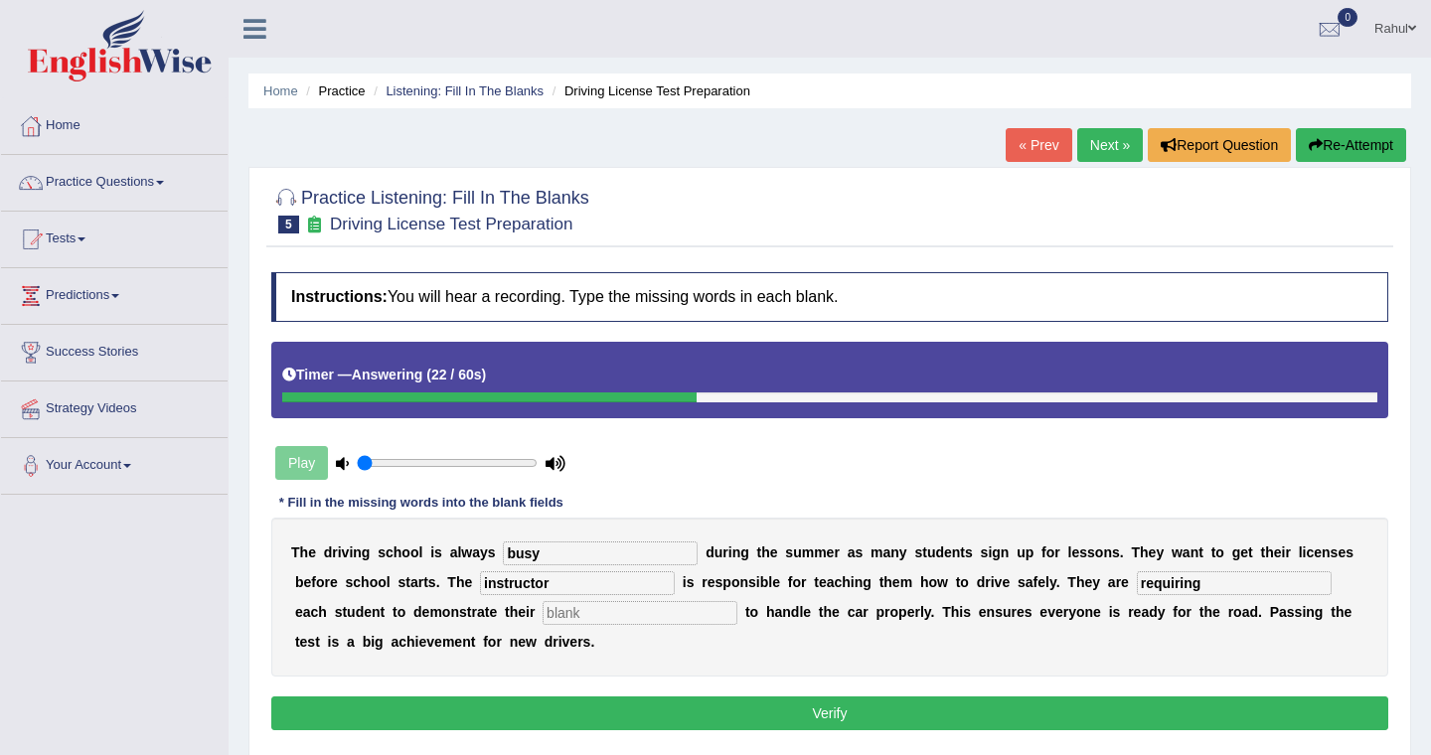
click at [544, 611] on input "text" at bounding box center [640, 613] width 195 height 24
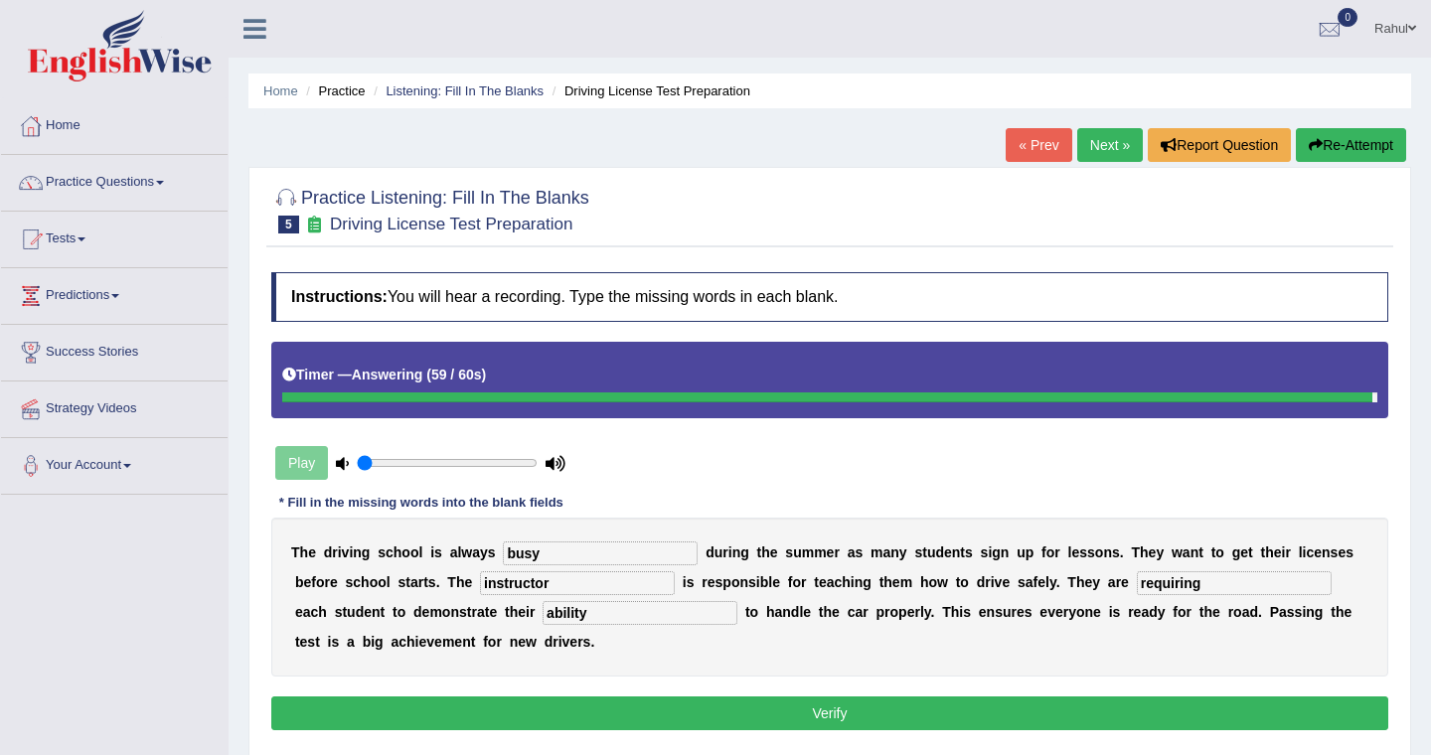
type input "ability"
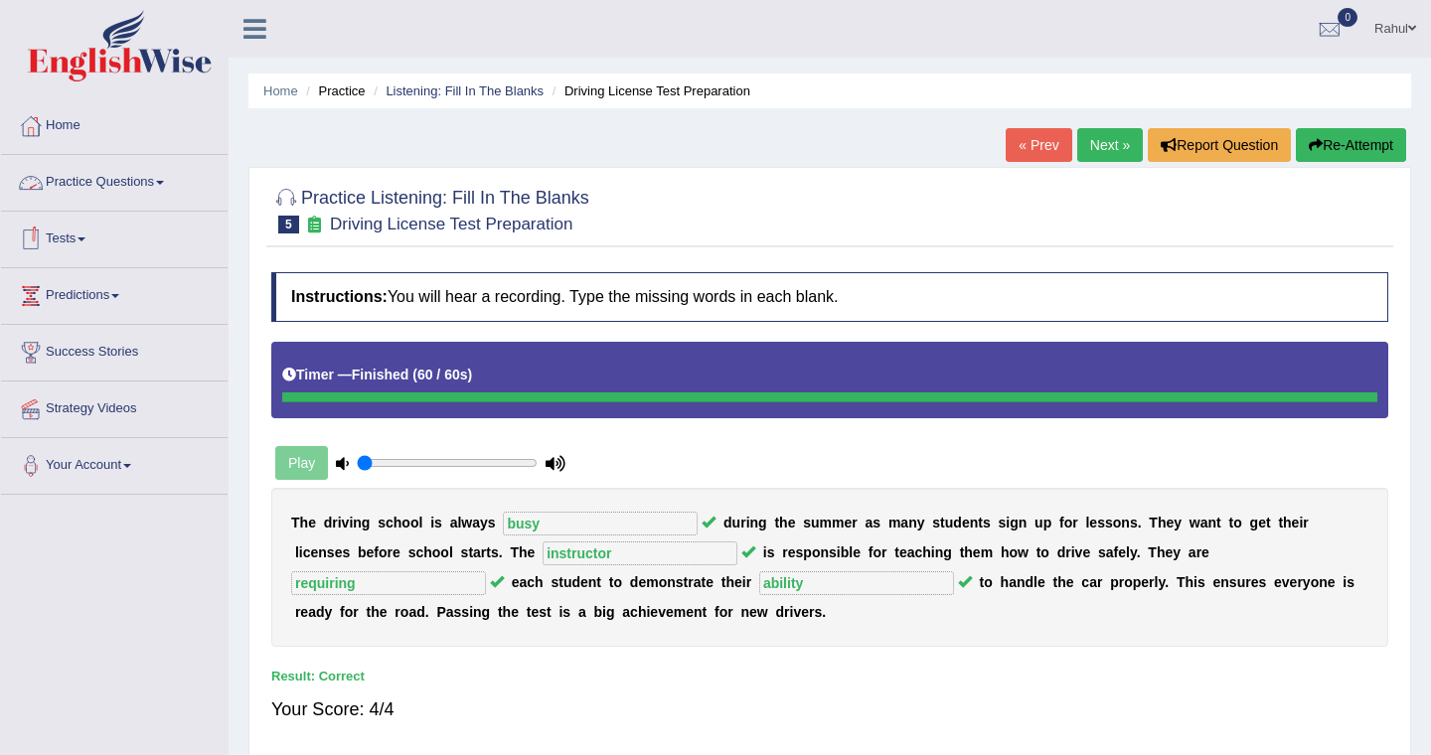
click at [164, 182] on span at bounding box center [160, 183] width 8 height 4
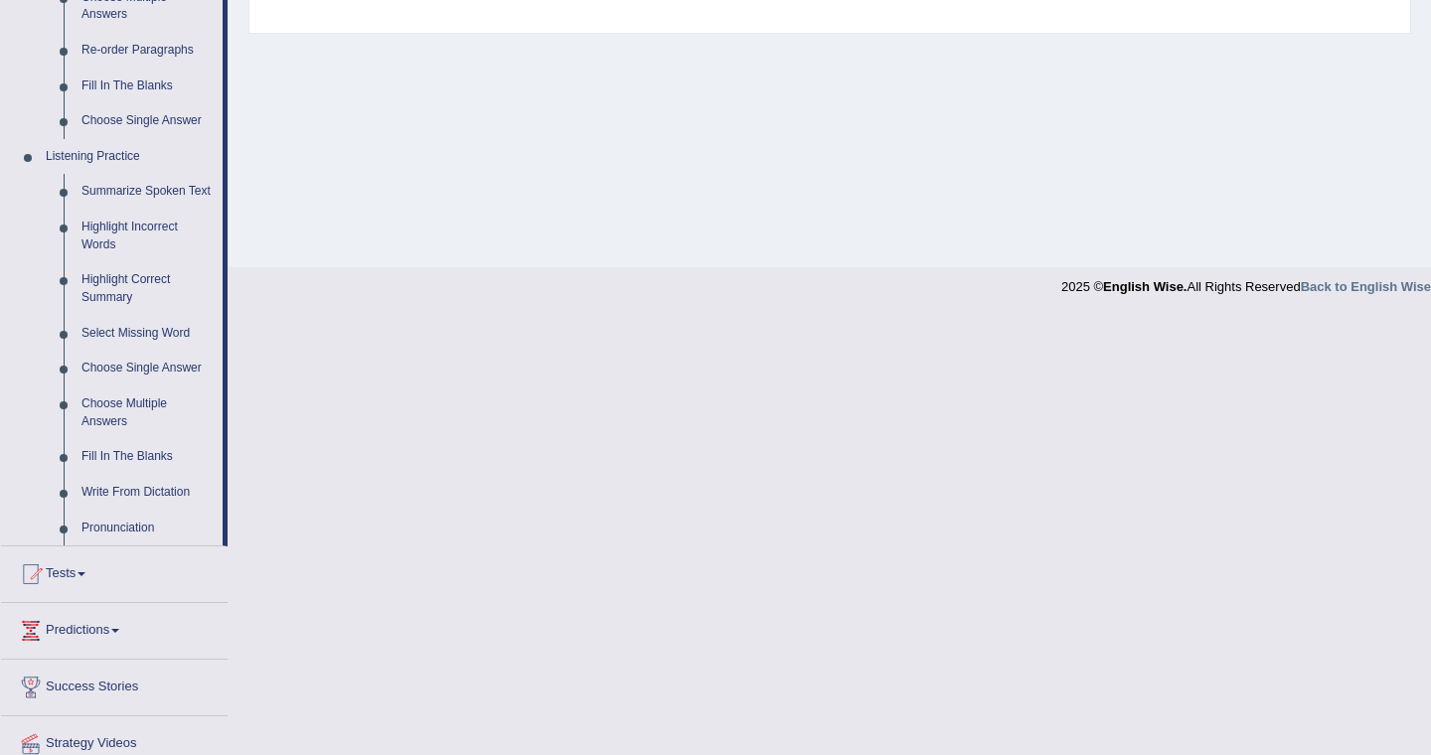
scroll to position [755, 0]
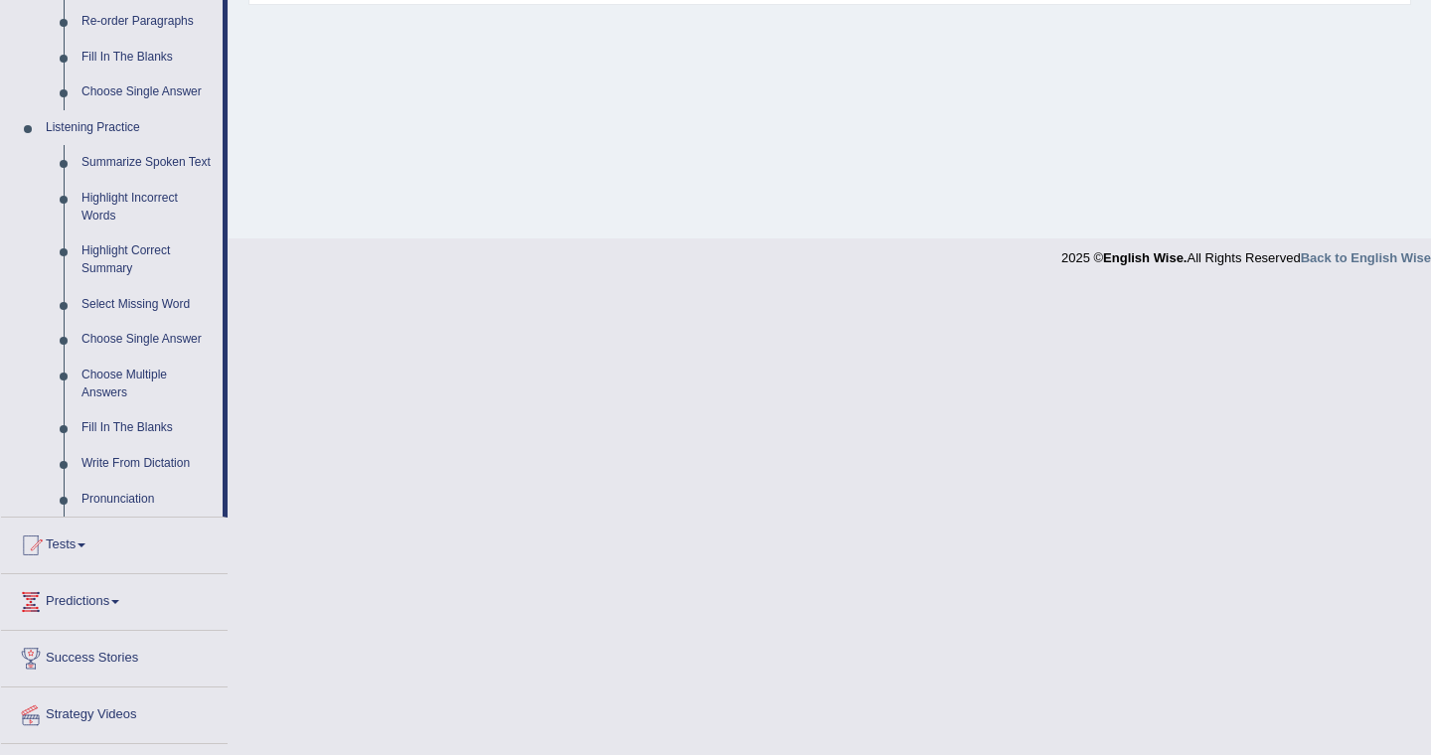
click at [113, 215] on link "Highlight Incorrect Words" at bounding box center [148, 207] width 150 height 53
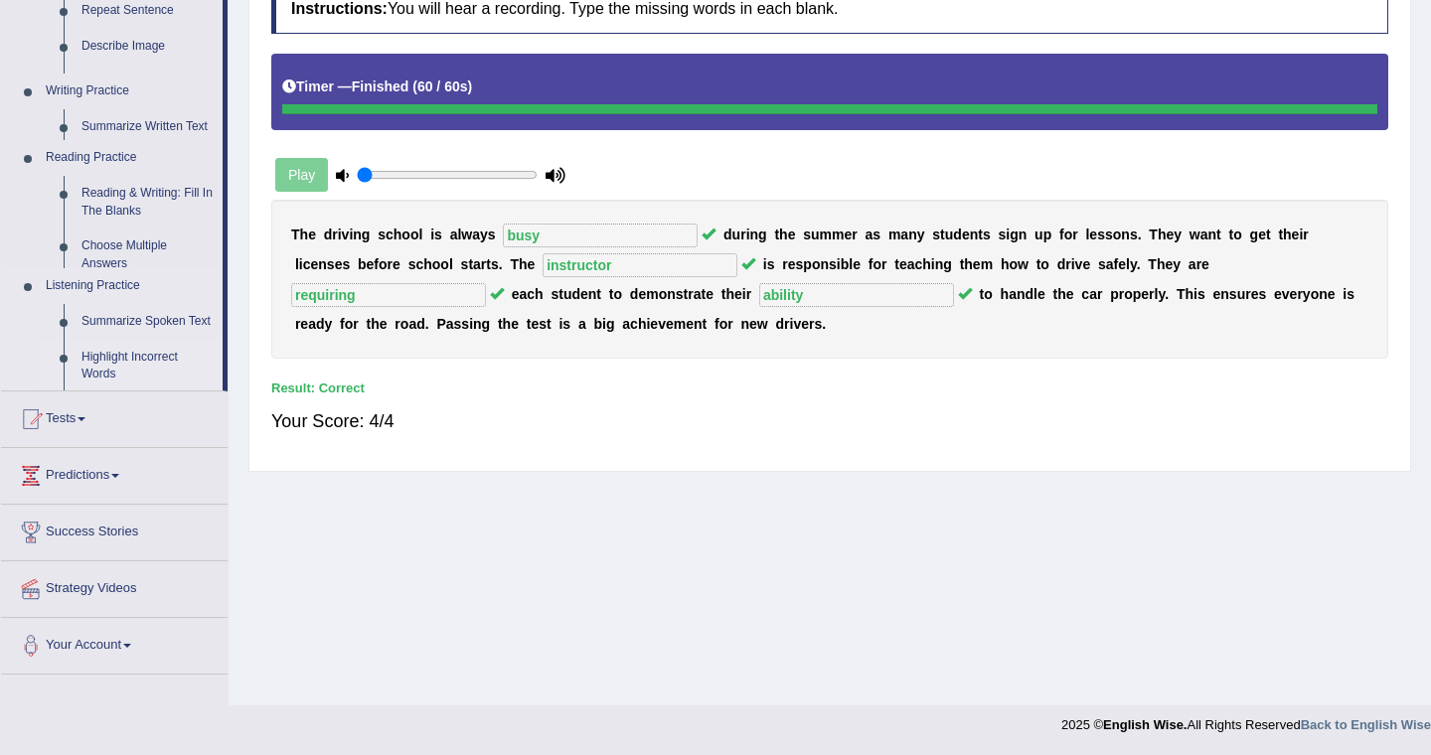
scroll to position [288, 0]
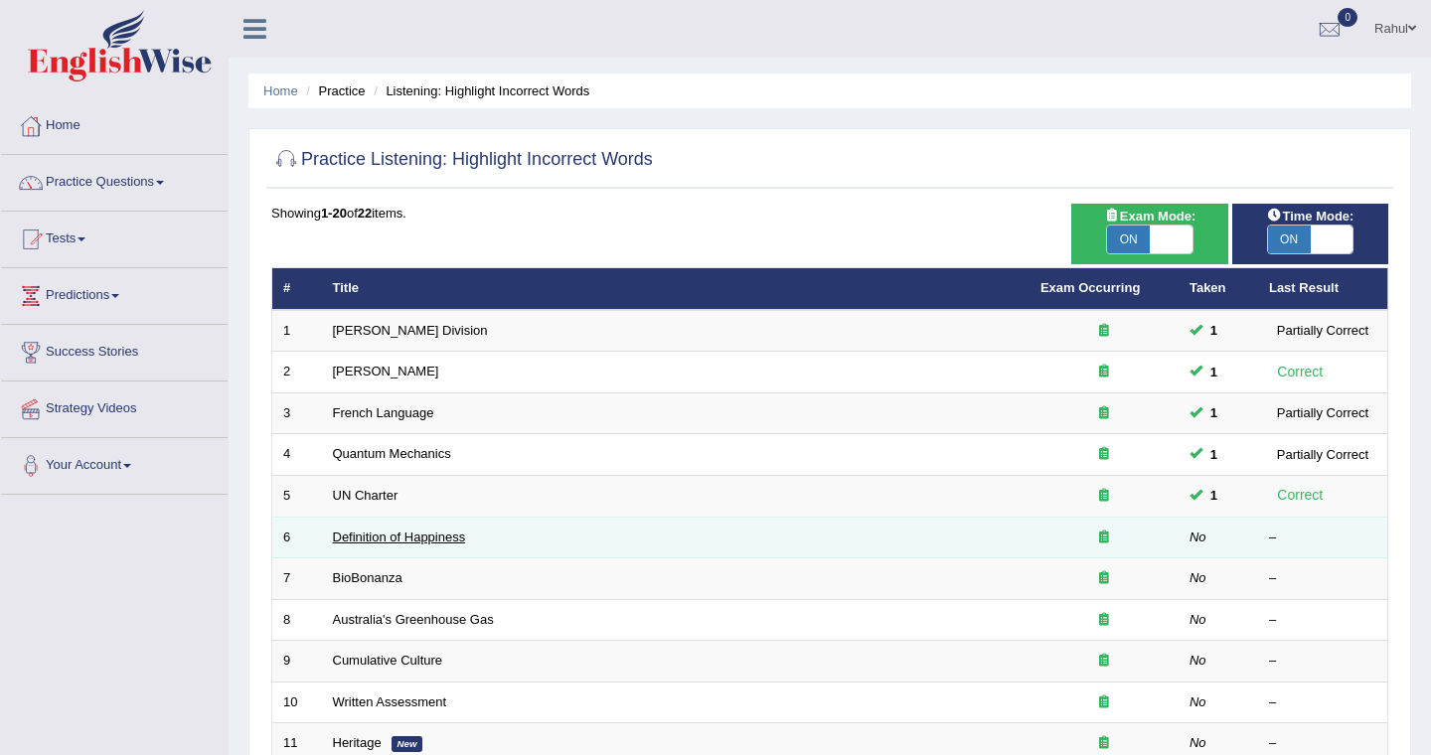
click at [390, 535] on link "Definition of Happiness" at bounding box center [399, 537] width 133 height 15
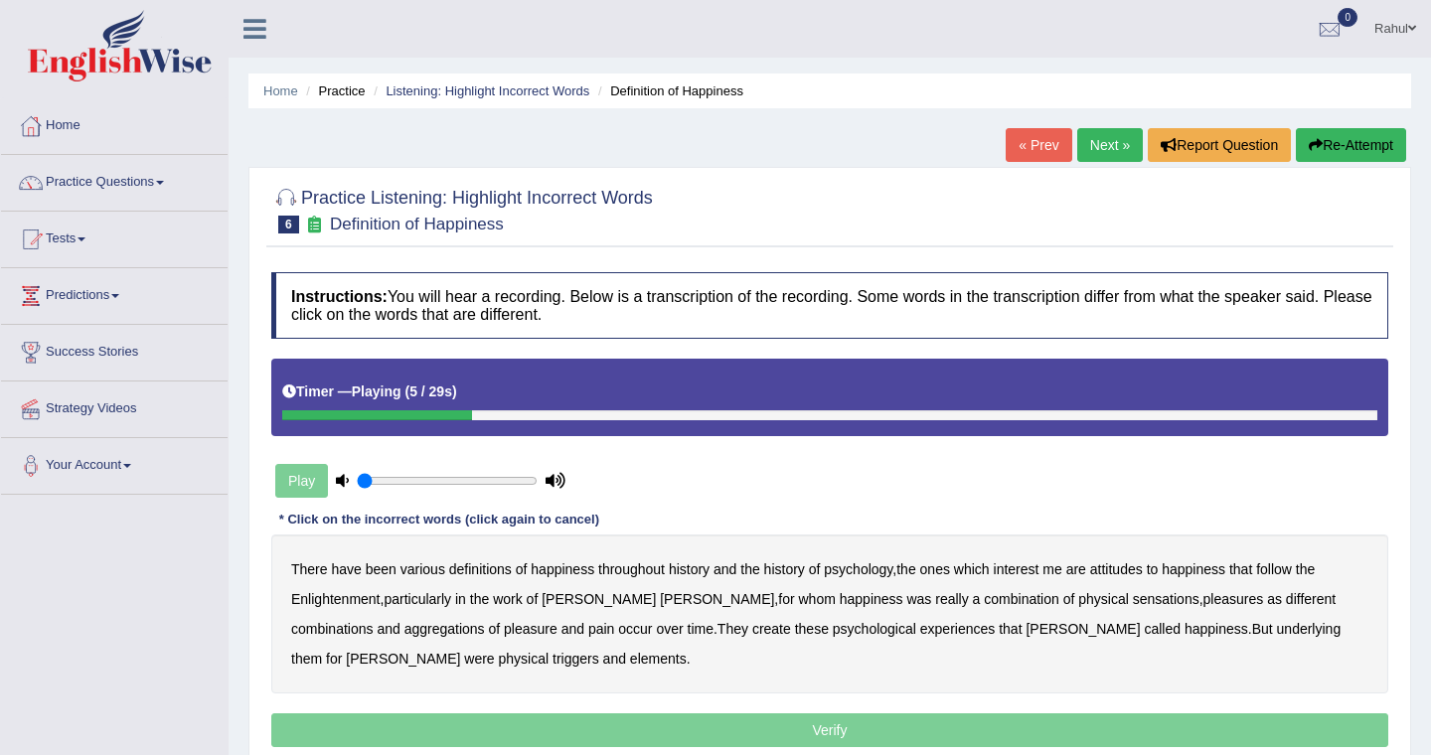
click at [873, 571] on b "psychology" at bounding box center [858, 569] width 69 height 16
click at [1130, 569] on b "attitudes" at bounding box center [1116, 569] width 53 height 16
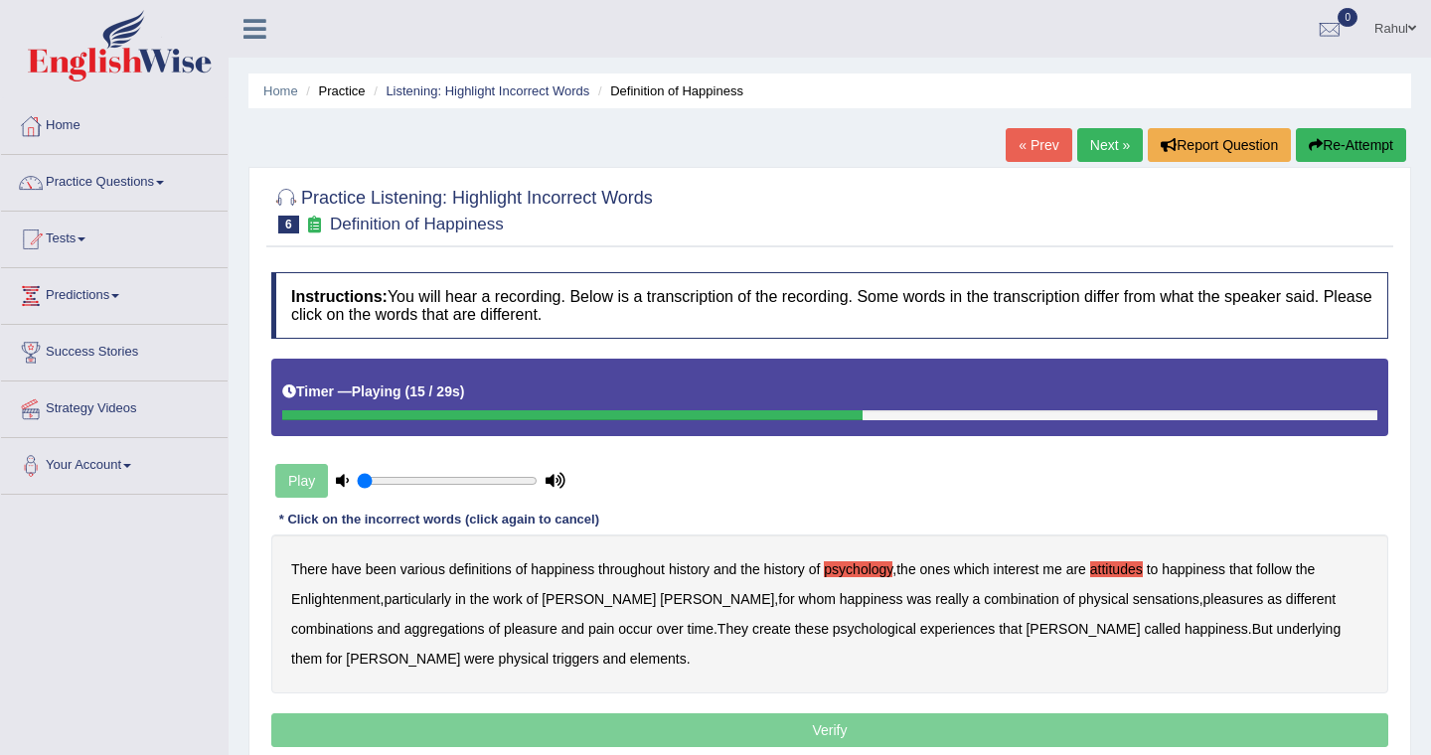
click at [1133, 593] on b "sensations" at bounding box center [1166, 599] width 67 height 16
click at [752, 629] on b "create" at bounding box center [771, 629] width 39 height 16
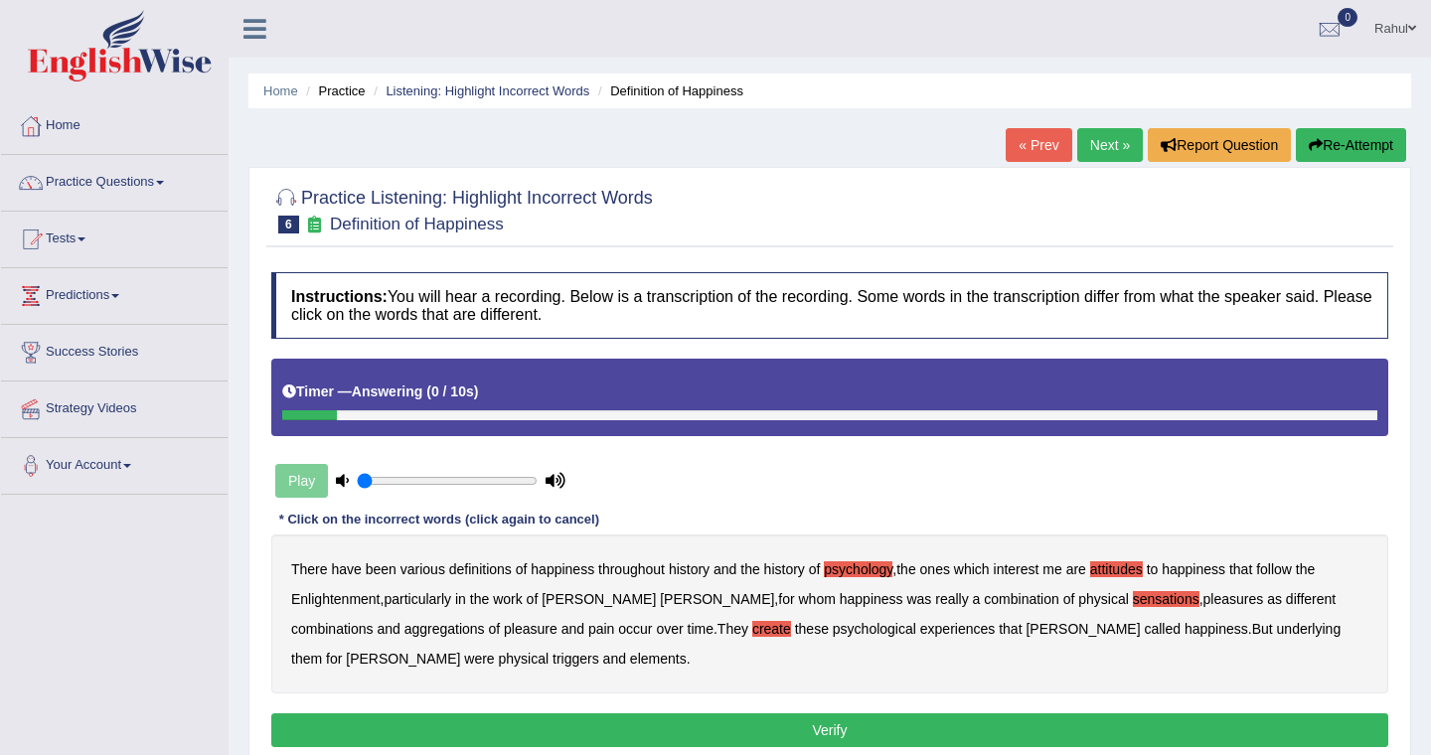
click at [630, 658] on b "elements" at bounding box center [658, 659] width 57 height 16
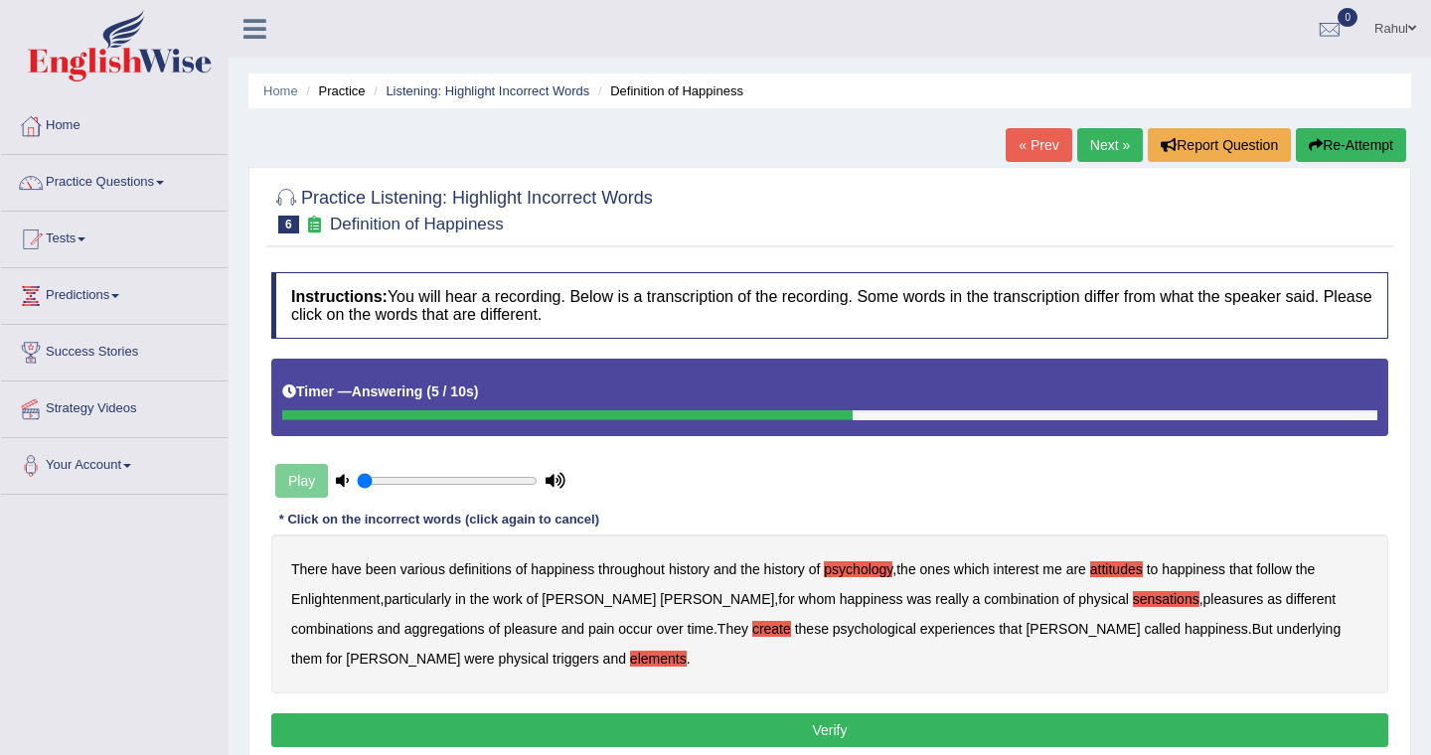
click at [822, 722] on button "Verify" at bounding box center [829, 731] width 1117 height 34
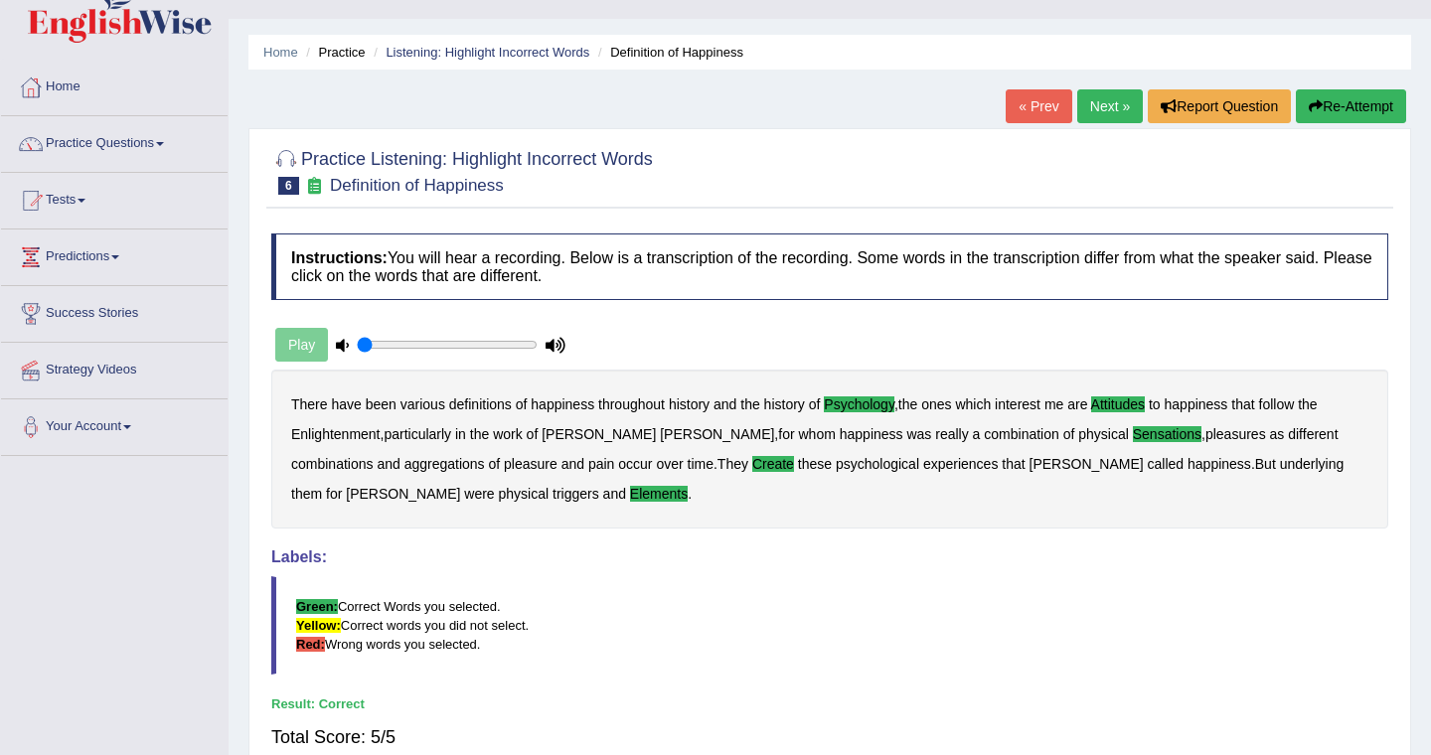
scroll to position [80, 0]
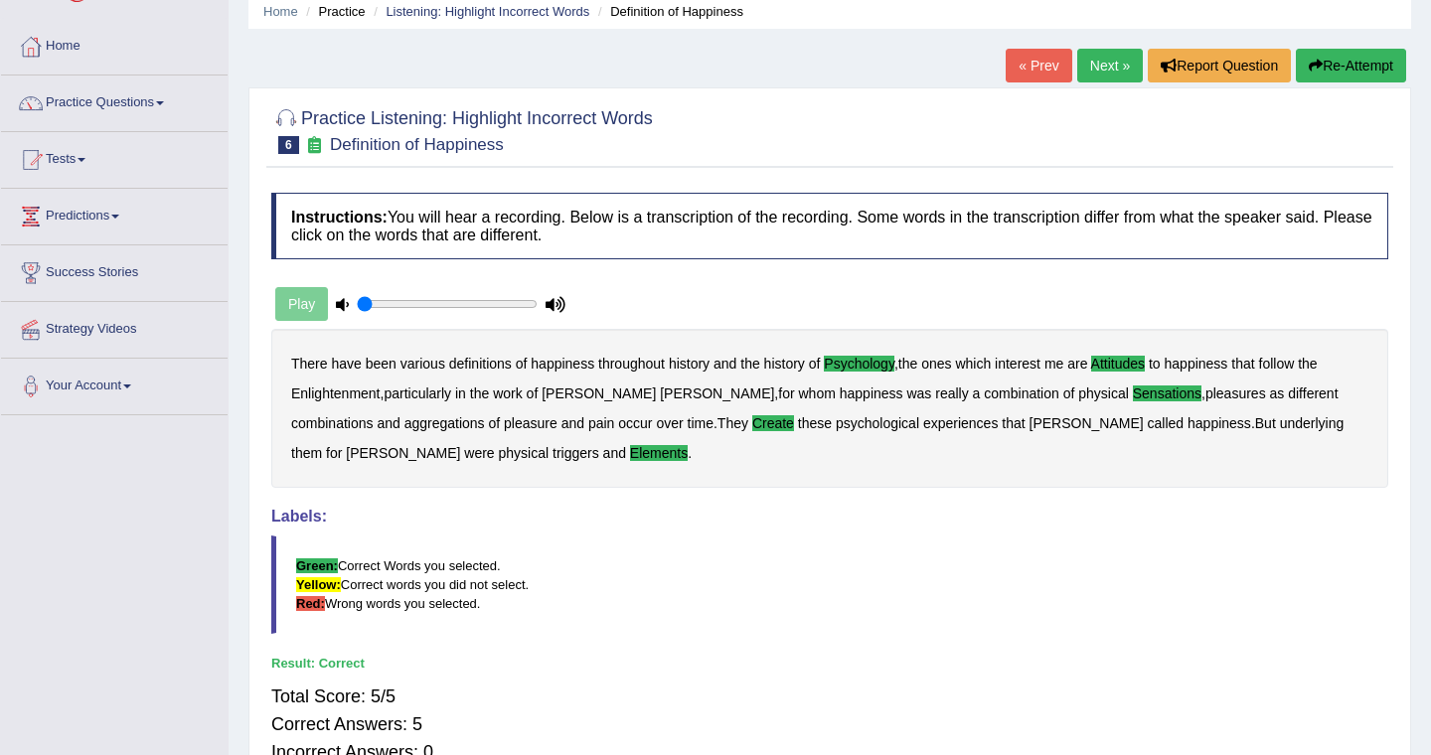
click at [1116, 64] on link "Next »" at bounding box center [1110, 66] width 66 height 34
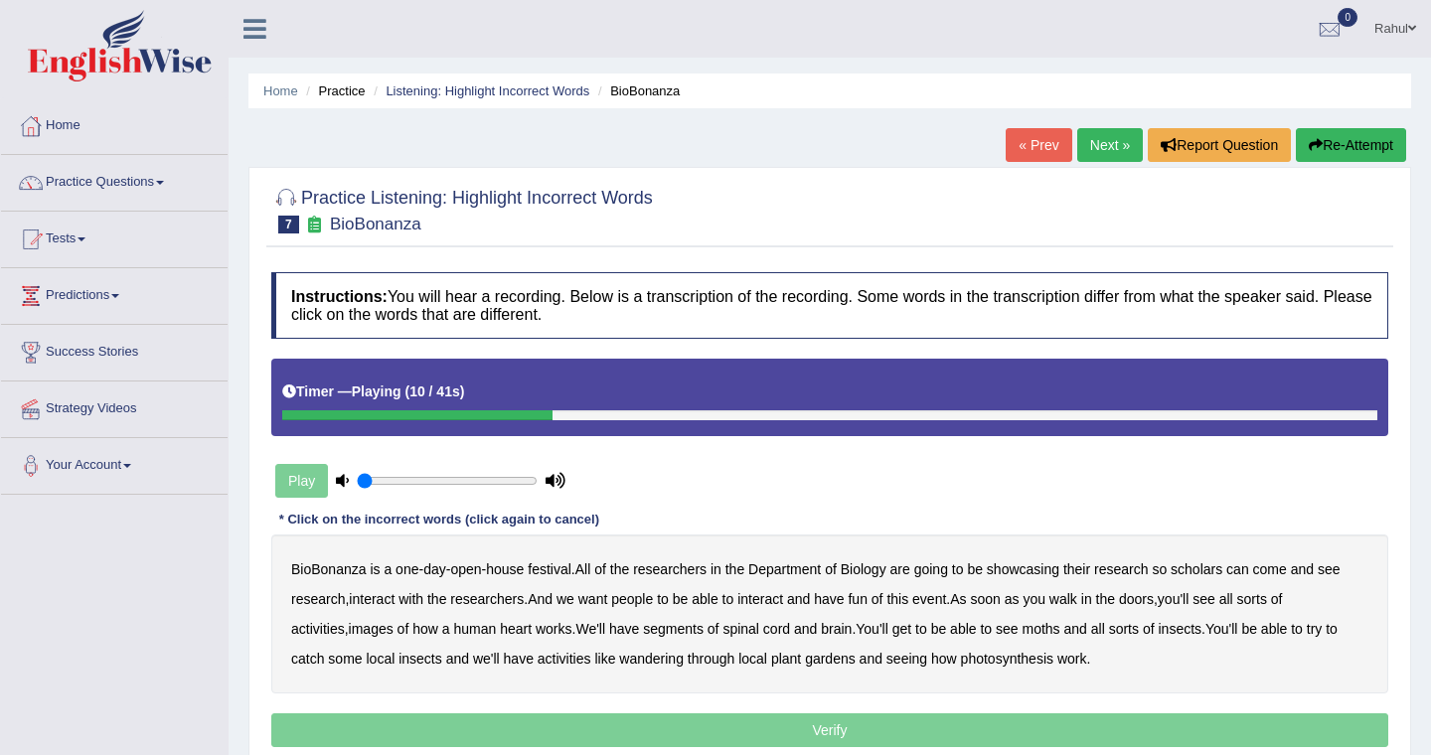
click at [1202, 572] on b "scholars" at bounding box center [1197, 569] width 52 height 16
click at [384, 624] on b "images" at bounding box center [371, 629] width 45 height 16
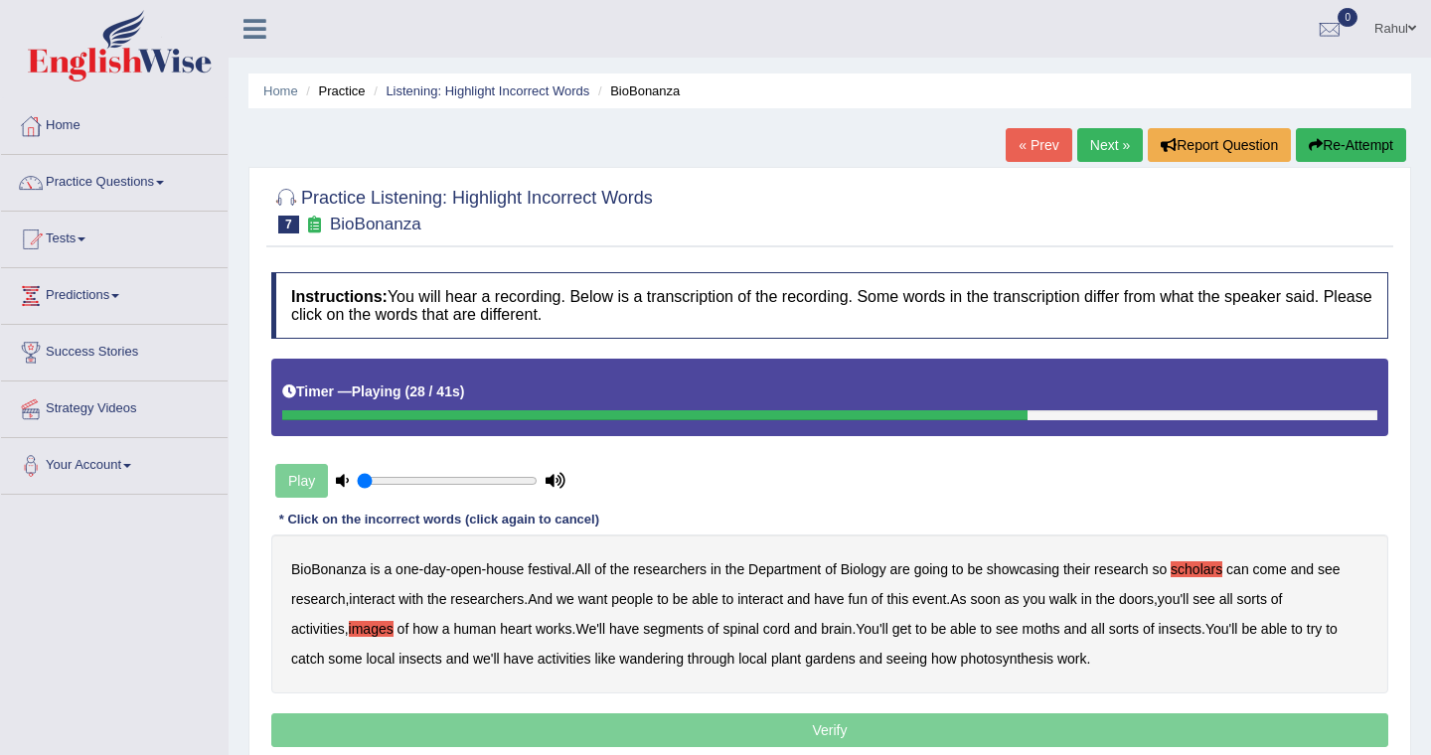
click at [697, 627] on b "segments" at bounding box center [673, 629] width 61 height 16
click at [1060, 630] on b "moths" at bounding box center [1042, 629] width 38 height 16
click at [663, 661] on b "wandering" at bounding box center [651, 659] width 65 height 16
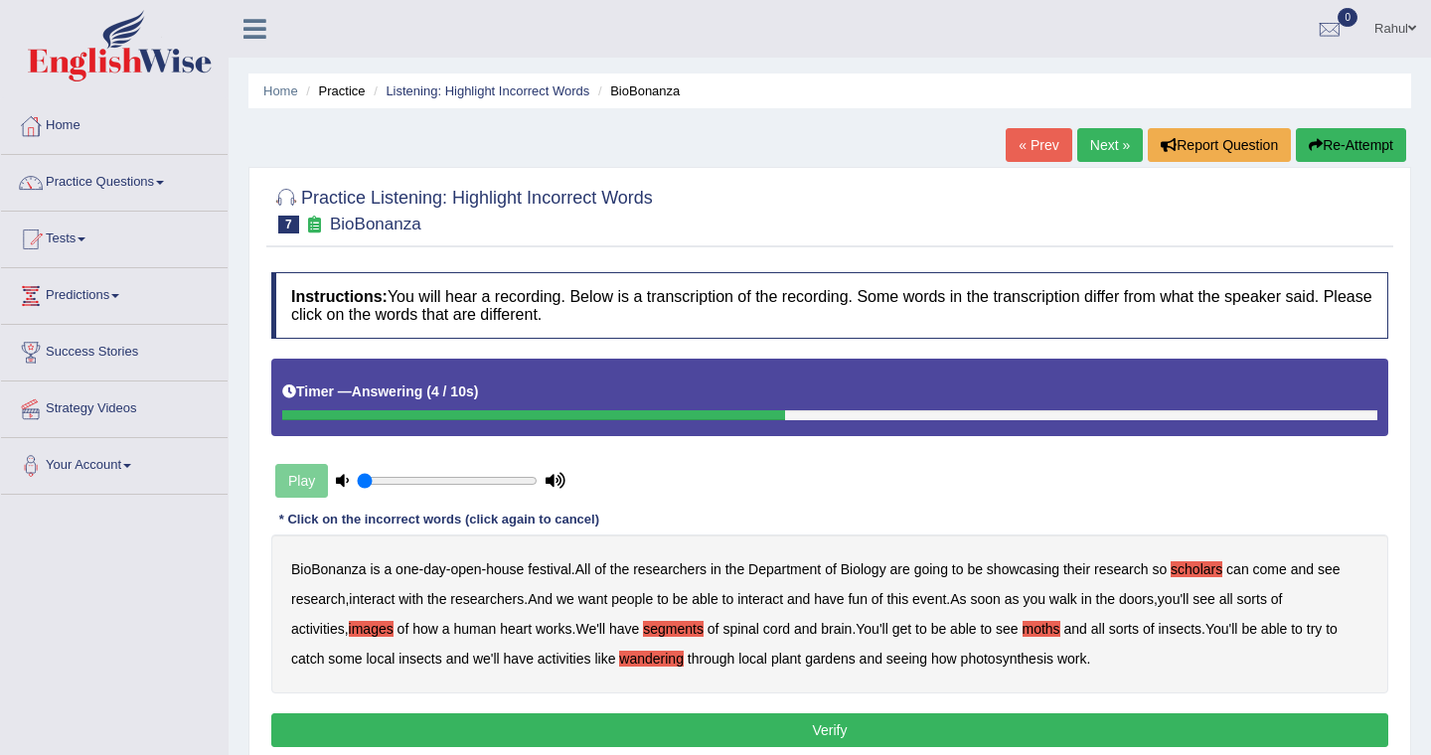
click at [878, 725] on button "Verify" at bounding box center [829, 731] width 1117 height 34
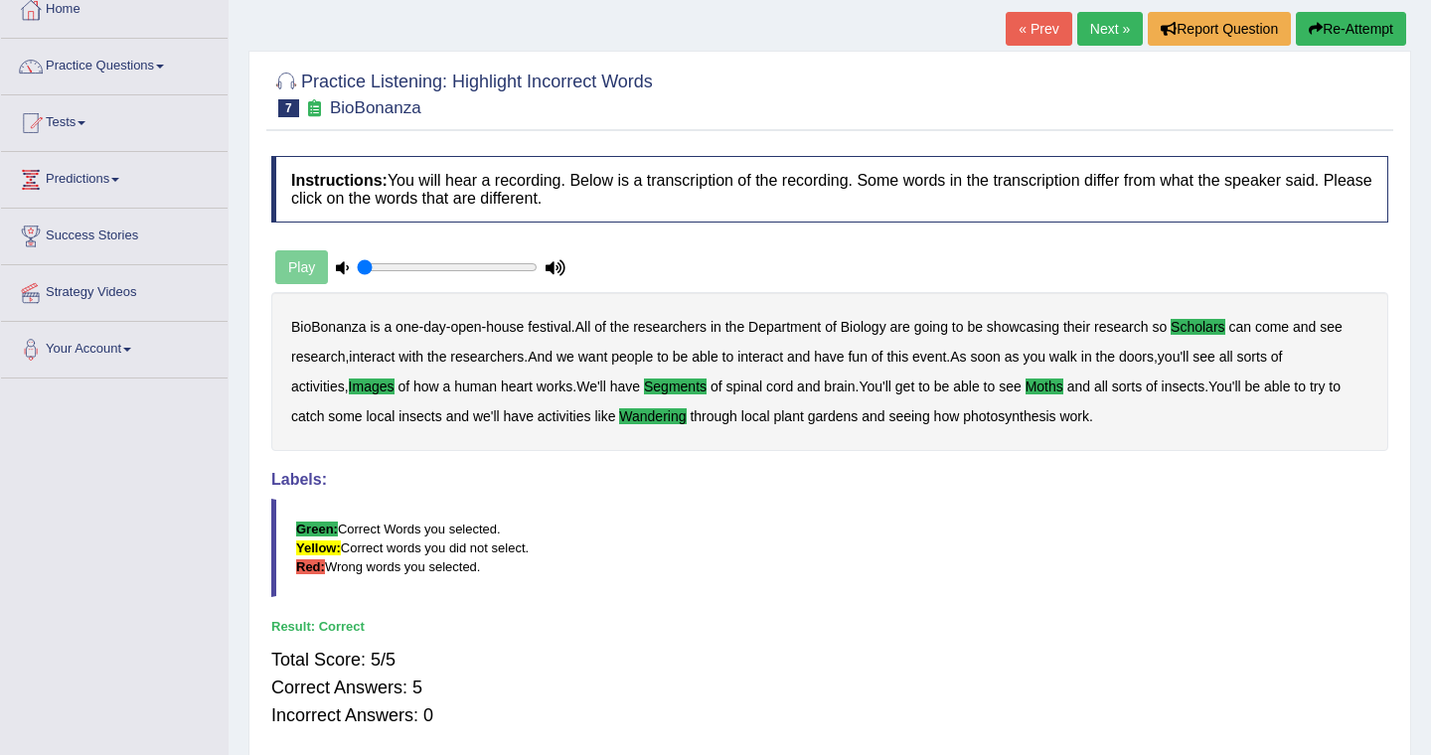
scroll to position [119, 0]
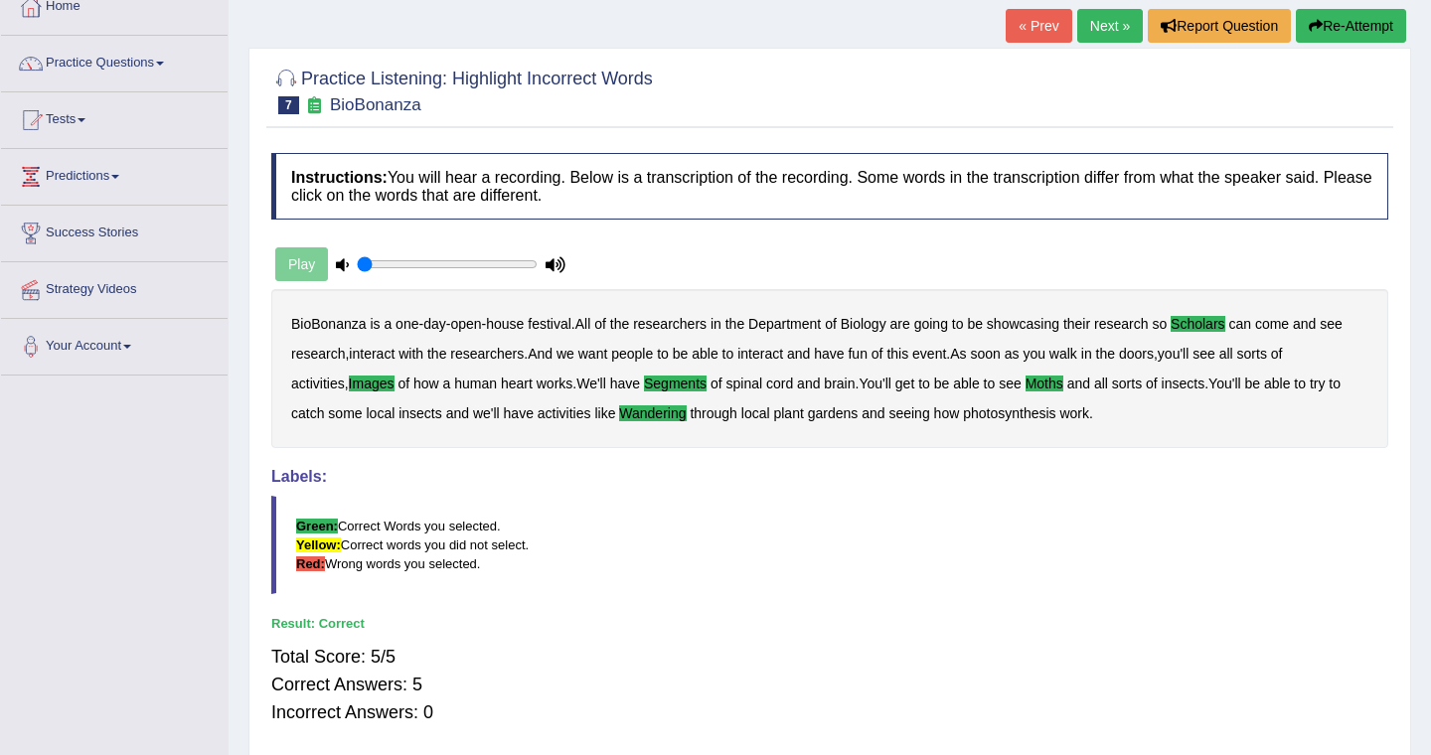
click at [1090, 26] on link "Next »" at bounding box center [1110, 26] width 66 height 34
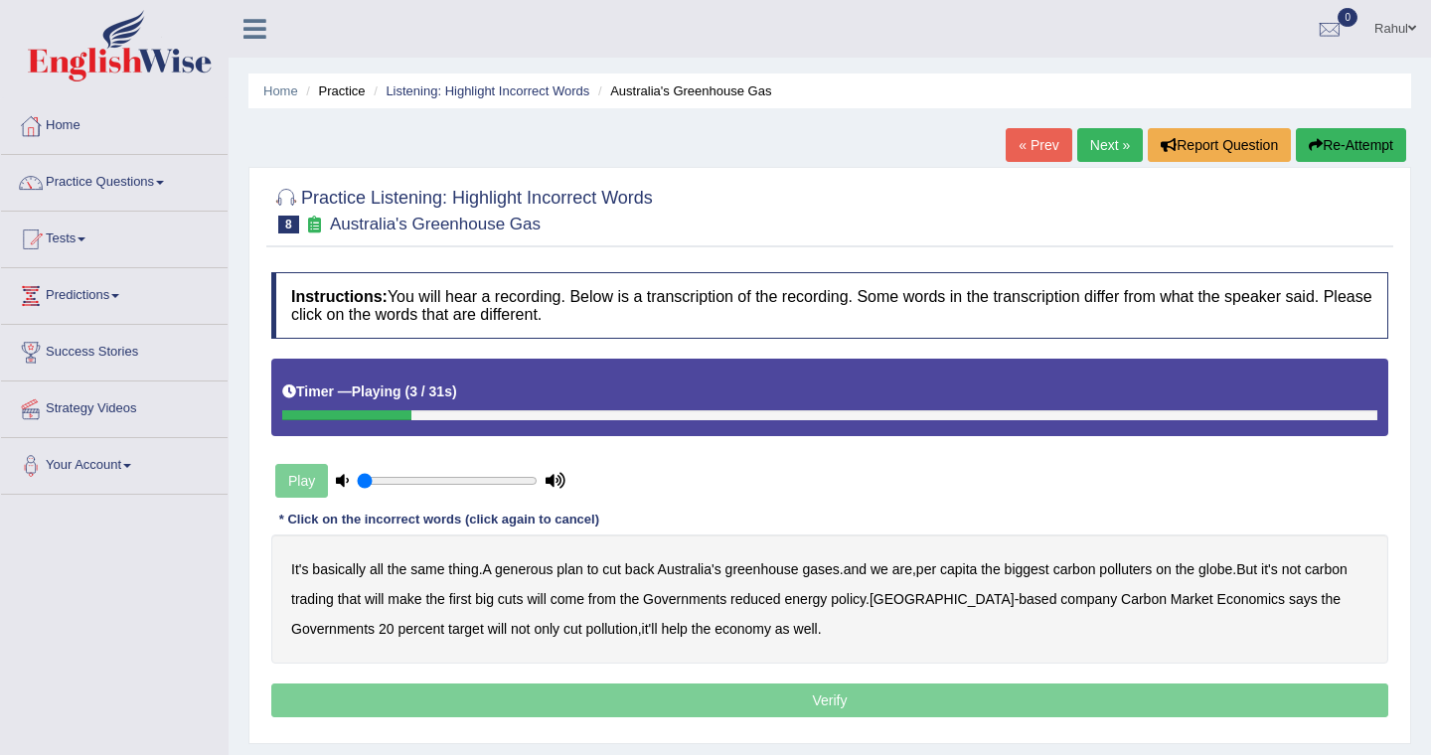
click at [537, 569] on b "generous" at bounding box center [524, 569] width 58 height 16
click at [1232, 566] on b "globe" at bounding box center [1216, 569] width 34 height 16
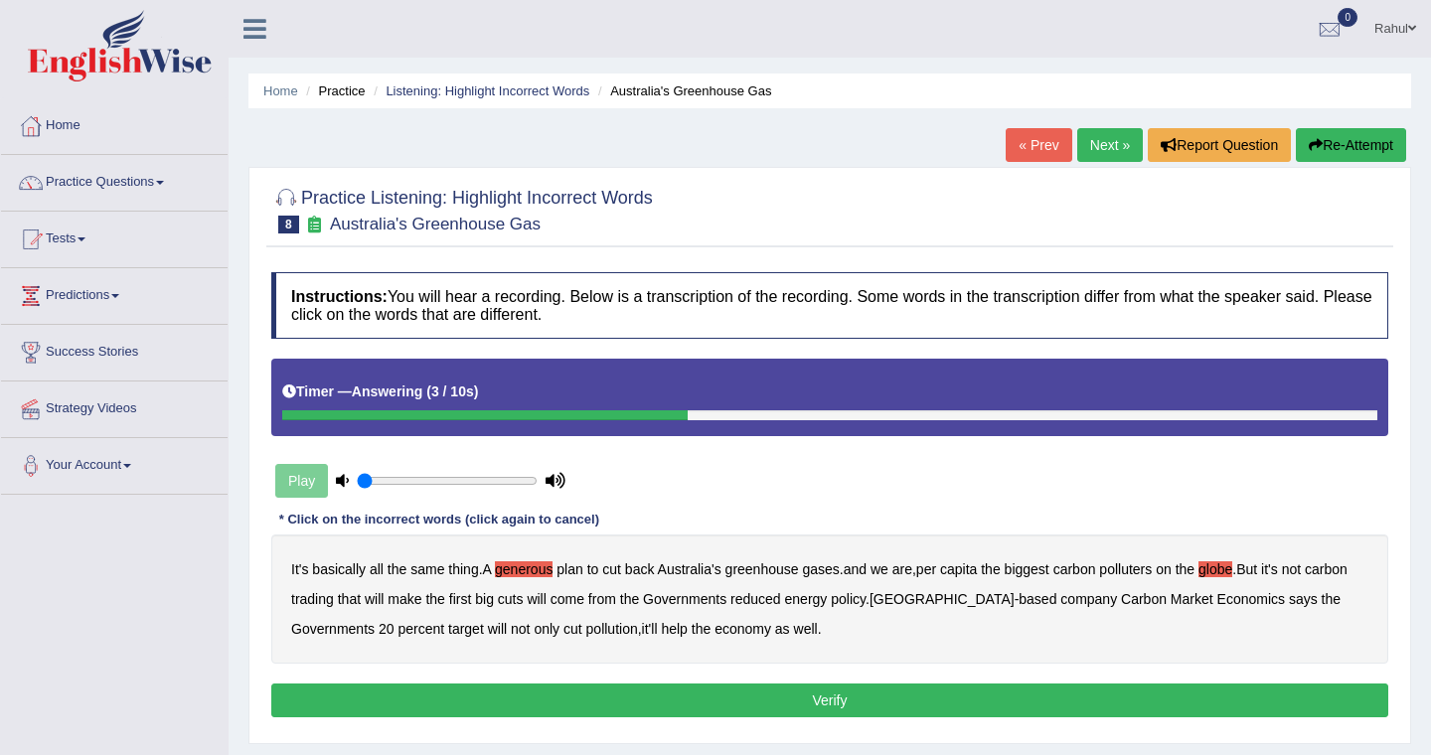
click at [828, 705] on button "Verify" at bounding box center [829, 701] width 1117 height 34
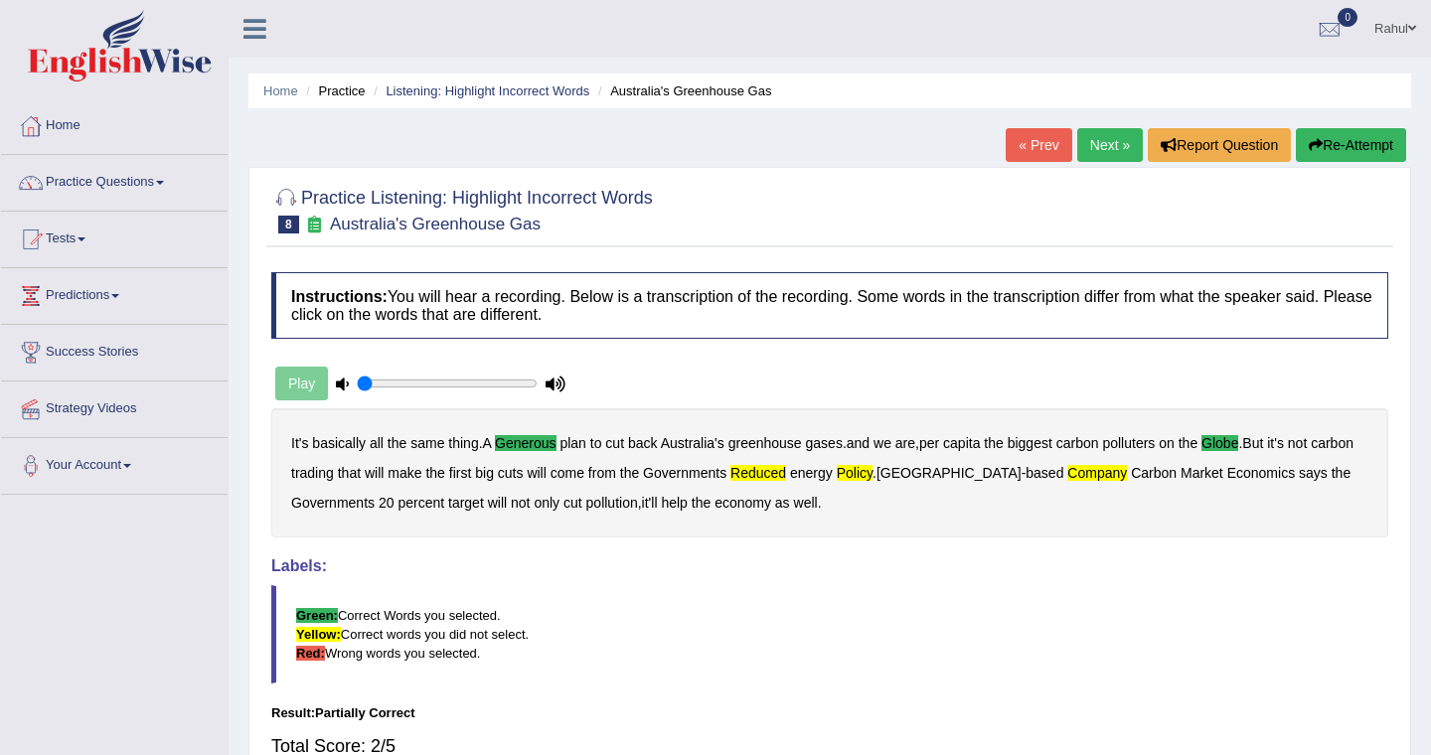
click at [1108, 143] on link "Next »" at bounding box center [1110, 145] width 66 height 34
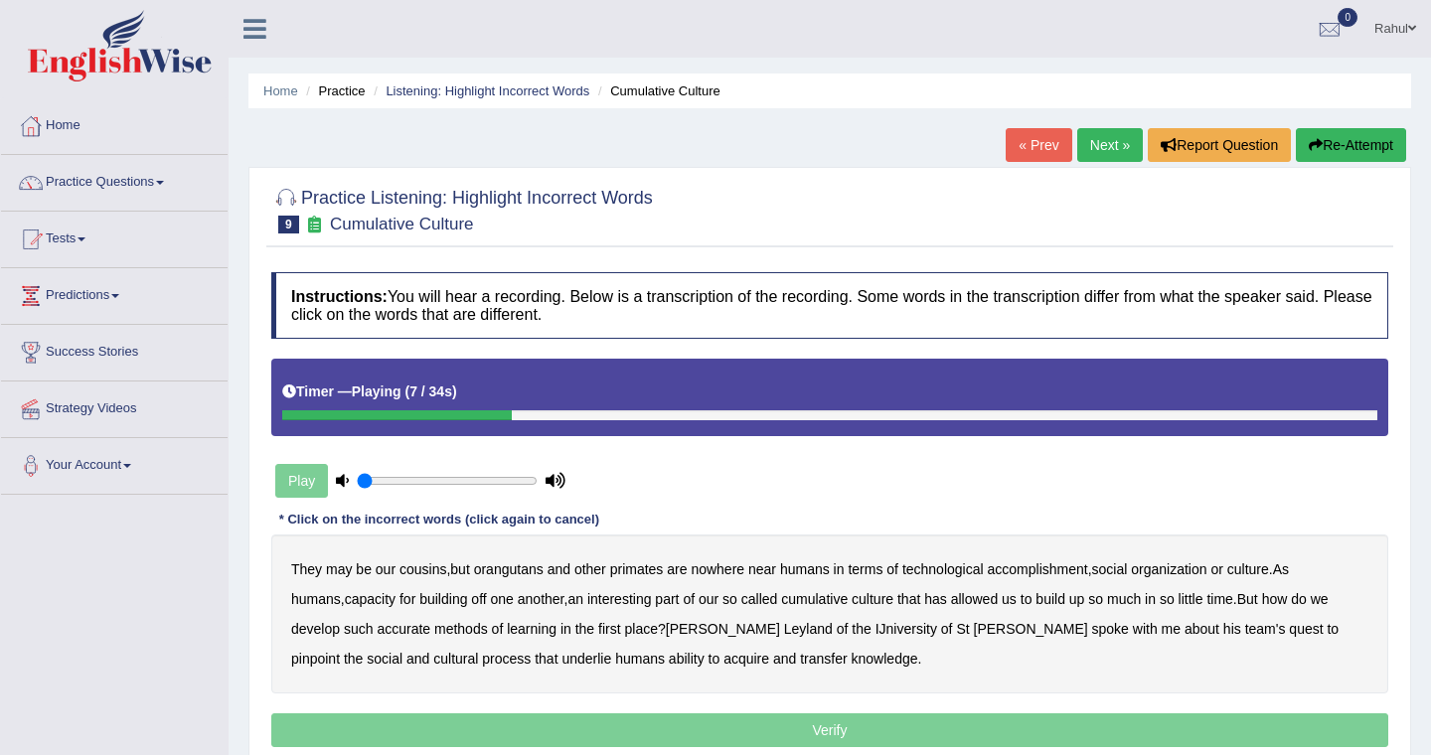
click at [1062, 563] on b "accomplishment" at bounding box center [1038, 569] width 100 height 16
click at [587, 598] on b "interesting" at bounding box center [619, 599] width 65 height 16
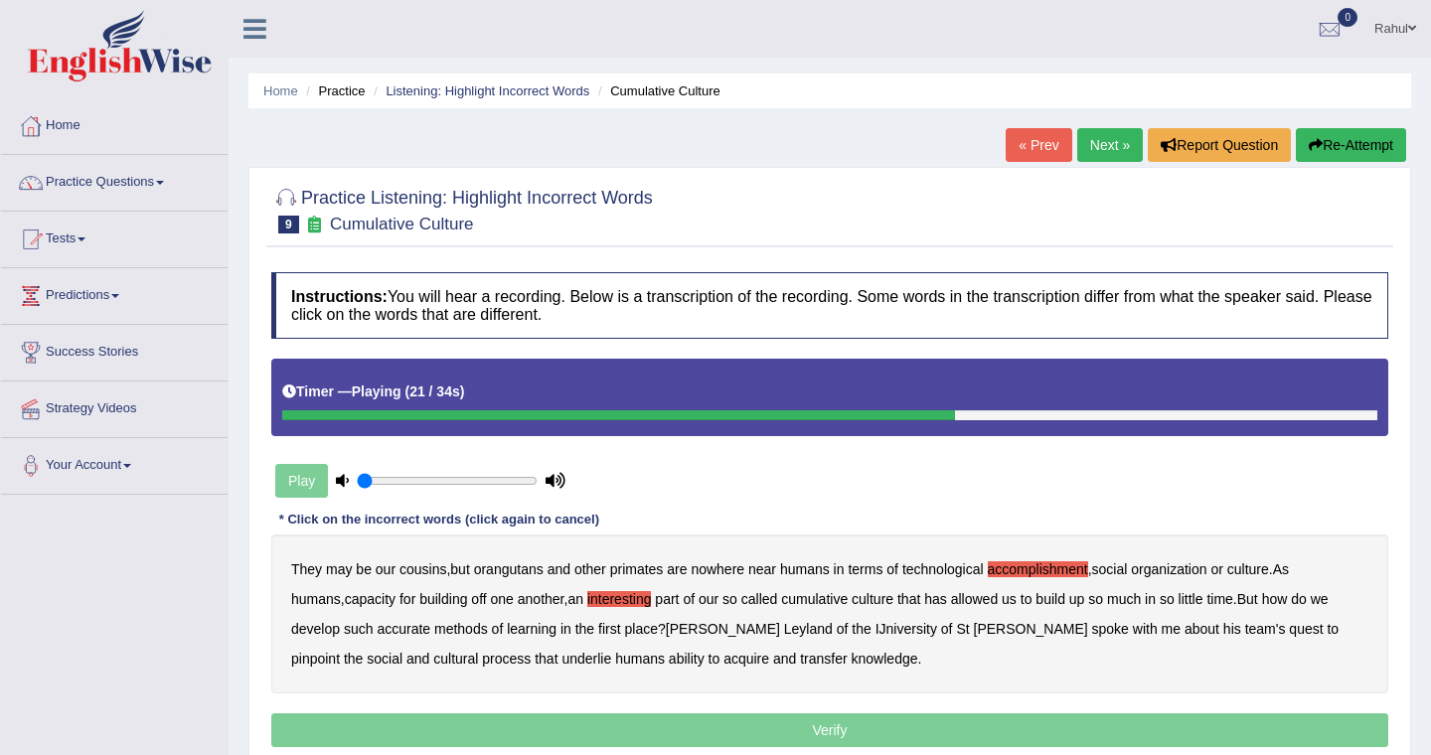
click at [377, 630] on b "accurate" at bounding box center [404, 629] width 54 height 16
click at [478, 651] on b "cultural" at bounding box center [455, 659] width 45 height 16
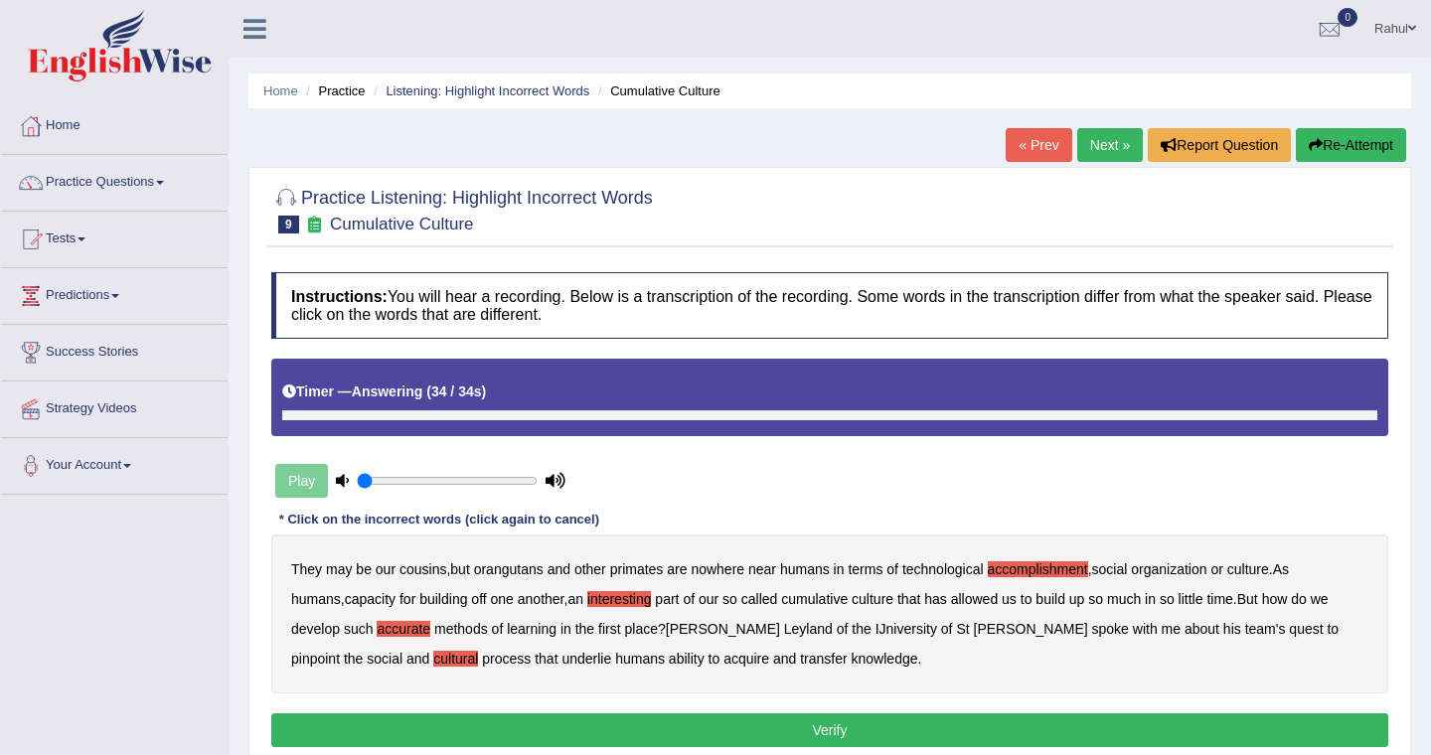
click at [800, 660] on b "transfer" at bounding box center [823, 659] width 47 height 16
click at [823, 731] on button "Verify" at bounding box center [829, 731] width 1117 height 34
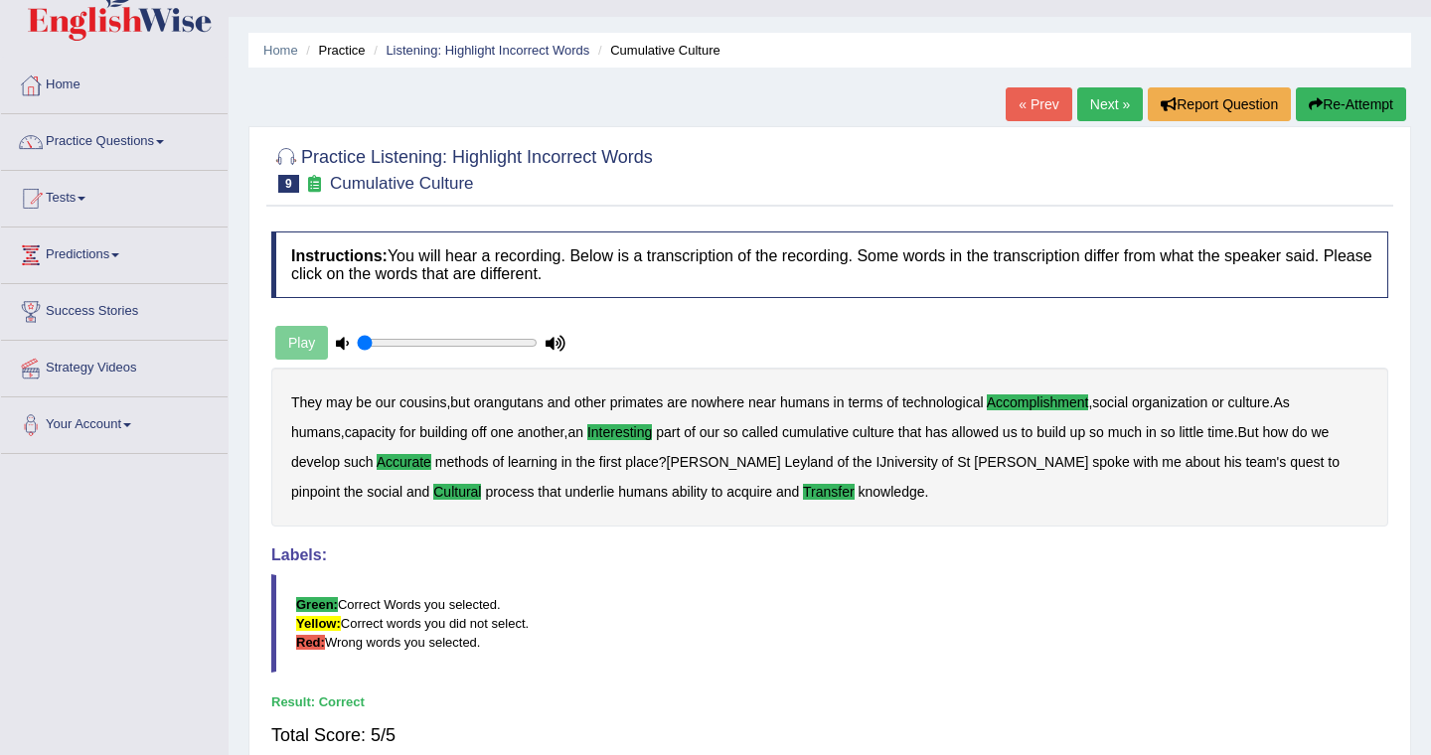
scroll to position [40, 0]
click at [172, 146] on link "Practice Questions" at bounding box center [114, 140] width 227 height 50
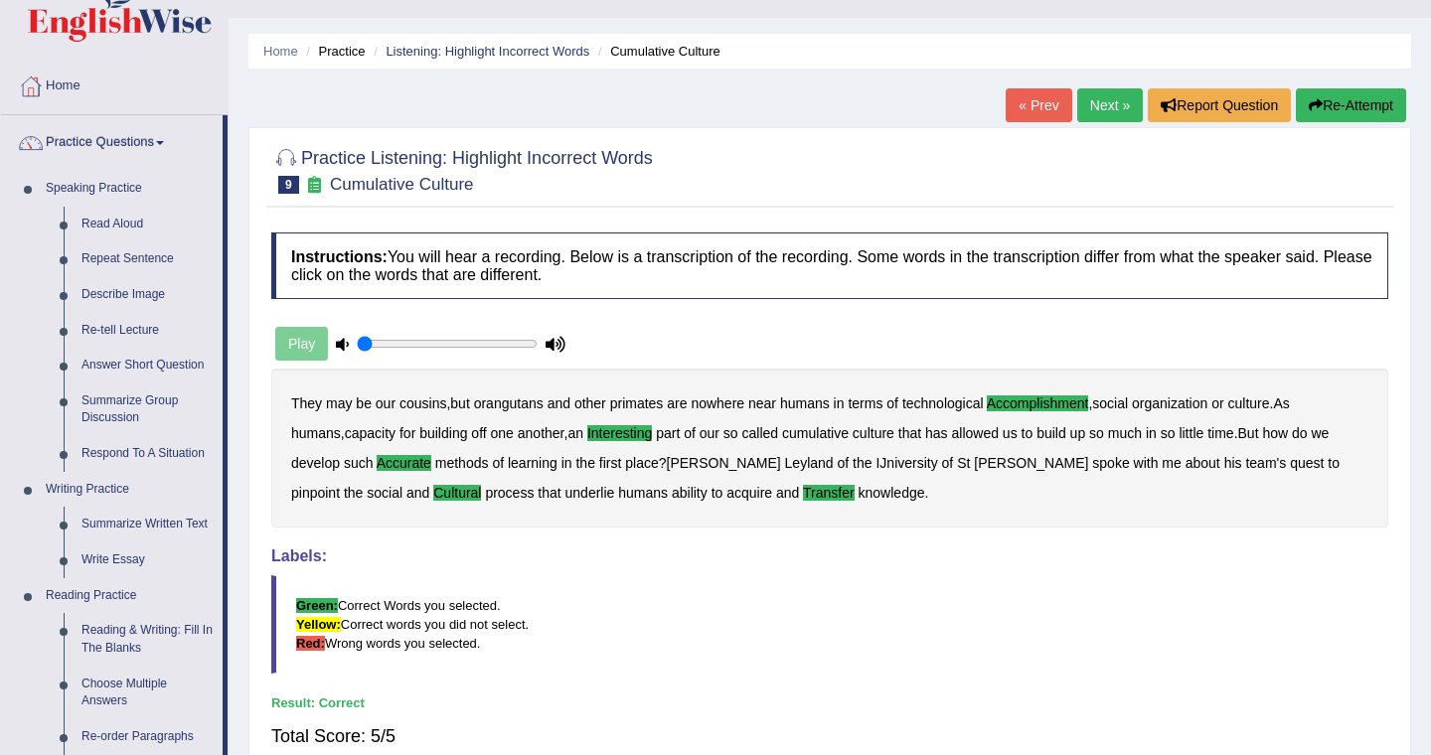
click at [172, 146] on link "Practice Questions" at bounding box center [112, 140] width 222 height 50
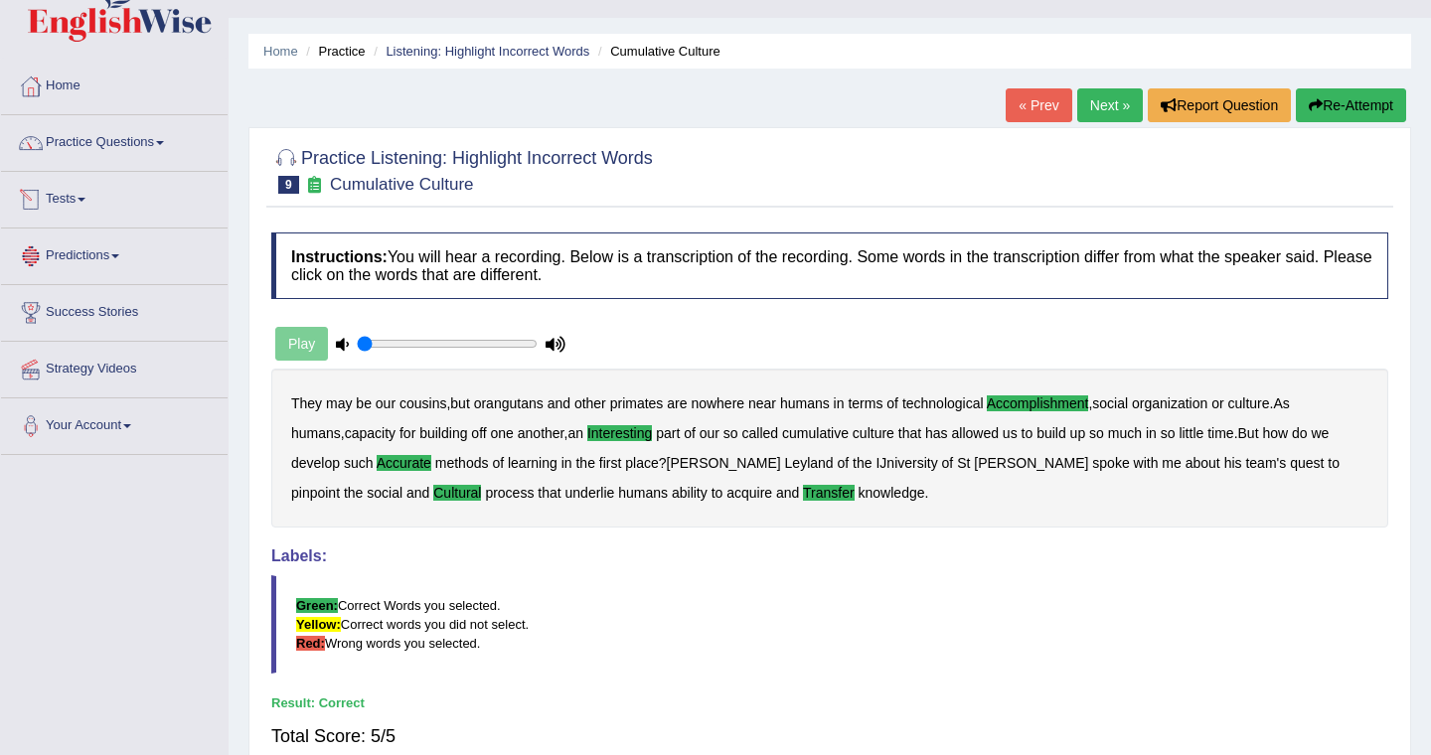
click at [90, 196] on link "Tests" at bounding box center [114, 197] width 227 height 50
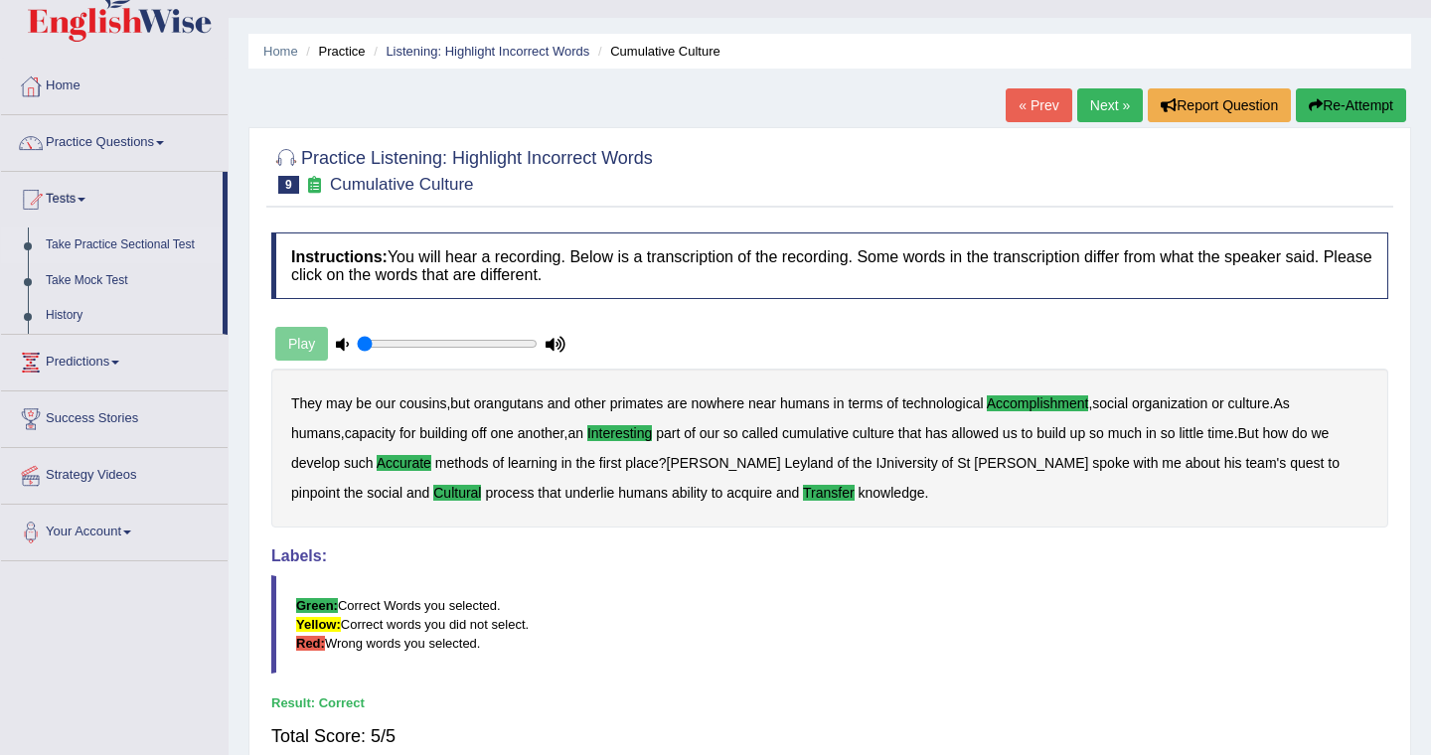
click at [119, 242] on link "Take Practice Sectional Test" at bounding box center [130, 246] width 186 height 36
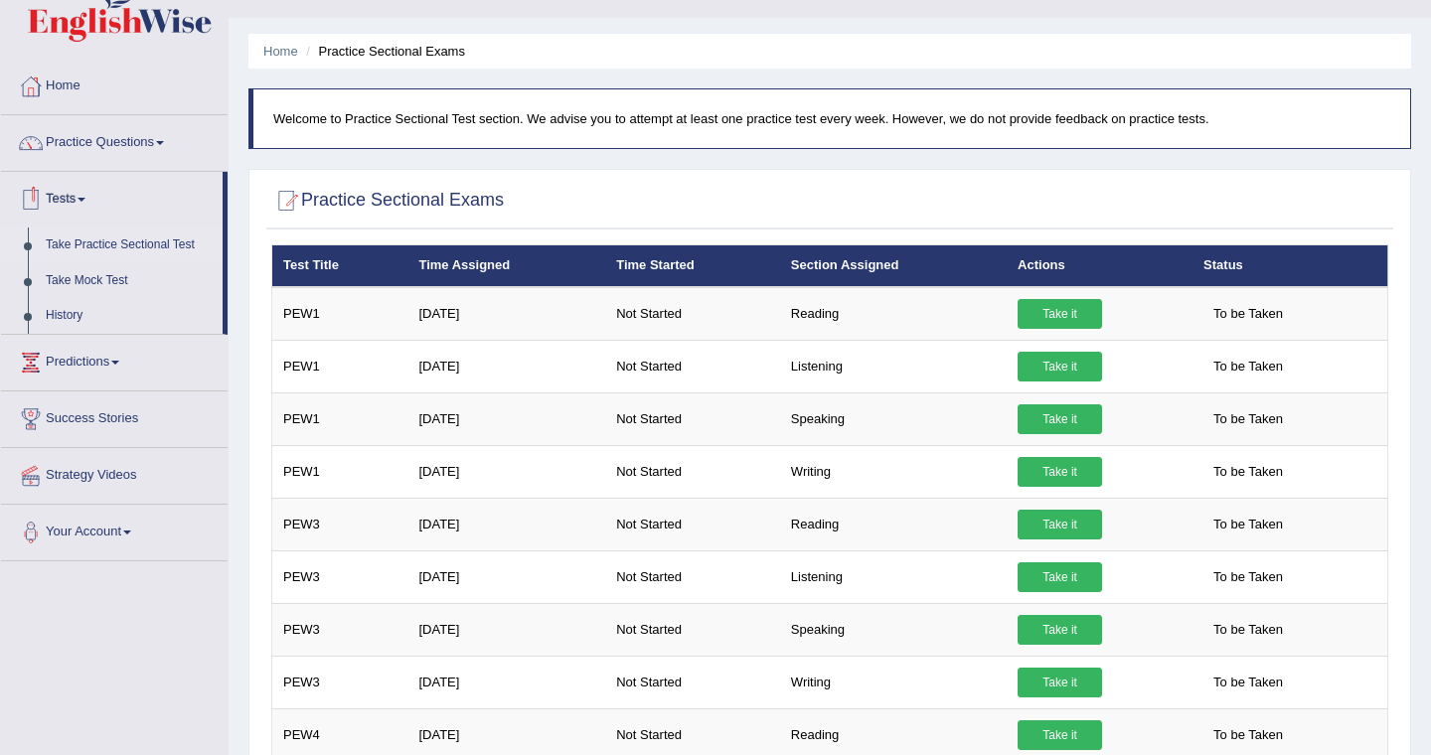
click at [88, 192] on link "Tests" at bounding box center [112, 197] width 222 height 50
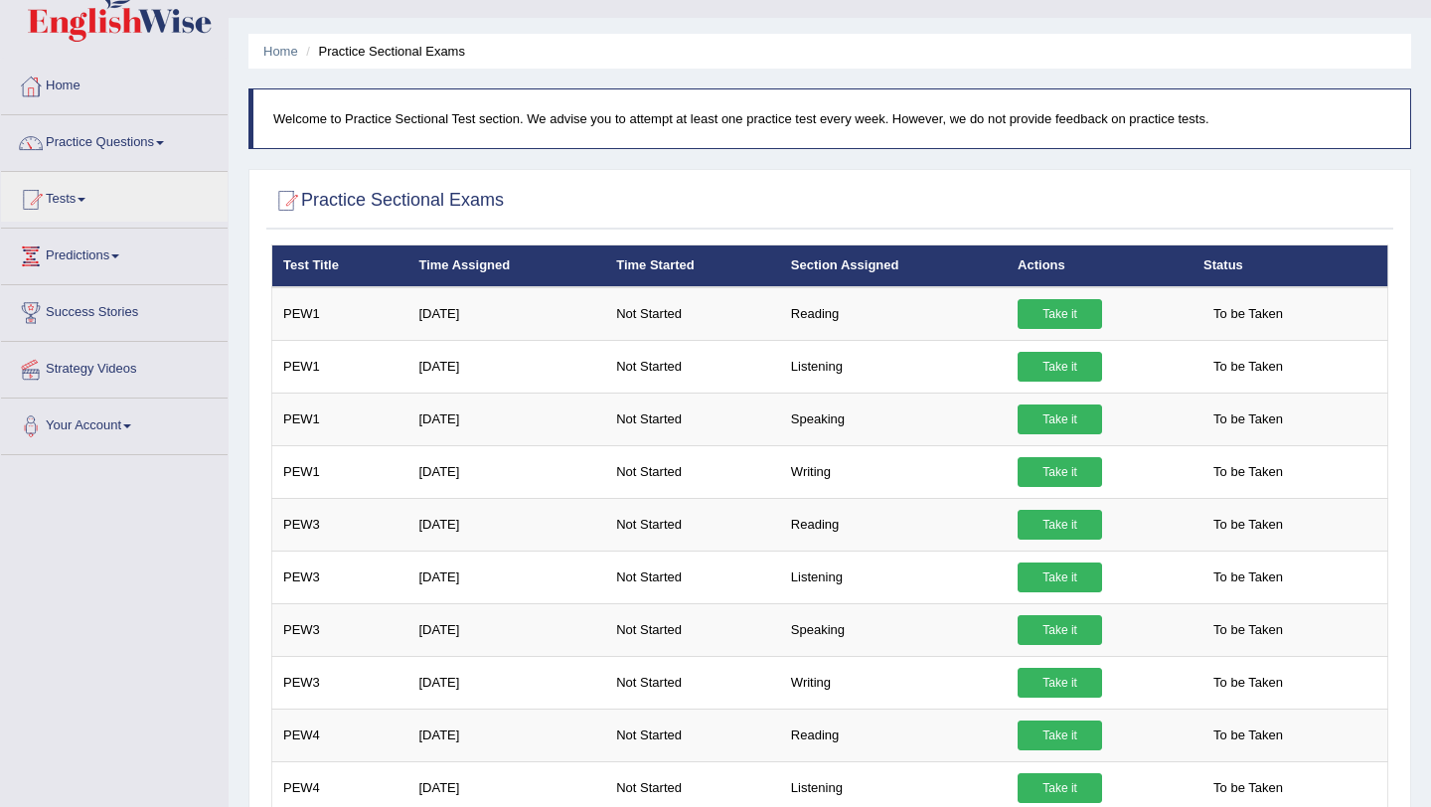
click at [172, 147] on link "Practice Questions" at bounding box center [114, 140] width 227 height 50
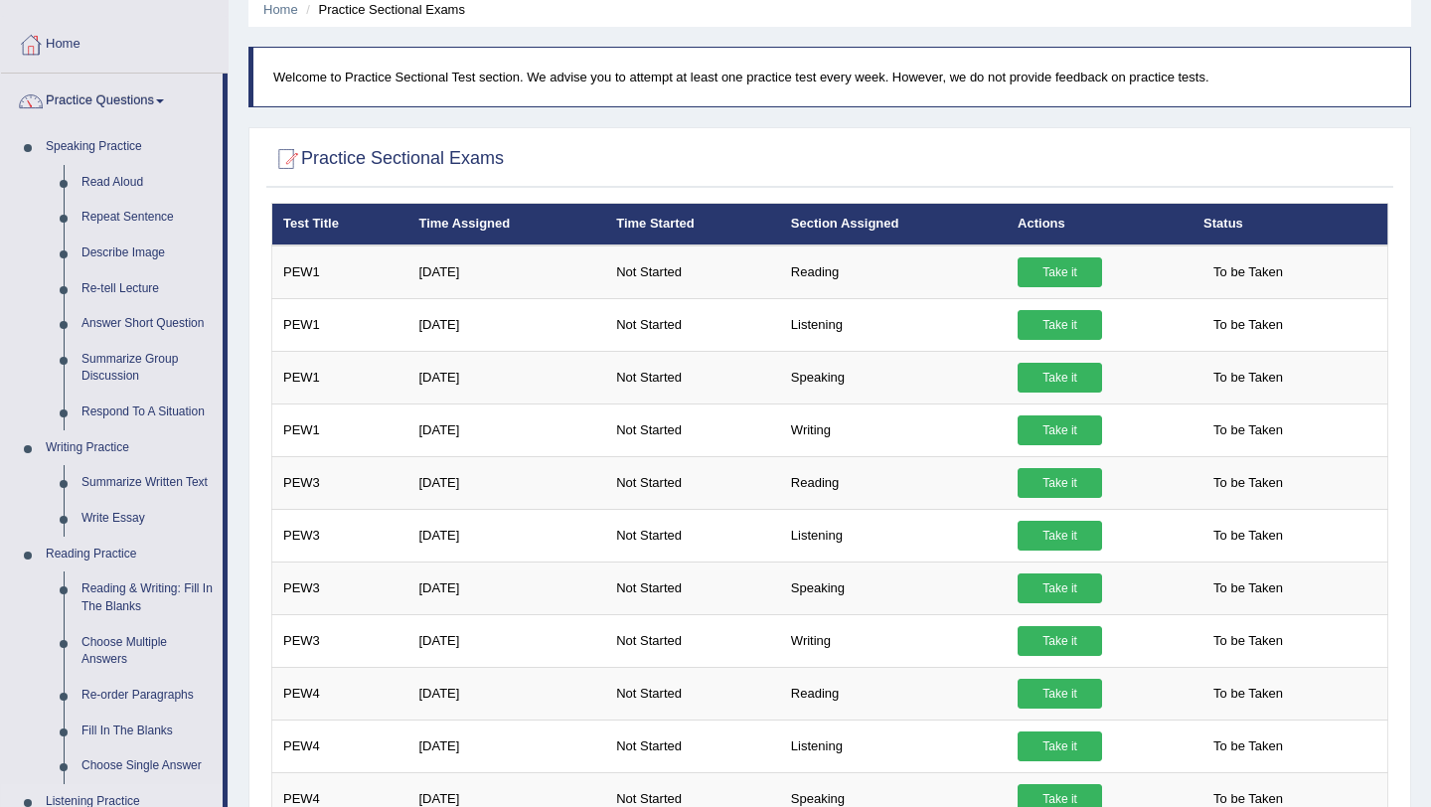
scroll to position [80, 0]
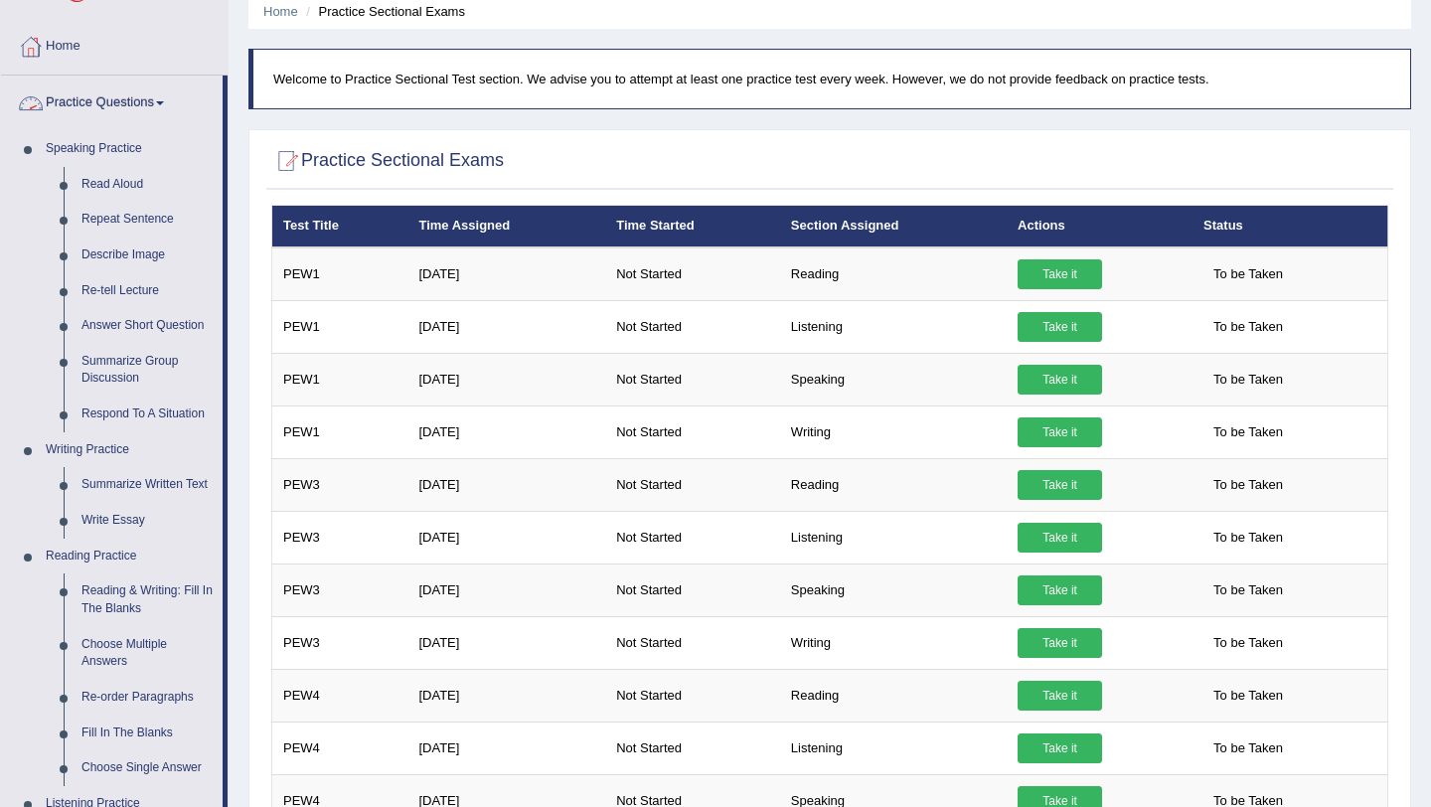
click at [164, 103] on span at bounding box center [160, 103] width 8 height 4
